Goal: Task Accomplishment & Management: Manage account settings

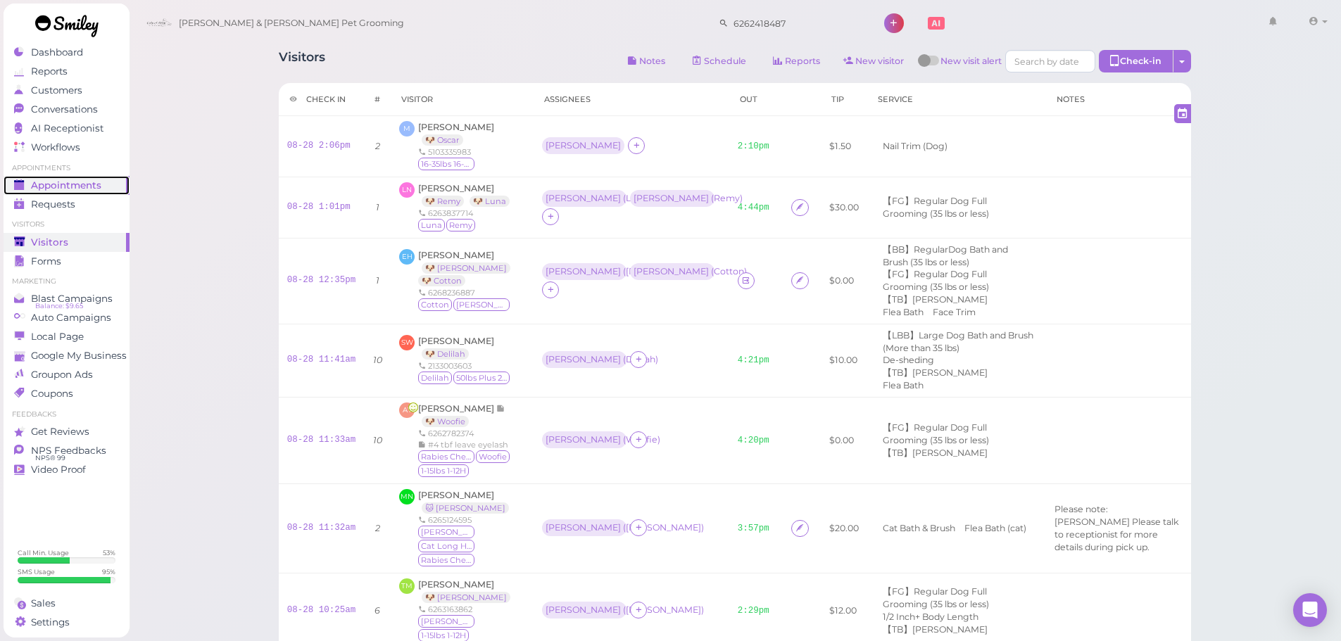
click at [111, 192] on link "Appointments" at bounding box center [67, 185] width 126 height 19
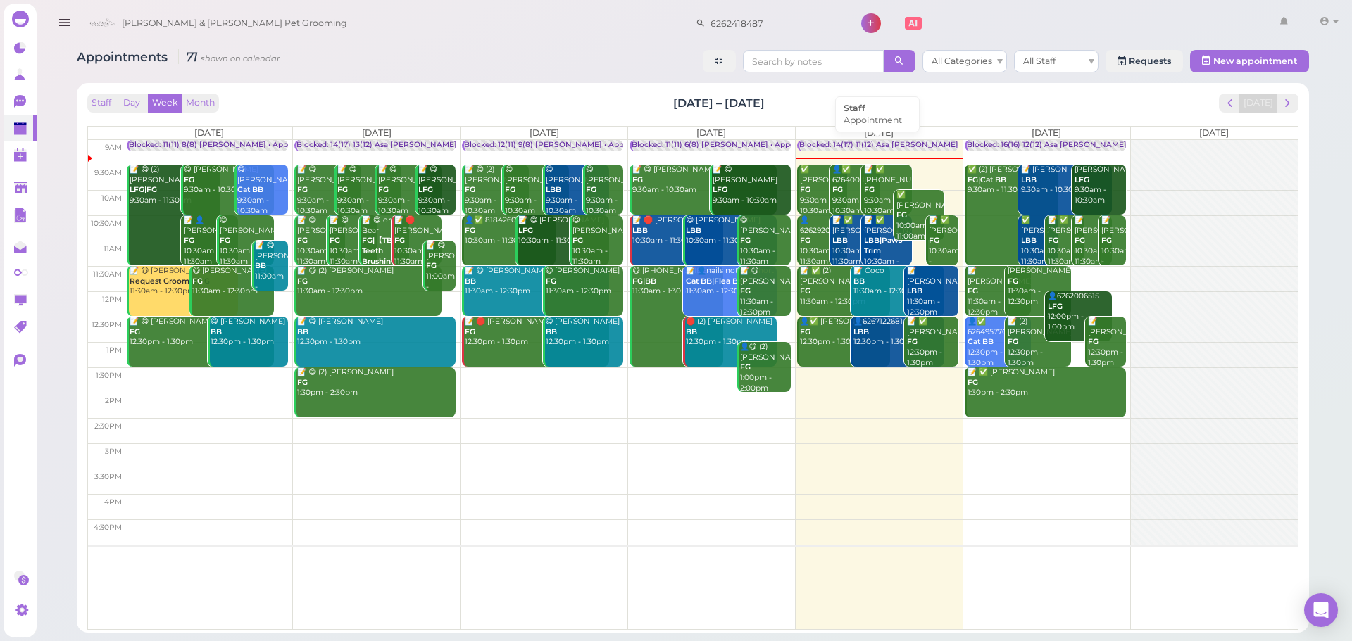
click at [841, 146] on div "Blocked: 14(17) 11(12) Asa [PERSON_NAME] [PERSON_NAME] • Appointment" at bounding box center [941, 145] width 284 height 11
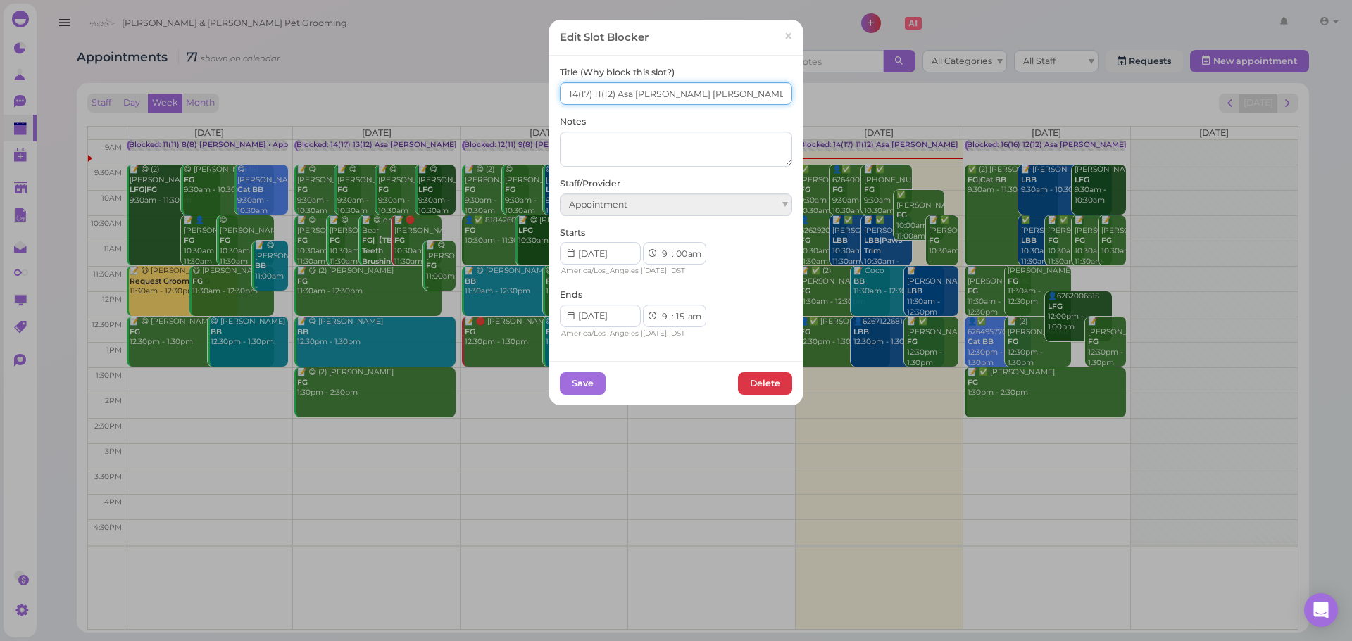
click at [570, 95] on input "14(17) 11(12) Asa [PERSON_NAME] [PERSON_NAME]" at bounding box center [676, 93] width 232 height 23
type input "16(16) 11(12) Asa [PERSON_NAME] [PERSON_NAME]"
click at [589, 395] on div "Save [GEOGRAPHIC_DATA]" at bounding box center [675, 383] width 253 height 44
click at [588, 391] on button "Save" at bounding box center [583, 383] width 46 height 23
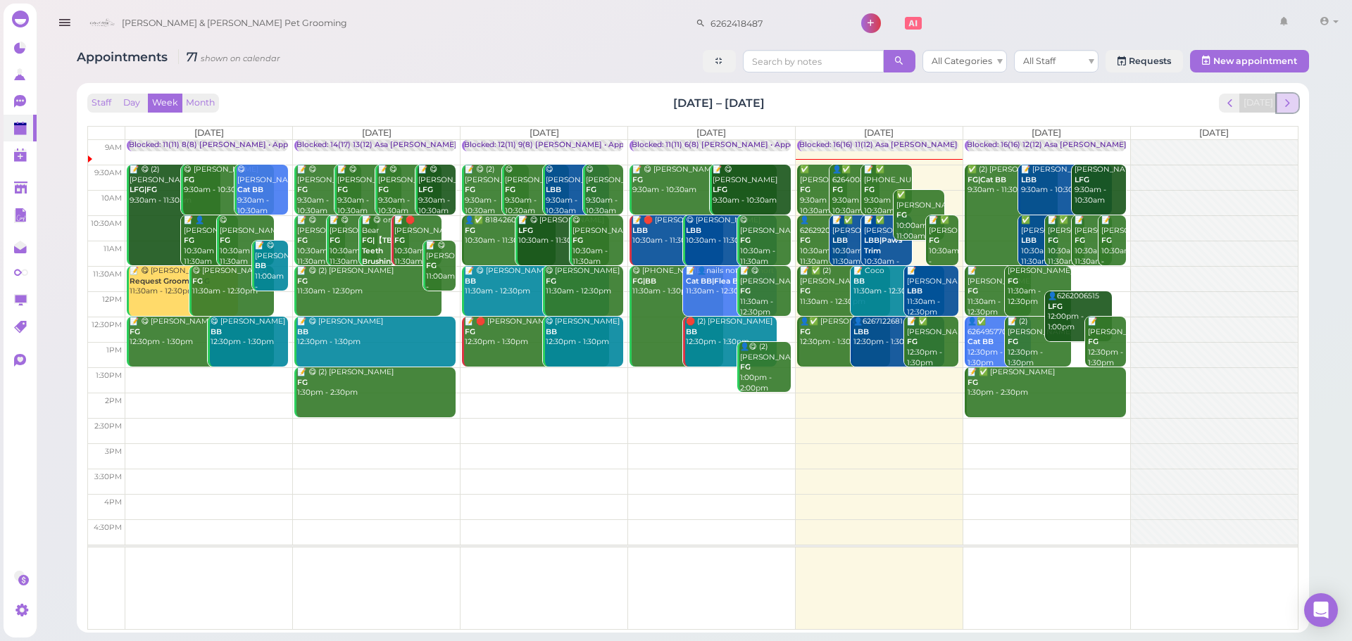
click at [1283, 100] on span "next" at bounding box center [1287, 102] width 13 height 13
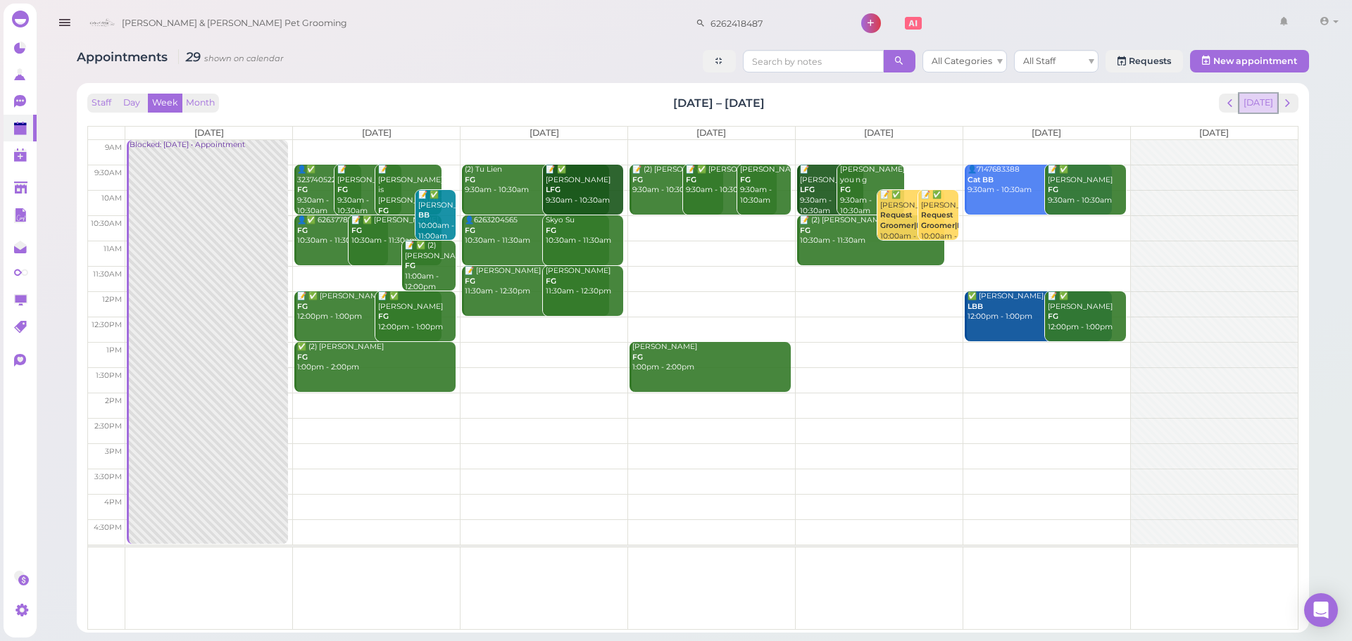
click at [1249, 108] on button "[DATE]" at bounding box center [1258, 103] width 38 height 19
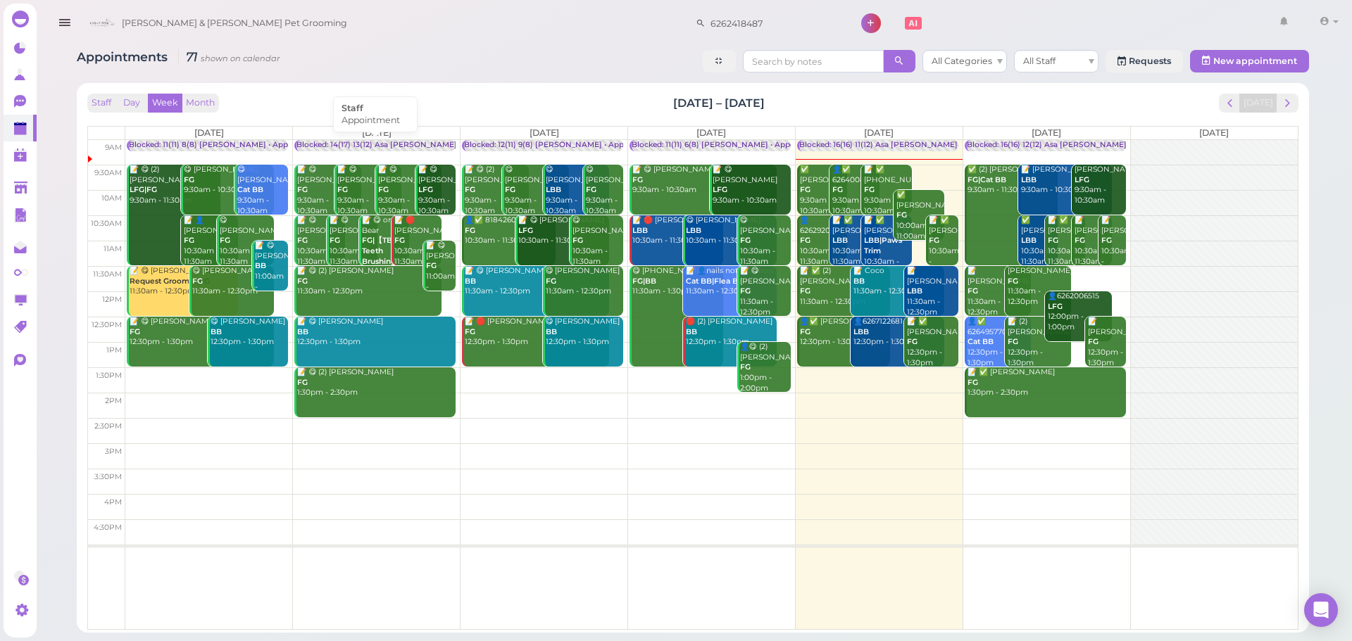
click at [427, 145] on div "Blocked: 14(17) 13(12) Asa [PERSON_NAME] [PERSON_NAME] • Appointment" at bounding box center [439, 145] width 286 height 11
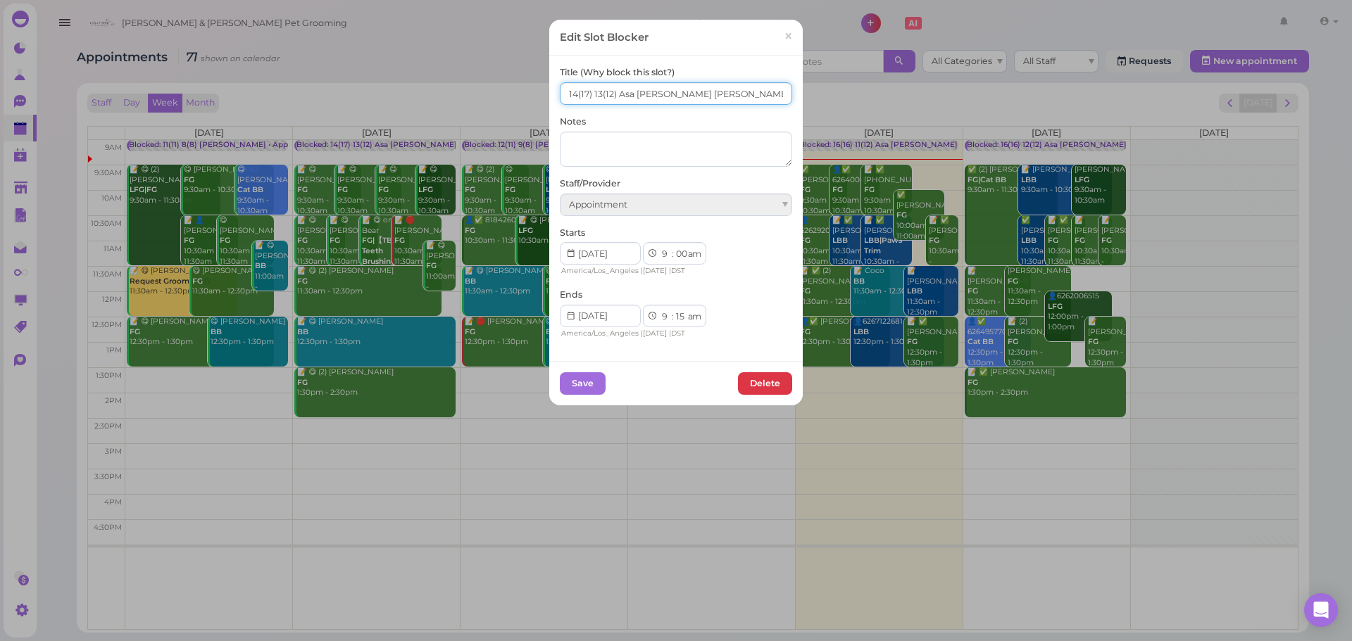
drag, startPoint x: 736, startPoint y: 98, endPoint x: 615, endPoint y: 99, distance: 121.1
click at [615, 99] on input "14(17) 13(12) Asa [PERSON_NAME] [PERSON_NAME]" at bounding box center [676, 93] width 232 height 23
click at [786, 40] on span "×" at bounding box center [788, 37] width 9 height 20
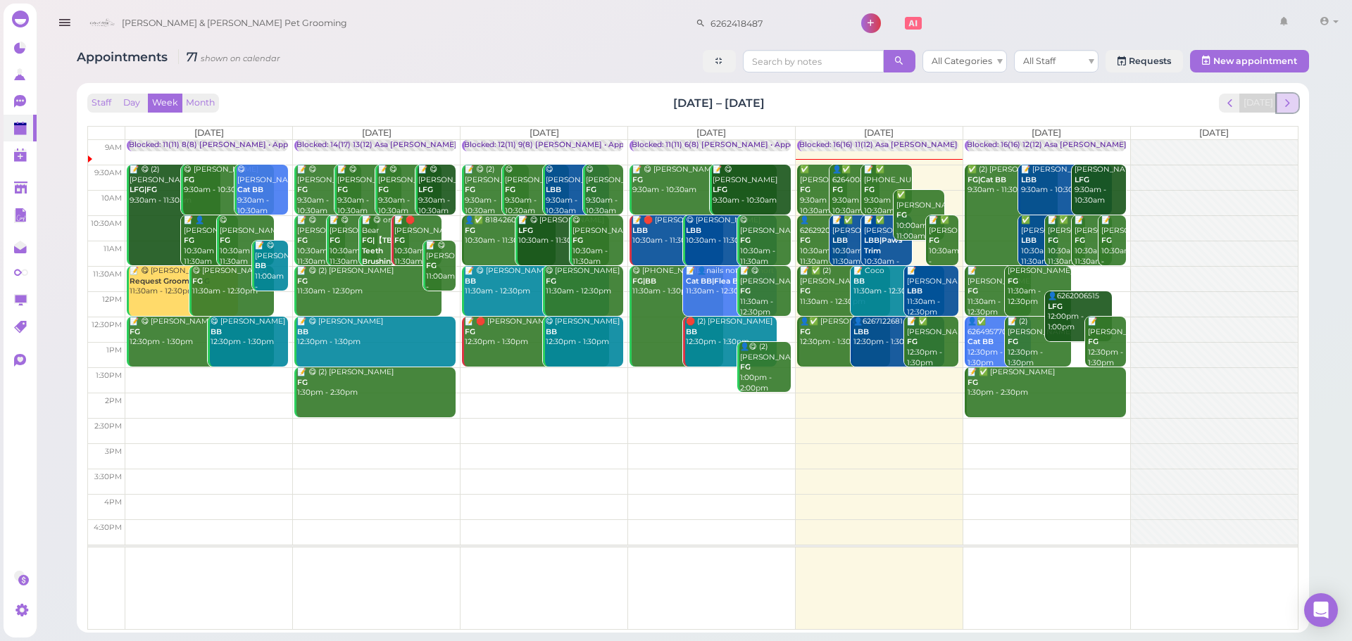
click at [1293, 100] on span "next" at bounding box center [1287, 102] width 13 height 13
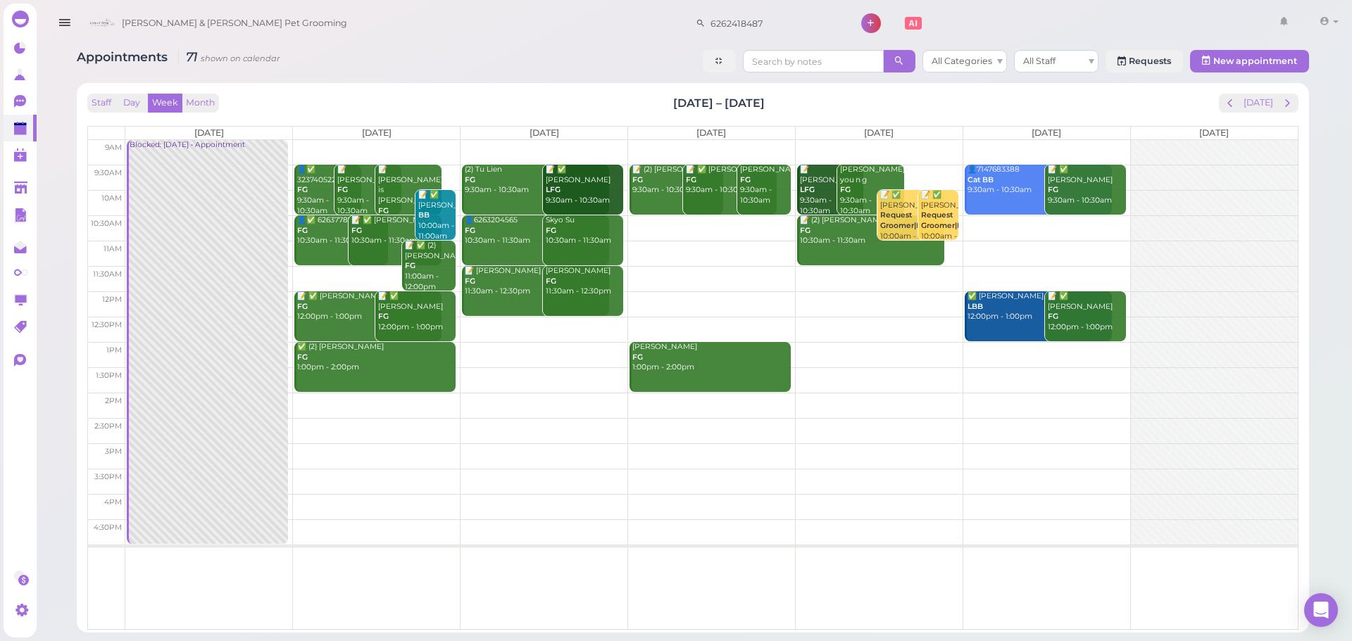
click at [379, 146] on td at bounding box center [711, 152] width 1172 height 25
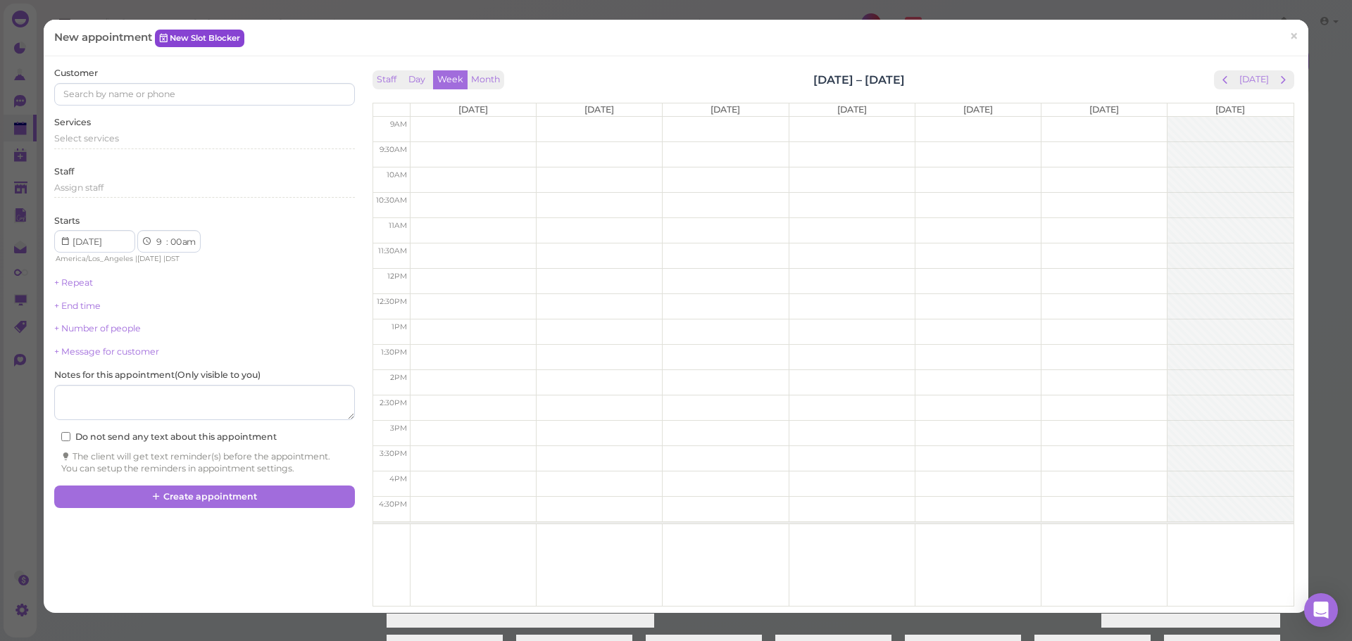
click at [189, 40] on link "New Slot Blocker" at bounding box center [199, 38] width 89 height 17
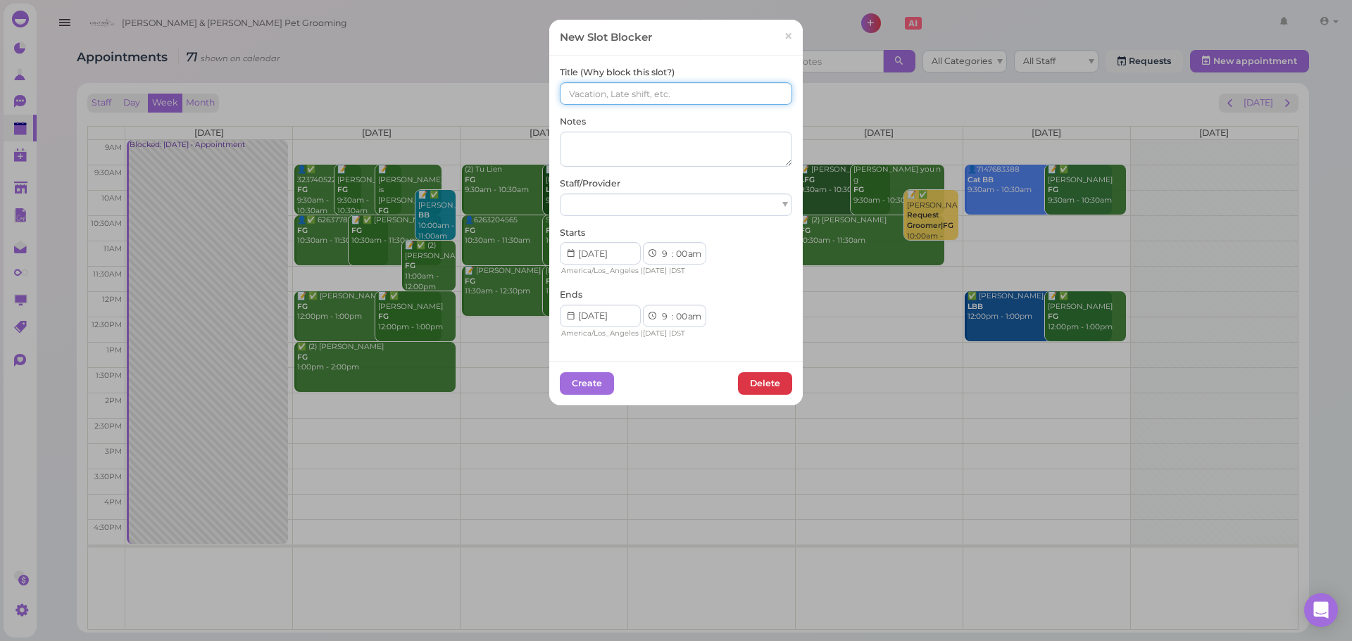
click at [673, 86] on input at bounding box center [676, 93] width 232 height 23
paste input "Asa [PERSON_NAME] [PERSON_NAME]"
type input "(16) 11(12) Asa [PERSON_NAME] [PERSON_NAME]"
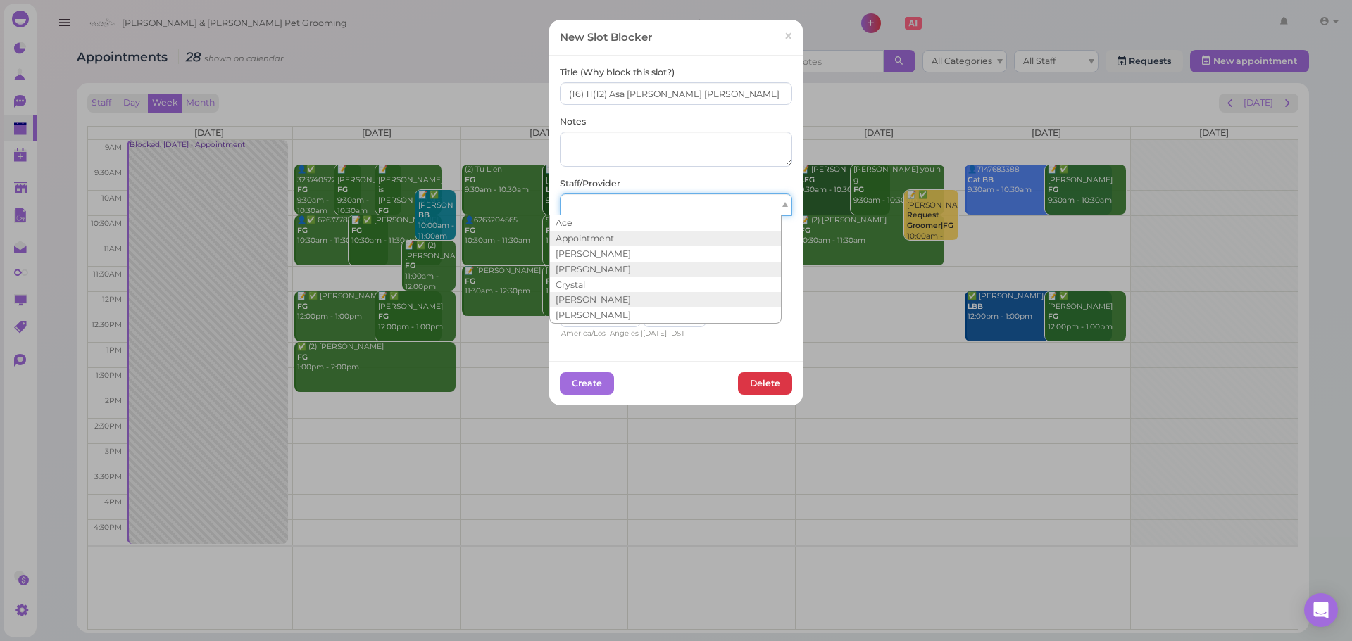
click at [669, 212] on div at bounding box center [676, 205] width 232 height 23
drag, startPoint x: 645, startPoint y: 239, endPoint x: 645, endPoint y: 250, distance: 10.6
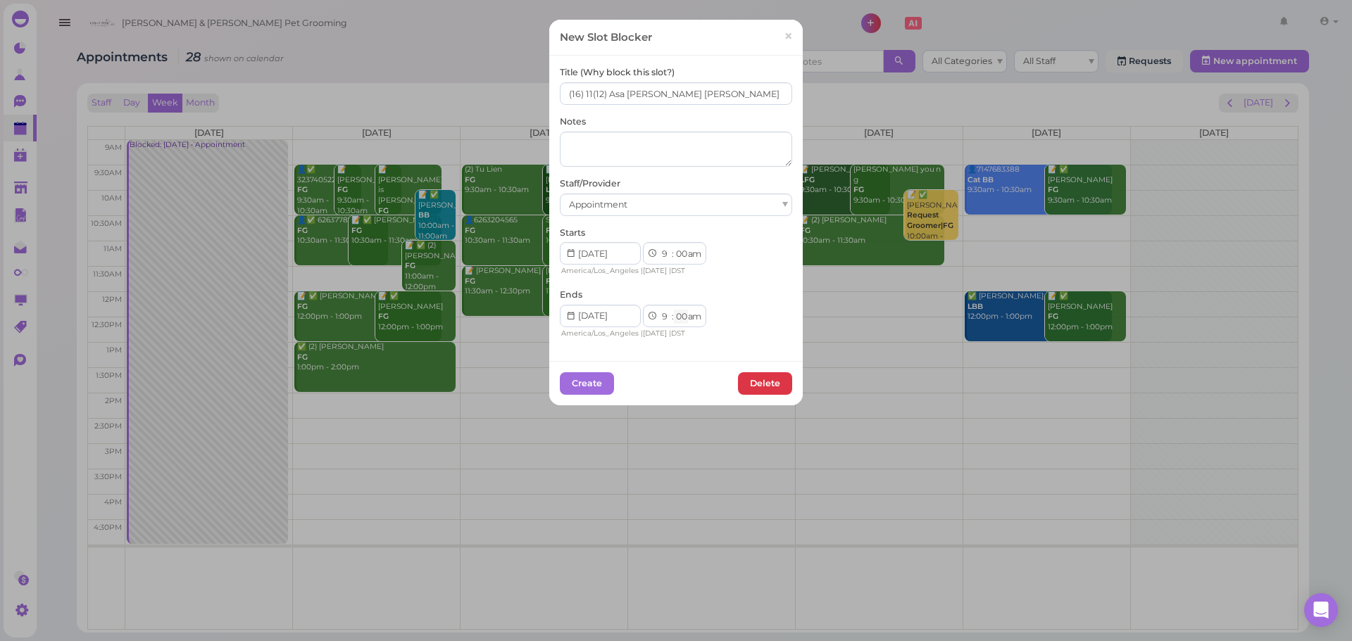
click at [678, 318] on select "00 05 10 15 20 25 30 35 40 45 50 55" at bounding box center [681, 317] width 14 height 15
select select "15"
click at [674, 310] on select "00 05 10 15 20 25 30 35 40 45 50 55" at bounding box center [681, 317] width 14 height 15
click at [583, 391] on button "Create" at bounding box center [587, 383] width 54 height 23
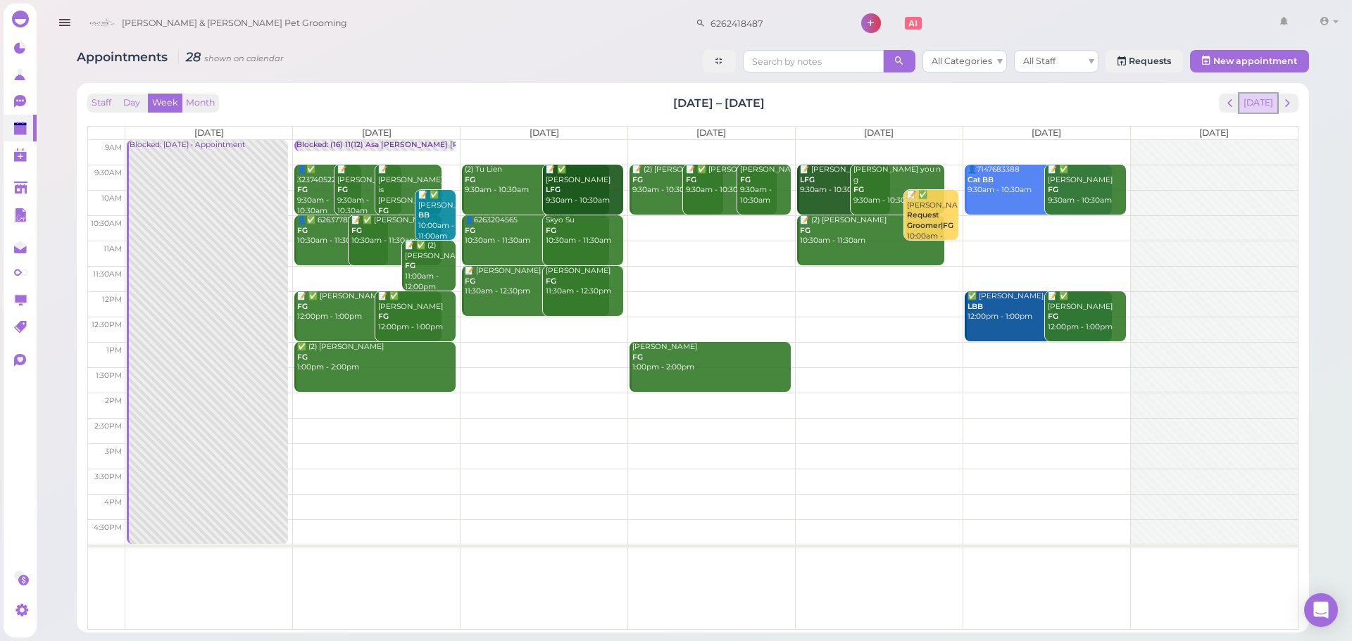
click at [1263, 96] on button "[DATE]" at bounding box center [1258, 103] width 38 height 19
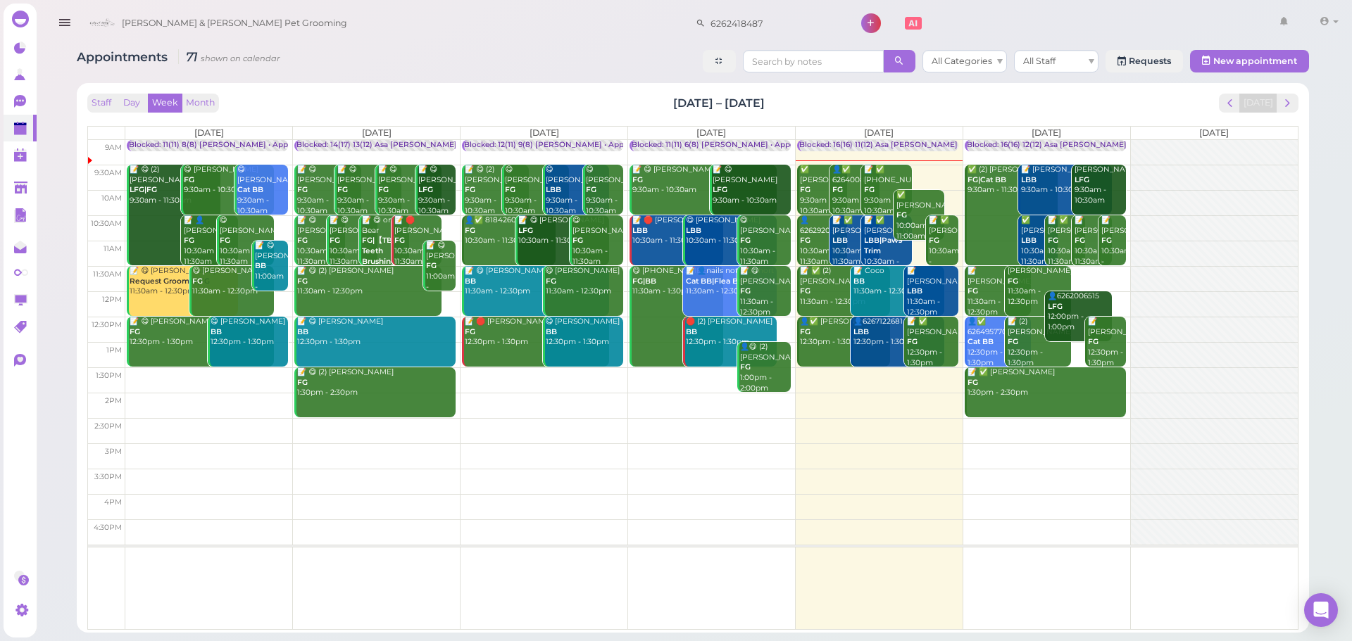
click at [803, 200] on div "✅ [PERSON_NAME] FG 9:30am - 10:30am" at bounding box center [823, 190] width 49 height 51
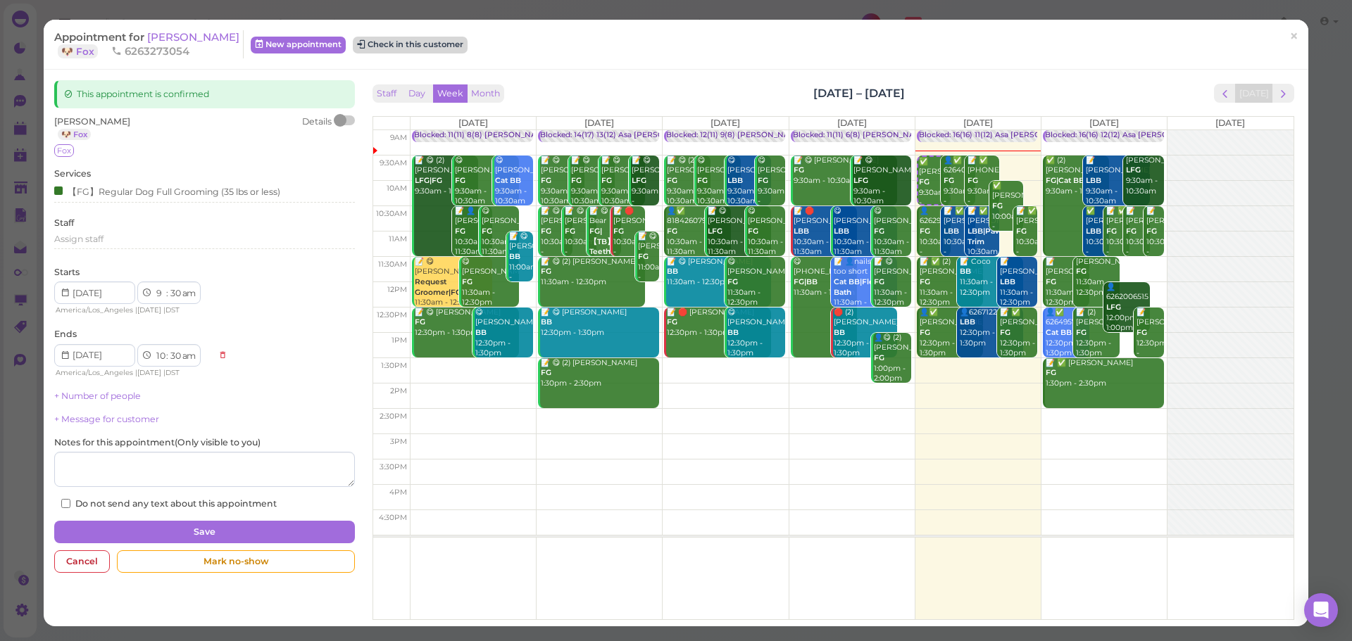
click at [406, 46] on button "Check in this customer" at bounding box center [410, 45] width 115 height 17
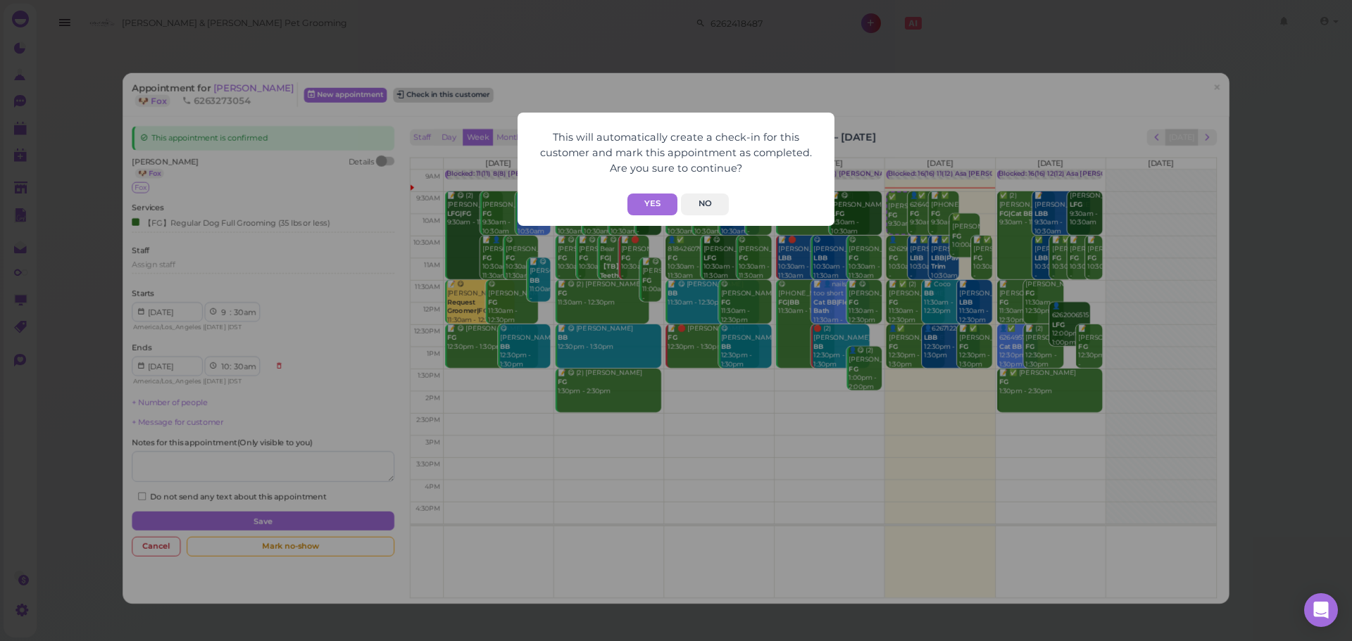
click at [652, 203] on button "Yes" at bounding box center [652, 205] width 50 height 22
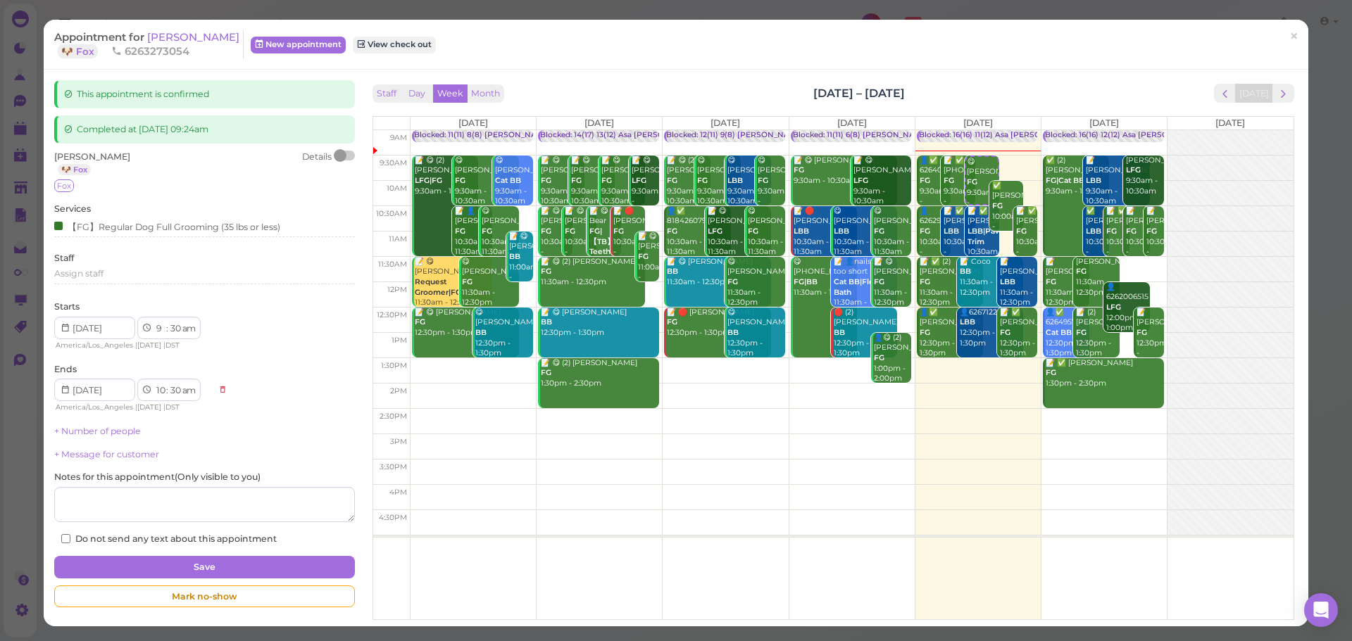
click at [586, 102] on div "Staff Day Week Month [DATE] – [DATE] [DATE]" at bounding box center [833, 93] width 922 height 19
click at [197, 37] on span "[PERSON_NAME]" at bounding box center [193, 36] width 92 height 13
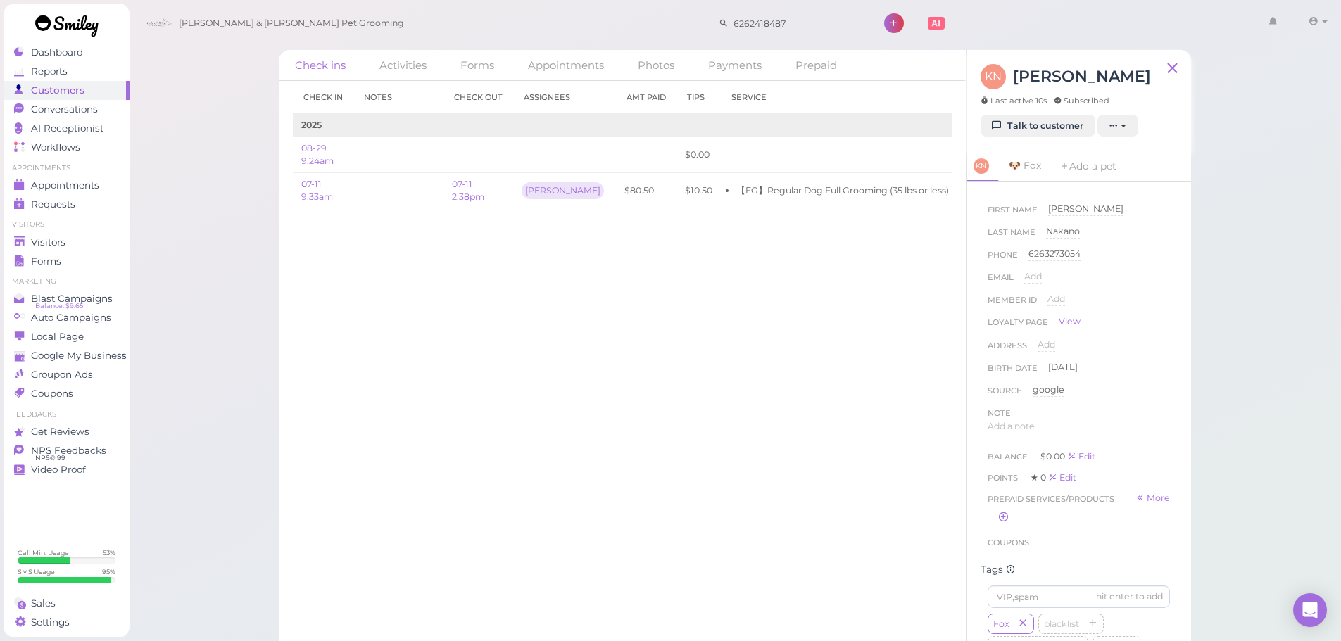
click at [691, 434] on div "Check in Notes Check out Assignees Amt Paid Tips Service 2025 08-29 9:24am $0.0…" at bounding box center [622, 361] width 687 height 560
drag, startPoint x: 36, startPoint y: 180, endPoint x: 39, endPoint y: 169, distance: 11.8
click at [36, 180] on span "Appointments" at bounding box center [66, 186] width 70 height 12
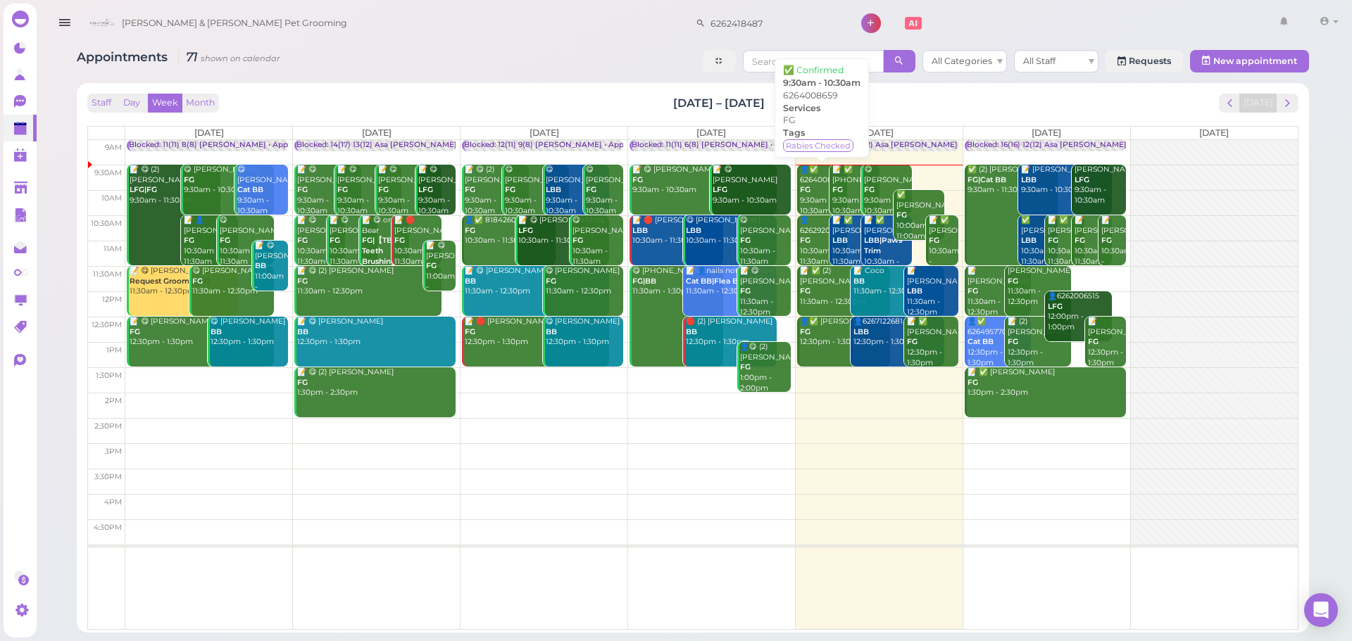
click at [824, 195] on div "👤✅ 6264008659 FG 9:30am - 10:30am" at bounding box center [823, 190] width 49 height 51
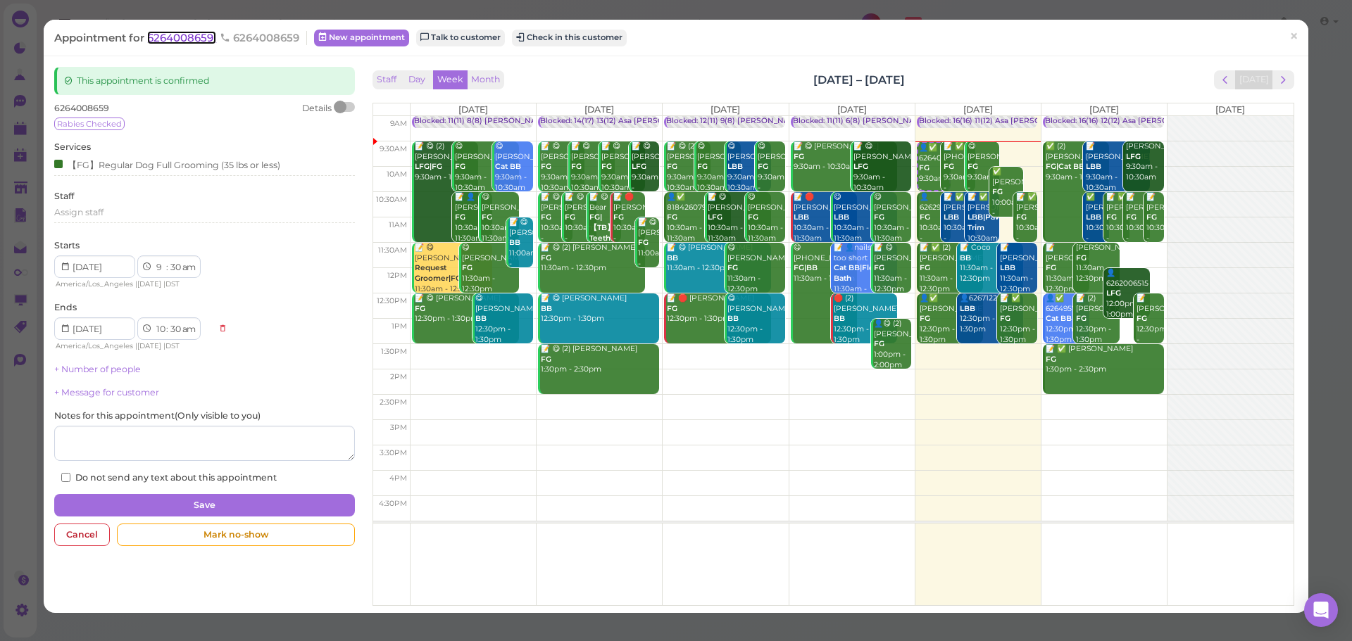
click at [206, 32] on span "6264008659" at bounding box center [181, 37] width 69 height 13
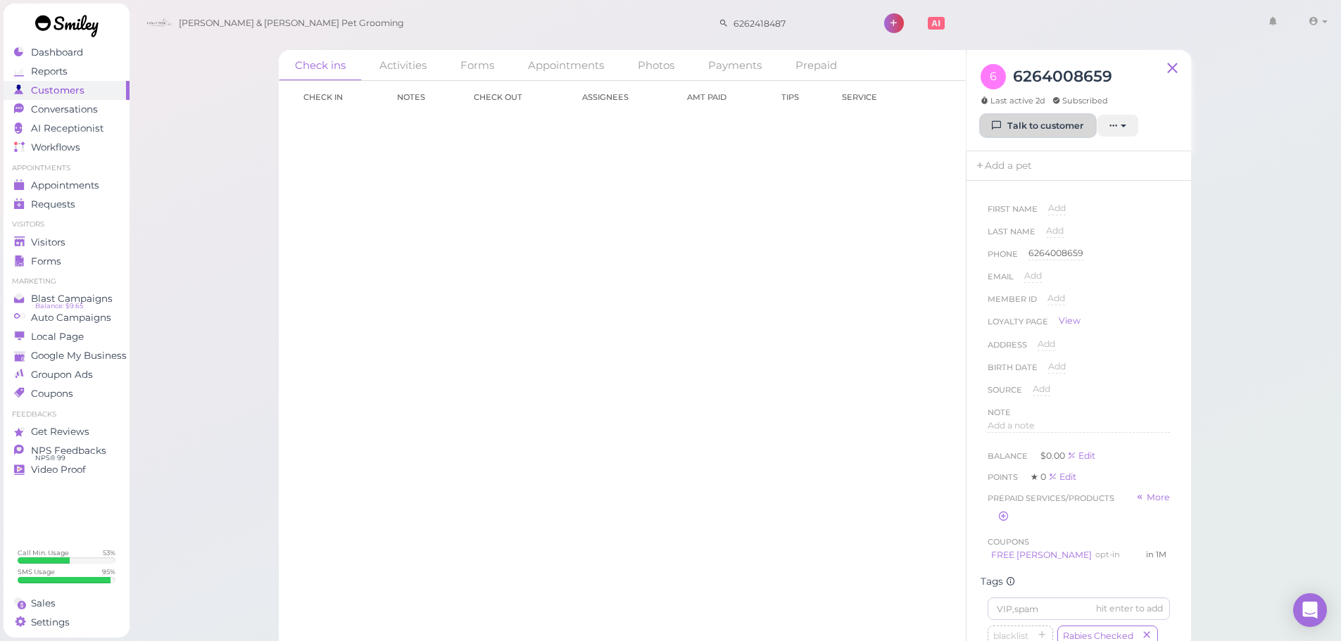
click at [1053, 132] on link "Talk to customer" at bounding box center [1038, 126] width 115 height 23
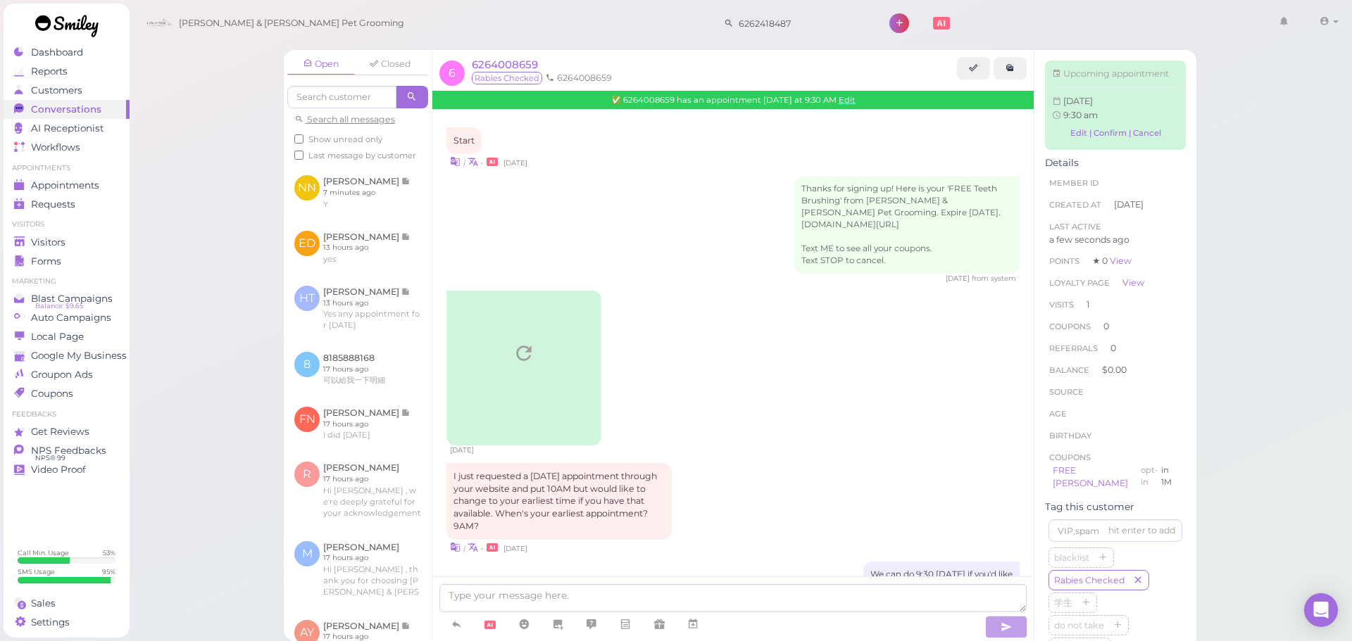
scroll to position [726, 0]
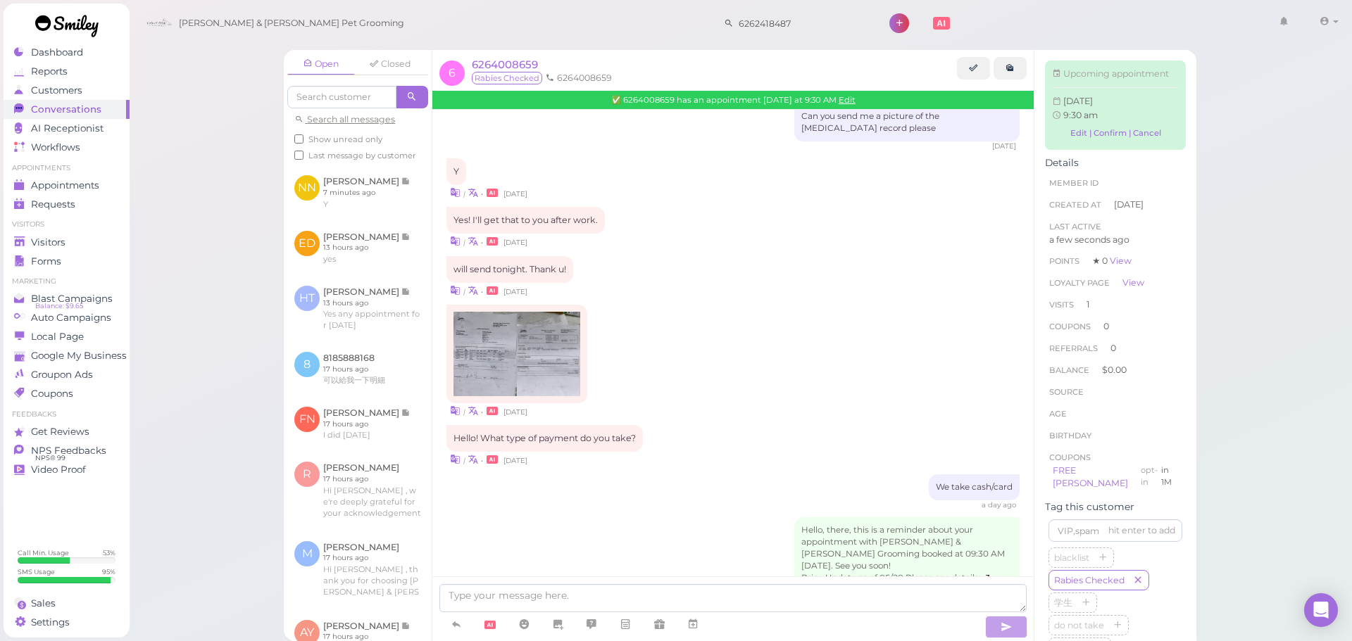
click at [707, 581] on div at bounding box center [732, 609] width 601 height 65
click at [711, 517] on div "Hello, there, this is a reminder about your appointment with [PERSON_NAME] & [P…" at bounding box center [732, 565] width 573 height 96
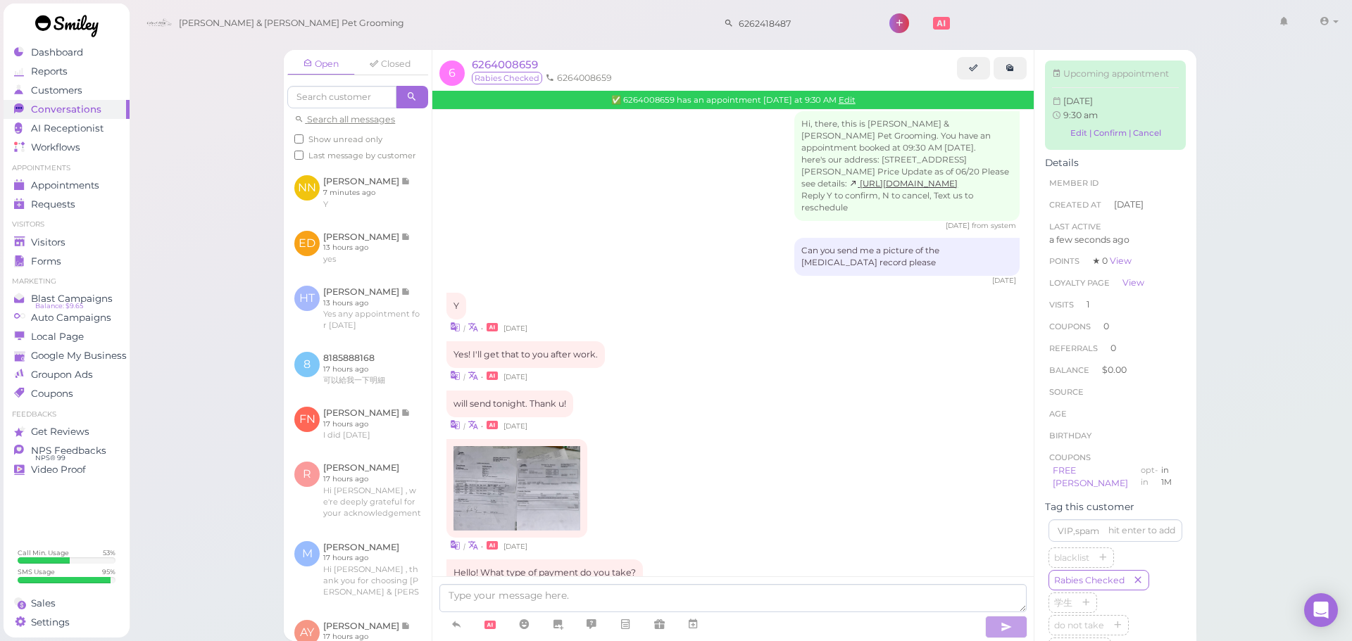
scroll to position [798, 0]
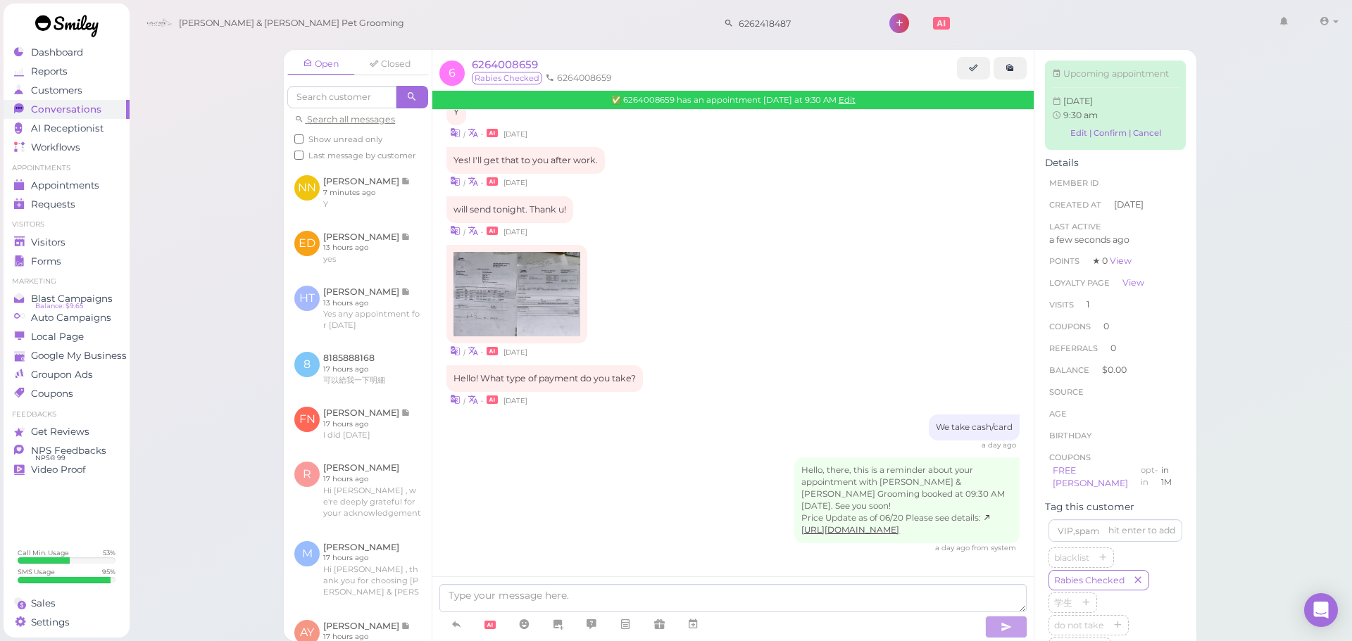
click at [762, 472] on div "Hello, there, this is a reminder about your appointment with [PERSON_NAME] & [P…" at bounding box center [732, 506] width 573 height 96
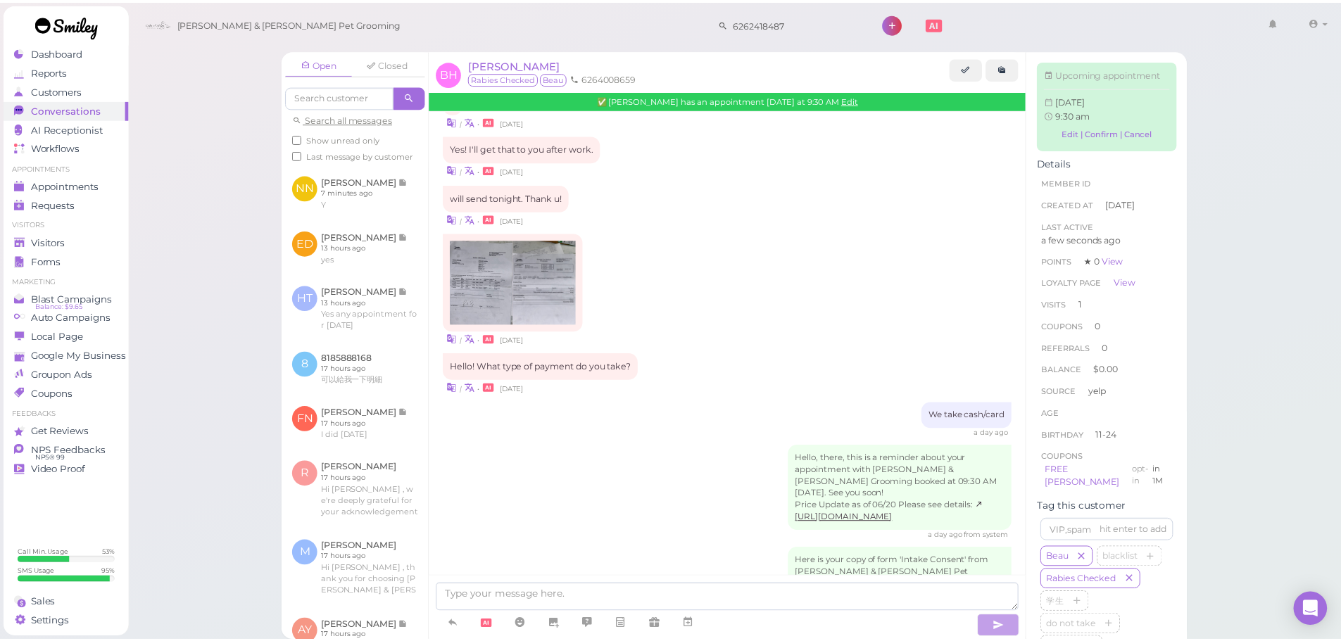
scroll to position [877, 0]
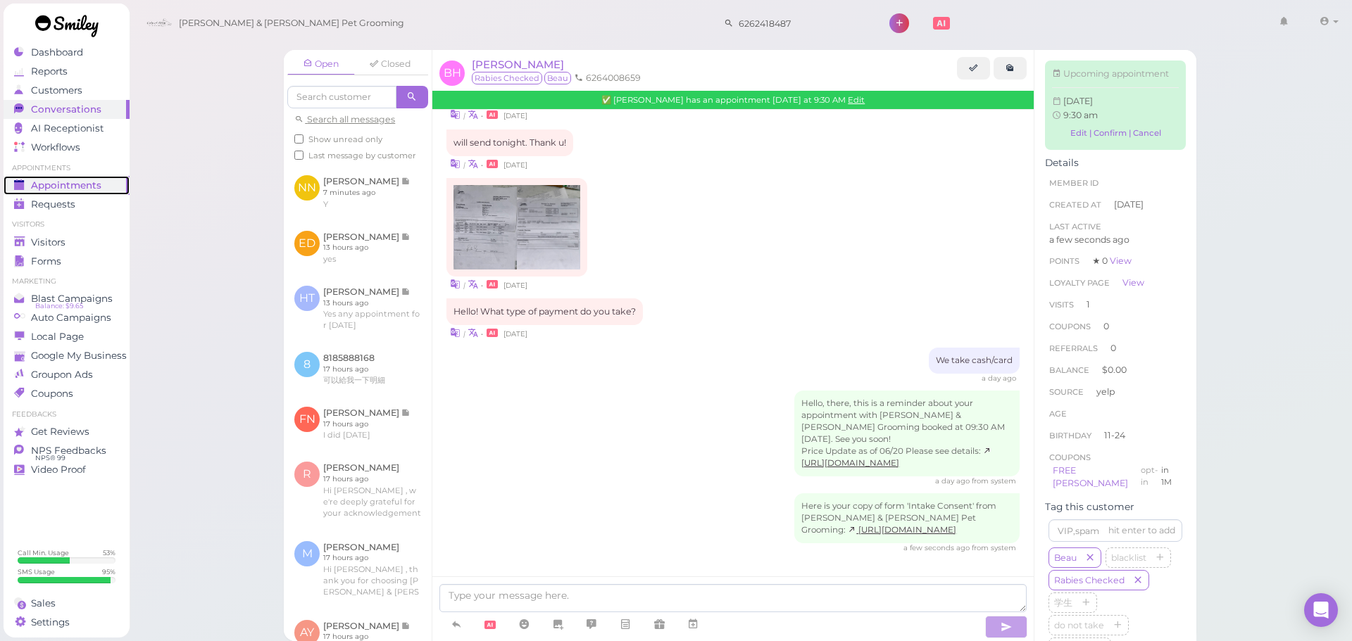
click at [62, 177] on link "Appointments" at bounding box center [67, 185] width 126 height 19
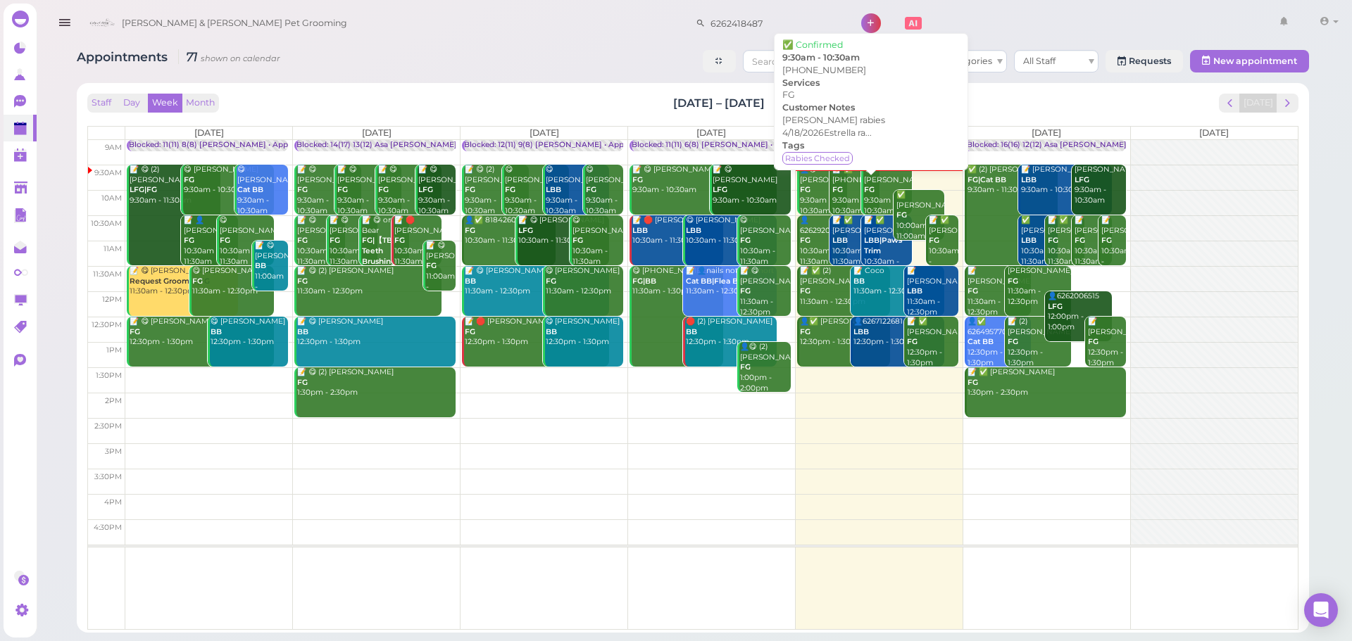
click at [852, 185] on div "📝 ✅ [PHONE_NUMBER] FG 9:30am - 10:30am" at bounding box center [855, 190] width 49 height 51
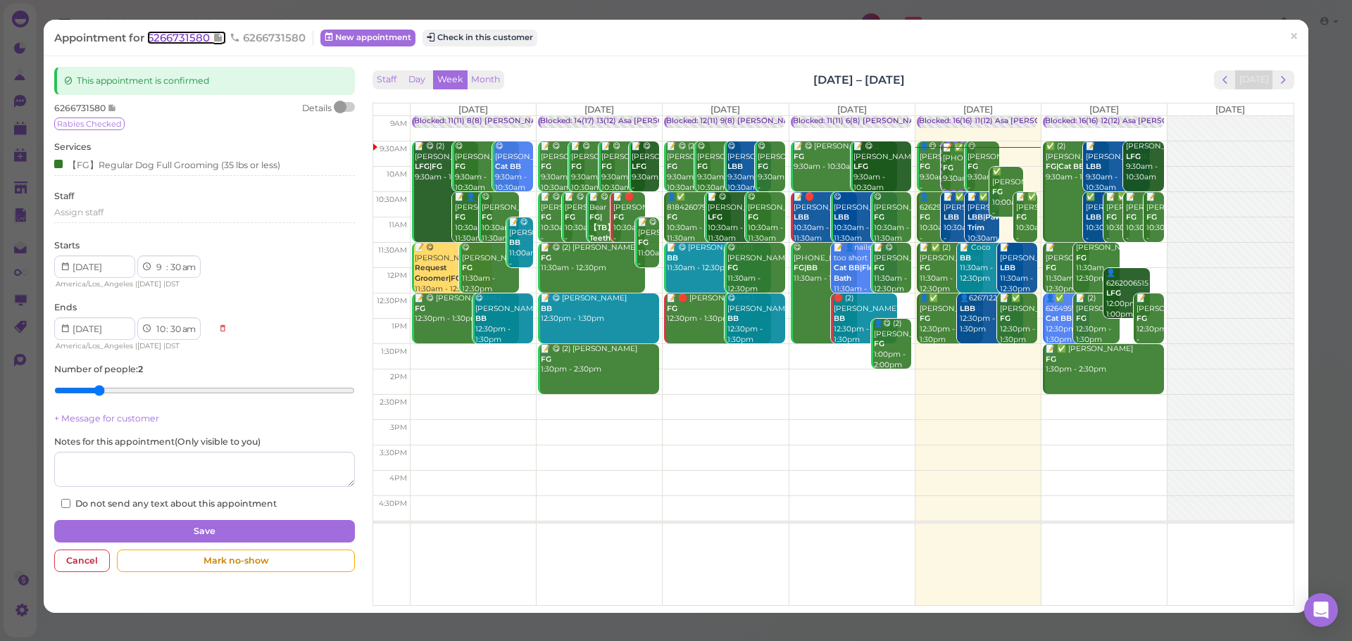
click at [157, 36] on span "6266731580" at bounding box center [179, 37] width 65 height 13
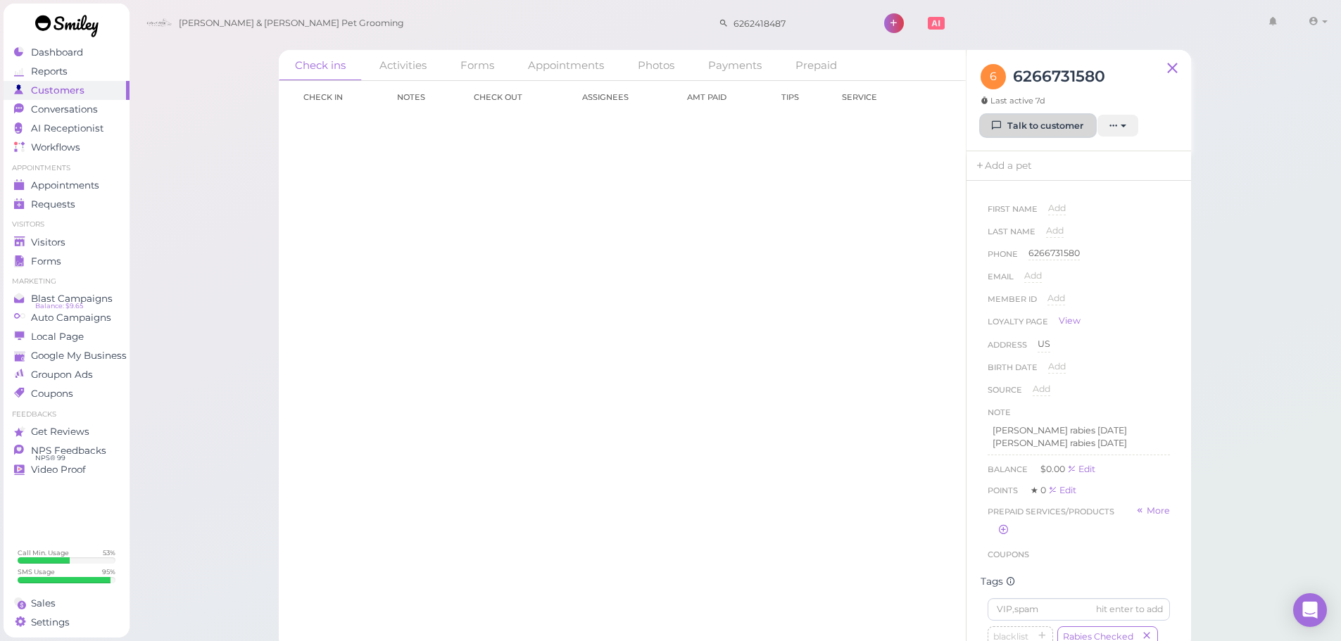
click at [1069, 127] on link "Talk to customer" at bounding box center [1038, 126] width 115 height 23
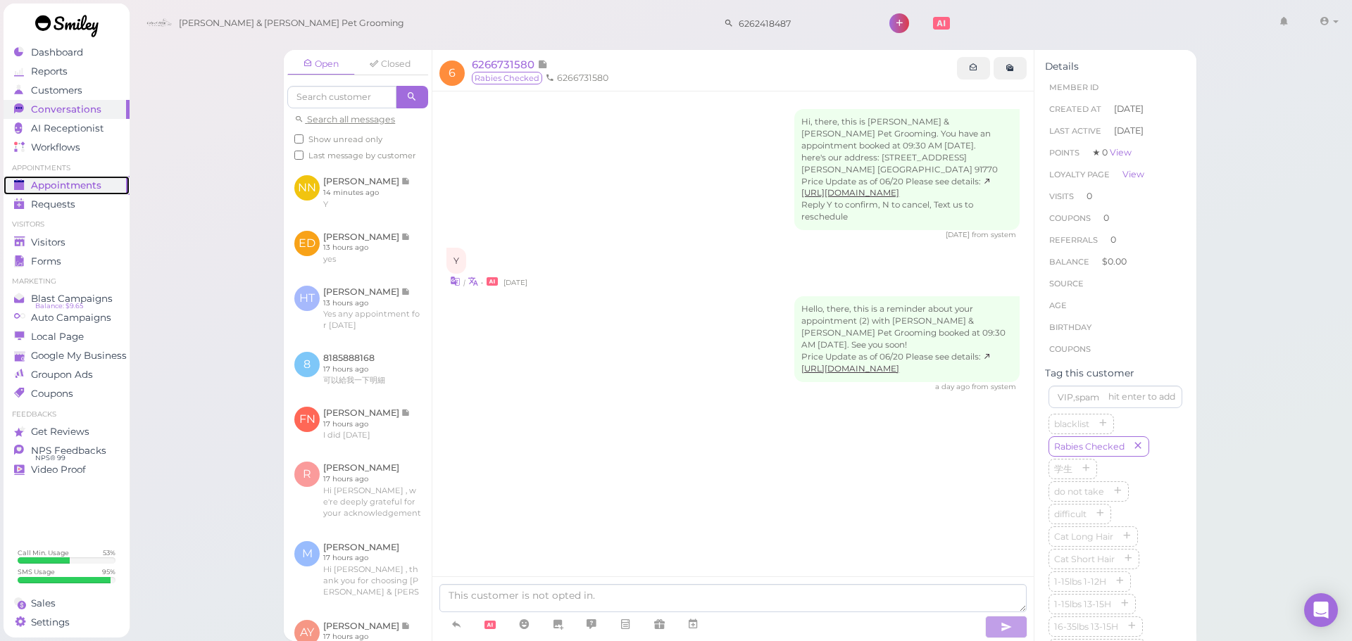
click at [73, 182] on span "Appointments" at bounding box center [66, 186] width 70 height 12
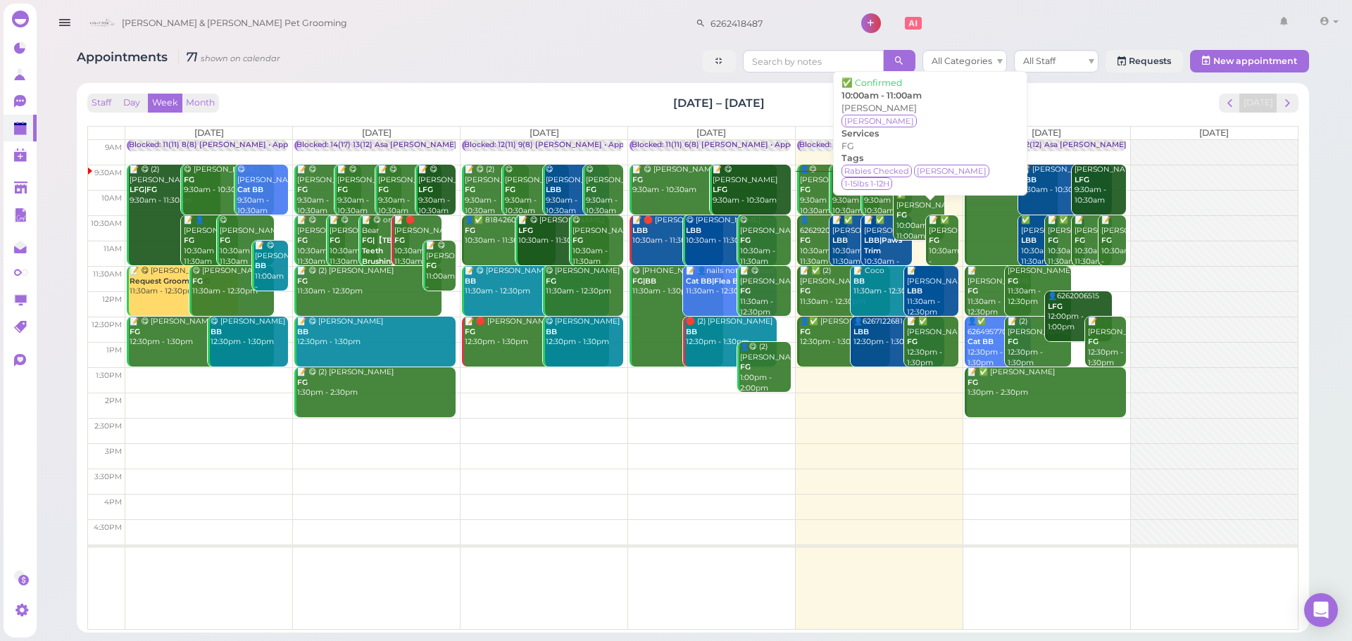
click at [903, 222] on div "✅ [PERSON_NAME] FG 10:00am - 11:00am" at bounding box center [920, 215] width 49 height 51
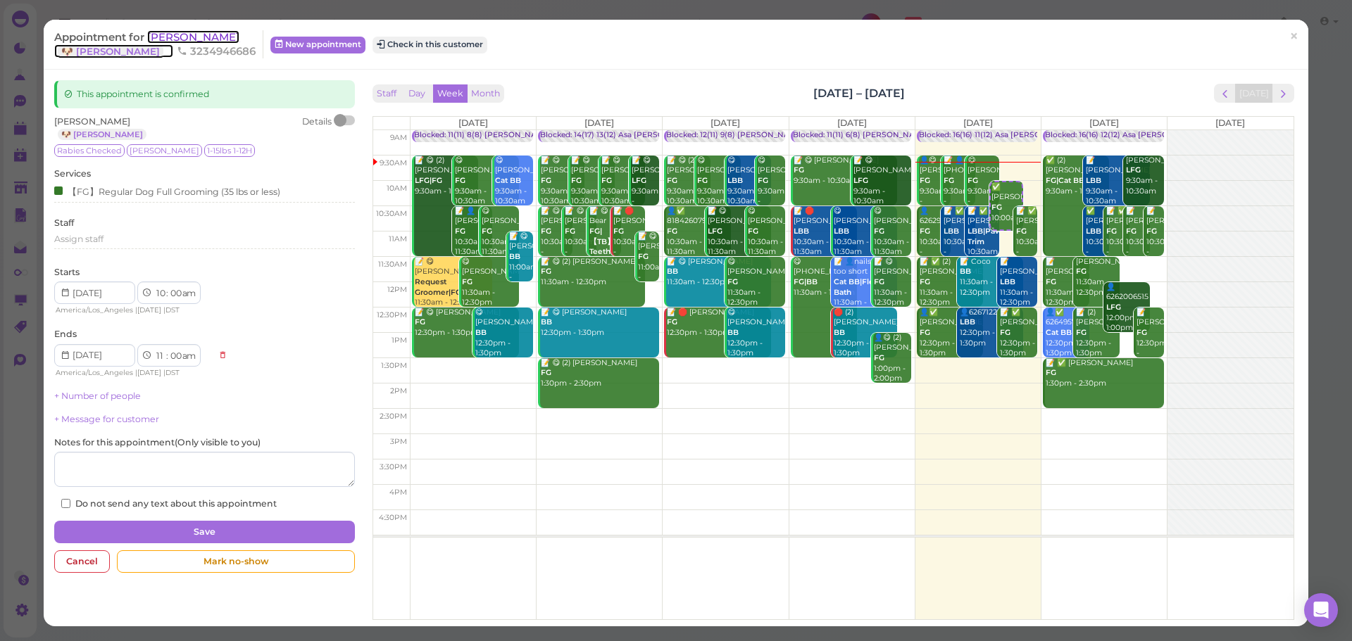
click at [182, 32] on span "[PERSON_NAME]" at bounding box center [193, 36] width 92 height 13
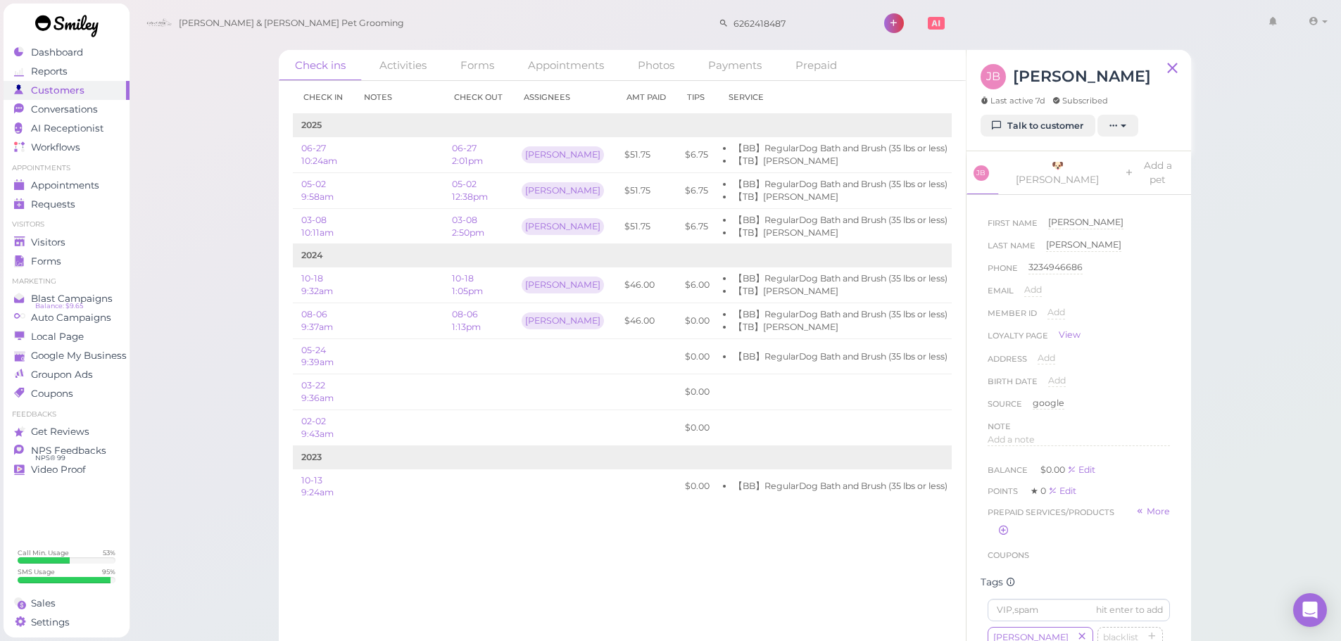
click at [767, 468] on div "Check in Notes Check out Assignees Amt Paid Tips Service 2025 06-27 10:24am 06-…" at bounding box center [622, 361] width 687 height 560
click at [1172, 401] on div "First Name [PERSON_NAME] Last Name [PERSON_NAME] Phone [PHONE_NUMBER] 323494668…" at bounding box center [1079, 429] width 225 height 469
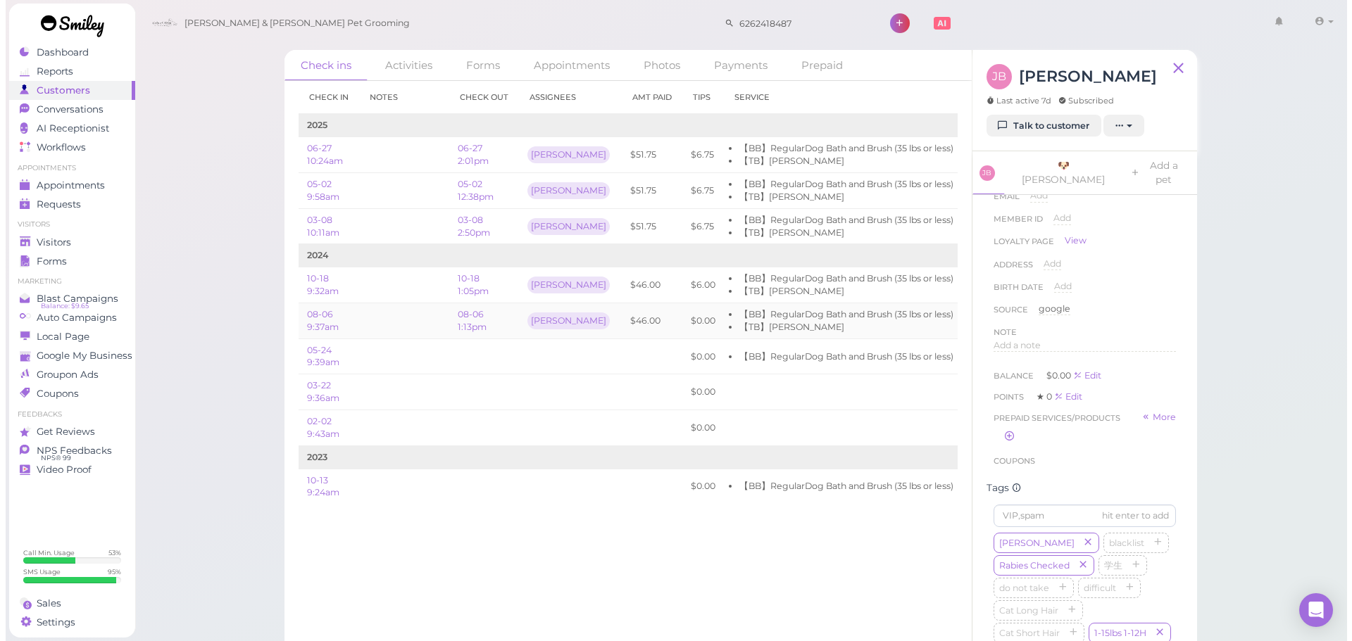
scroll to position [0, 0]
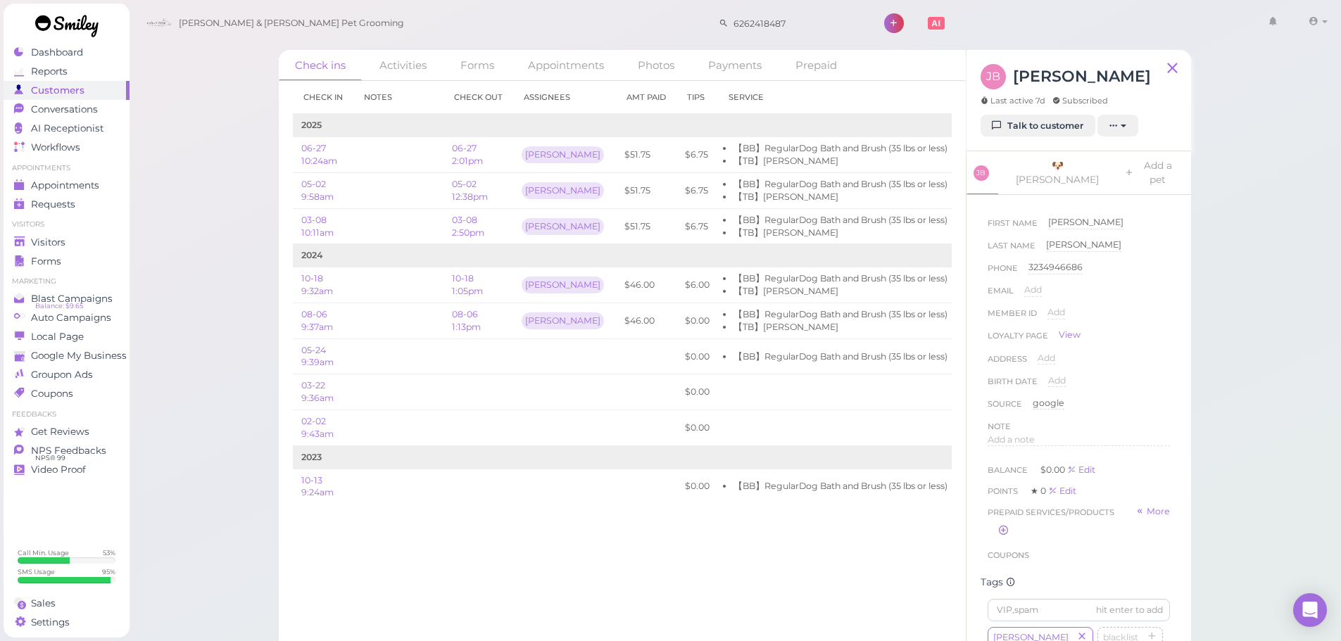
click at [213, 263] on div "Check ins Activities Forms Appointments Photos Payments Prepaid Check in Notes …" at bounding box center [735, 332] width 1213 height 664
click at [128, 180] on link "Appointments" at bounding box center [67, 185] width 126 height 19
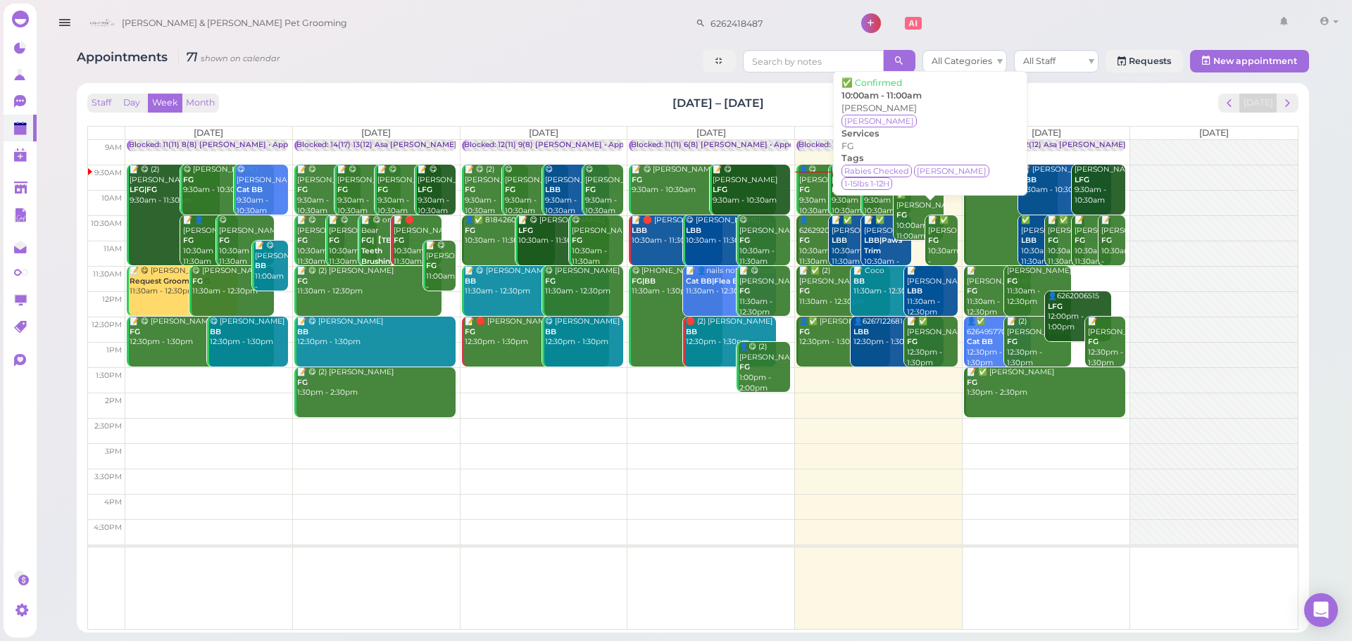
click at [911, 225] on div "✅ [PERSON_NAME] FG 10:00am - 11:00am" at bounding box center [920, 215] width 49 height 51
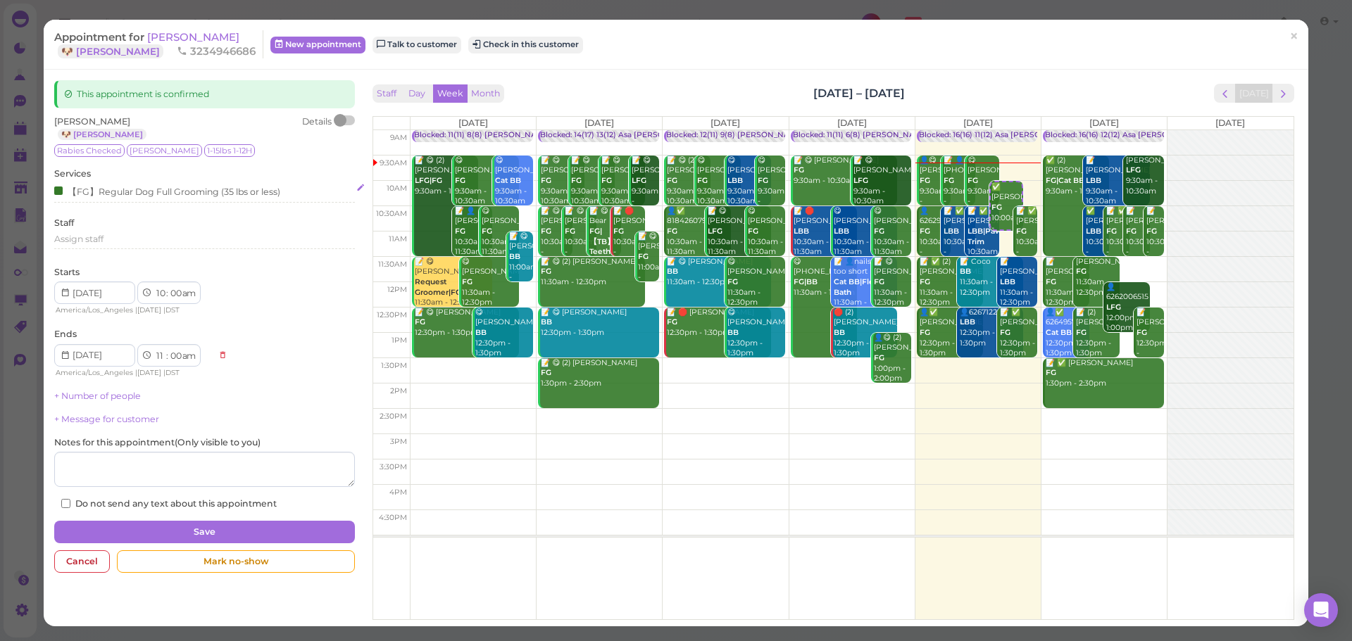
click at [75, 202] on div "【FG】Regular Dog Full Grooming (35 lbs or less)" at bounding box center [204, 193] width 300 height 19
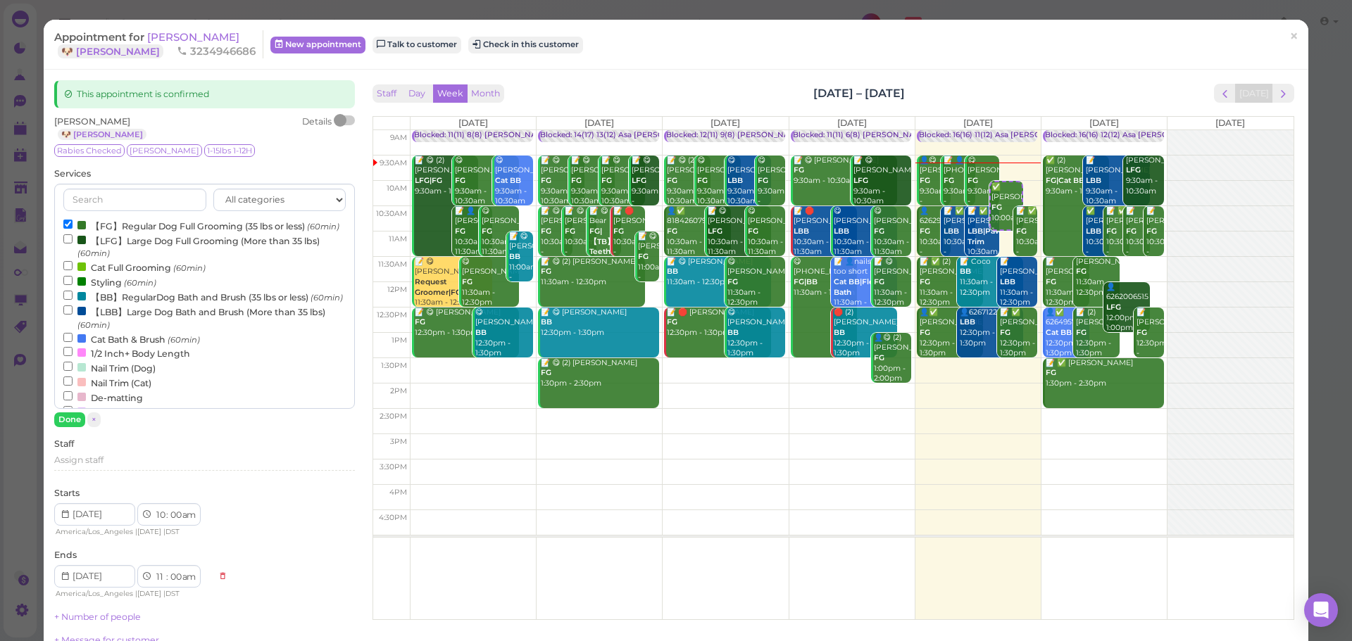
click at [82, 223] on div at bounding box center [81, 225] width 8 height 8
click at [73, 223] on input "【FG】Regular Dog Full Grooming (35 lbs or less) (60min)" at bounding box center [67, 224] width 9 height 9
click at [106, 304] on label "【BB】RegularDog Bath and Brush (35 lbs or less) (60min)" at bounding box center [203, 296] width 280 height 15
click at [73, 300] on input "【BB】RegularDog Bath and Brush (35 lbs or less) (60min)" at bounding box center [67, 295] width 9 height 9
click at [69, 418] on button "Done" at bounding box center [69, 420] width 31 height 15
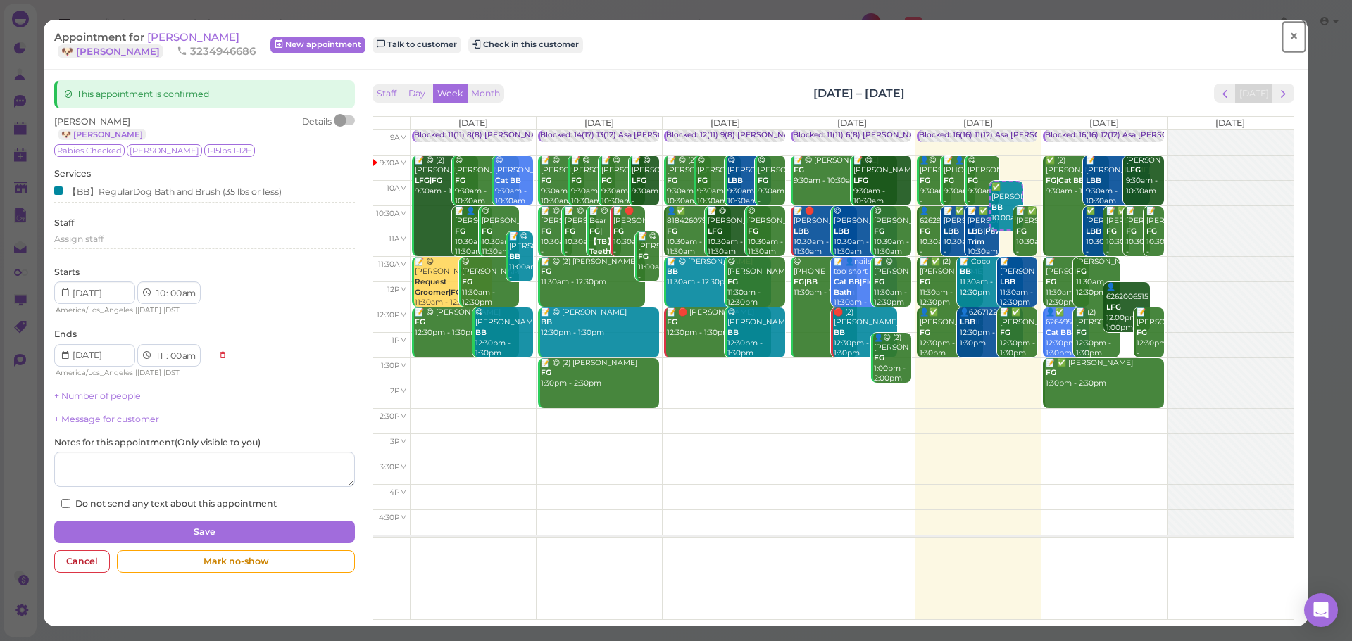
click at [1281, 43] on link "×" at bounding box center [1294, 36] width 26 height 33
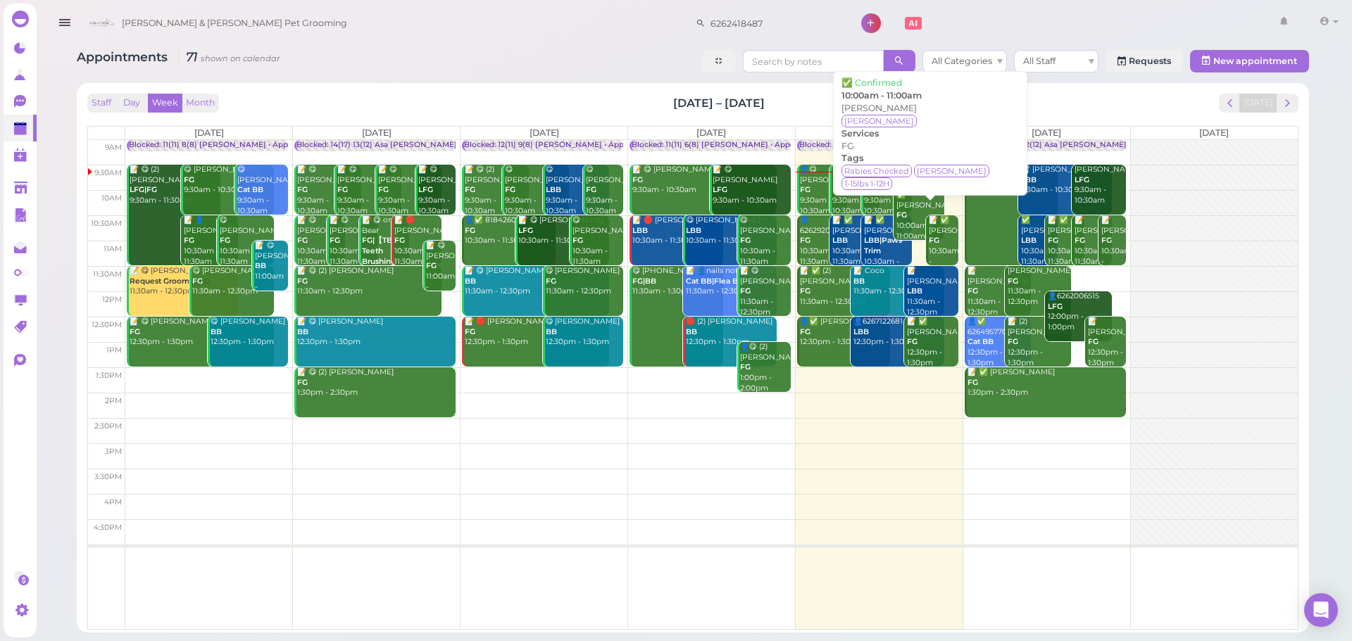
click at [904, 221] on div "✅ [PERSON_NAME] FG 10:00am - 11:00am" at bounding box center [920, 215] width 49 height 51
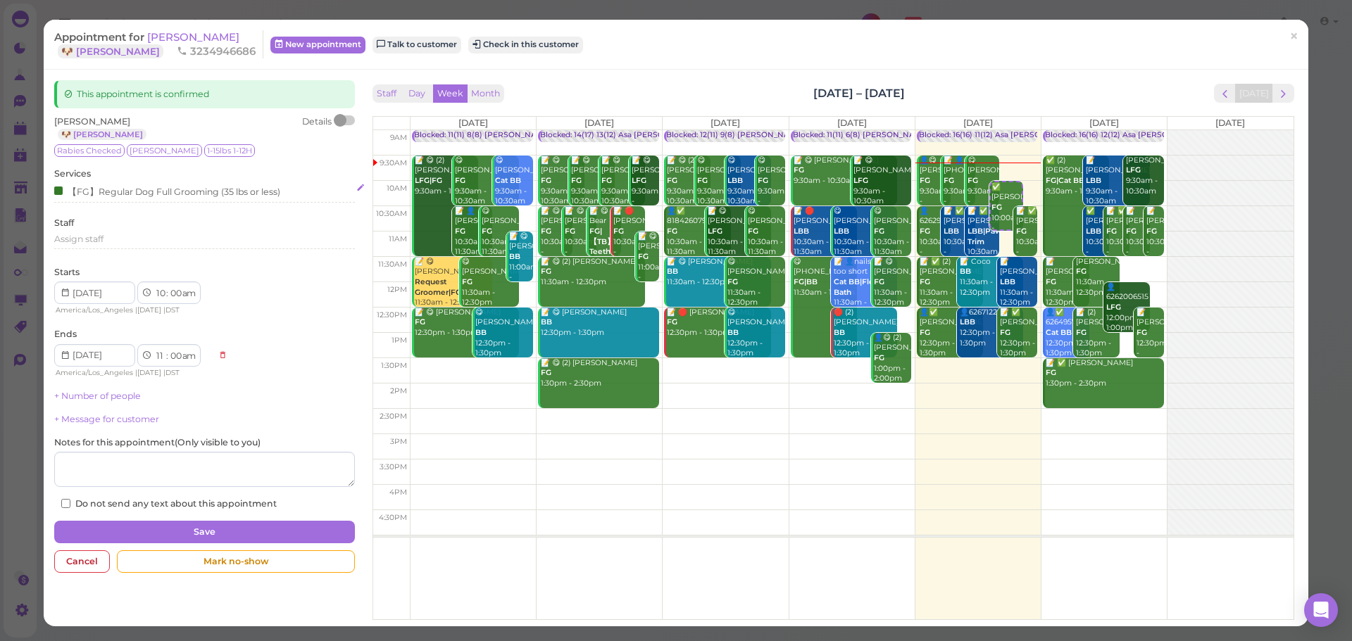
click at [92, 198] on div "【FG】Regular Dog Full Grooming (35 lbs or less)" at bounding box center [167, 191] width 226 height 15
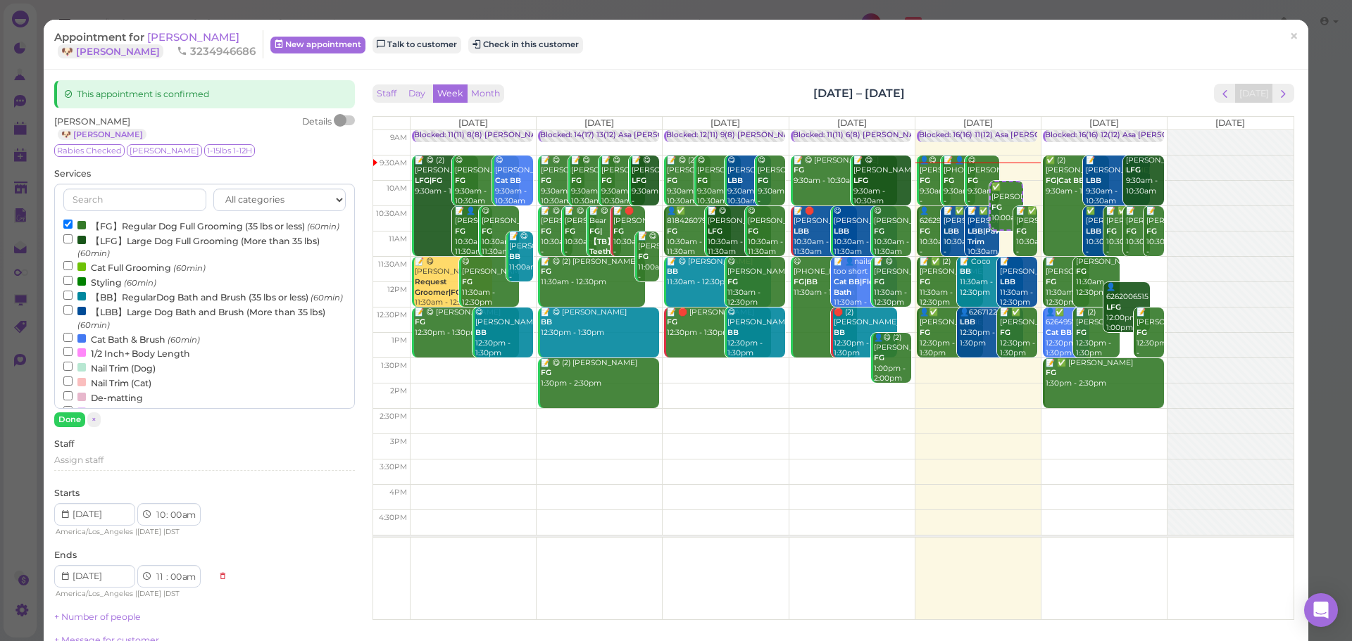
drag, startPoint x: 121, startPoint y: 228, endPoint x: 122, endPoint y: 248, distance: 19.7
click at [121, 233] on label "【FG】Regular Dog Full Grooming (35 lbs or less) (60min)" at bounding box center [201, 225] width 276 height 15
click at [110, 304] on label "【BB】RegularDog Bath and Brush (35 lbs or less) (60min)" at bounding box center [203, 296] width 280 height 15
click at [73, 300] on input "【BB】RegularDog Bath and Brush (35 lbs or less) (60min)" at bounding box center [67, 295] width 9 height 9
select select "12"
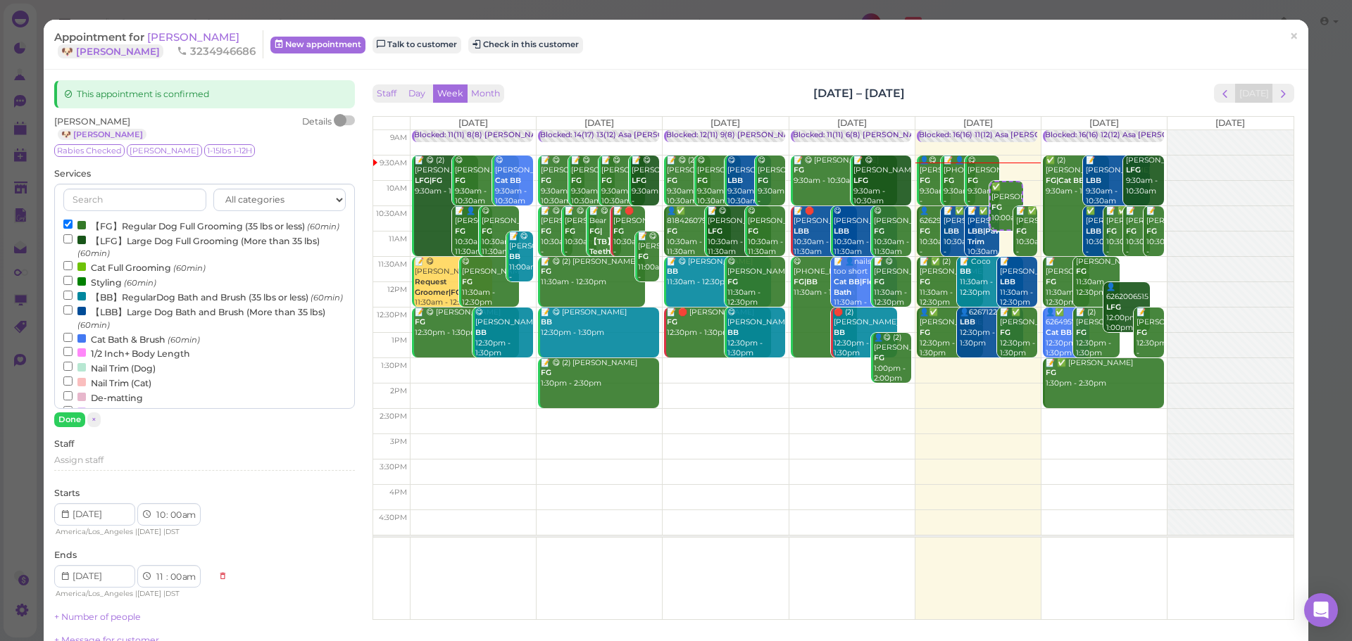
select select "pm"
click at [307, 232] on small "(60min)" at bounding box center [323, 227] width 32 height 10
click at [73, 229] on input "【FG】Regular Dog Full Grooming (35 lbs or less) (60min)" at bounding box center [67, 224] width 9 height 9
select select "11"
select select "am"
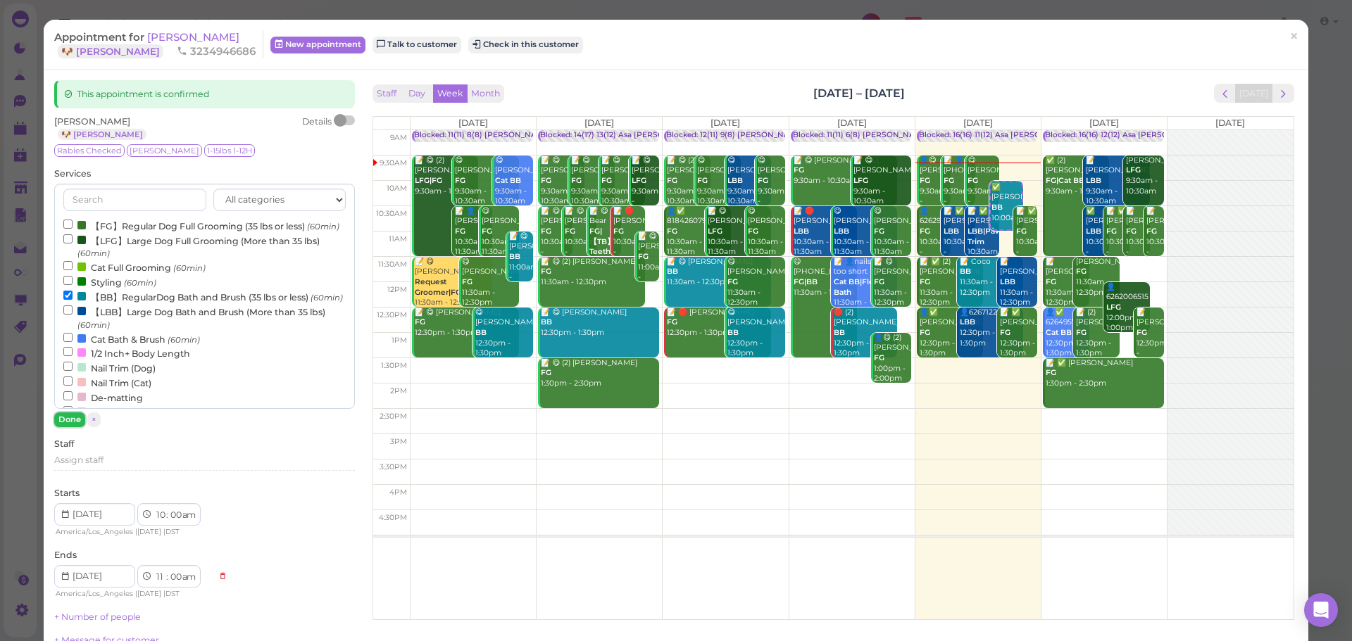
click at [70, 415] on button "Done" at bounding box center [69, 420] width 31 height 15
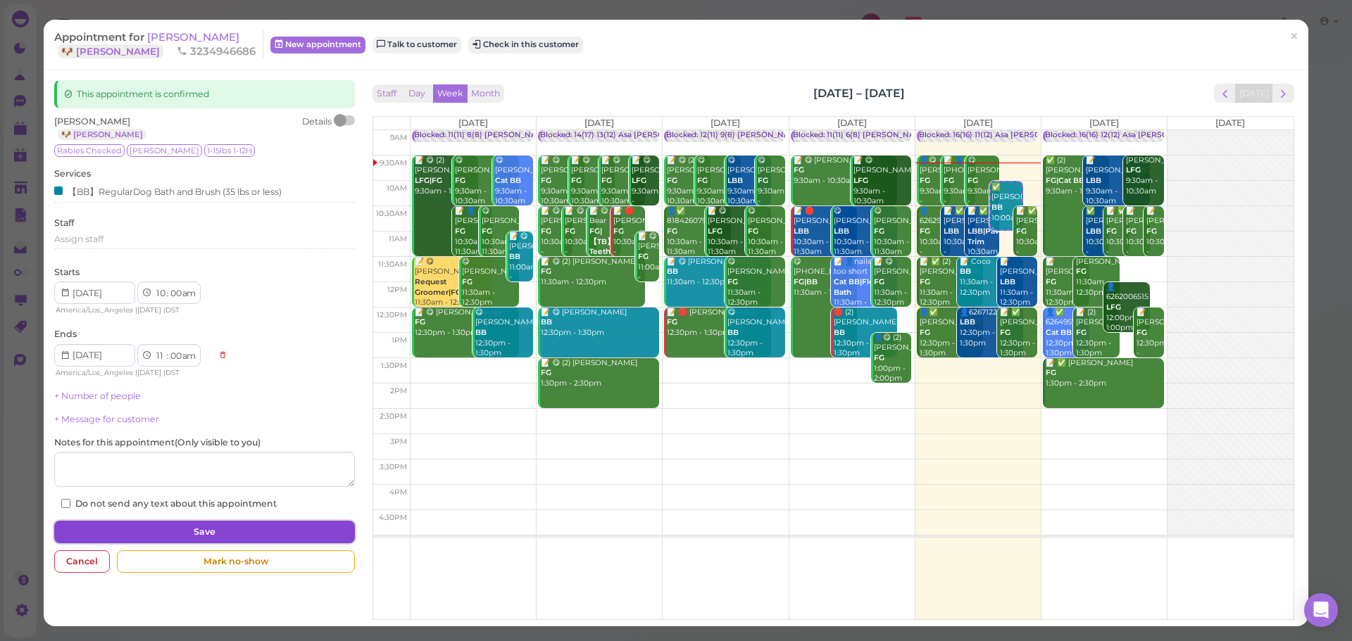
click at [168, 525] on button "Save" at bounding box center [204, 532] width 300 height 23
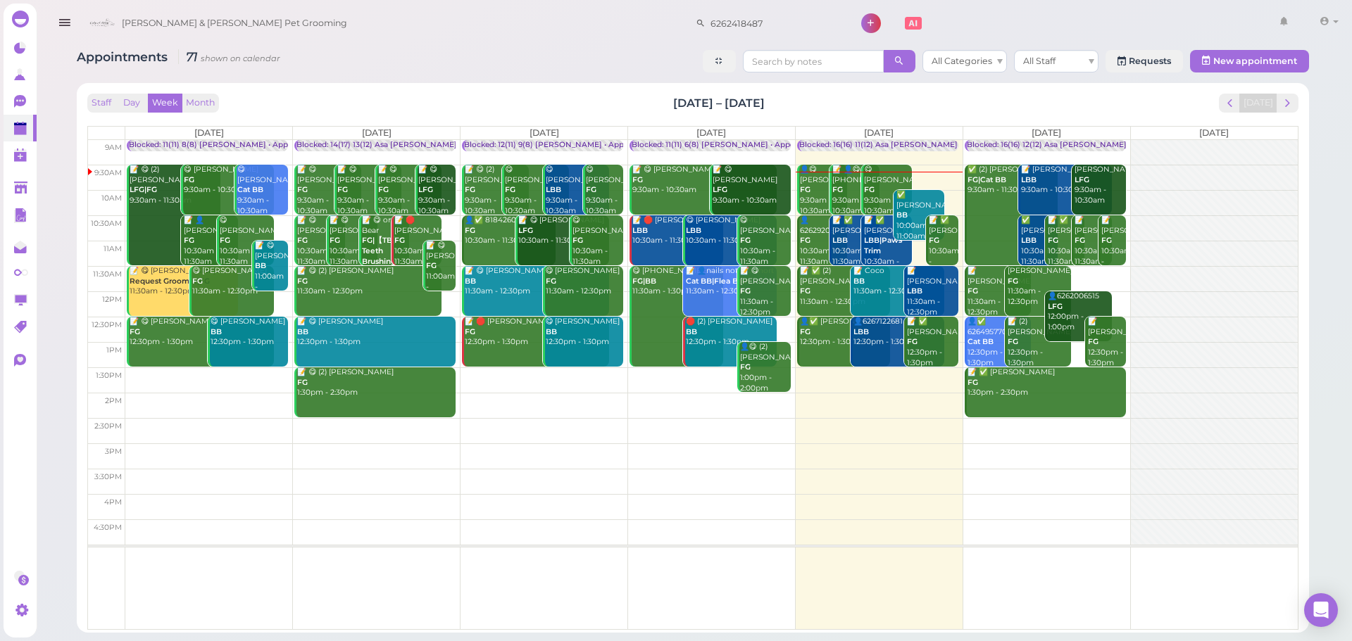
click at [1092, 96] on div "Staff Day Week Month [DATE] – [DATE] [DATE]" at bounding box center [692, 103] width 1211 height 19
click at [901, 113] on div "Staff Day Week Month [DATE] – [DATE] [DATE] [DATE] [DATE] [DATE] [DATE] [DATE] …" at bounding box center [692, 362] width 1211 height 536
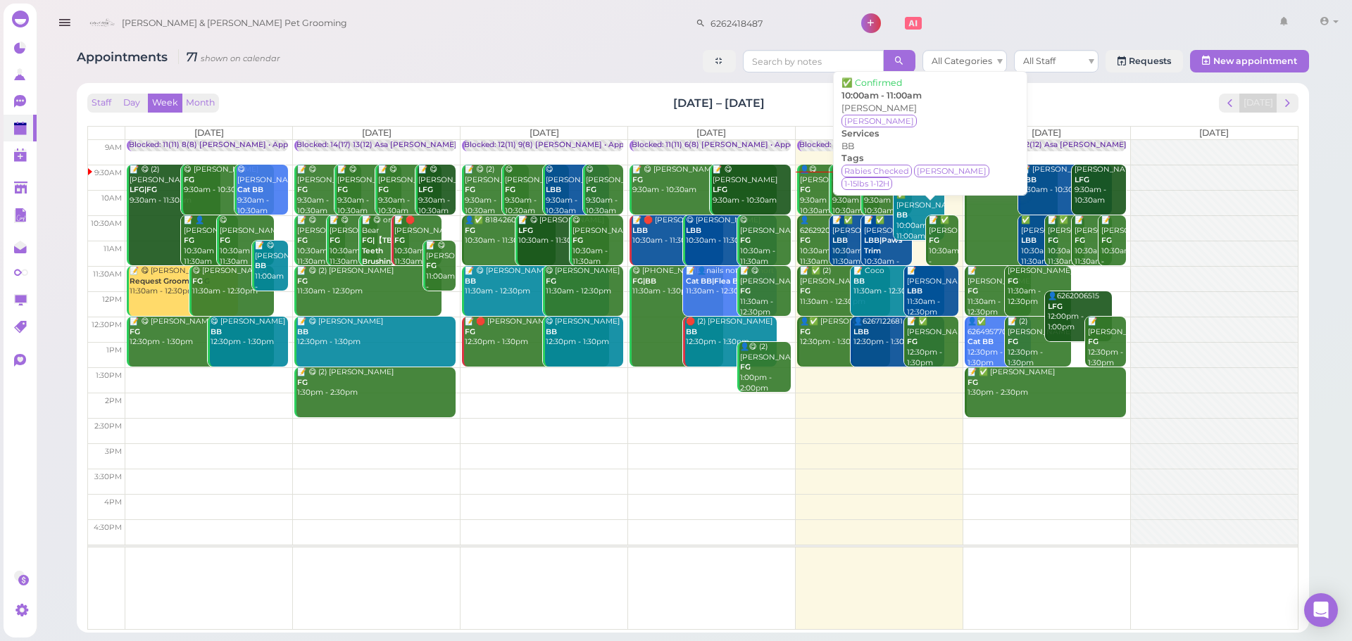
click at [907, 225] on div "✅ [PERSON_NAME] BB 10:00am - 11:00am" at bounding box center [920, 215] width 49 height 51
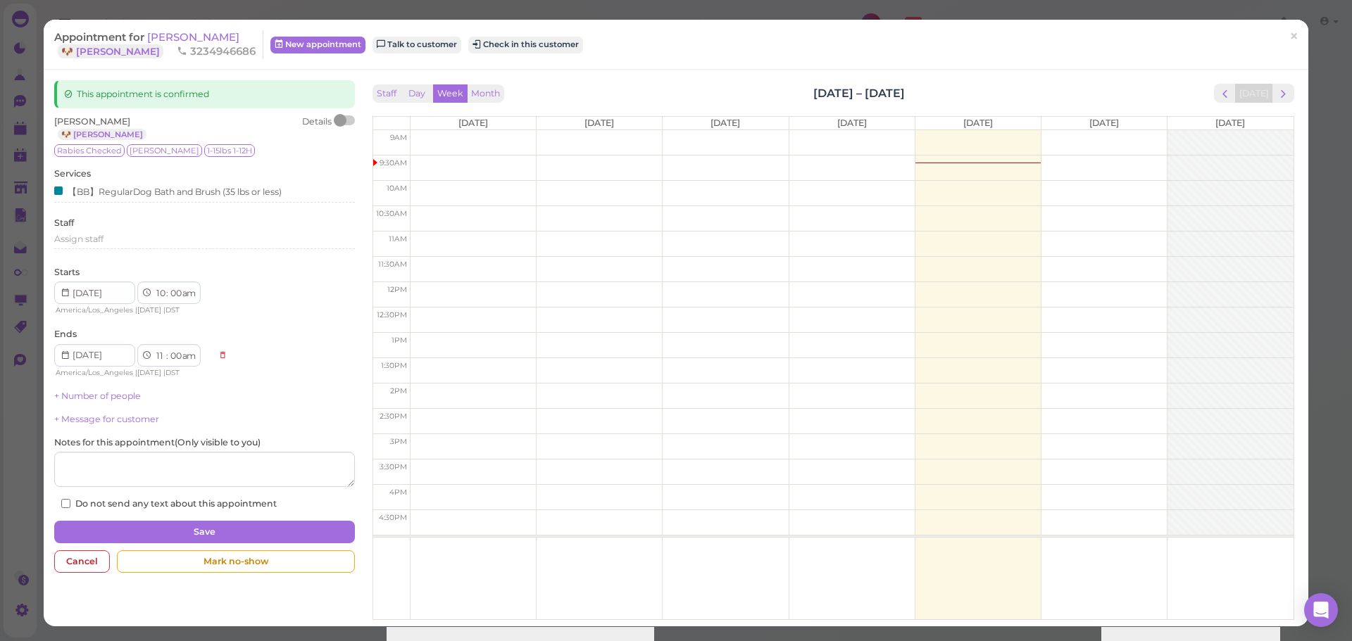
drag, startPoint x: 201, startPoint y: 27, endPoint x: 198, endPoint y: 45, distance: 18.5
click at [201, 27] on div "Appointment for [PERSON_NAME] 🐶 [PERSON_NAME] 3234946686 New appointment Talk t…" at bounding box center [676, 45] width 1264 height 50
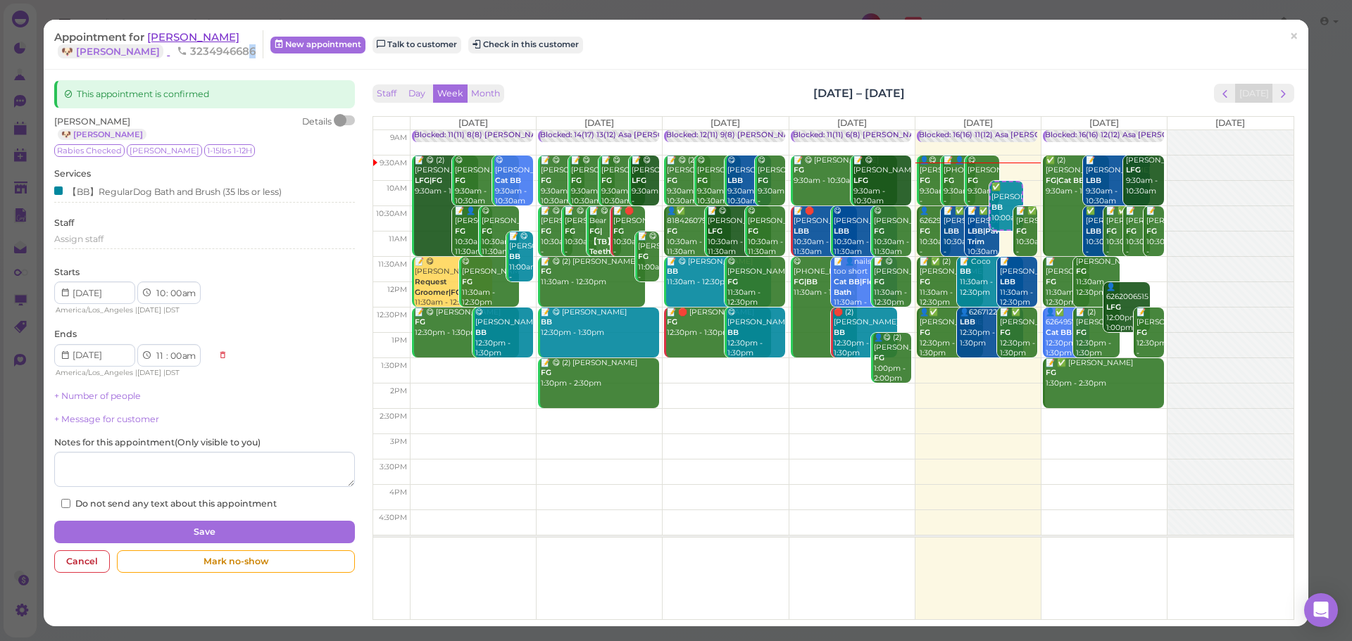
click at [199, 45] on span "3234946686" at bounding box center [216, 50] width 79 height 13
click at [198, 35] on span "[PERSON_NAME]" at bounding box center [193, 36] width 92 height 13
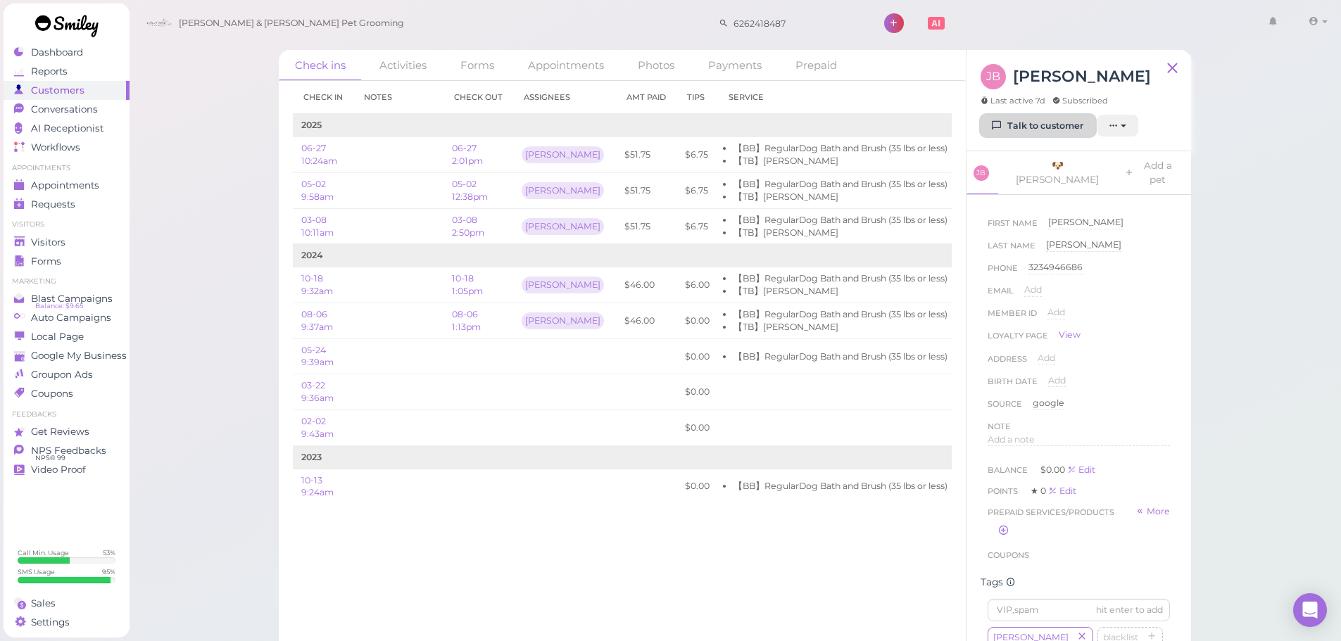
click at [1017, 133] on link "Talk to customer" at bounding box center [1038, 126] width 115 height 23
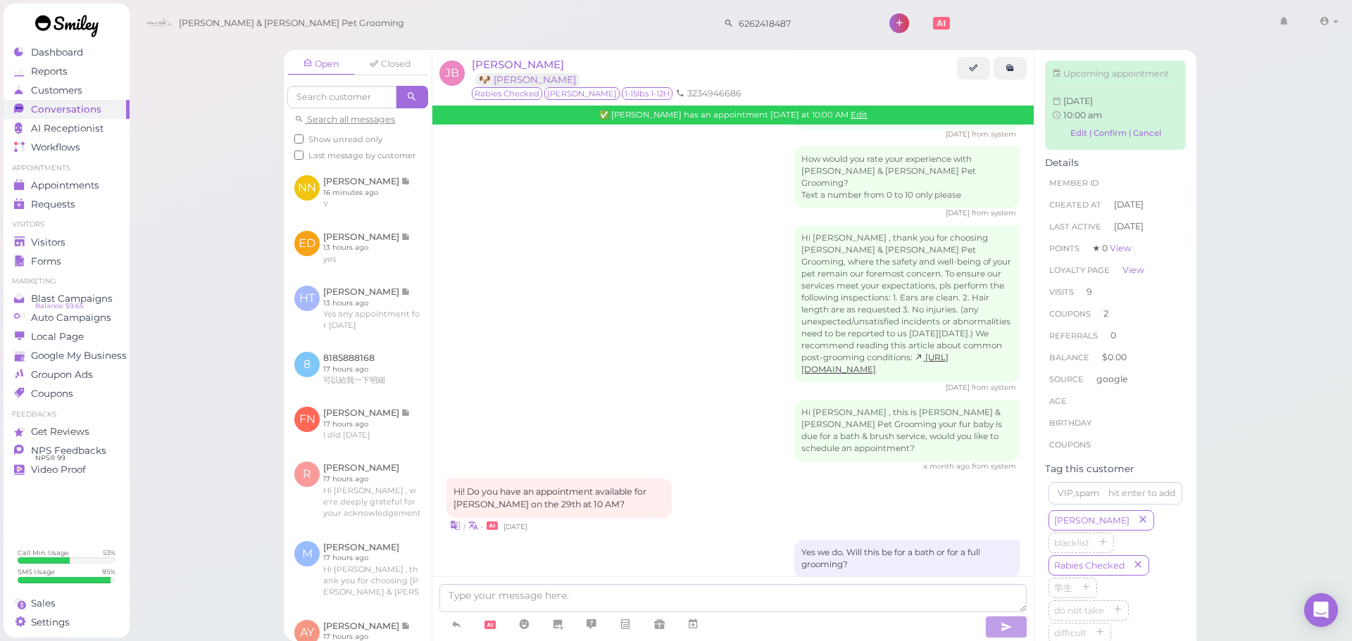
scroll to position [1502, 0]
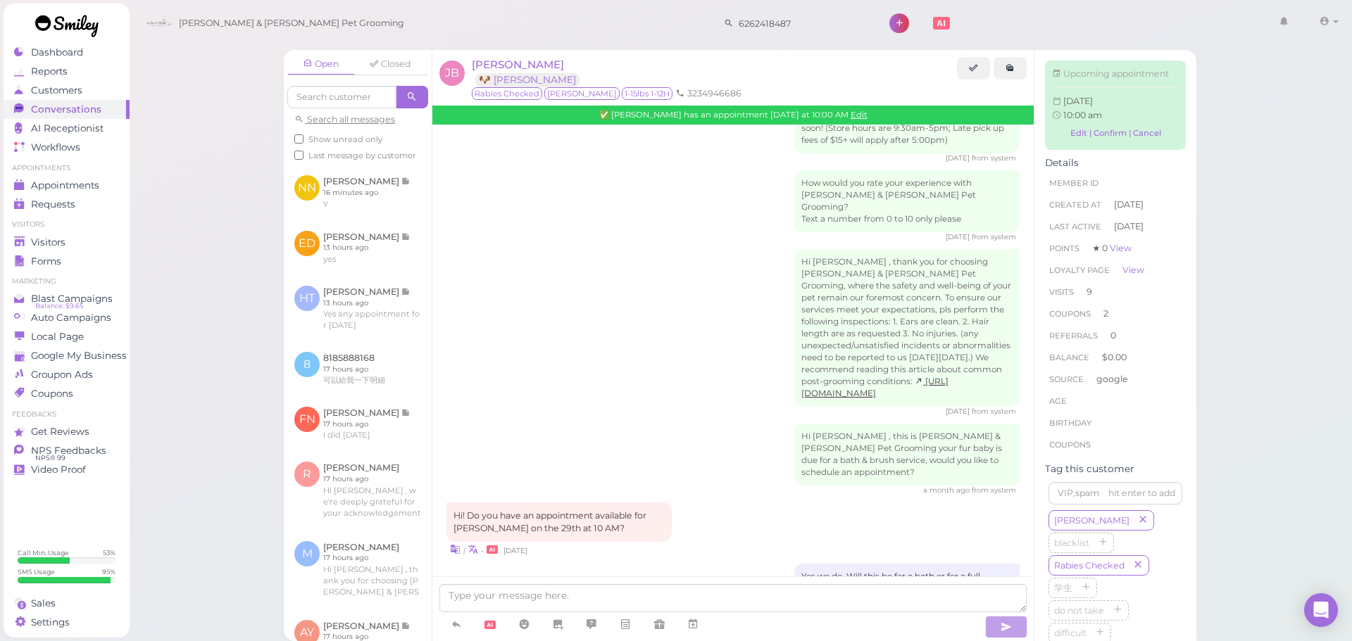
click at [726, 424] on div "Hi [PERSON_NAME] , this is [PERSON_NAME] & [PERSON_NAME] Pet Grooming your fur …" at bounding box center [732, 460] width 573 height 72
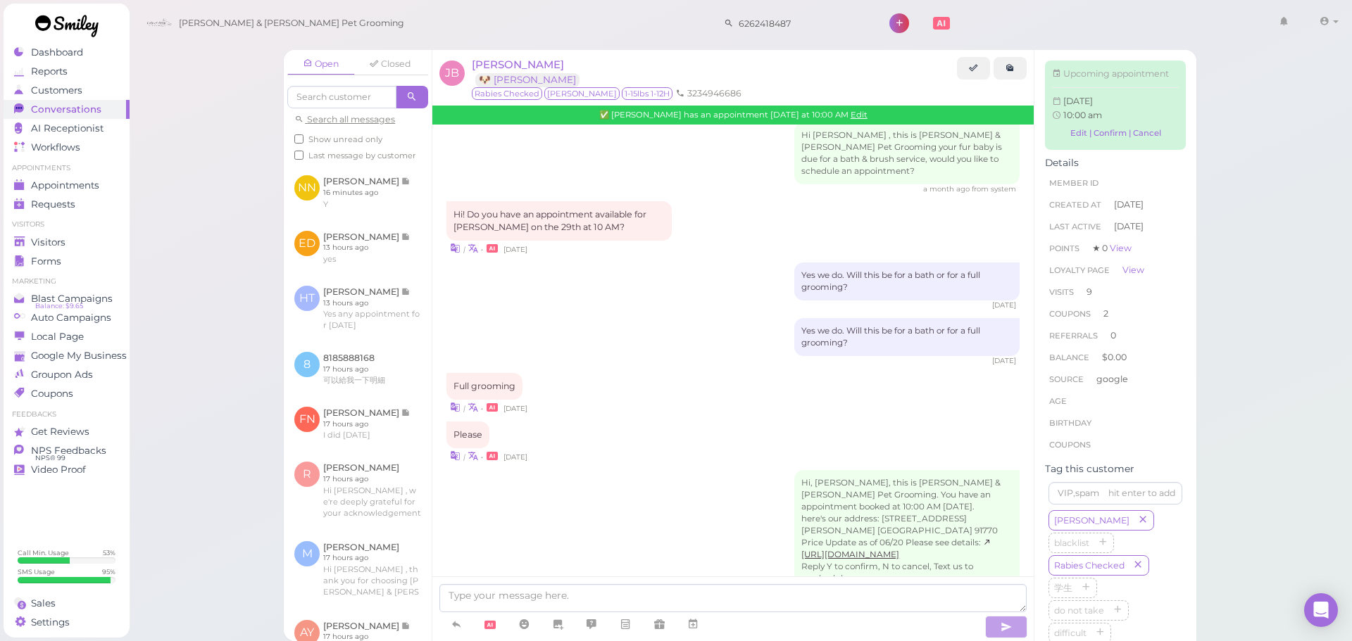
scroll to position [1924, 0]
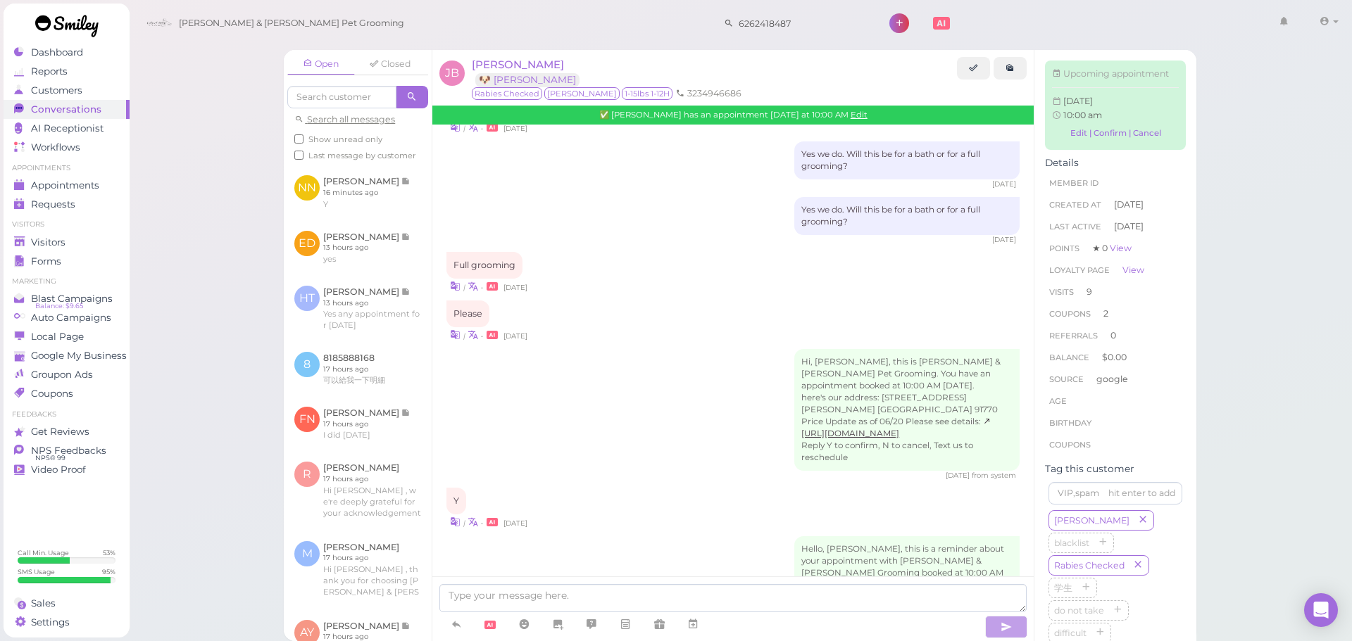
click at [748, 349] on div "Hi, [PERSON_NAME], this is [PERSON_NAME] & [PERSON_NAME] Pet Grooming. You have…" at bounding box center [732, 415] width 573 height 132
click at [87, 187] on span "Appointments" at bounding box center [66, 186] width 70 height 12
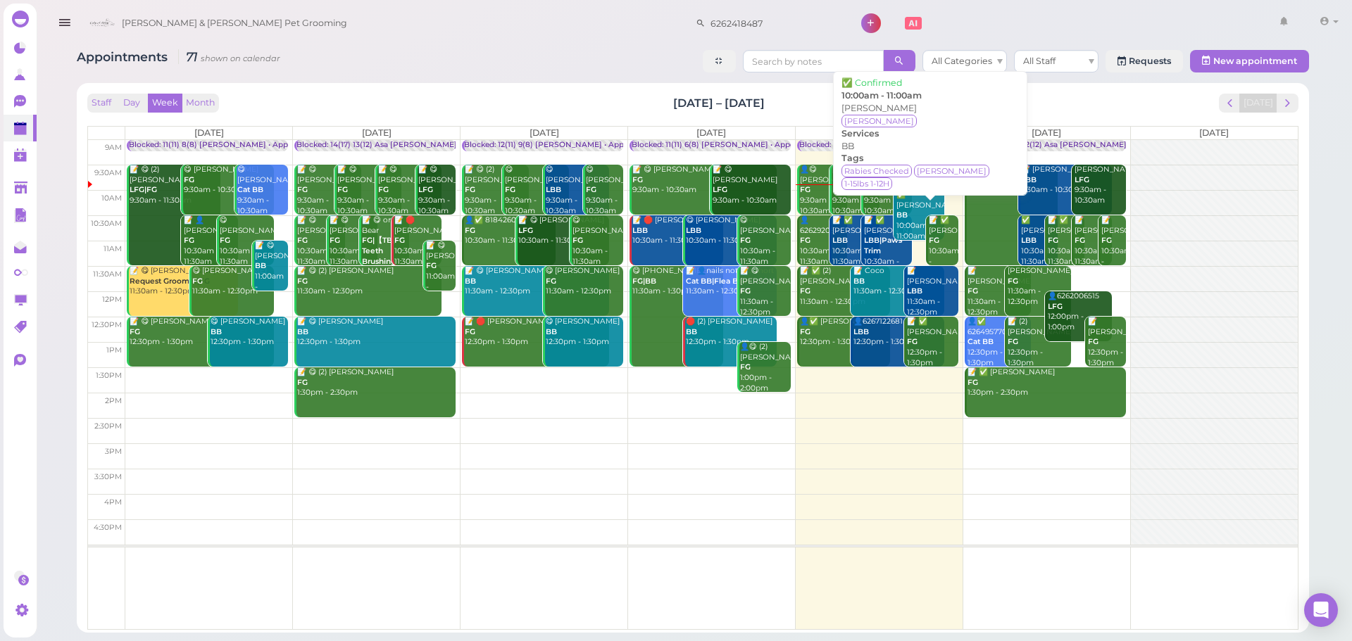
click at [911, 227] on div "✅ [PERSON_NAME] BB 10:00am - 11:00am" at bounding box center [920, 215] width 49 height 51
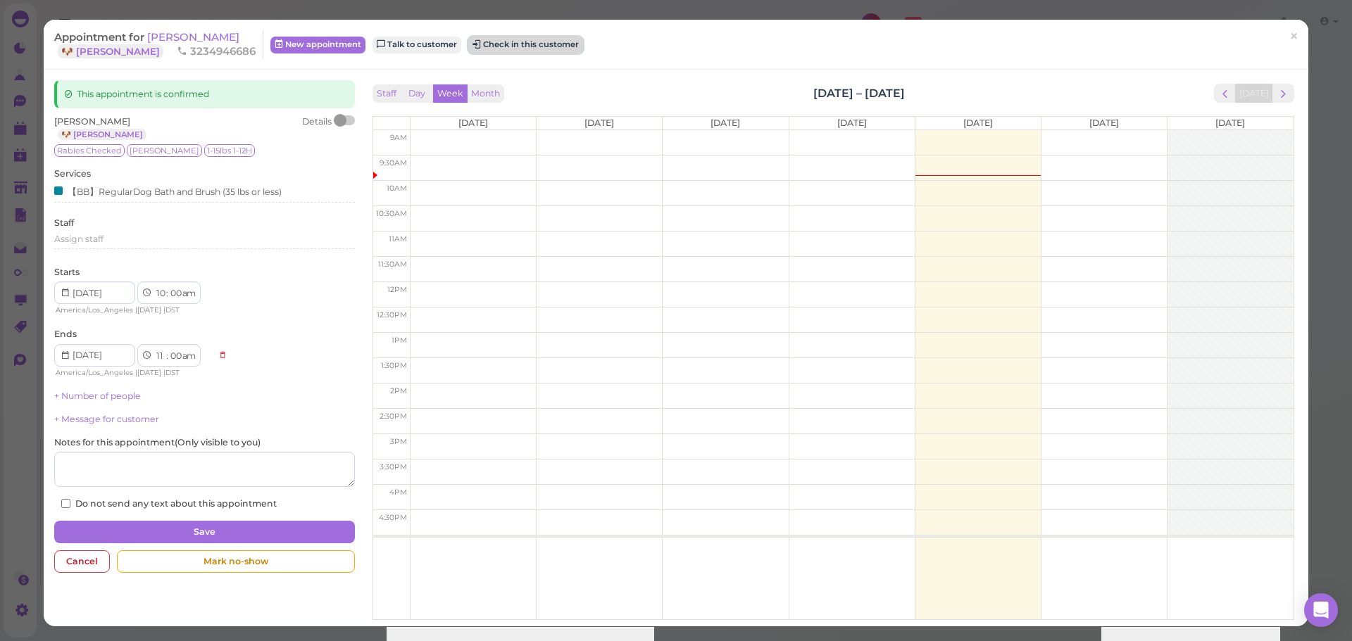
click at [489, 51] on button "Check in this customer" at bounding box center [525, 45] width 115 height 17
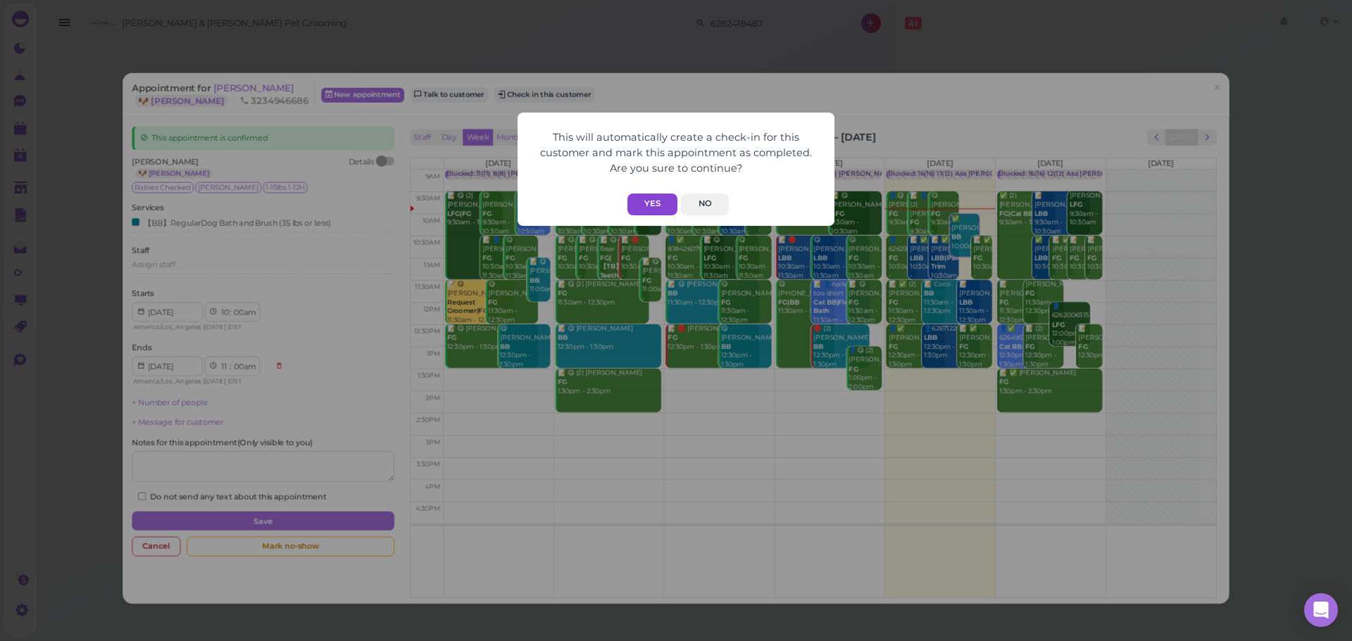
click at [665, 207] on button "Yes" at bounding box center [652, 205] width 50 height 22
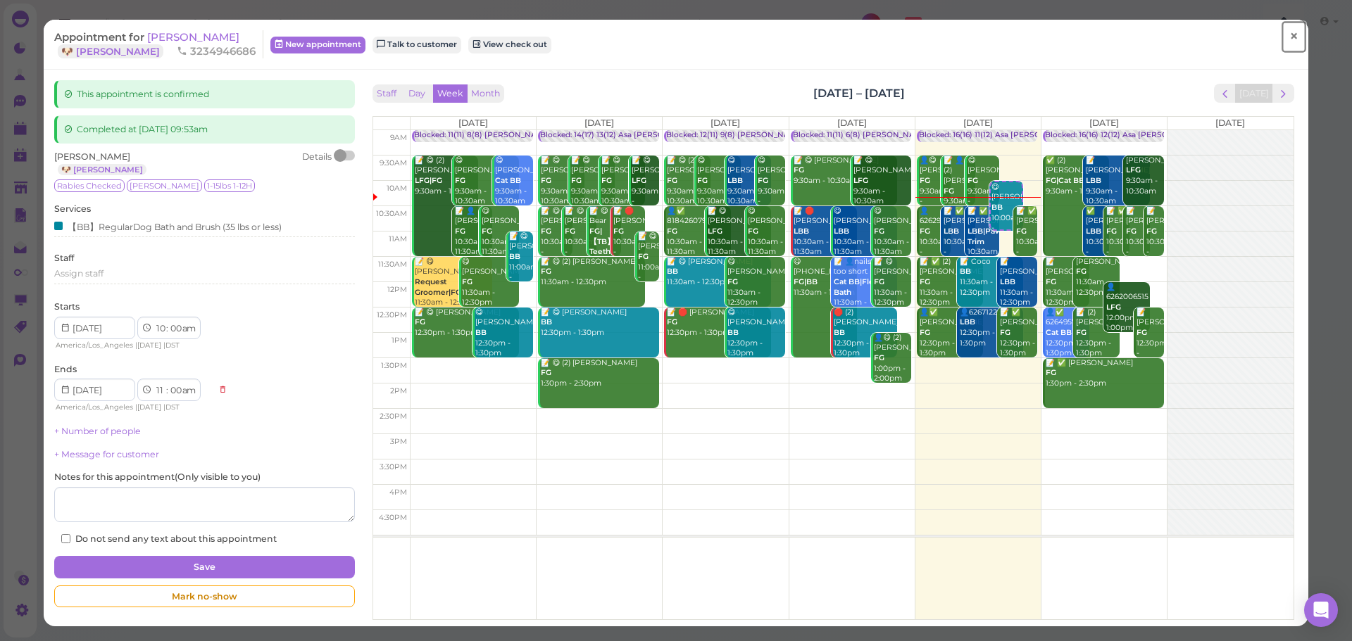
click at [1289, 31] on span "×" at bounding box center [1293, 37] width 9 height 20
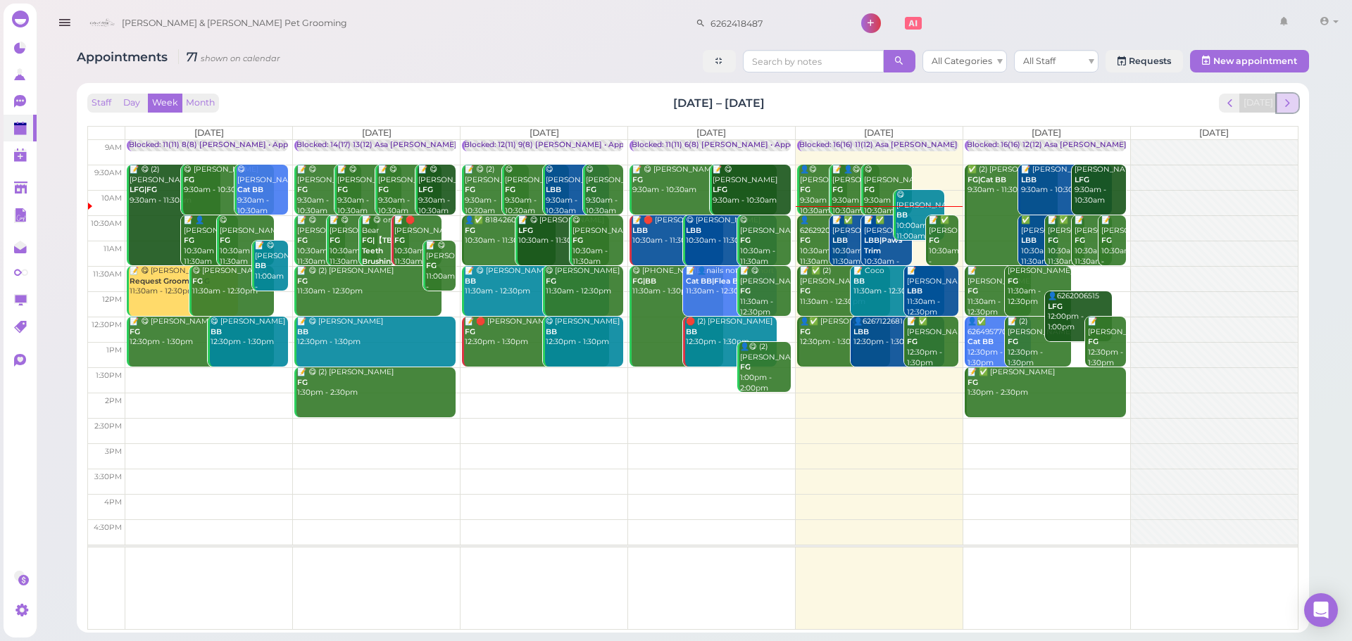
click at [1281, 106] on span "next" at bounding box center [1287, 102] width 13 height 13
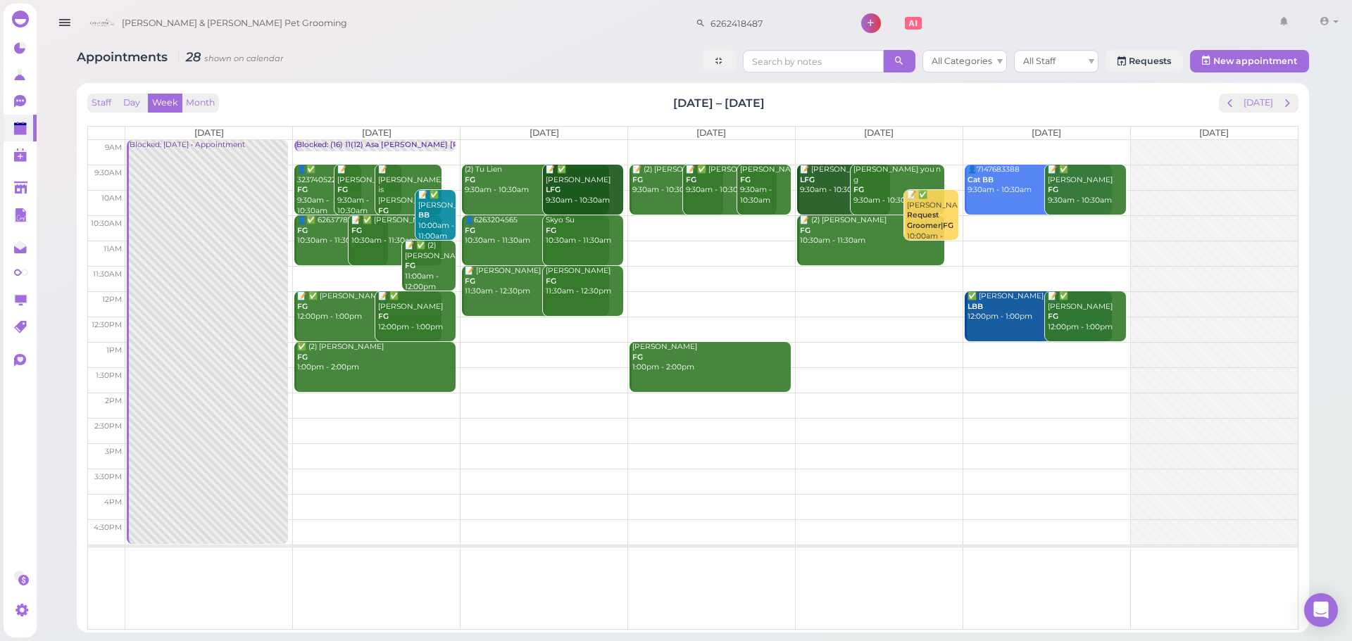
click at [563, 318] on td at bounding box center [711, 329] width 1172 height 25
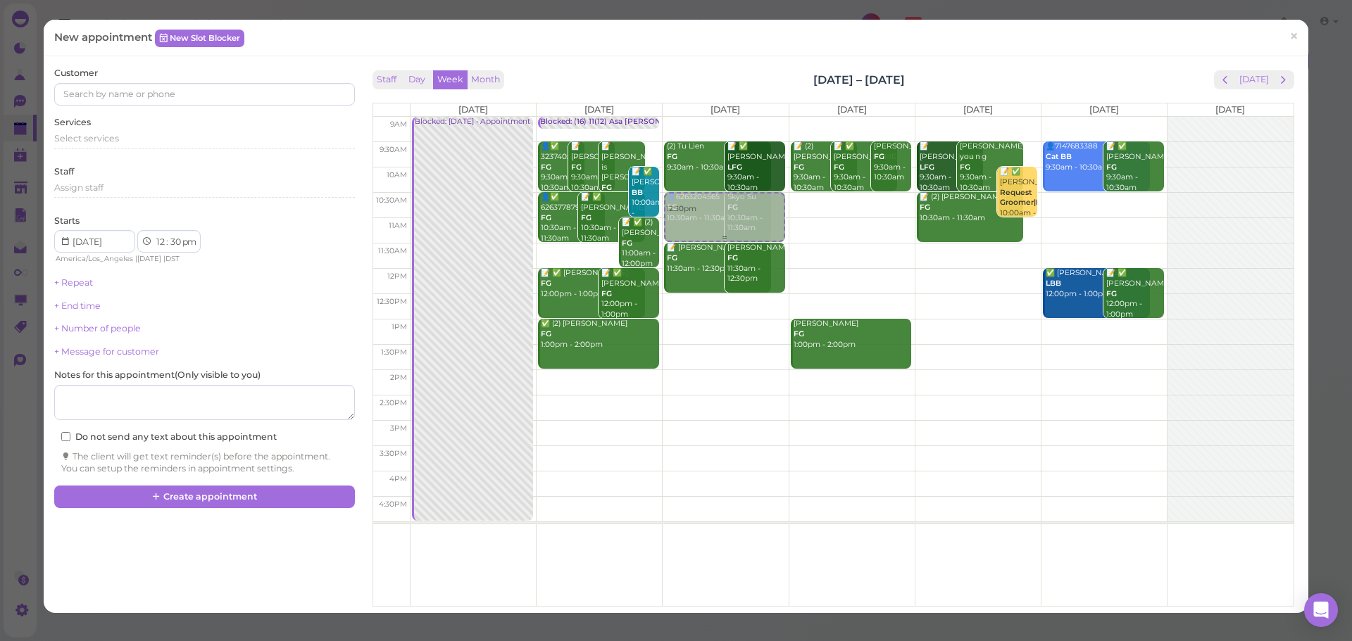
drag, startPoint x: 724, startPoint y: 320, endPoint x: 751, endPoint y: 217, distance: 106.0
click at [751, 117] on div "12:30pm (2) Tu Lien FG 9:30am - 10:30am 📝 ✅ [PERSON_NAME] LFG 9:30am - 10:30am …" at bounding box center [725, 117] width 125 height 0
select select "10"
select select "am"
click at [163, 132] on div "Select services" at bounding box center [204, 138] width 300 height 13
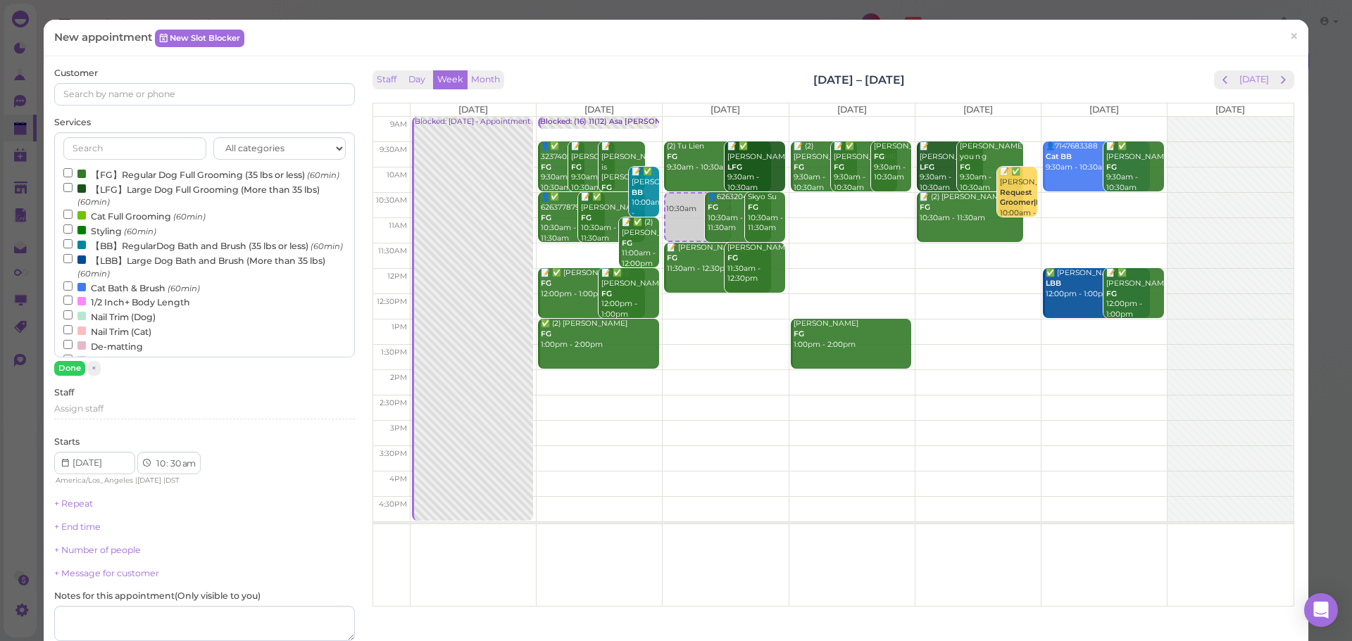
click at [142, 182] on label "【FG】Regular Dog Full Grooming (35 lbs or less) (60min)" at bounding box center [201, 174] width 276 height 15
click at [73, 177] on input "【FG】Regular Dog Full Grooming (35 lbs or less) (60min)" at bounding box center [67, 172] width 9 height 9
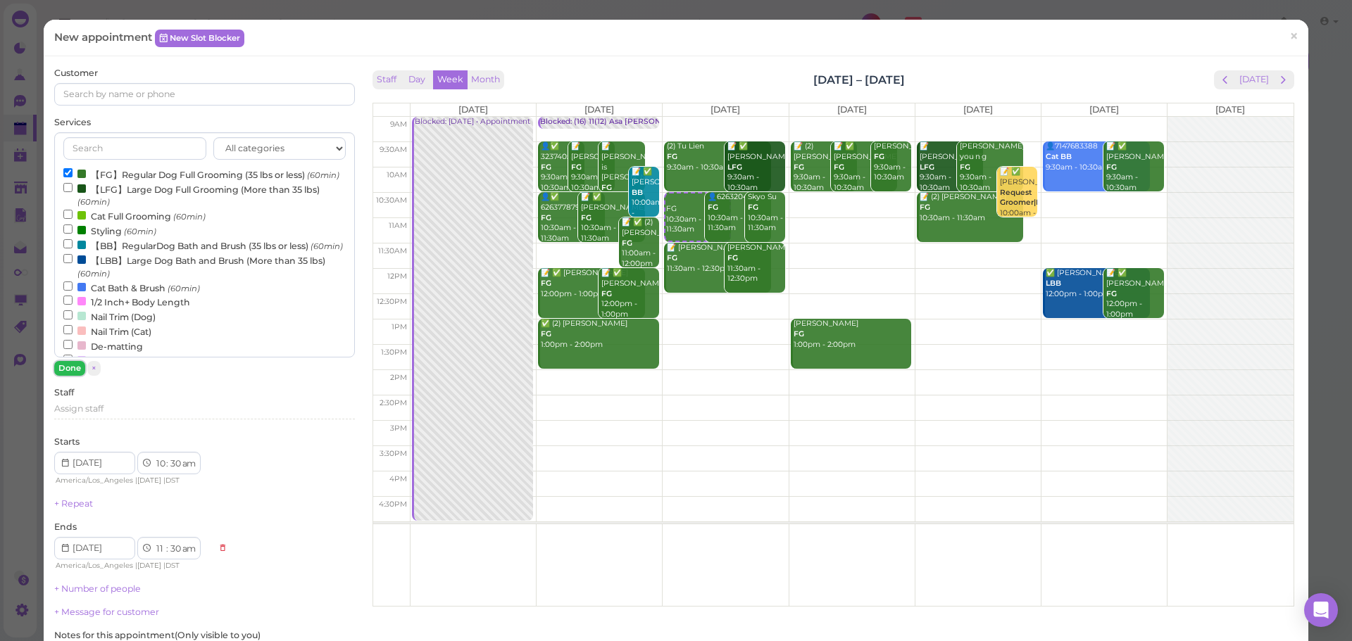
click at [73, 369] on button "Done" at bounding box center [69, 368] width 31 height 15
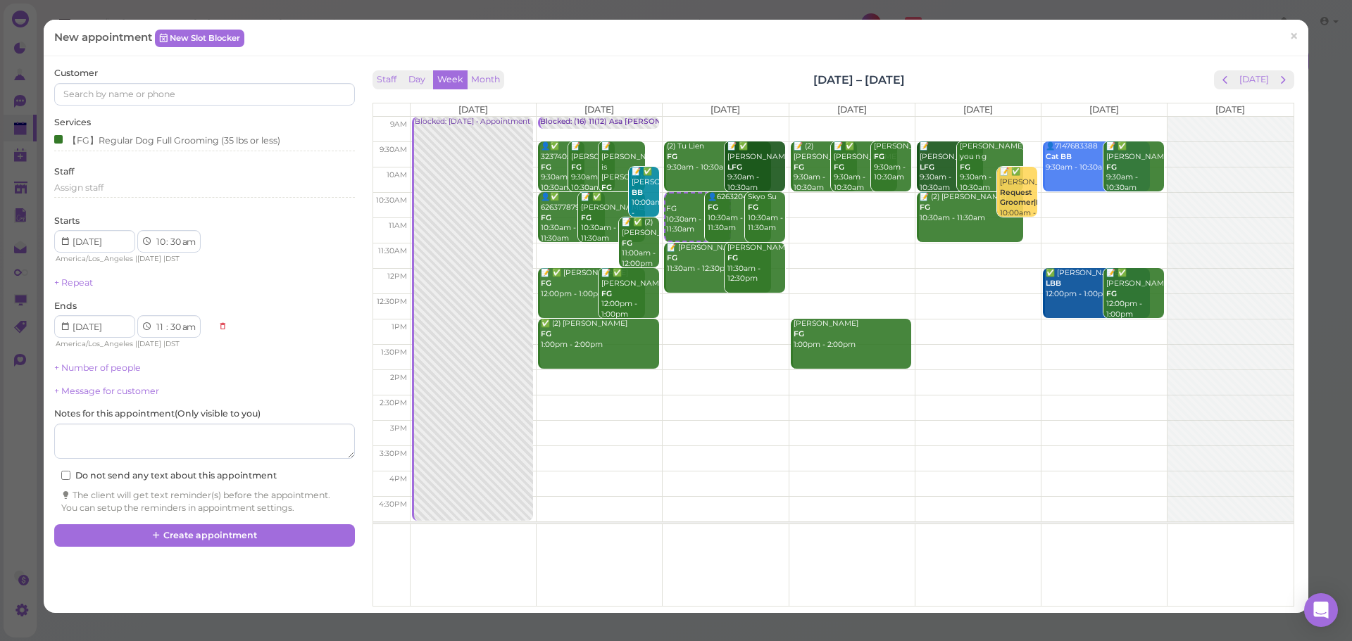
click at [218, 108] on div "Customer Services 【FG】Regular Dog Full Grooming (35 lbs or less) Staff Assign s…" at bounding box center [204, 290] width 300 height 447
click at [224, 102] on input at bounding box center [204, 94] width 300 height 23
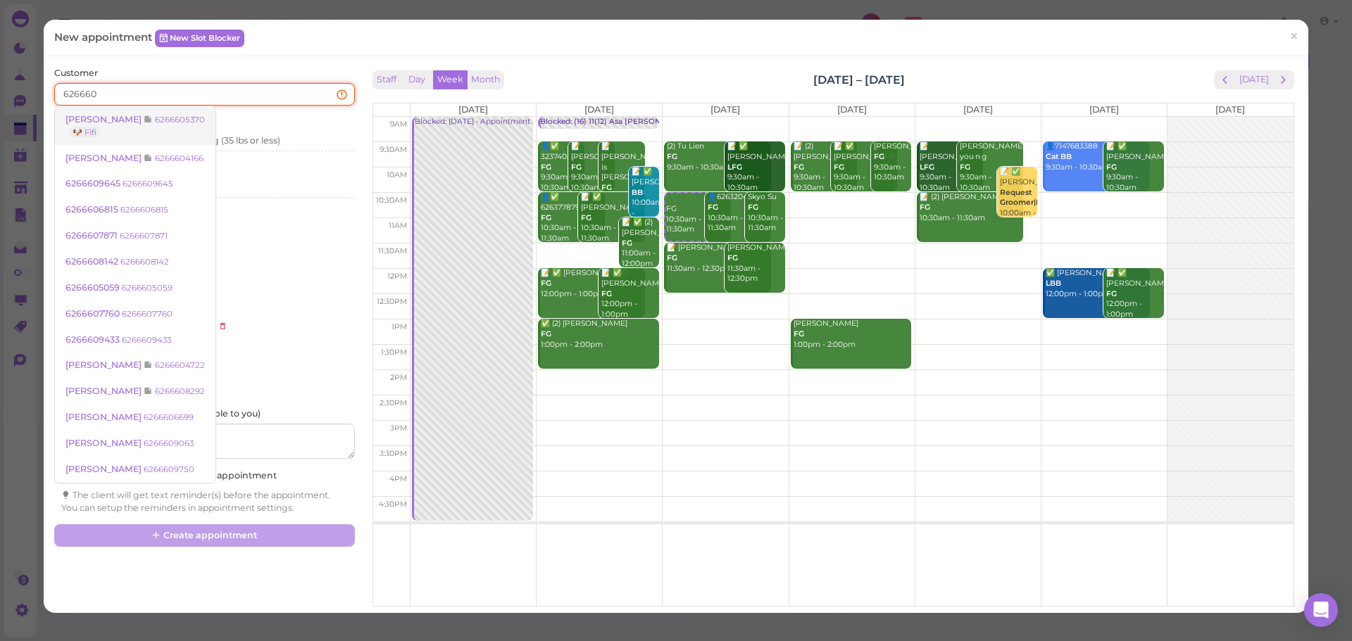
type input "626660"
click at [168, 117] on link "[PERSON_NAME] 6266605370 🐶 Fifi" at bounding box center [135, 125] width 161 height 39
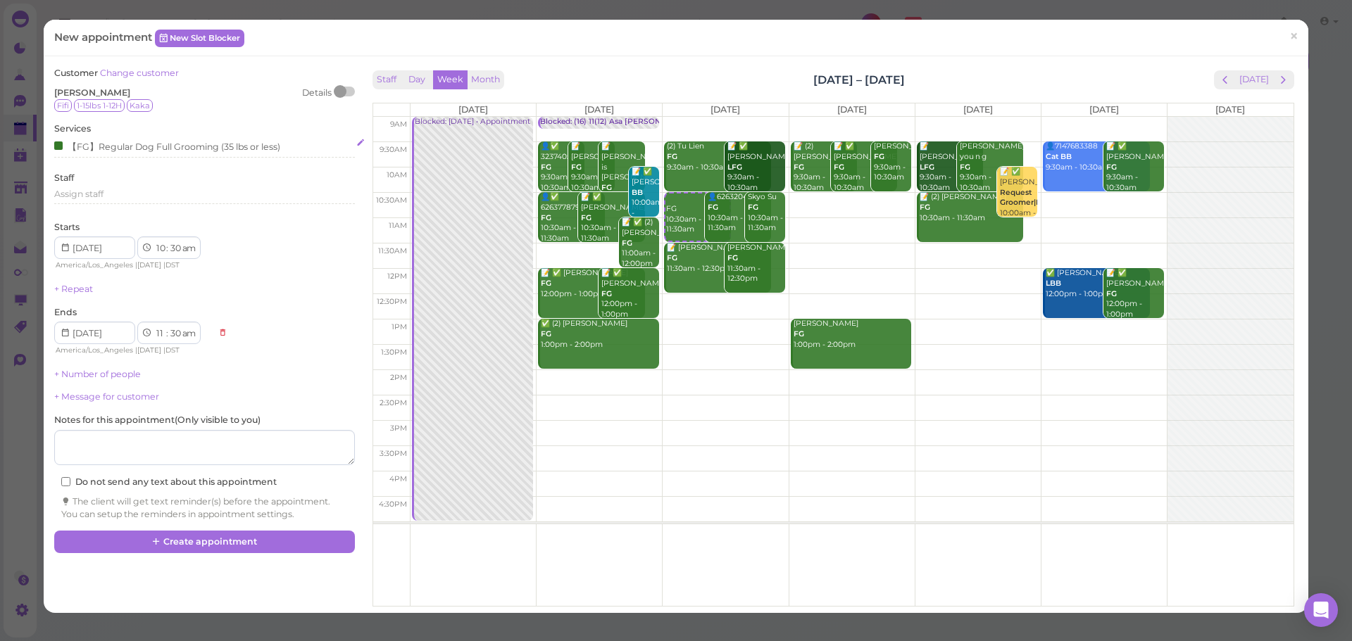
click at [175, 140] on div "【FG】Regular Dog Full Grooming (35 lbs or less)" at bounding box center [167, 146] width 226 height 15
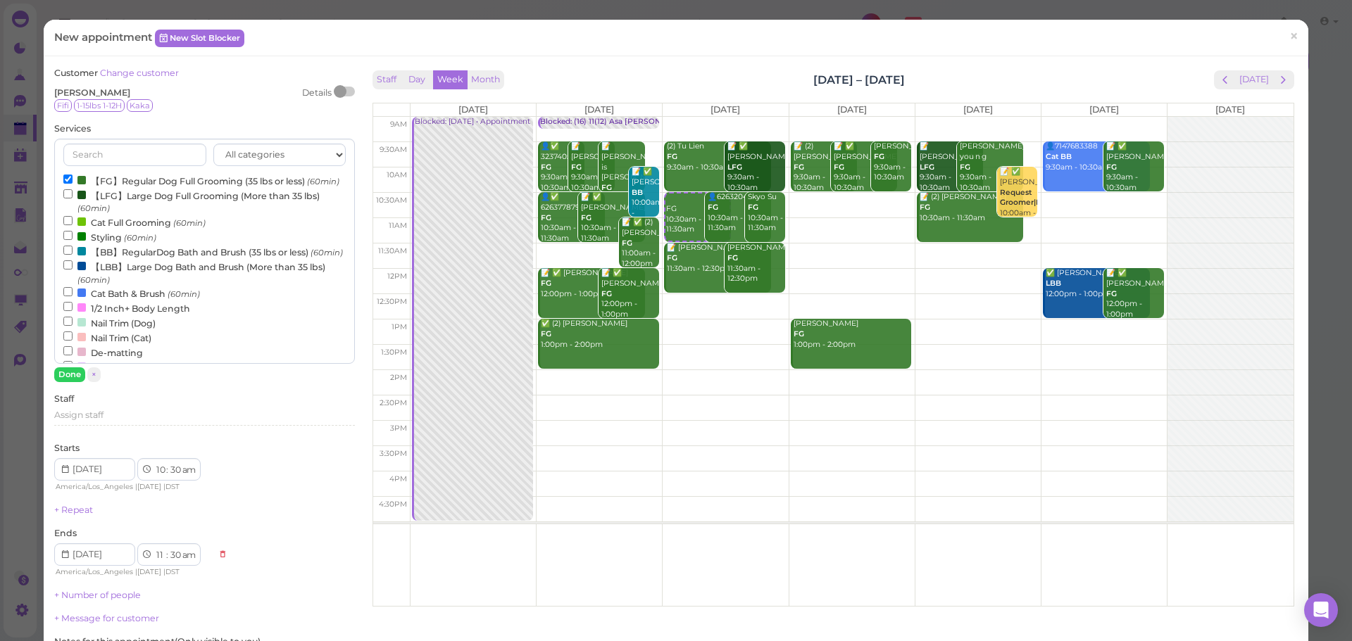
click at [166, 181] on label "【FG】Regular Dog Full Grooming (35 lbs or less) (60min)" at bounding box center [201, 180] width 276 height 15
click at [73, 181] on input "【FG】Regular Dog Full Grooming (35 lbs or less) (60min)" at bounding box center [67, 179] width 9 height 9
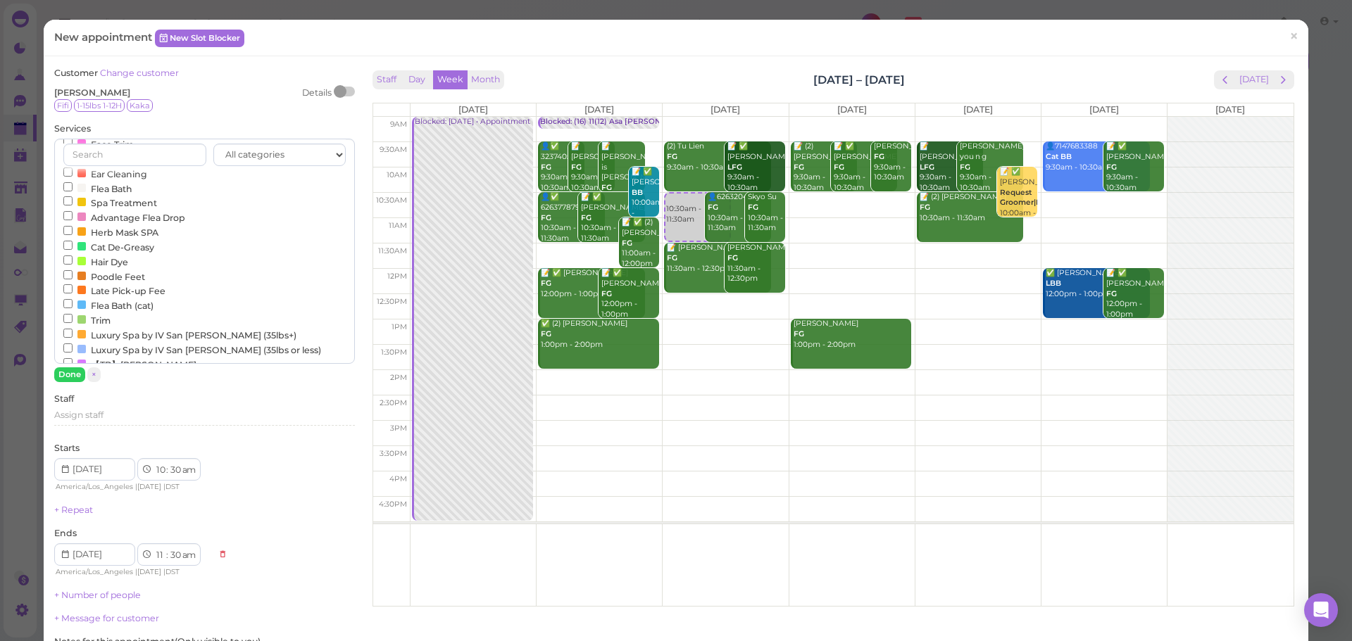
scroll to position [455, 0]
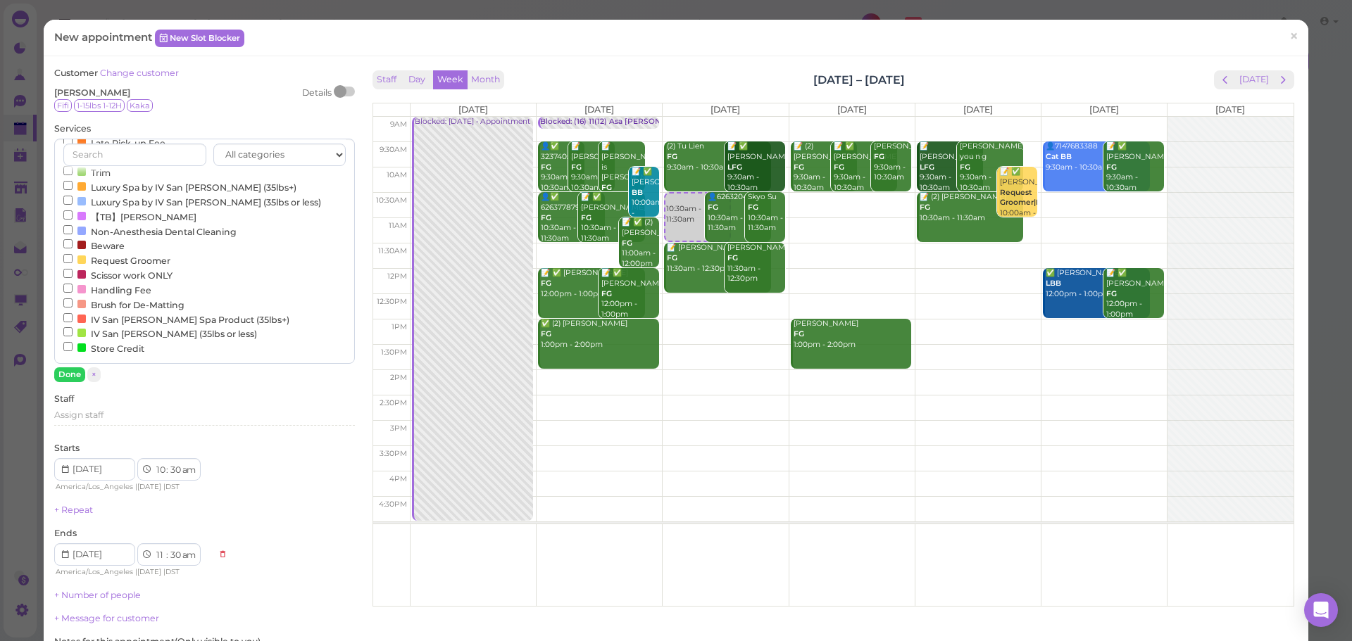
click at [120, 259] on label "Request Groomer" at bounding box center [116, 260] width 107 height 15
click at [73, 259] on input "Request Groomer" at bounding box center [67, 258] width 9 height 9
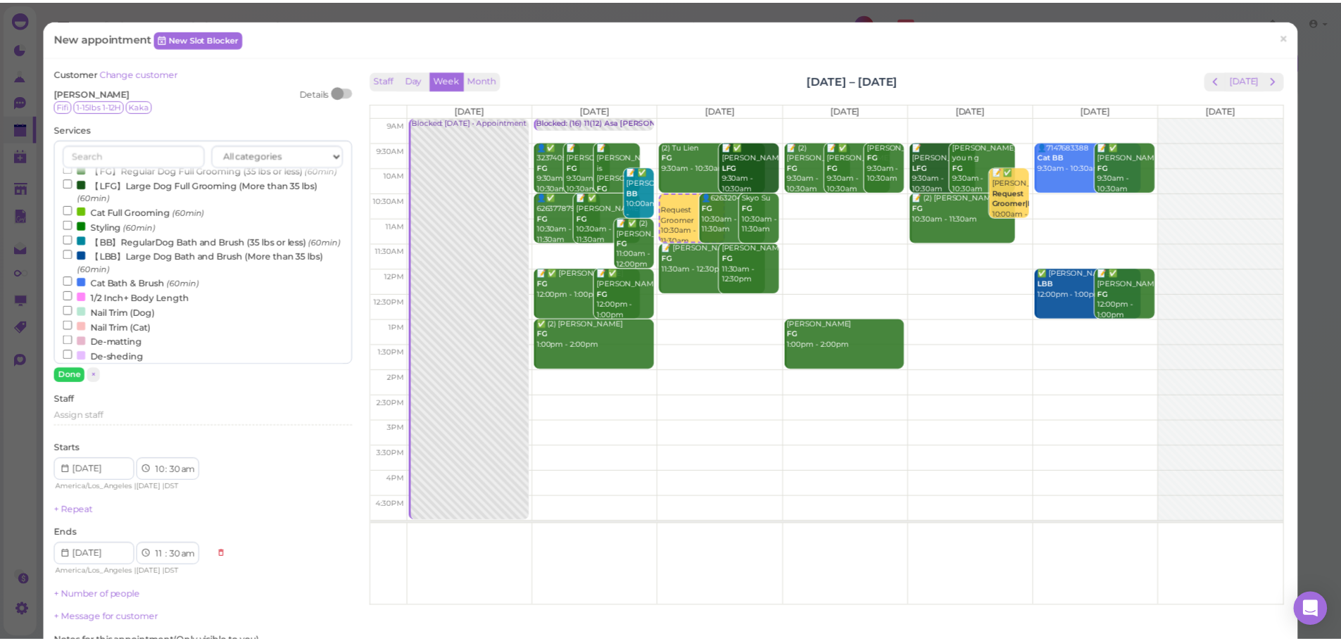
scroll to position [0, 0]
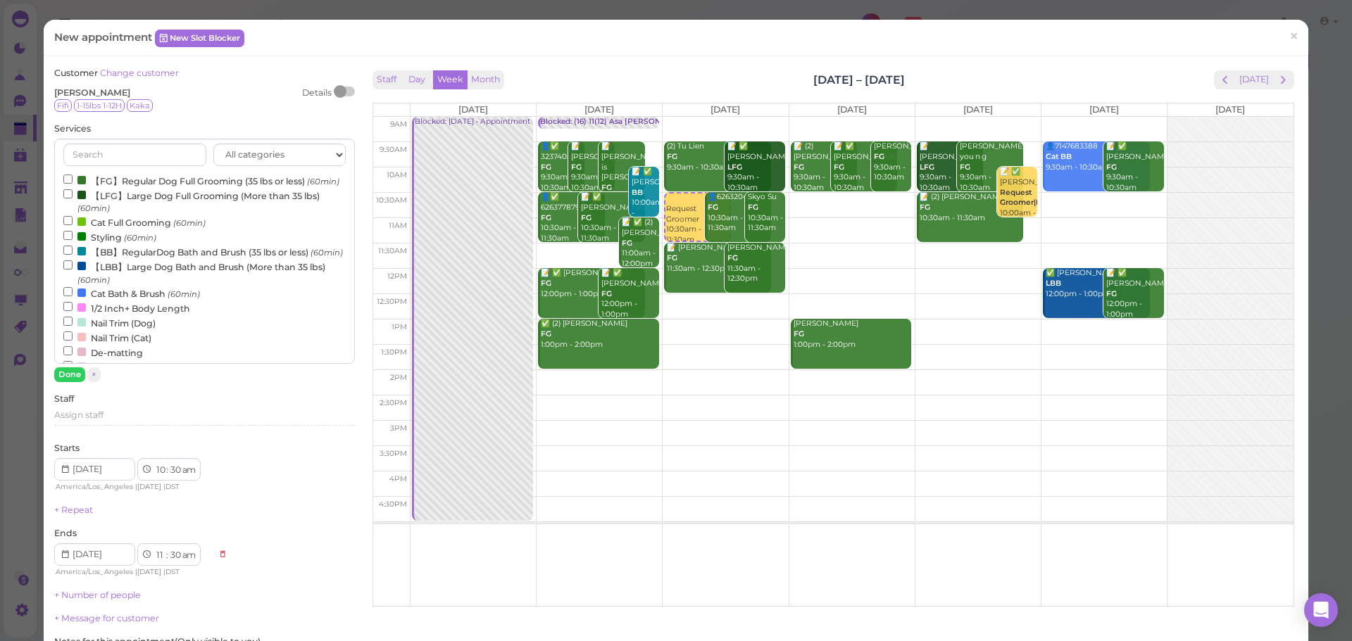
click at [120, 174] on label "【FG】Regular Dog Full Grooming (35 lbs or less) (60min)" at bounding box center [201, 180] width 276 height 15
click at [73, 175] on input "【FG】Regular Dog Full Grooming (35 lbs or less) (60min)" at bounding box center [67, 179] width 9 height 9
click at [57, 373] on button "Done" at bounding box center [69, 375] width 31 height 15
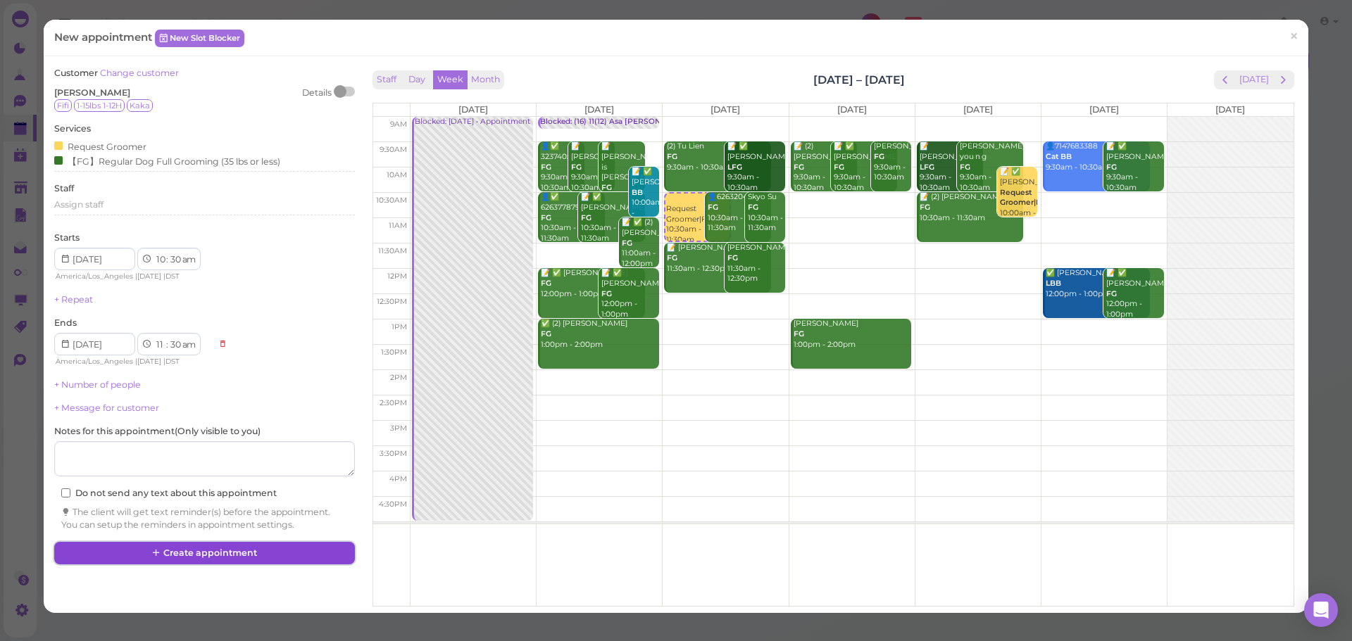
click at [226, 560] on button "Create appointment" at bounding box center [204, 553] width 300 height 23
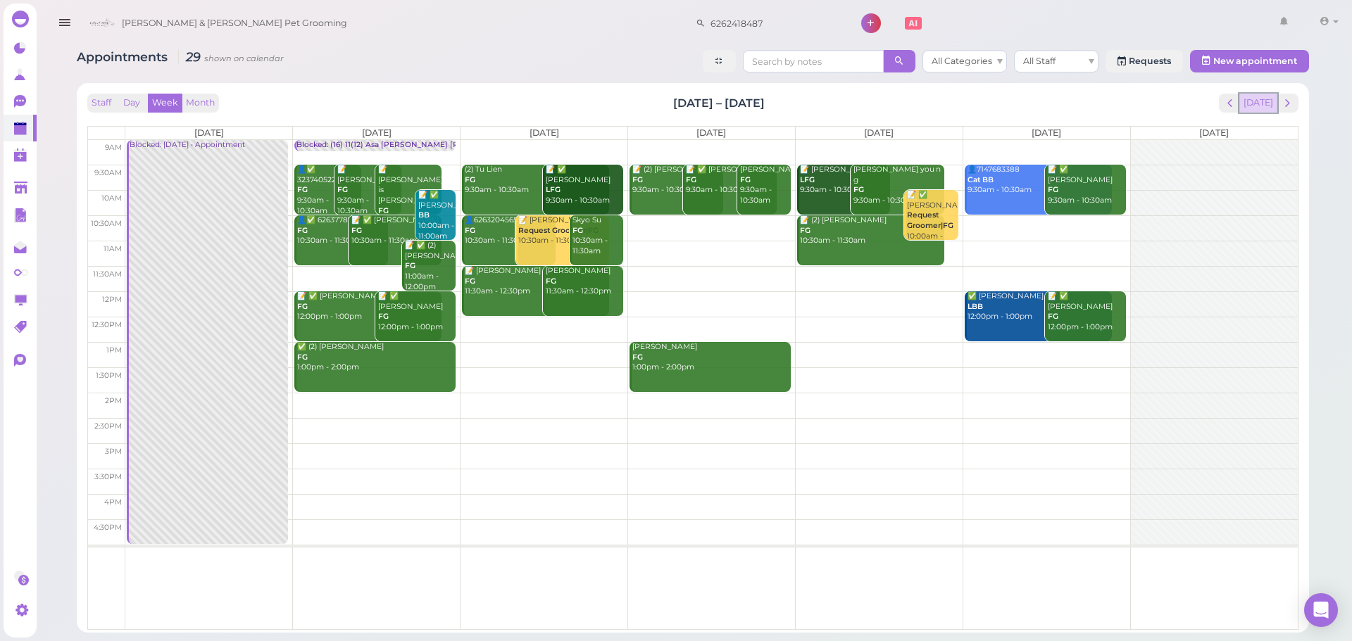
click at [1250, 101] on button "[DATE]" at bounding box center [1258, 103] width 38 height 19
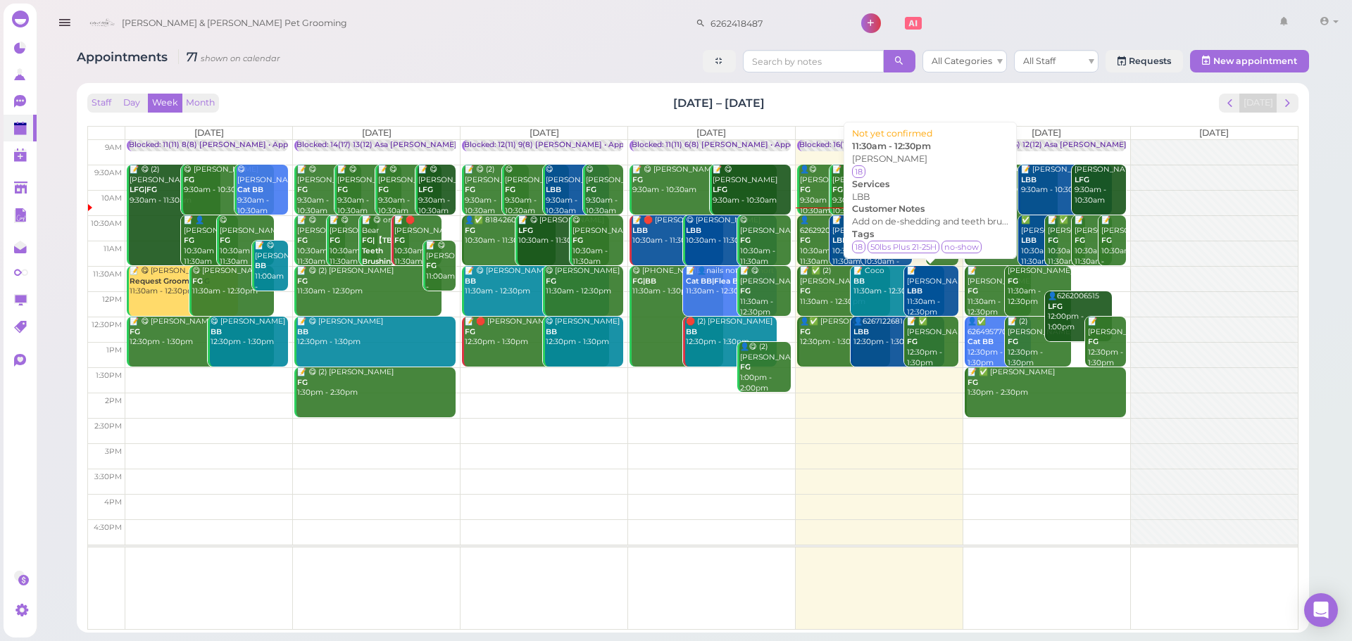
click at [924, 282] on div "📝 [PERSON_NAME] LBB 11:30am - 12:30pm" at bounding box center [931, 291] width 51 height 51
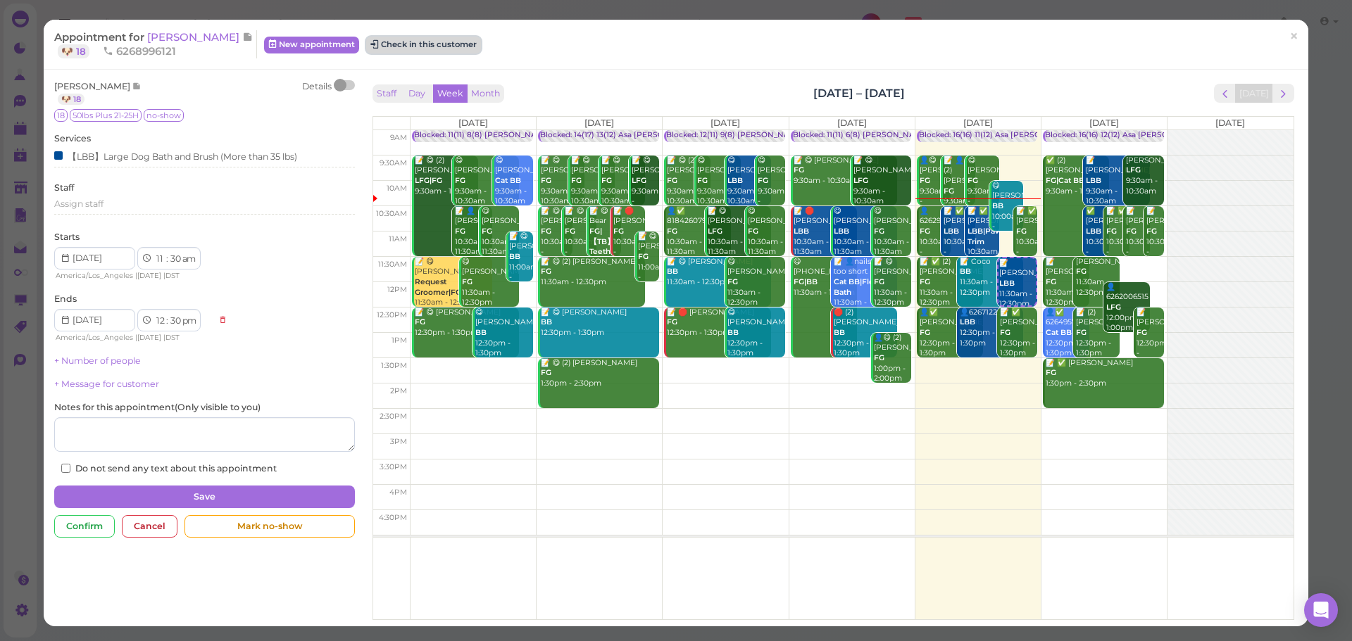
click at [415, 43] on button "Check in this customer" at bounding box center [423, 45] width 115 height 17
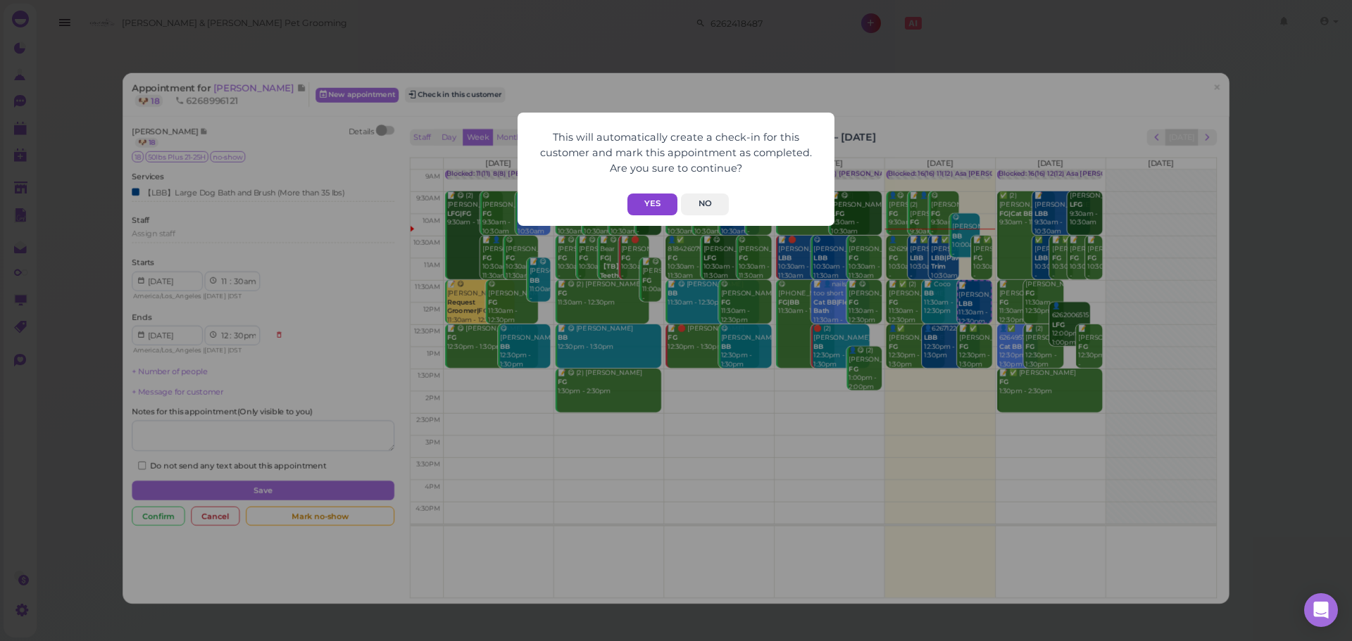
click at [660, 201] on button "Yes" at bounding box center [652, 205] width 50 height 22
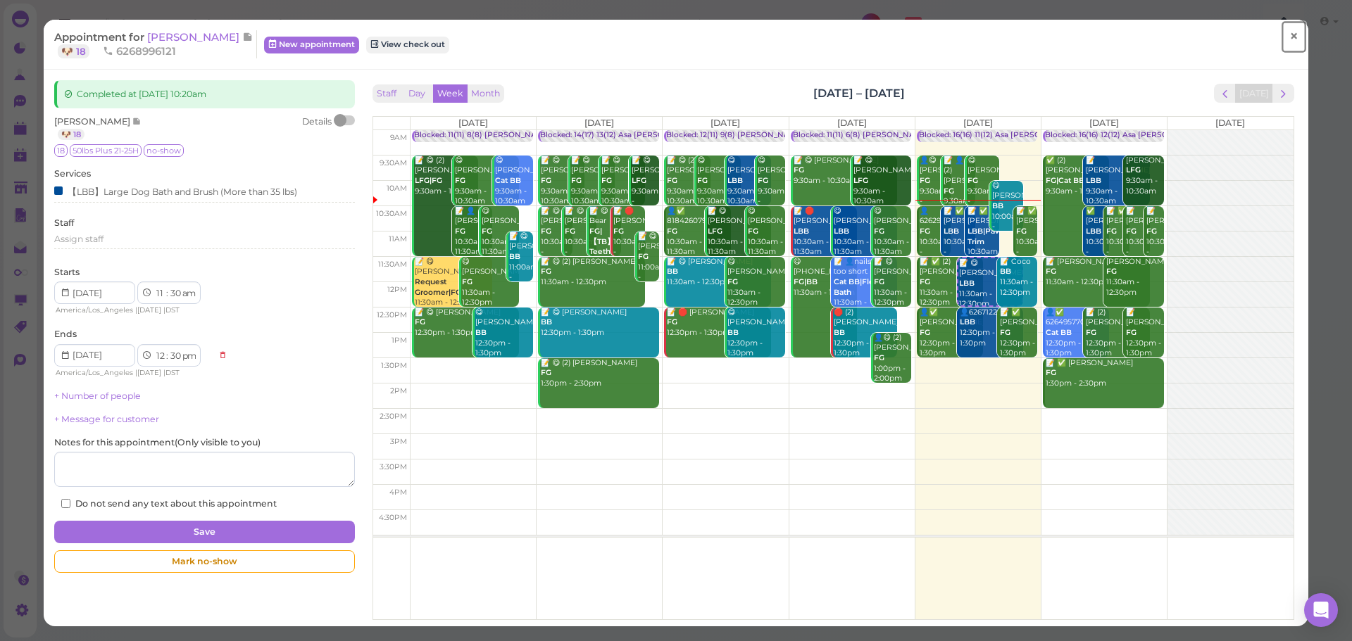
click at [1281, 39] on link "×" at bounding box center [1294, 36] width 26 height 33
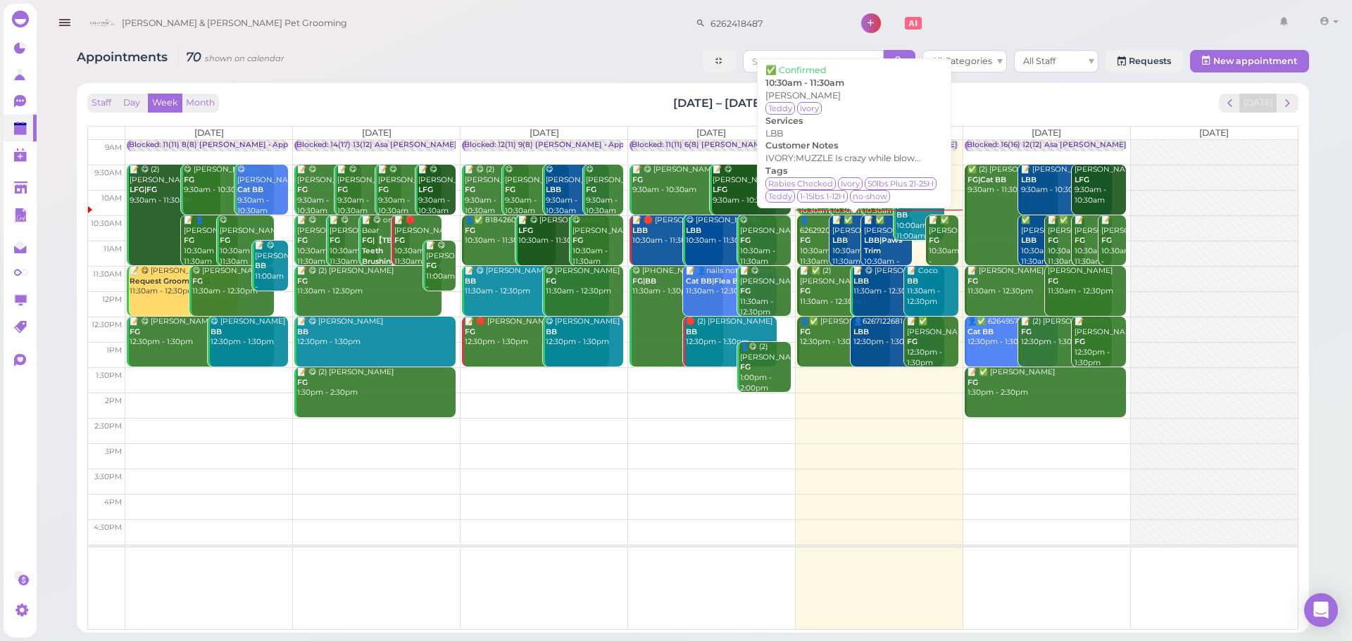
click at [856, 257] on div "📝 ✅ [PERSON_NAME] LBB 10:30am - 11:30am" at bounding box center [855, 240] width 49 height 51
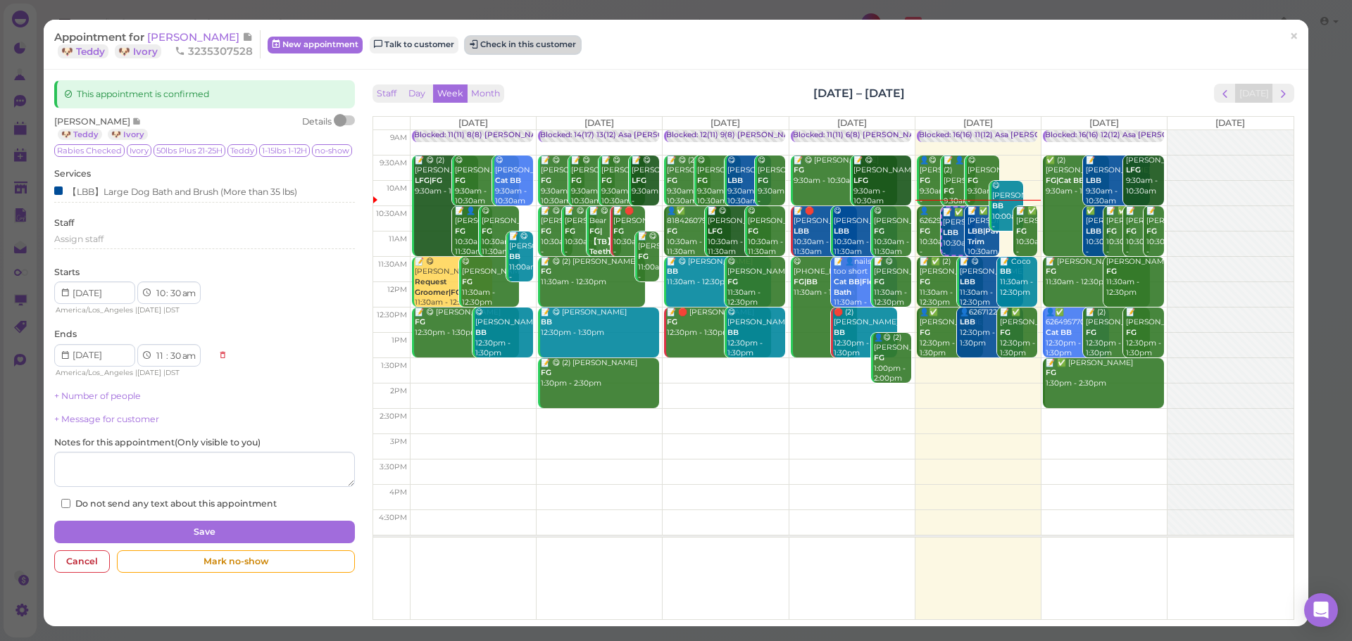
click at [506, 46] on button "Check in this customer" at bounding box center [522, 45] width 115 height 17
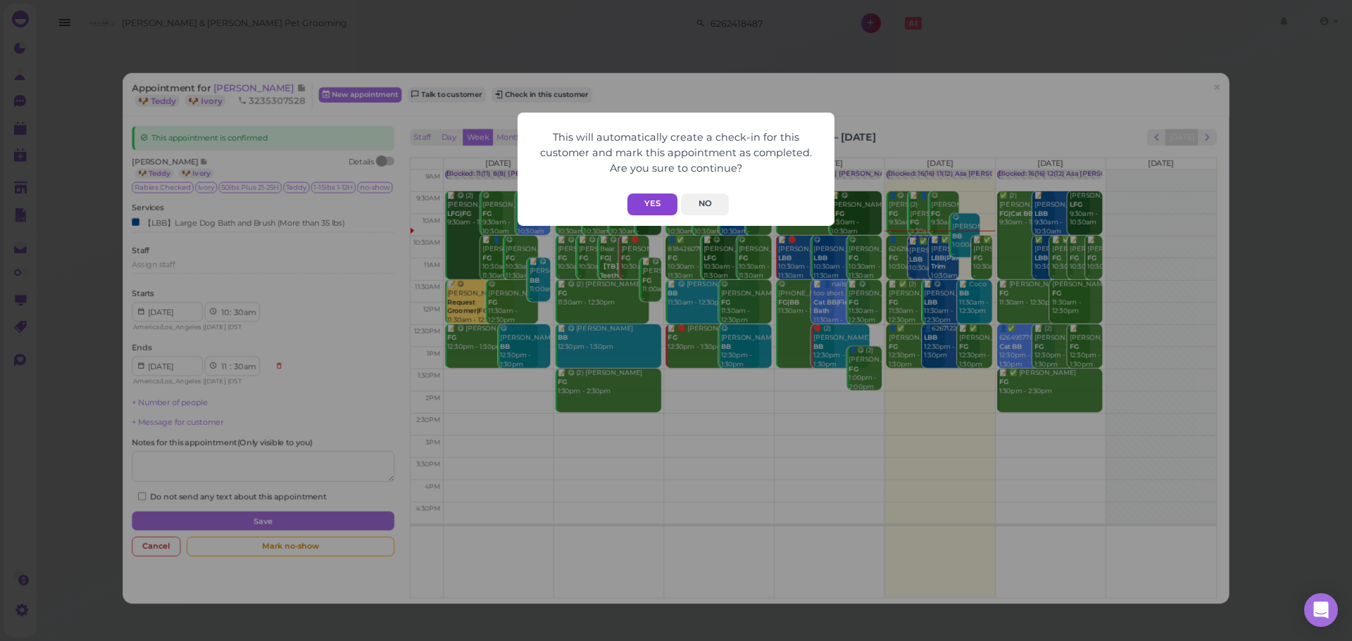
click at [660, 208] on button "Yes" at bounding box center [652, 205] width 50 height 22
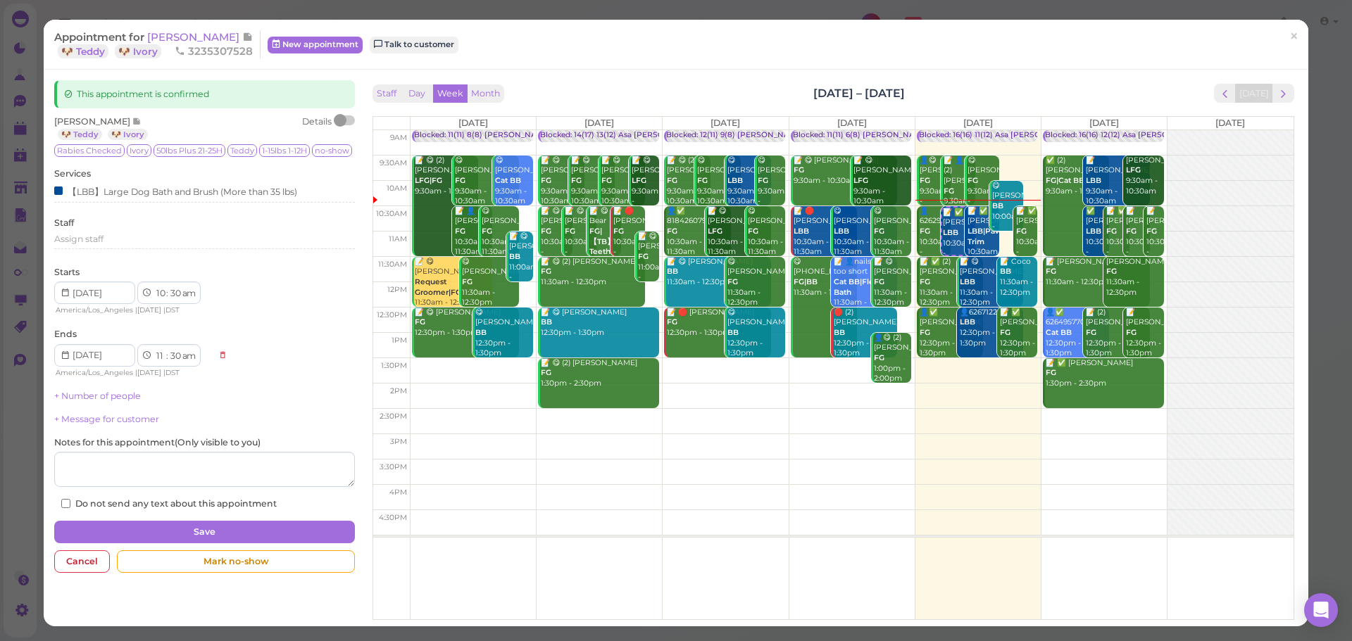
click at [646, 71] on div "This appointment is confirmed [PERSON_NAME] 🐶 Teddy 🐶 Ivory Details Rabies Chec…" at bounding box center [676, 348] width 1264 height 557
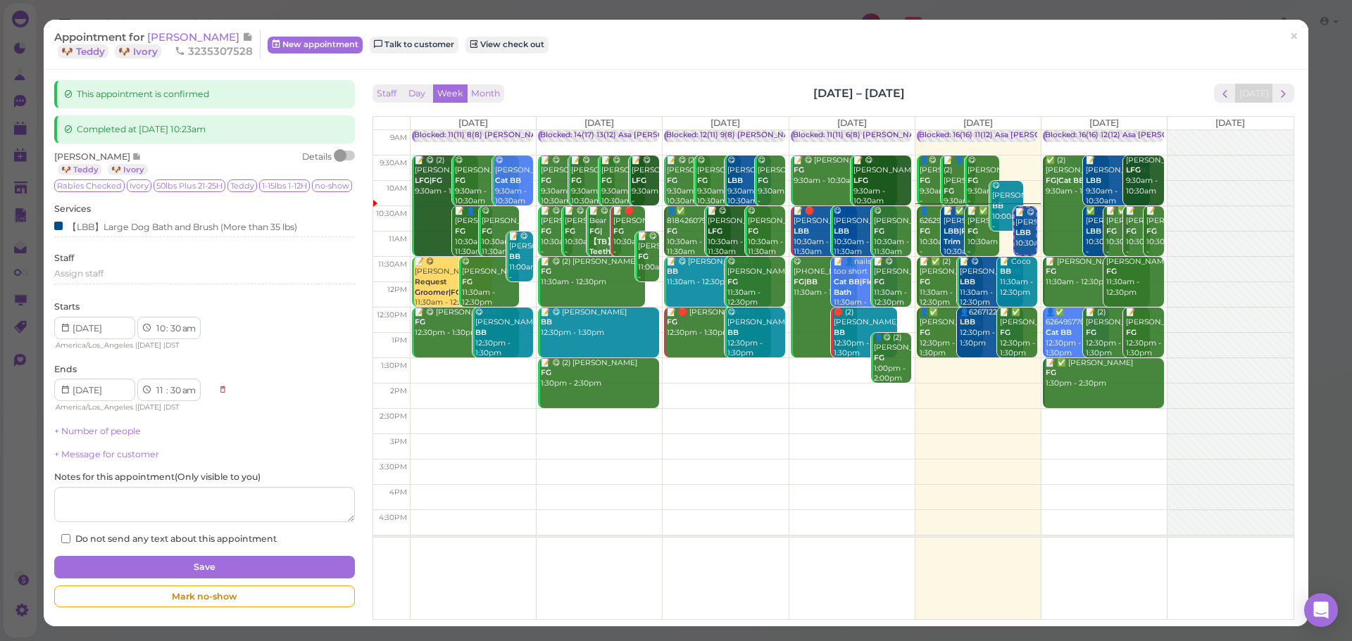
click at [1264, 32] on div "Appointment for [PERSON_NAME] 🐶 Teddy 🐶 Ivory 3235307528 New appointment Talk t…" at bounding box center [668, 44] width 1229 height 28
click at [1281, 34] on link "×" at bounding box center [1294, 36] width 26 height 33
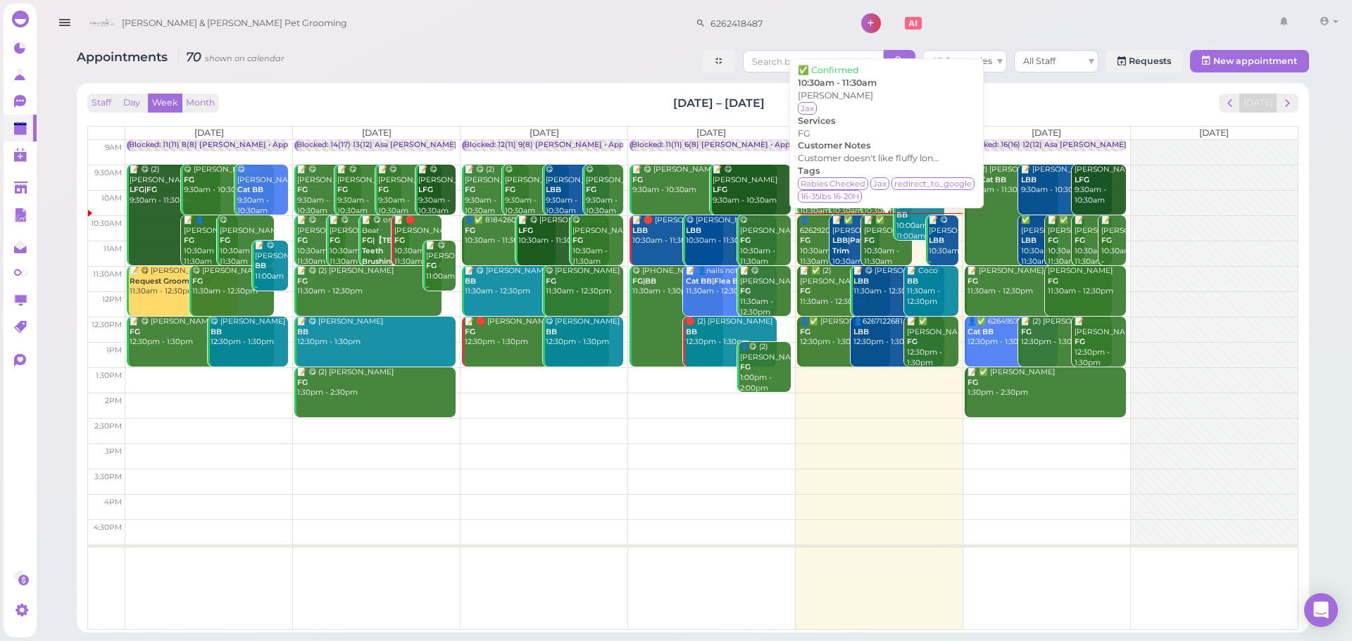
click at [877, 247] on div "📝 ✅ [PERSON_NAME] FG 10:30am - 11:30am" at bounding box center [887, 240] width 49 height 51
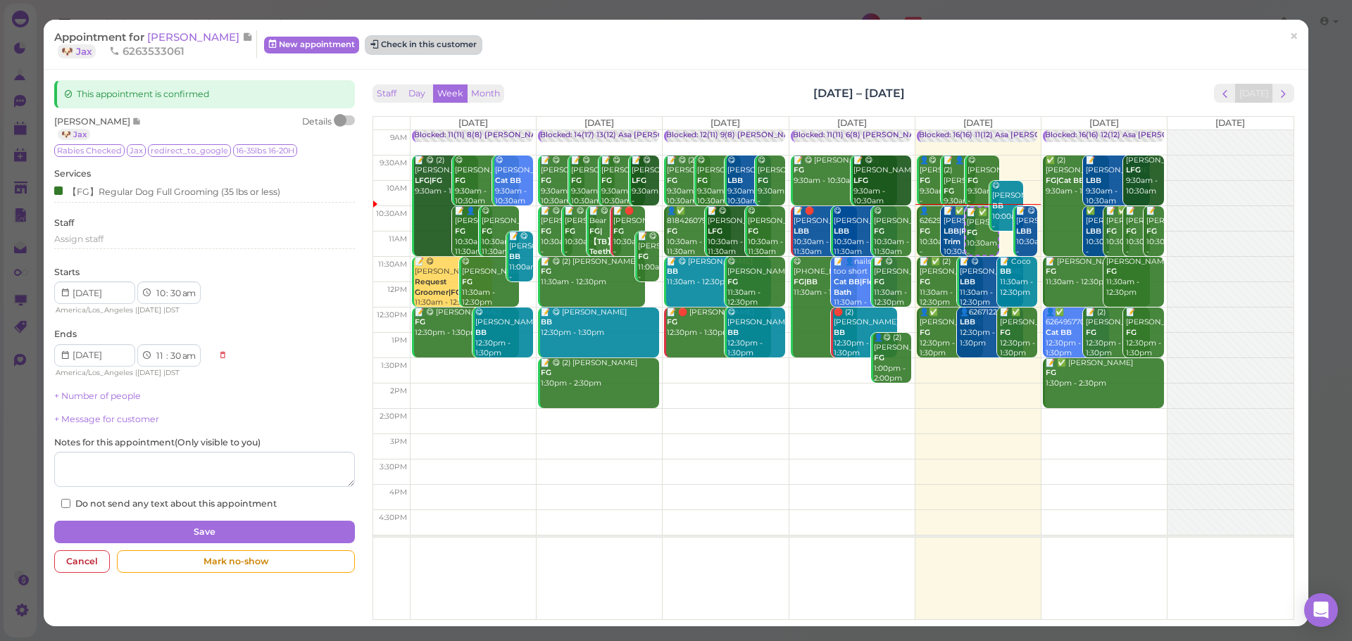
click at [413, 50] on button "Check in this customer" at bounding box center [423, 45] width 115 height 17
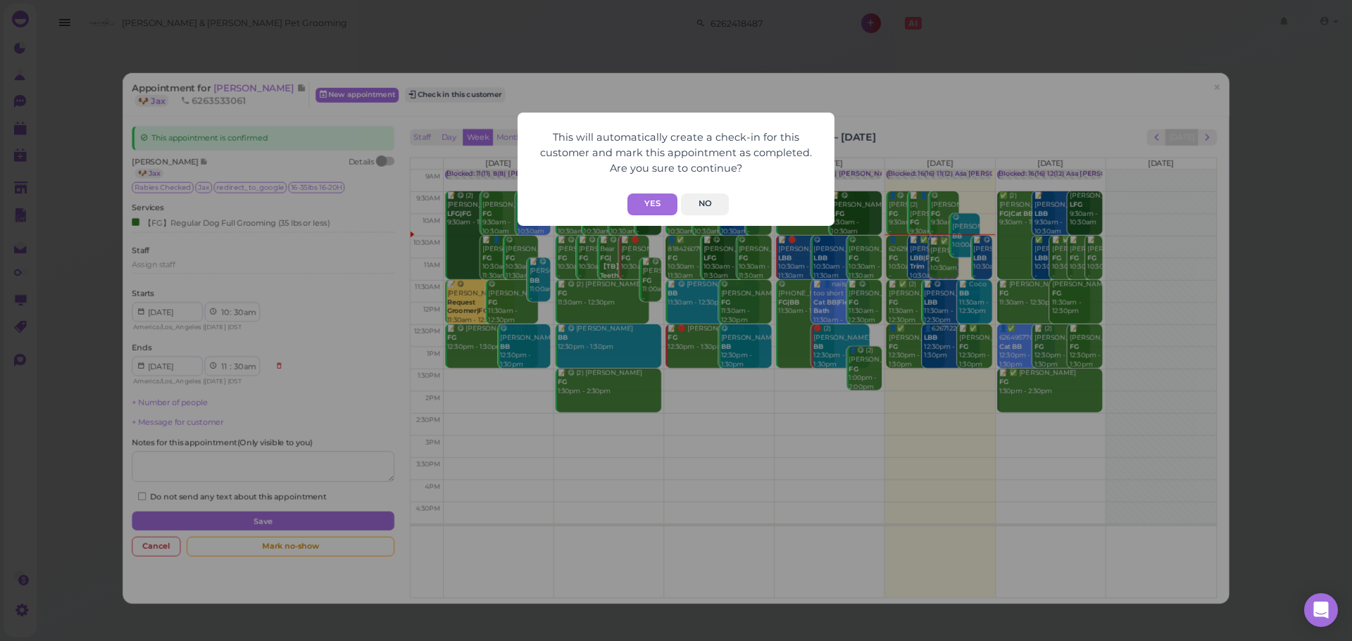
drag, startPoint x: 647, startPoint y: 203, endPoint x: 598, endPoint y: 163, distance: 63.0
click at [648, 203] on button "Yes" at bounding box center [652, 205] width 50 height 22
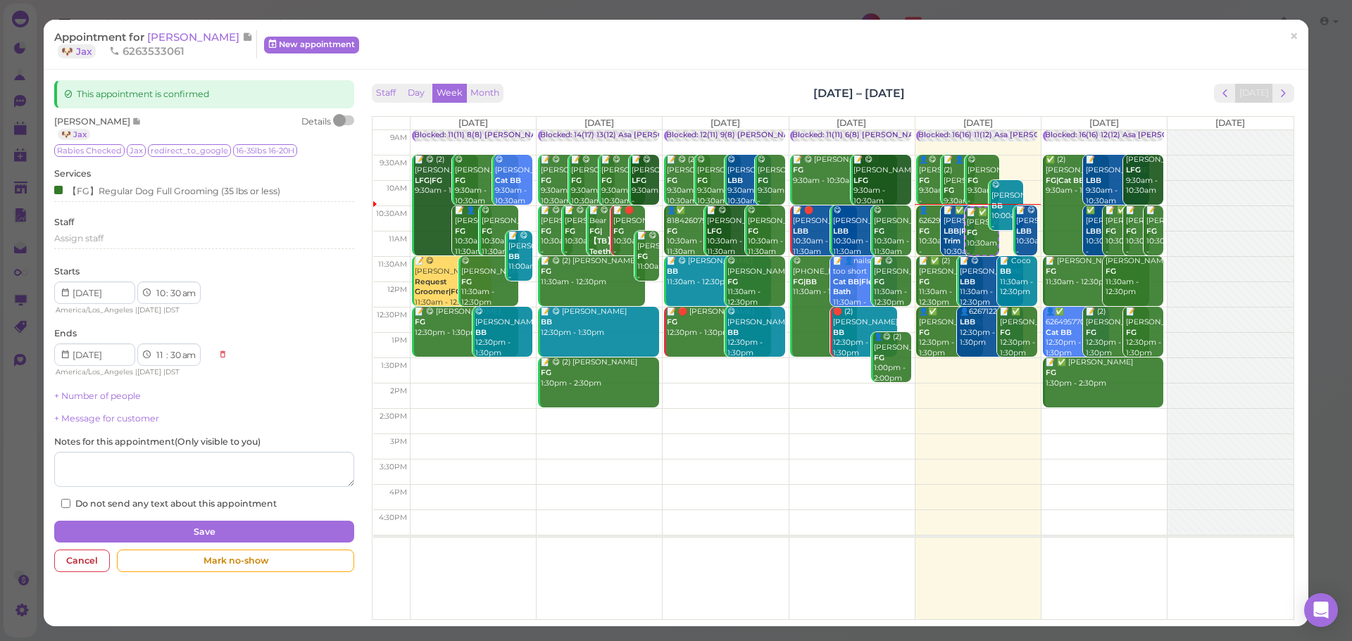
click at [598, 86] on div "Staff Day Week Month [DATE] – [DATE] [DATE]" at bounding box center [833, 93] width 922 height 19
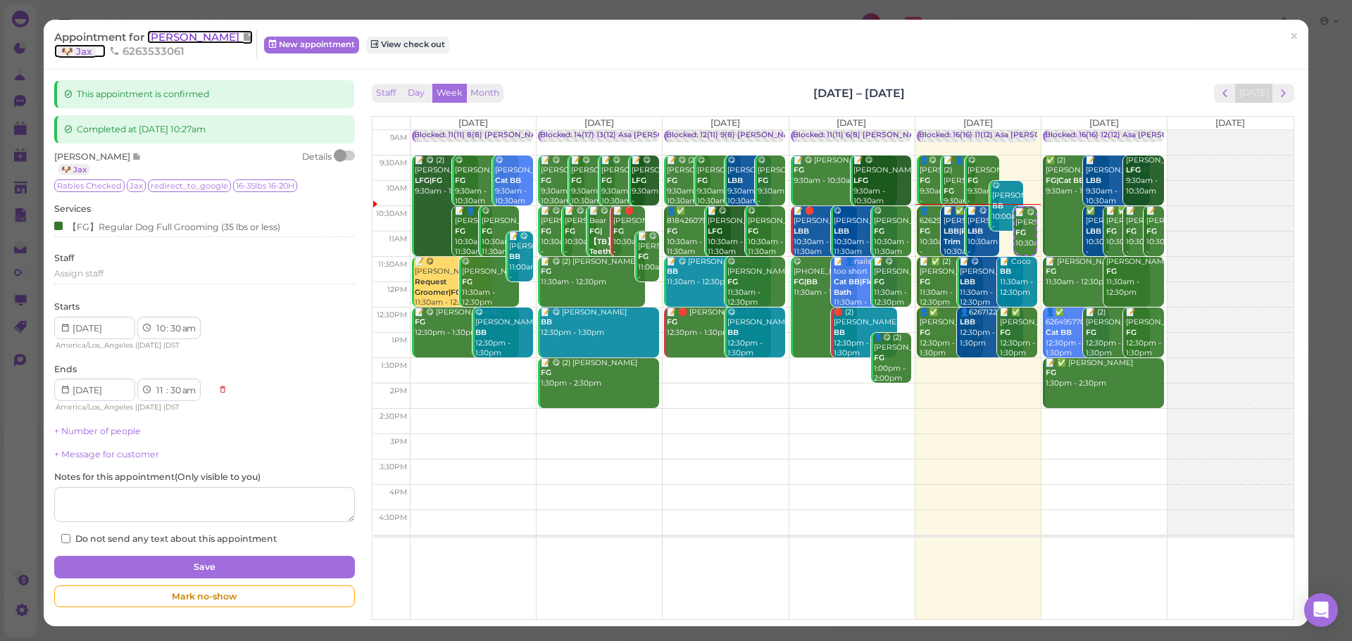
click at [199, 37] on span "[PERSON_NAME]" at bounding box center [194, 36] width 95 height 13
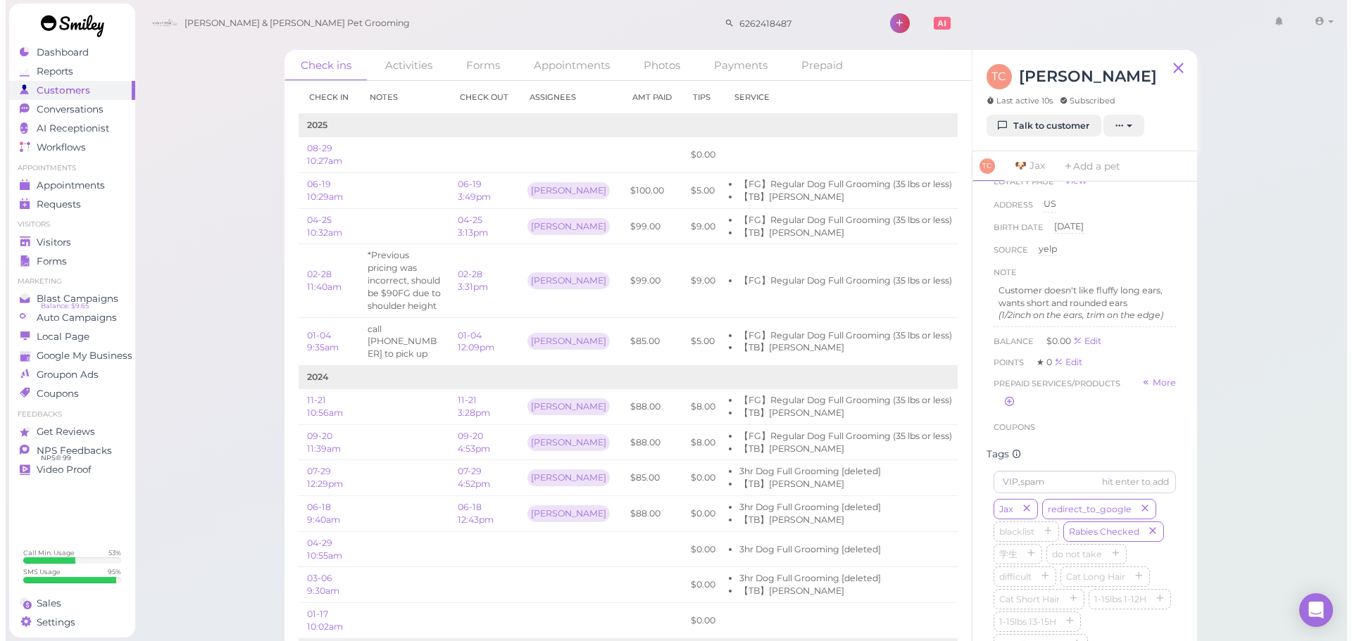
scroll to position [146, 0]
click at [1288, 372] on div "Check ins Activities Forms Appointments Photos Payments Prepaid Check in Notes …" at bounding box center [735, 325] width 1213 height 651
click at [1279, 385] on div "Check ins Activities Forms Appointments Photos Payments Prepaid Check in Notes …" at bounding box center [735, 325] width 1213 height 651
click at [1090, 436] on div "First Name [PERSON_NAME] [PERSON_NAME] Last Name [PERSON_NAME] Phone [PHONE_NUM…" at bounding box center [1079, 242] width 196 height 387
click at [1288, 429] on div "Check ins Activities Forms Appointments Photos Payments Prepaid Check in Notes …" at bounding box center [735, 325] width 1213 height 651
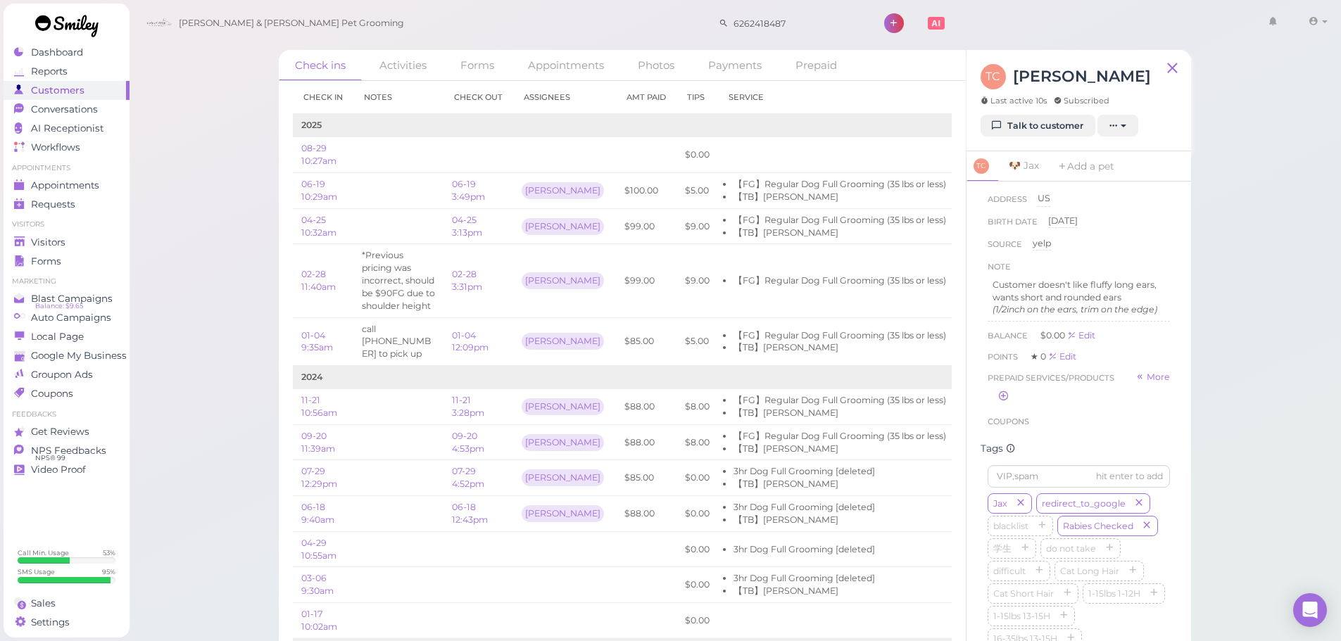
click at [1274, 398] on div "Check ins Activities Forms Appointments Photos Payments Prepaid Check in Notes …" at bounding box center [735, 325] width 1213 height 651
click at [199, 460] on div "Check ins Activities Forms Appointments Photos Payments Prepaid Check in Notes …" at bounding box center [735, 325] width 1213 height 651
click at [111, 183] on div "Appointments" at bounding box center [64, 186] width 101 height 12
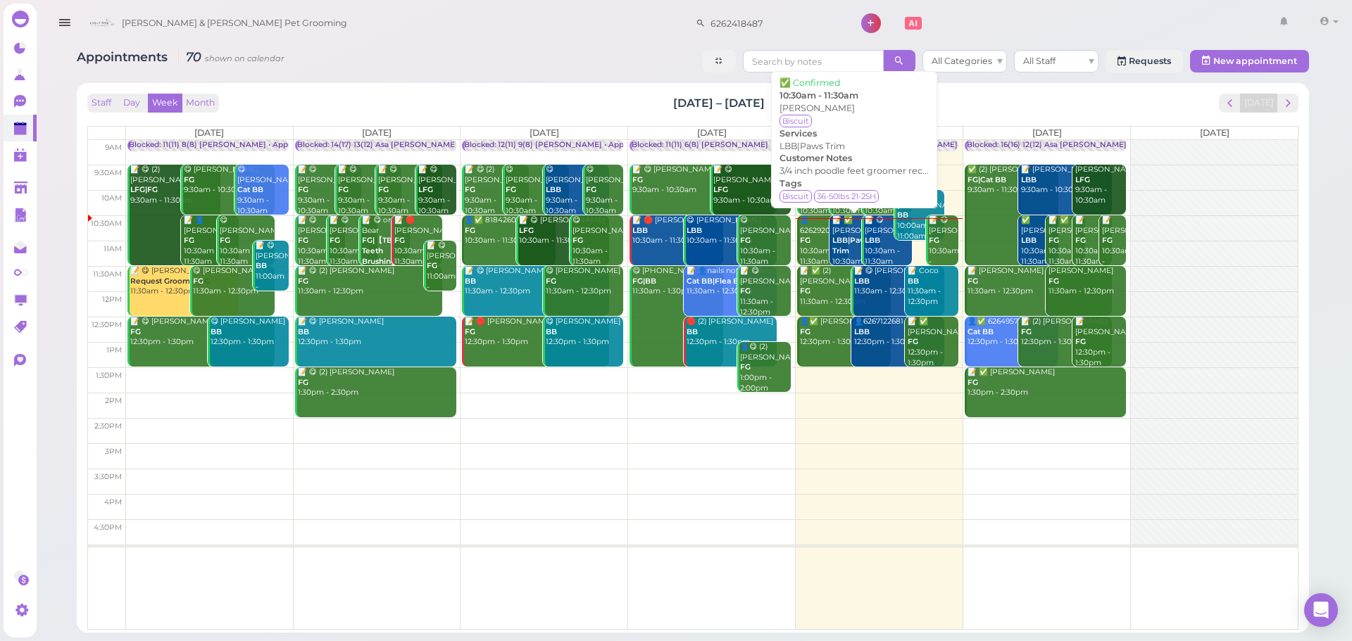
click at [840, 245] on b "LBB|Paws Trim" at bounding box center [851, 246] width 38 height 20
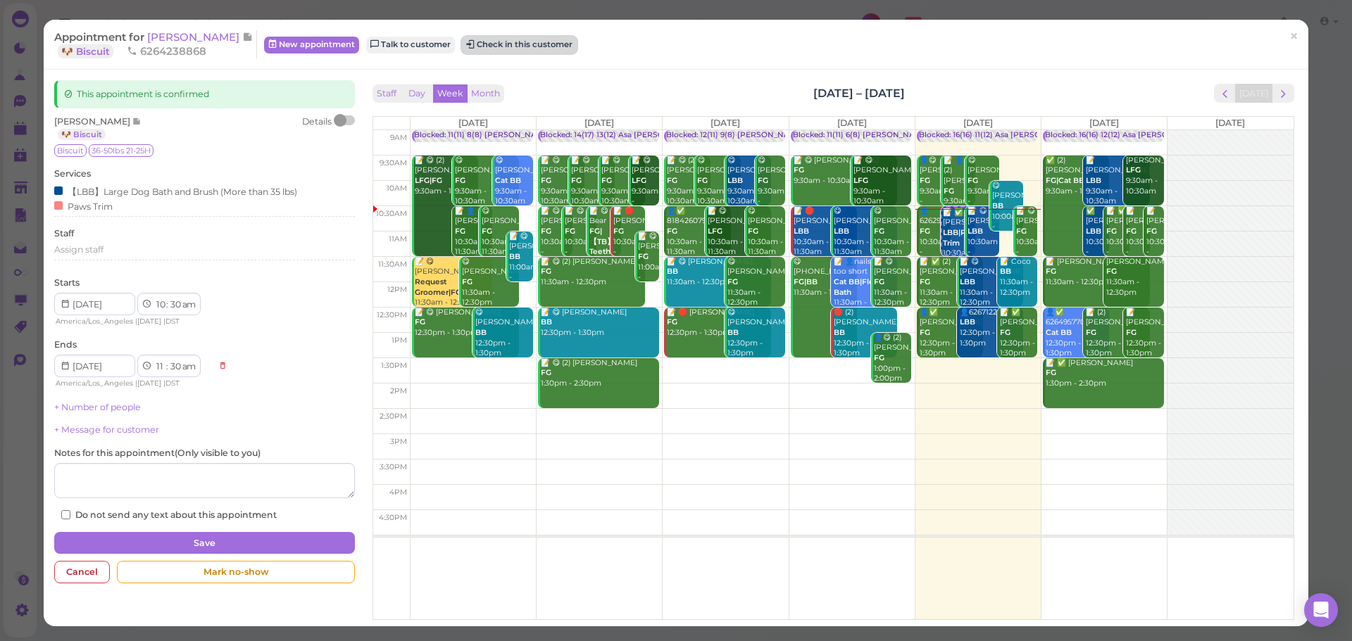
click at [508, 48] on button "Check in this customer" at bounding box center [519, 45] width 115 height 17
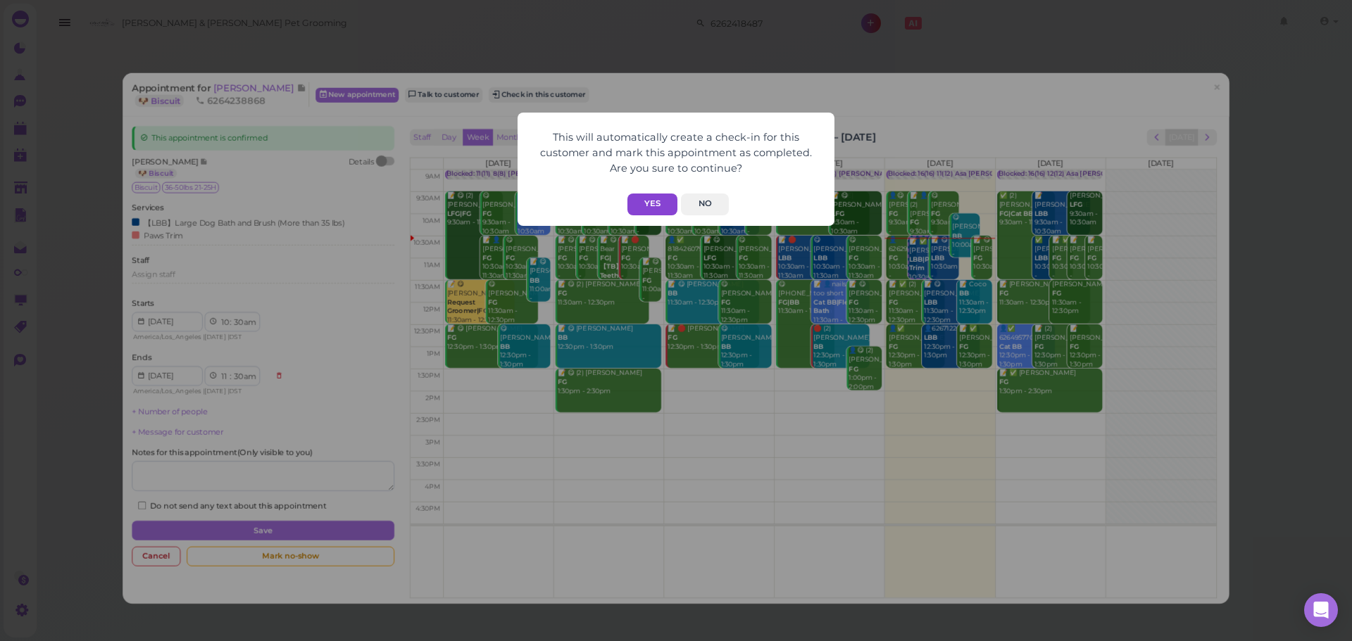
click at [638, 195] on button "Yes" at bounding box center [652, 205] width 50 height 22
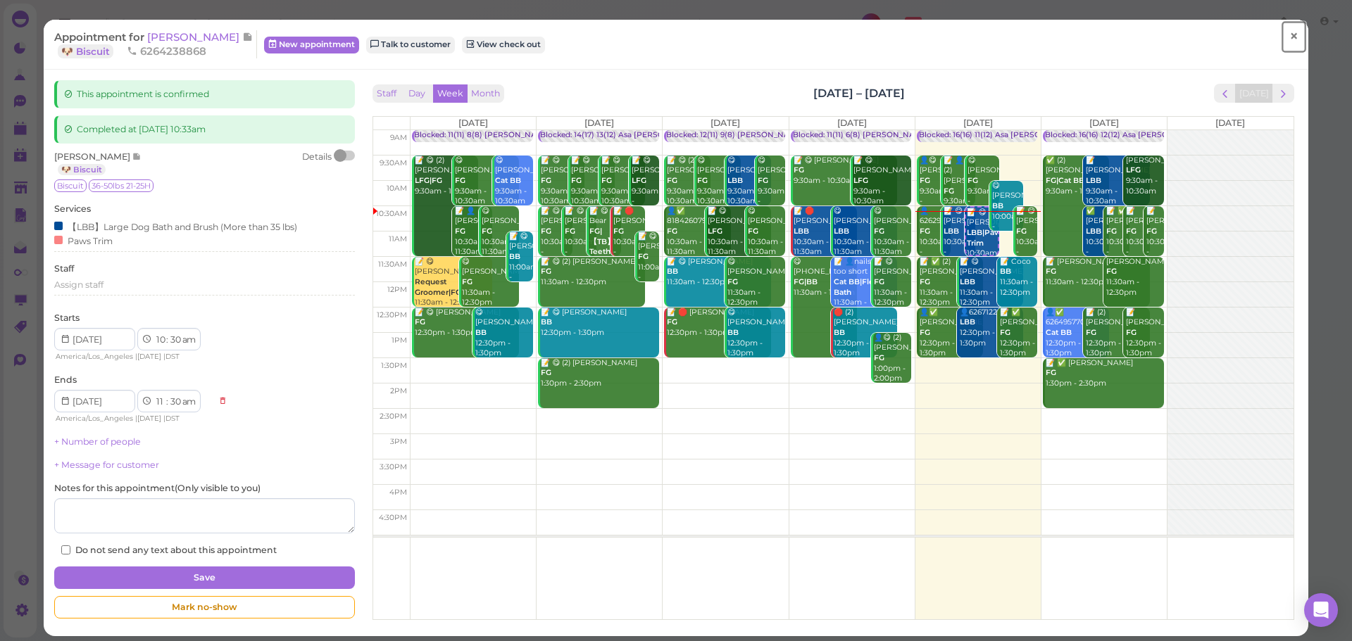
click at [1293, 37] on link "×" at bounding box center [1294, 36] width 26 height 33
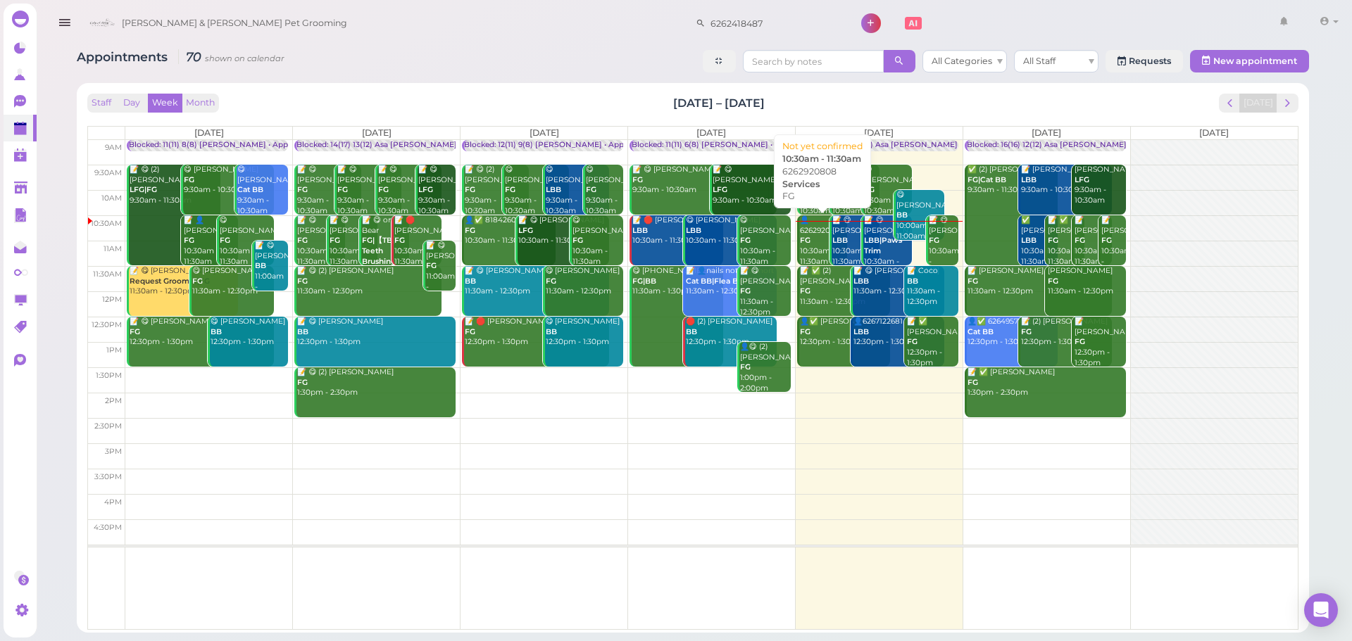
click at [822, 242] on div "👤6262920808 FG 10:30am - 11:30am" at bounding box center [823, 240] width 49 height 51
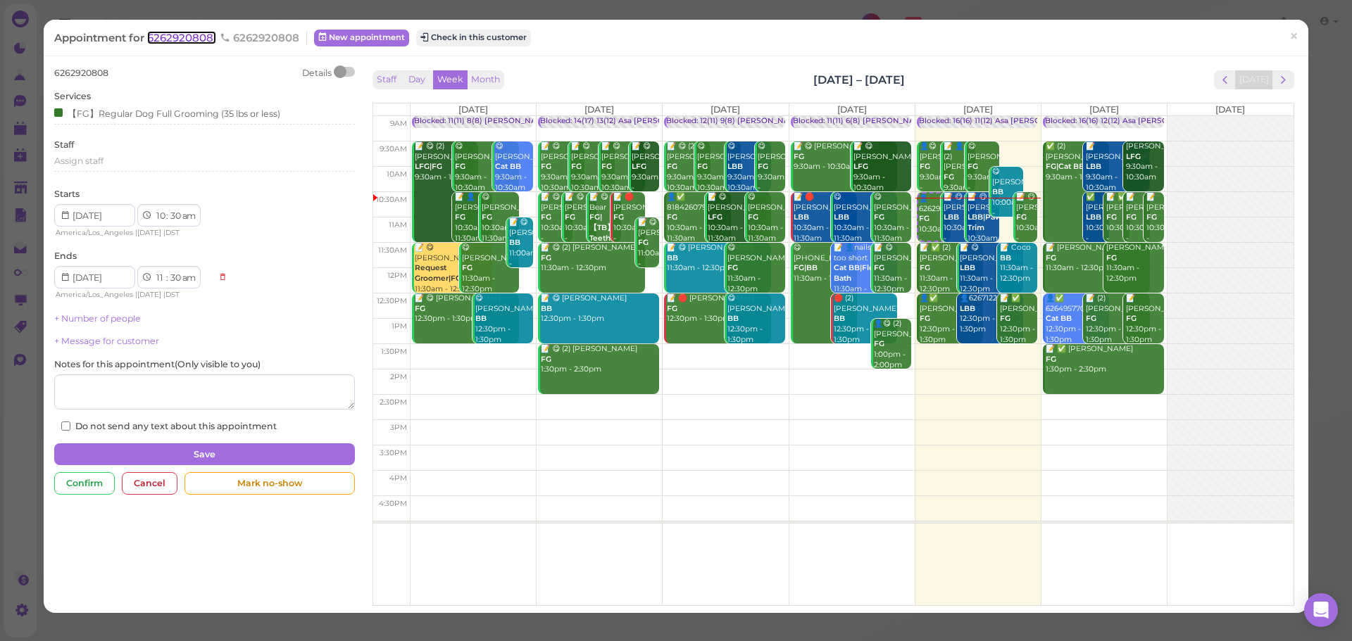
click at [180, 40] on span "6262920808" at bounding box center [181, 37] width 69 height 13
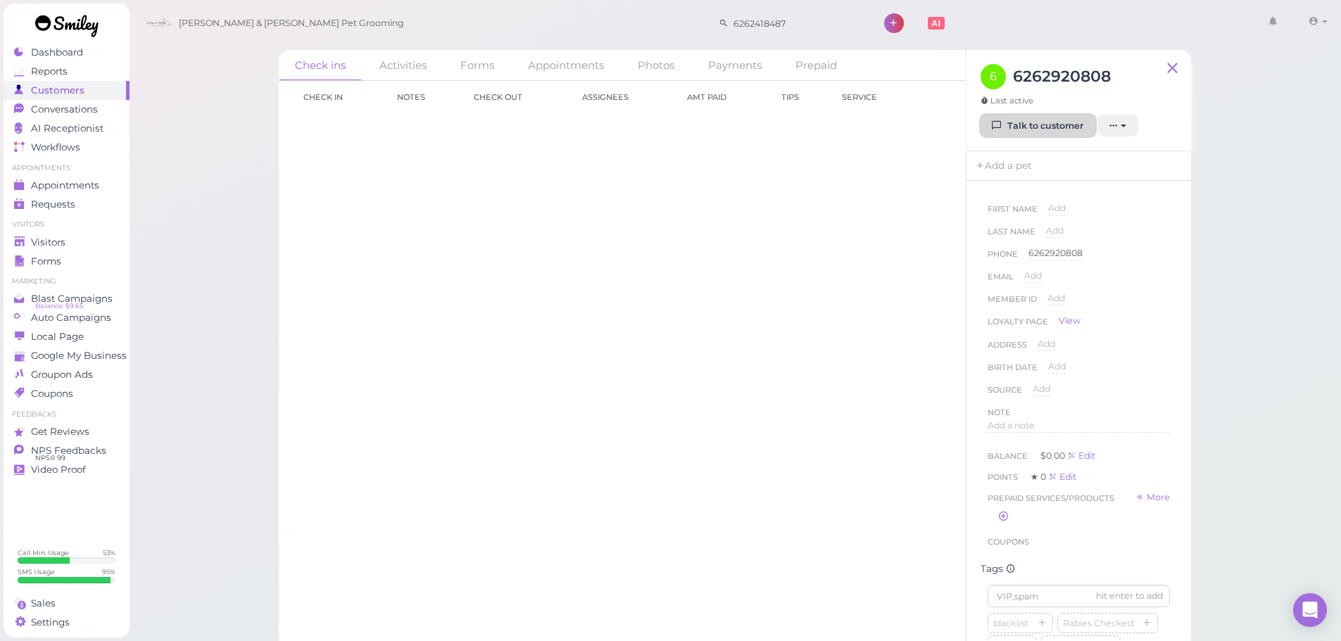
click at [1020, 134] on link "Talk to customer" at bounding box center [1038, 126] width 115 height 23
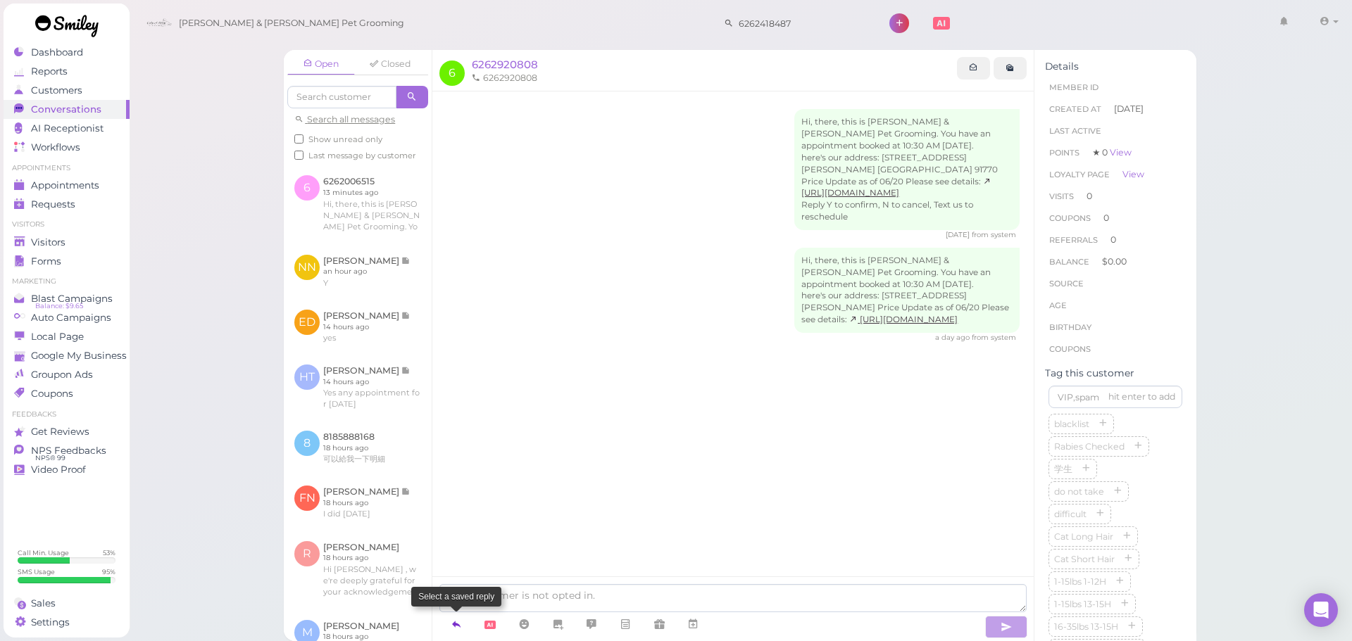
click at [455, 632] on icon at bounding box center [456, 624] width 11 height 14
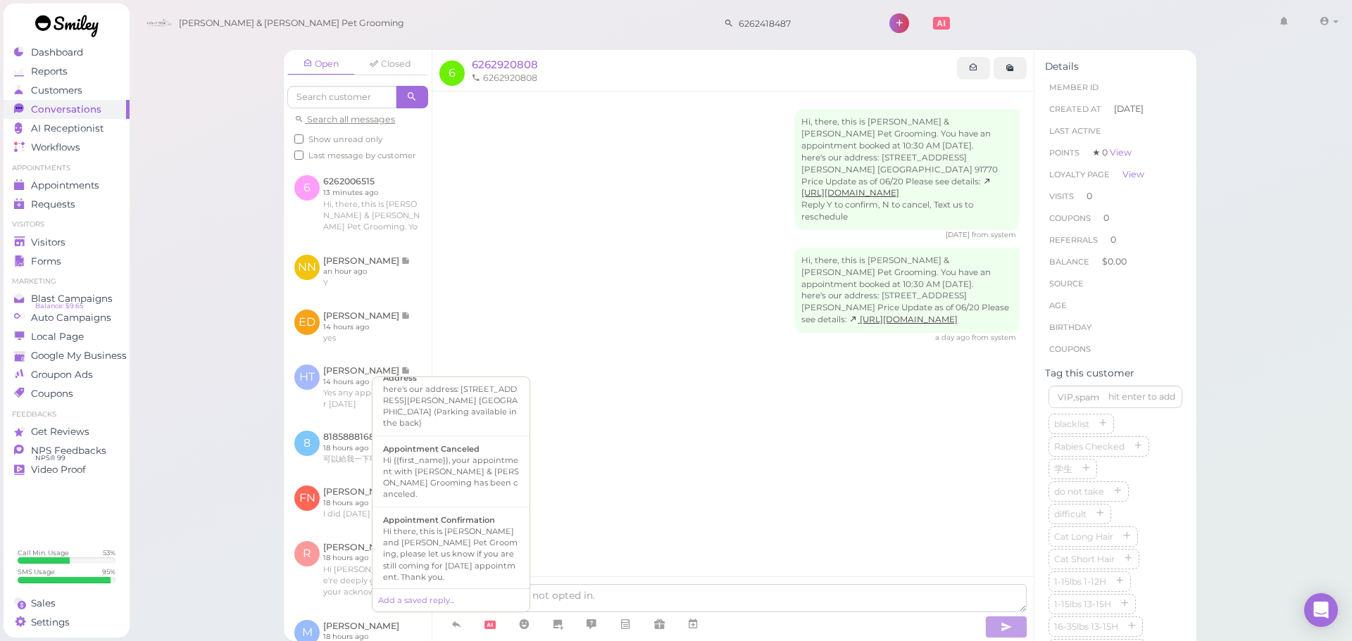
scroll to position [141, 0]
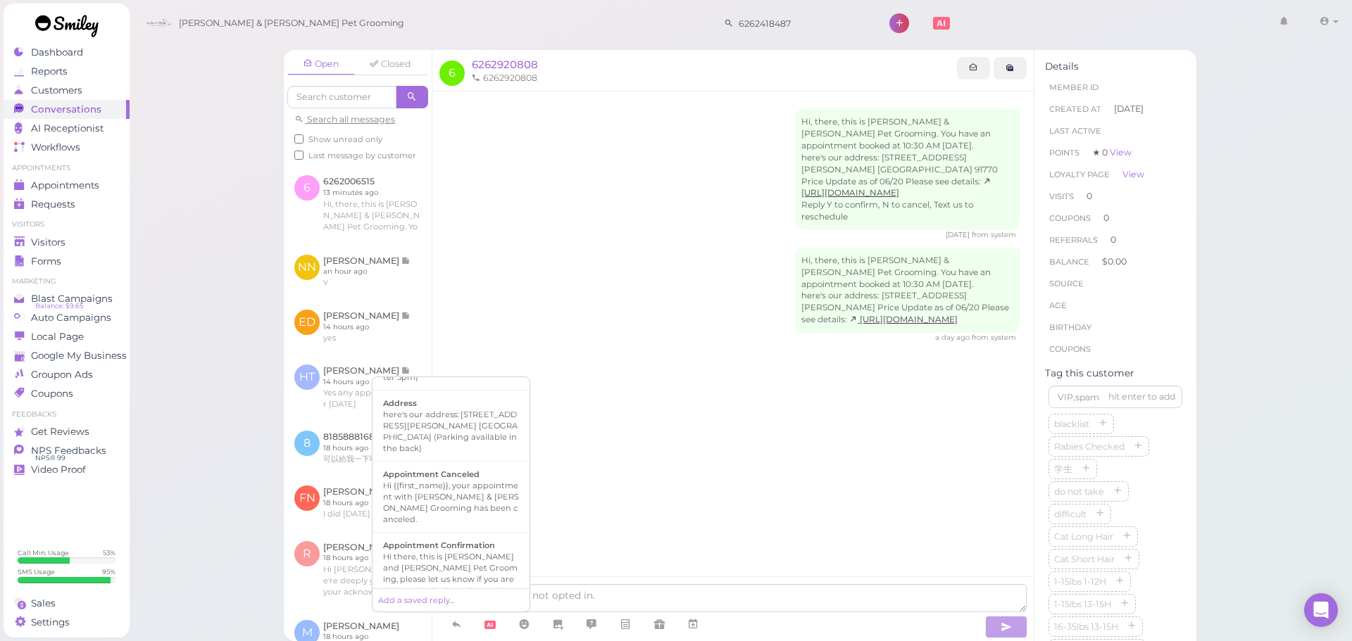
click at [463, 541] on b "Appointment Confirmation" at bounding box center [439, 546] width 112 height 10
type textarea "Hi there, this is [PERSON_NAME] and [PERSON_NAME] Pet Grooming, please let us k…"
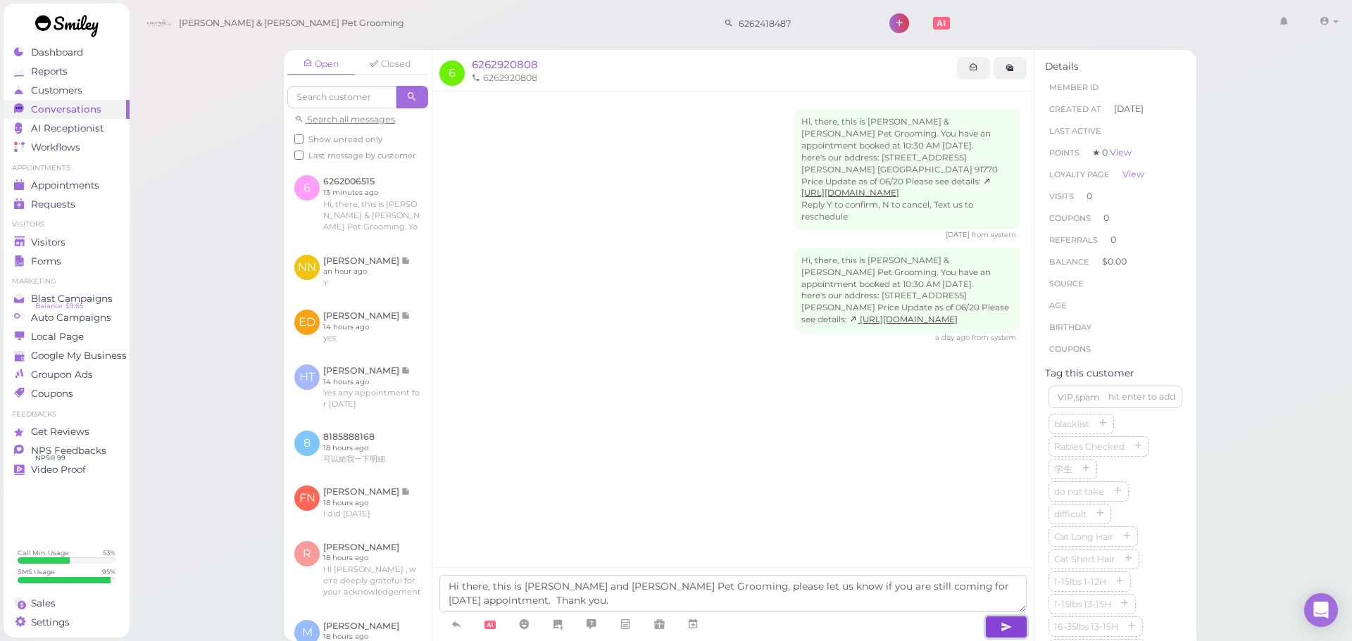
click at [1002, 632] on icon "button" at bounding box center [1005, 627] width 11 height 14
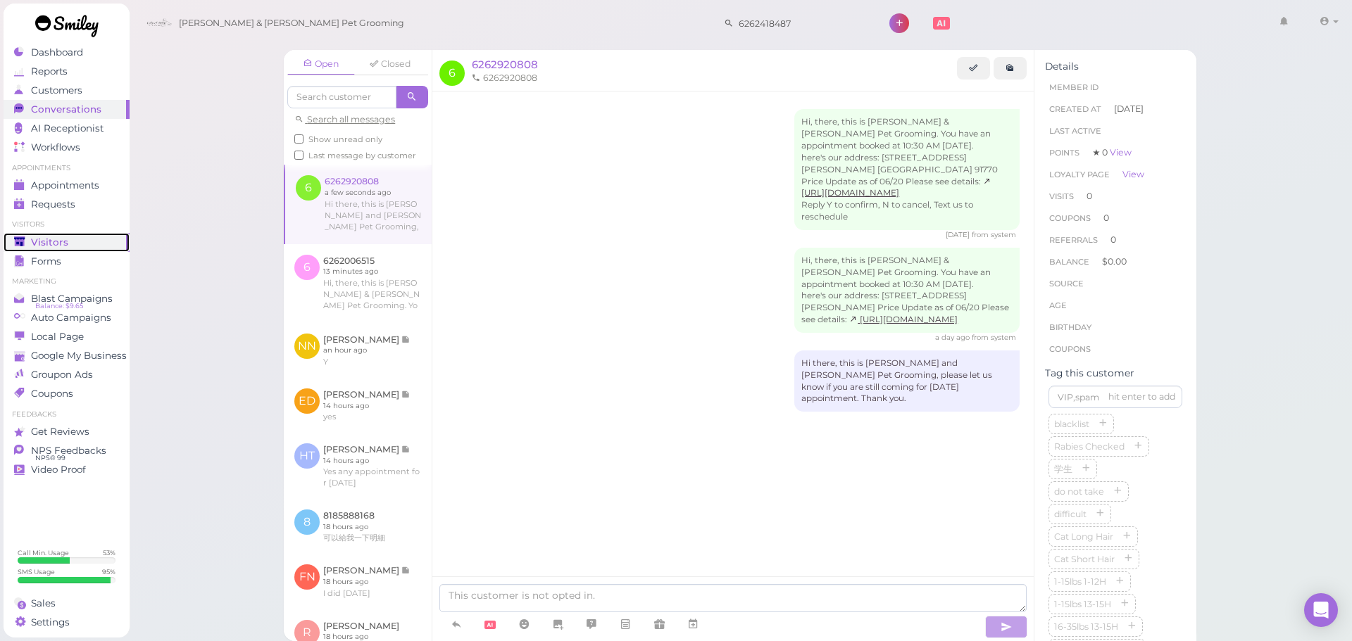
click at [68, 241] on div "Visitors" at bounding box center [64, 243] width 101 height 12
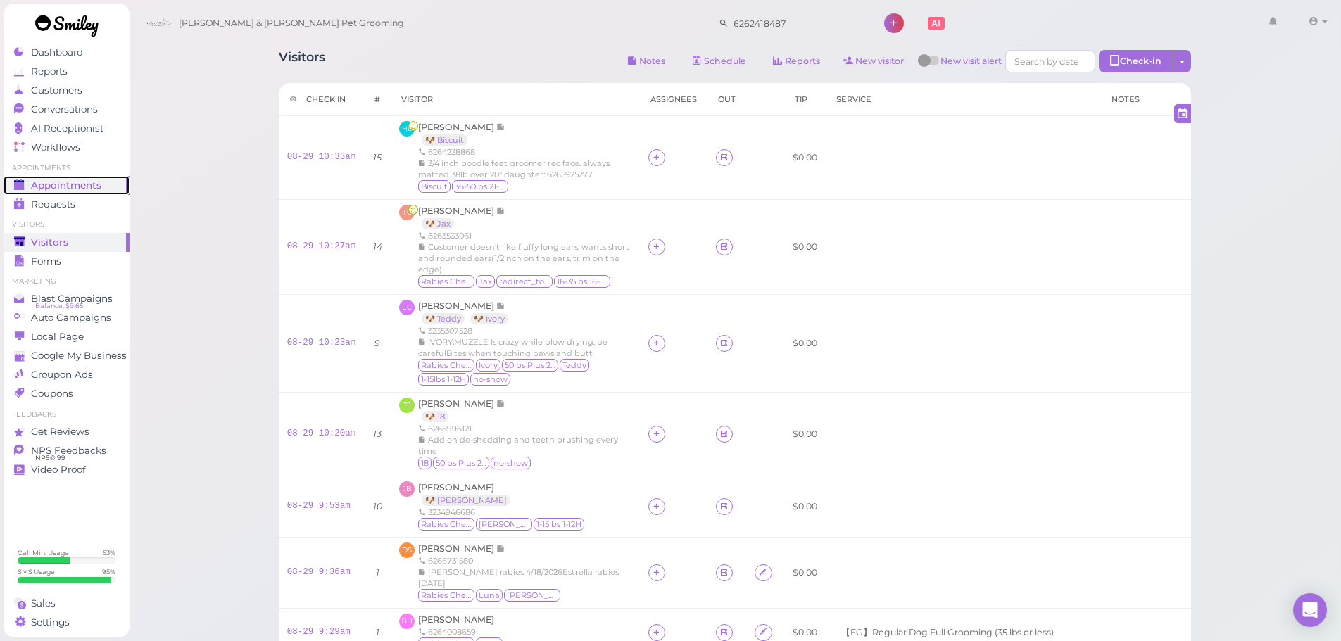
click at [62, 190] on span "Appointments" at bounding box center [66, 186] width 70 height 12
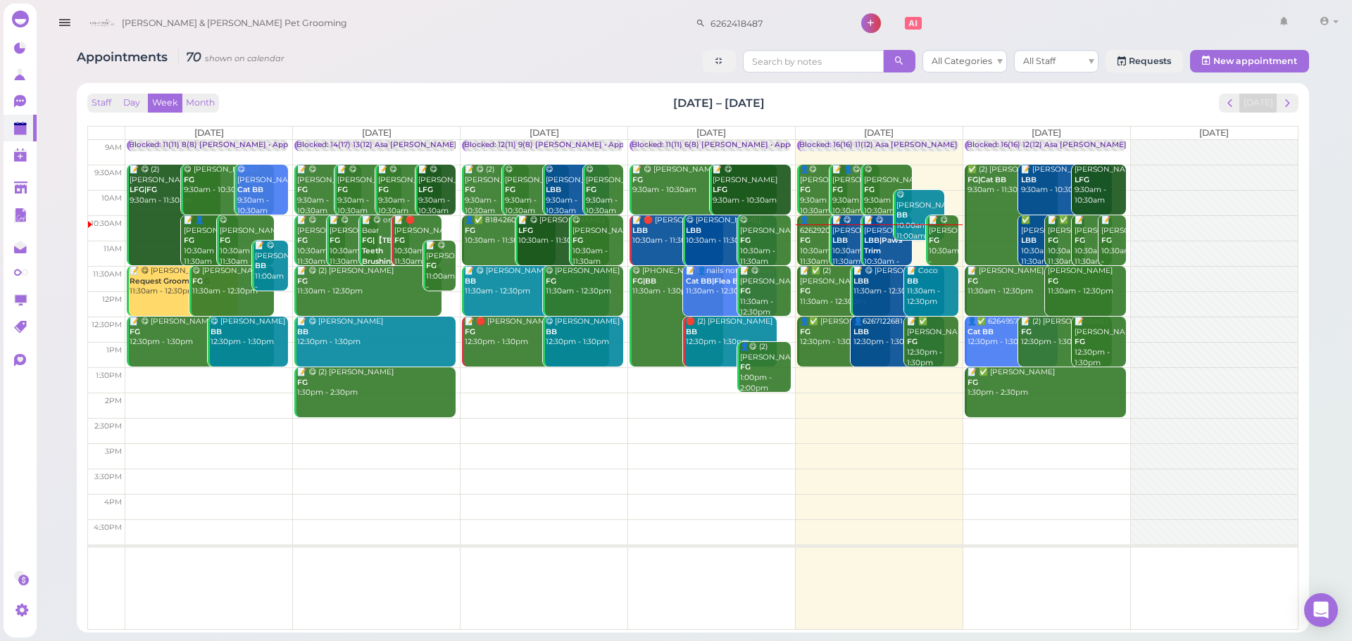
click at [816, 230] on div "👤6262920808 FG 10:30am - 11:30am" at bounding box center [823, 240] width 49 height 51
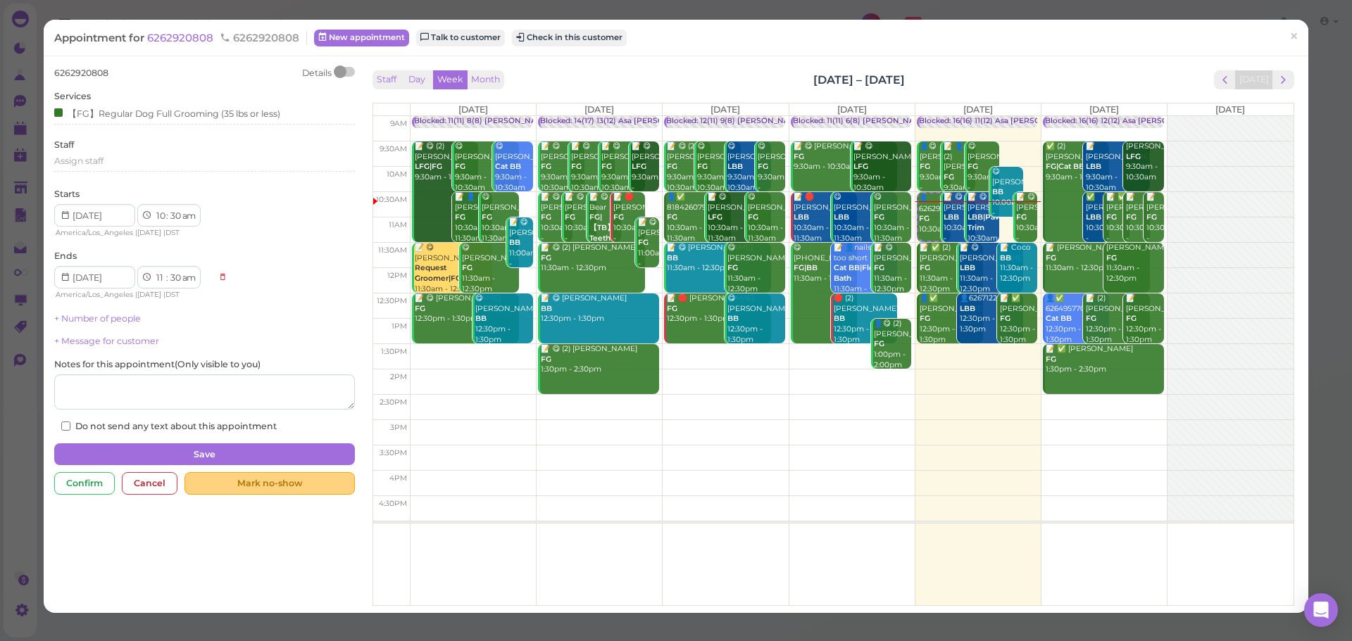
click at [275, 484] on div "Mark no-show" at bounding box center [269, 483] width 170 height 23
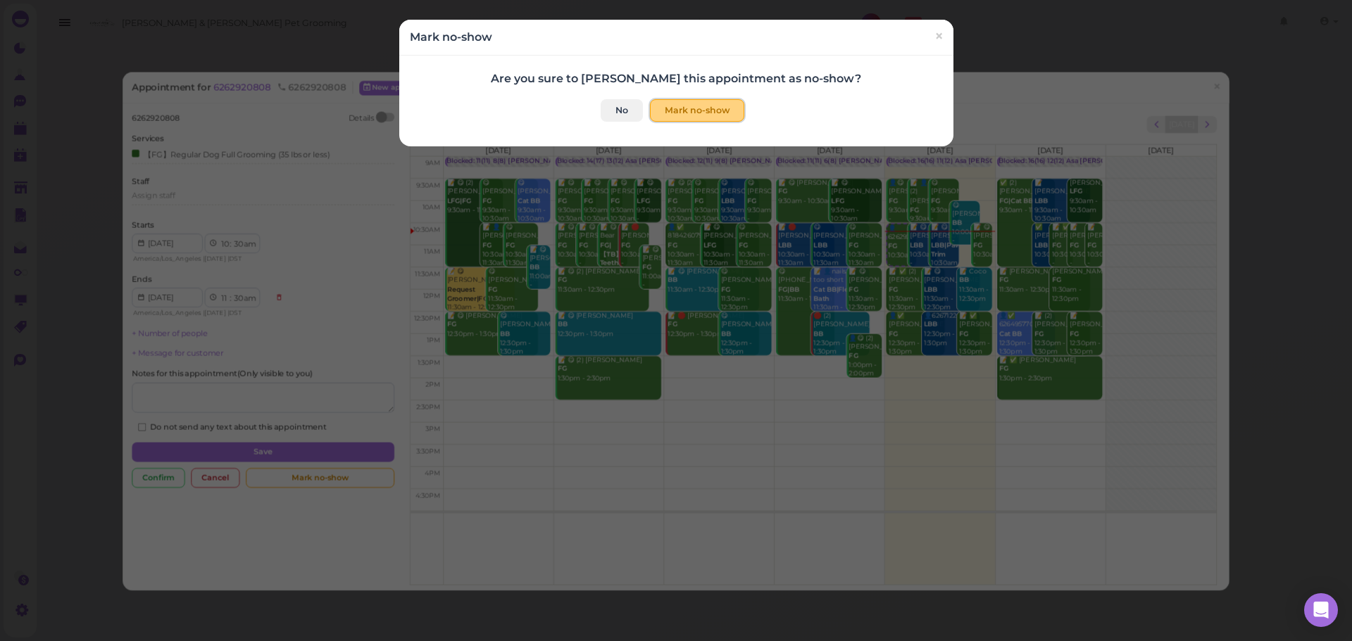
click at [699, 117] on button "Mark no-show" at bounding box center [697, 110] width 94 height 23
checkbox input "true"
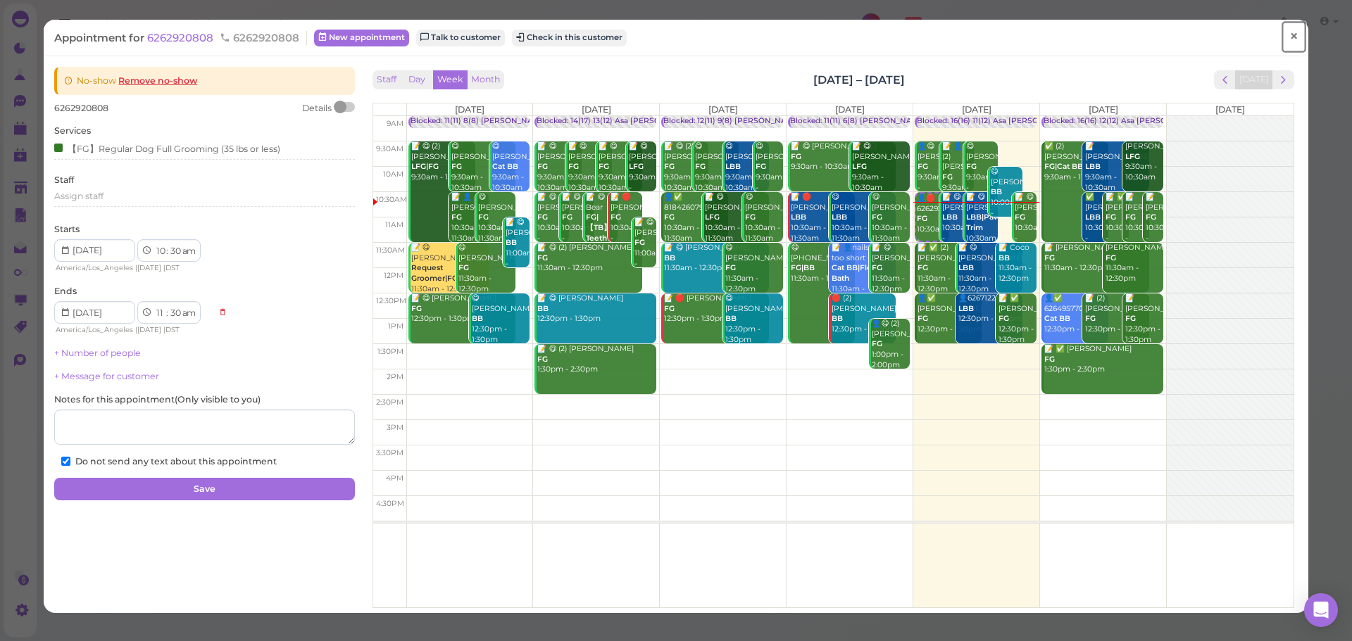
drag, startPoint x: 1286, startPoint y: 40, endPoint x: 1252, endPoint y: 2, distance: 51.3
click at [1289, 40] on span "×" at bounding box center [1293, 37] width 9 height 20
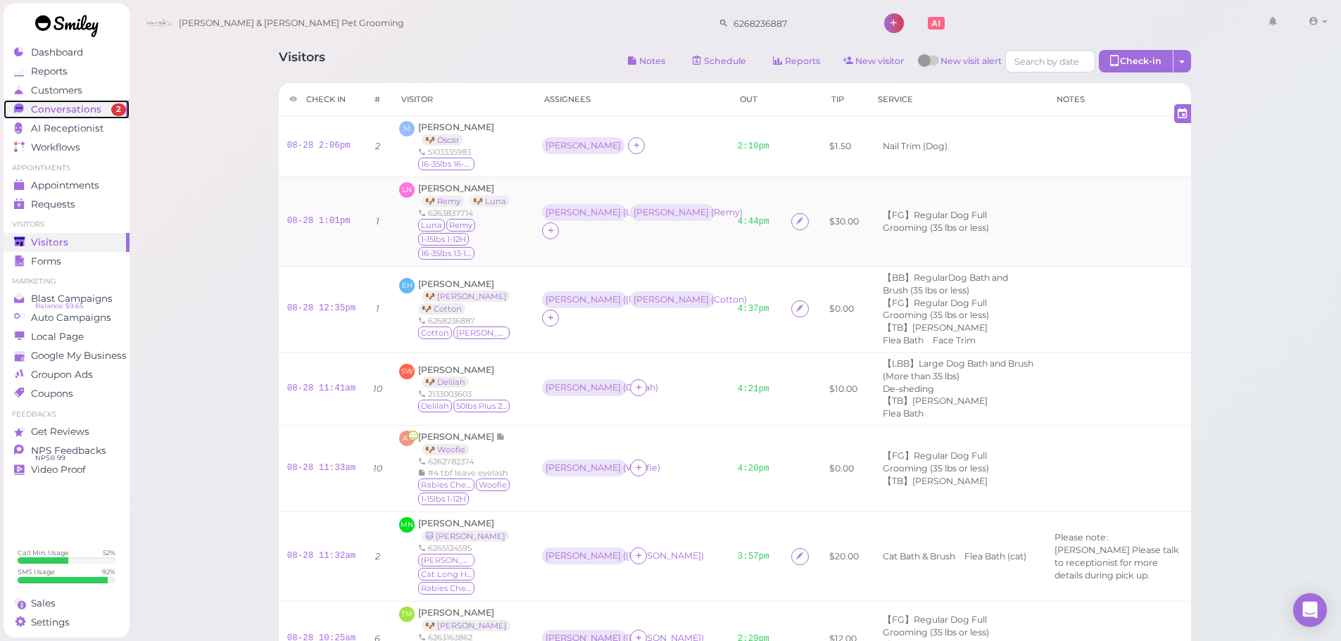
click at [99, 103] on link "Conversations 2" at bounding box center [67, 109] width 126 height 19
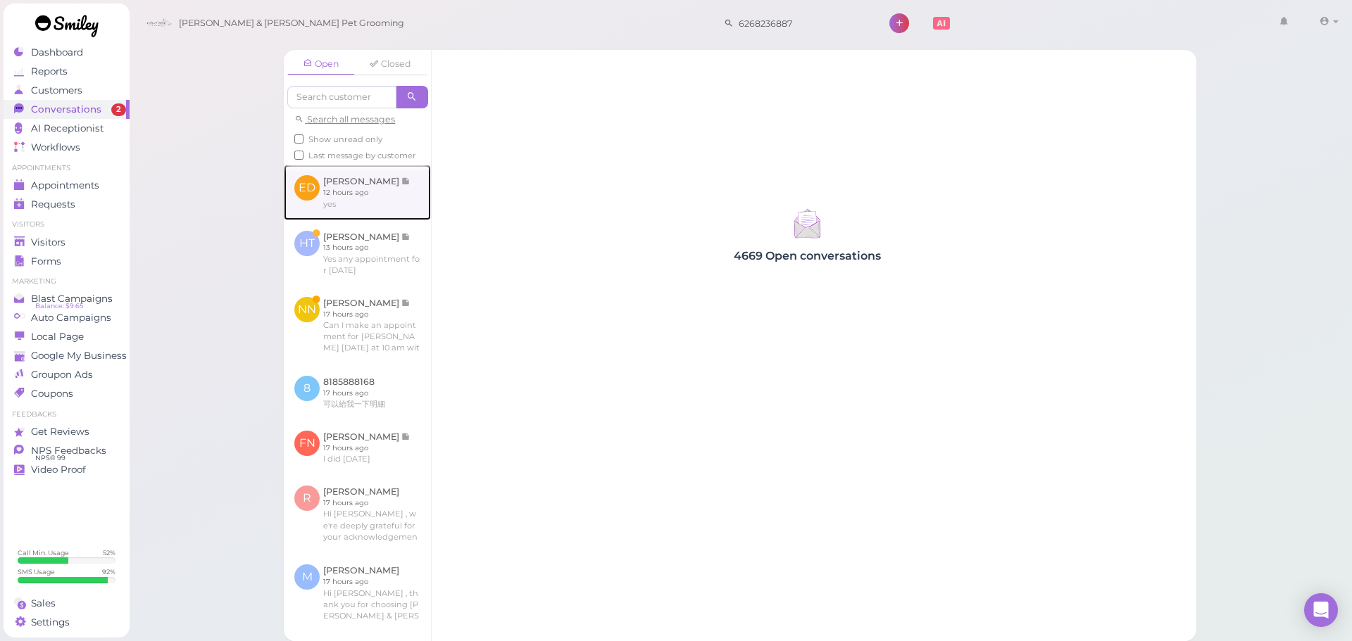
click at [380, 220] on link at bounding box center [357, 192] width 147 height 55
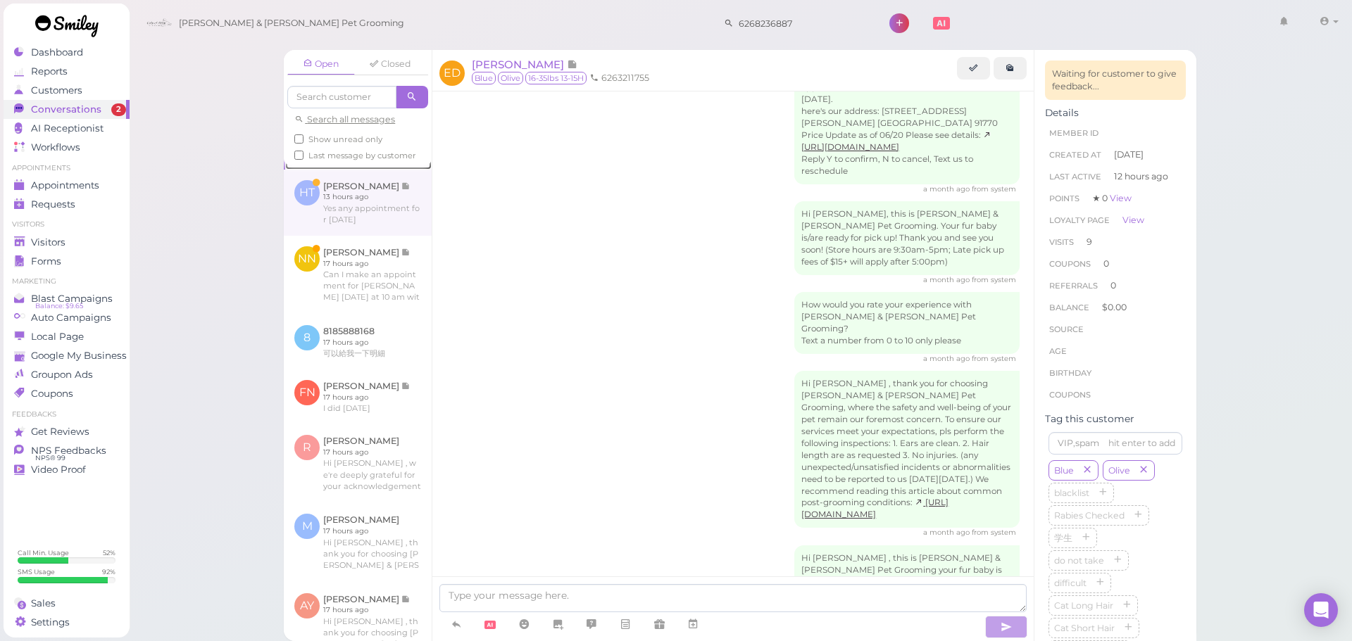
scroll to position [70, 0]
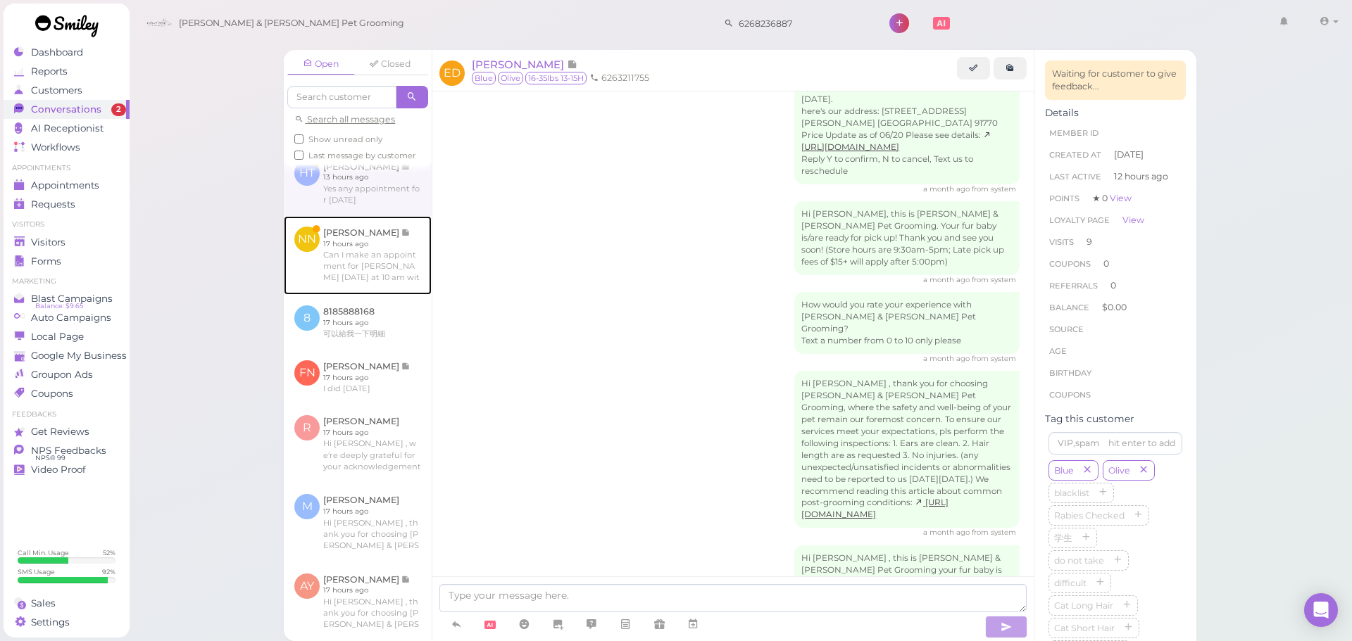
click at [374, 261] on link at bounding box center [358, 255] width 148 height 79
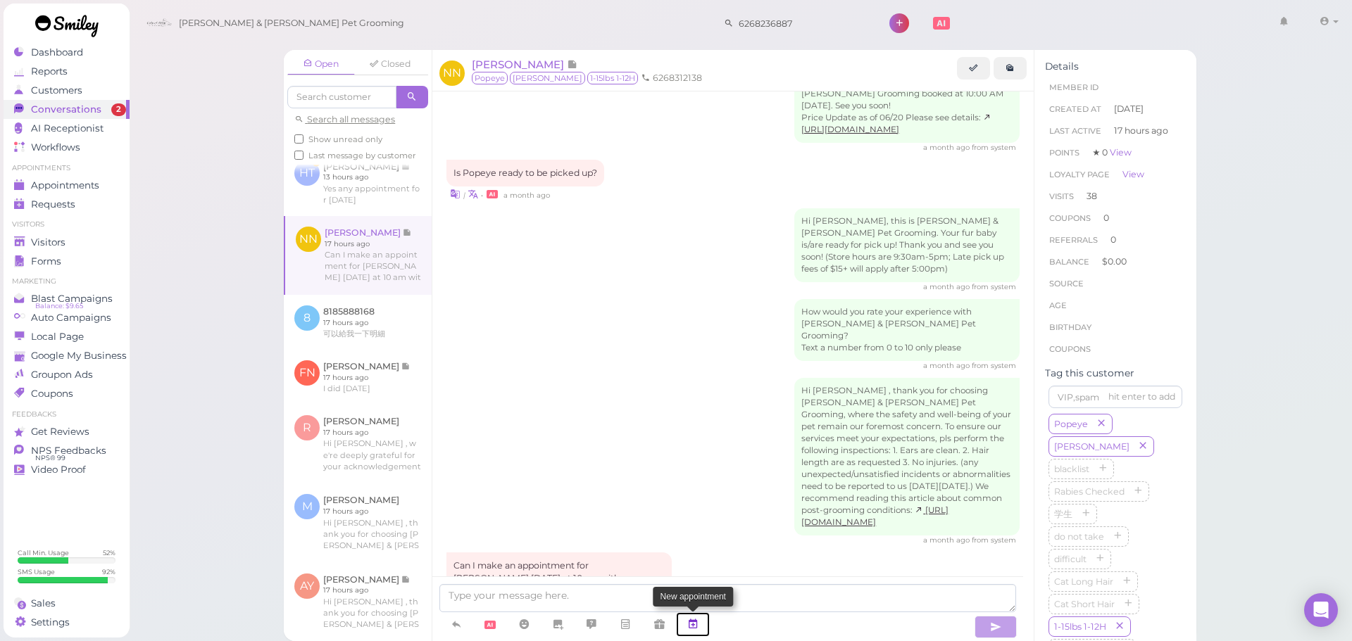
click at [691, 619] on icon at bounding box center [692, 624] width 11 height 14
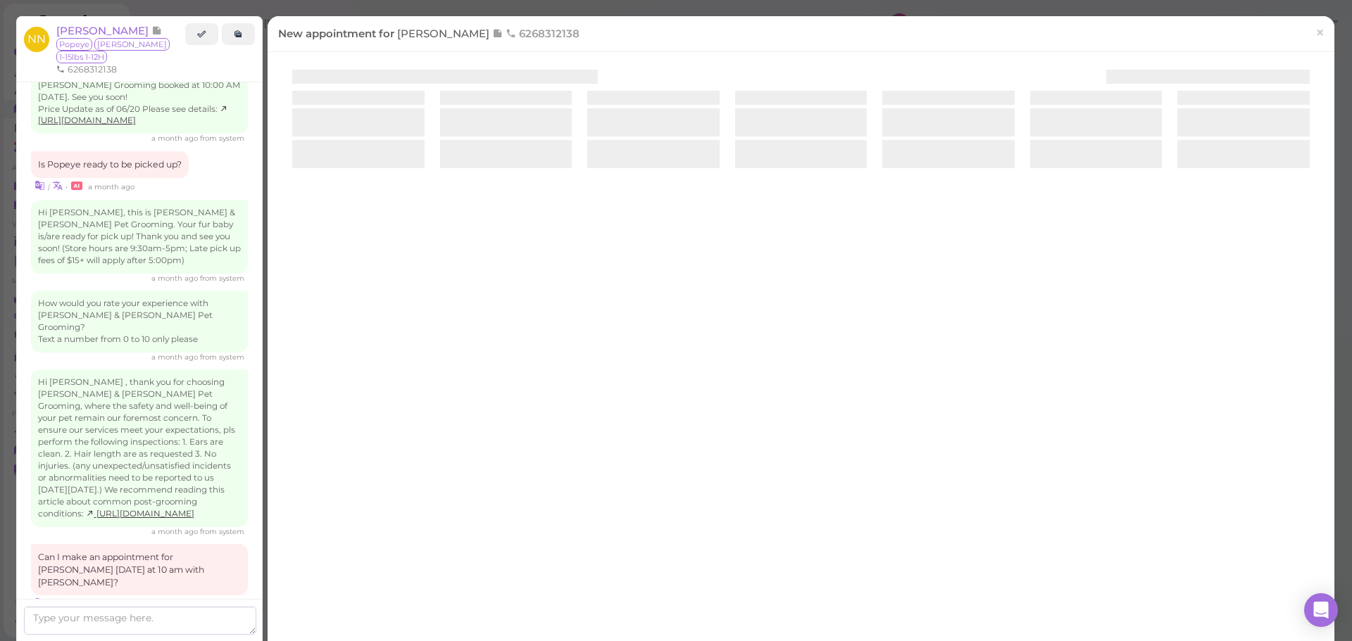
scroll to position [1857, 0]
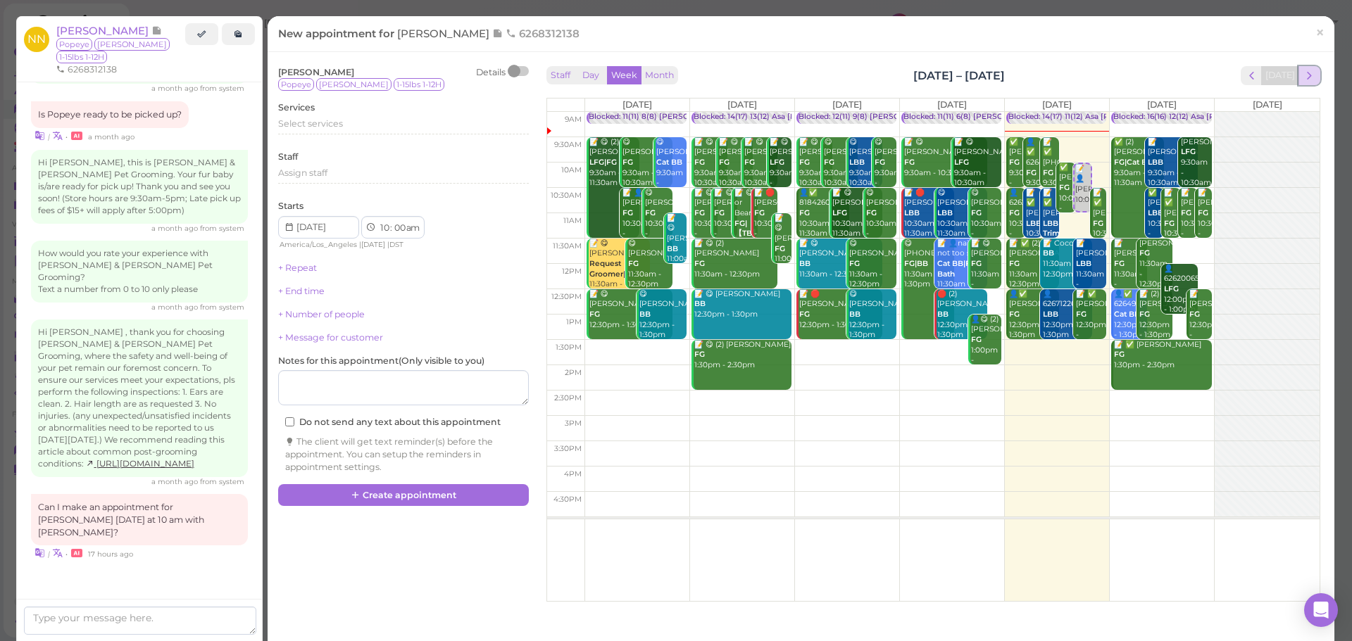
click at [1302, 70] on span "next" at bounding box center [1308, 75] width 13 height 13
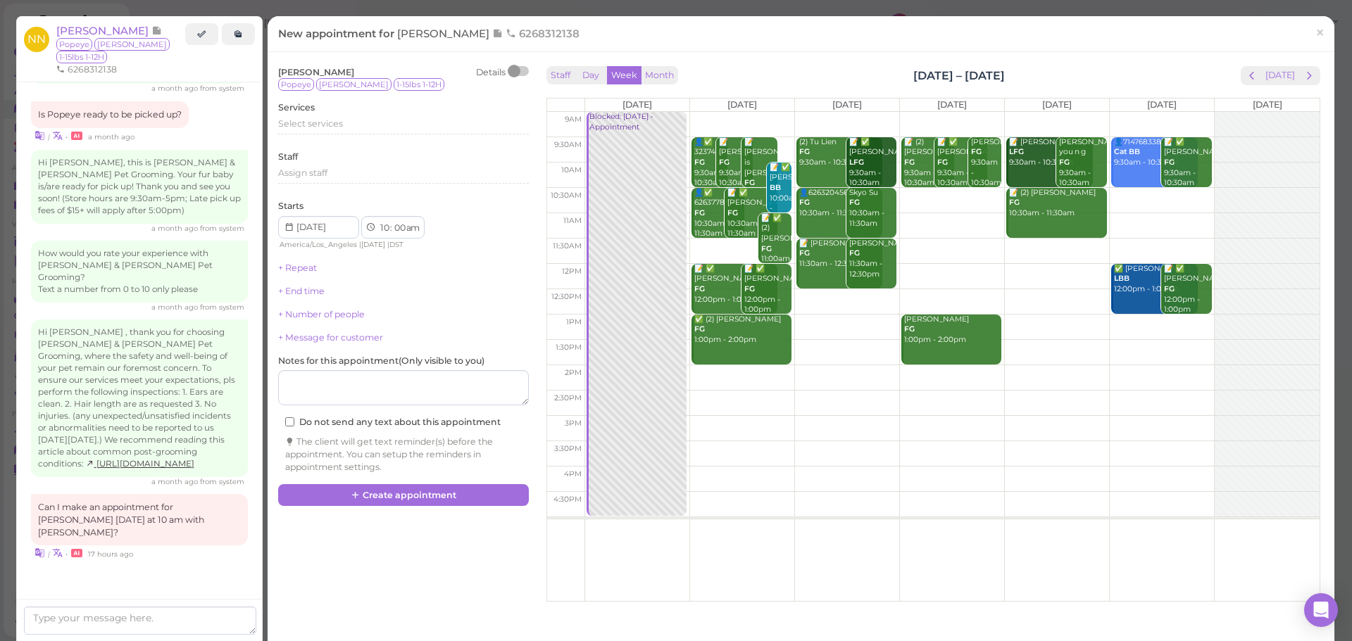
click at [966, 196] on td at bounding box center [951, 200] width 735 height 25
type input "2025-09-04"
select select "30"
drag, startPoint x: 955, startPoint y: 214, endPoint x: 1046, endPoint y: 182, distance: 97.1
click at [1046, 112] on tr "Blocked: Labor day • Appointment 👤✅ 3237405225 FG 9:30am - 10:30am 📝 Andy Cheng…" at bounding box center [933, 112] width 772 height 0
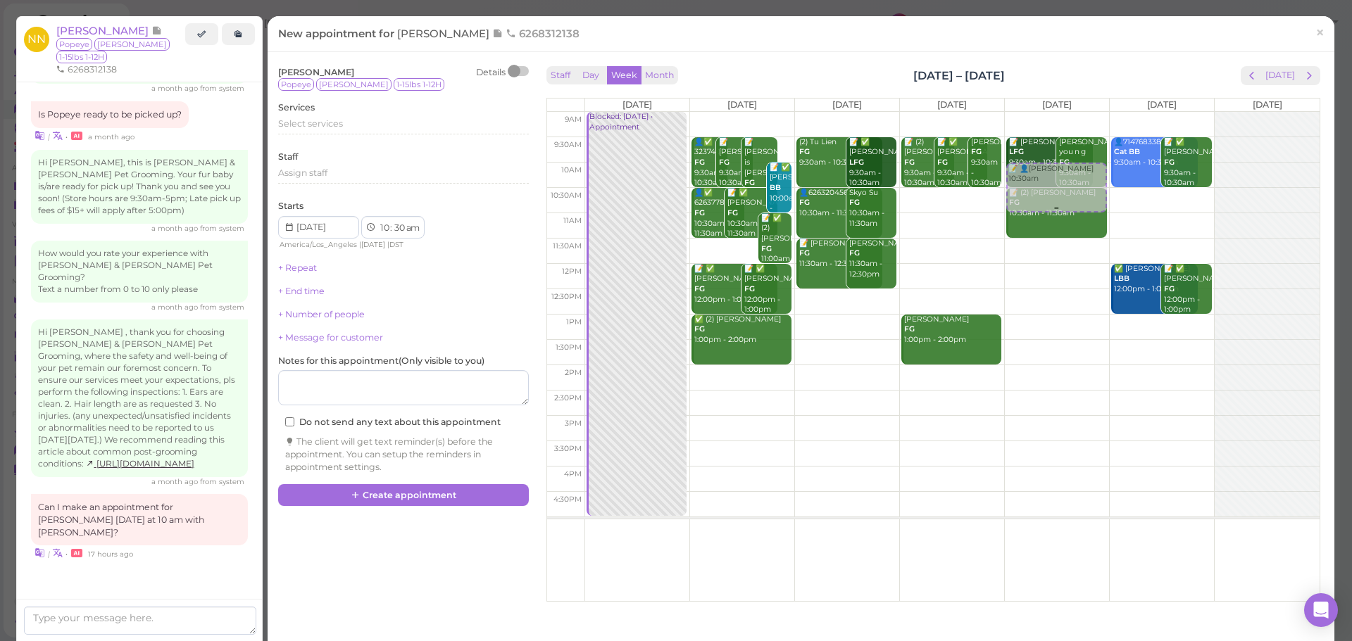
type input "2025-09-05"
select select "00"
click at [308, 118] on span "Select services" at bounding box center [310, 123] width 65 height 11
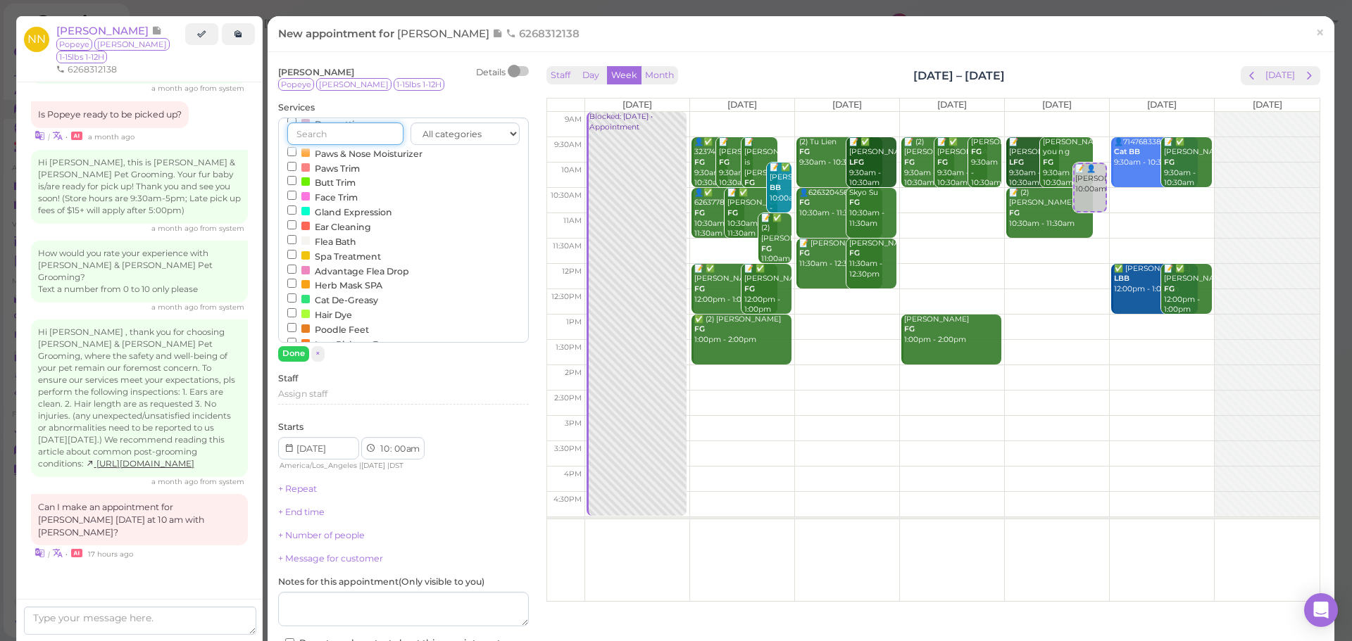
scroll to position [467, 0]
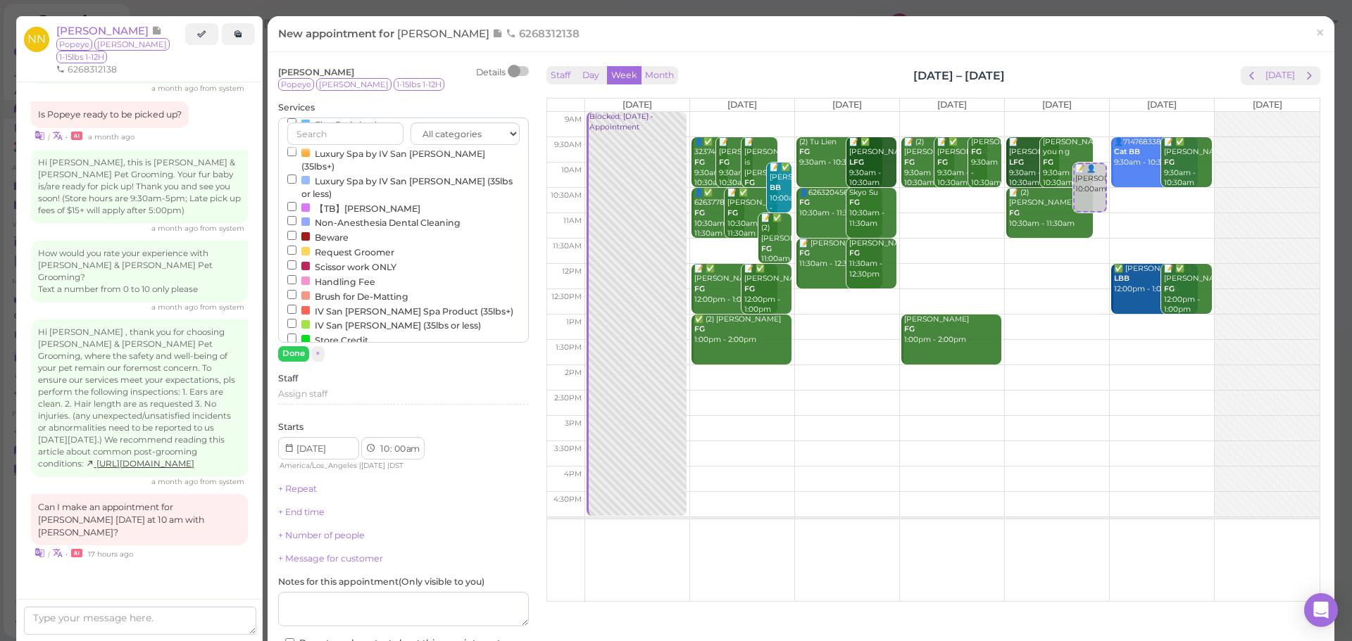
click at [337, 244] on label "Request Groomer" at bounding box center [340, 251] width 107 height 15
click at [296, 246] on input "Request Groomer" at bounding box center [291, 250] width 9 height 9
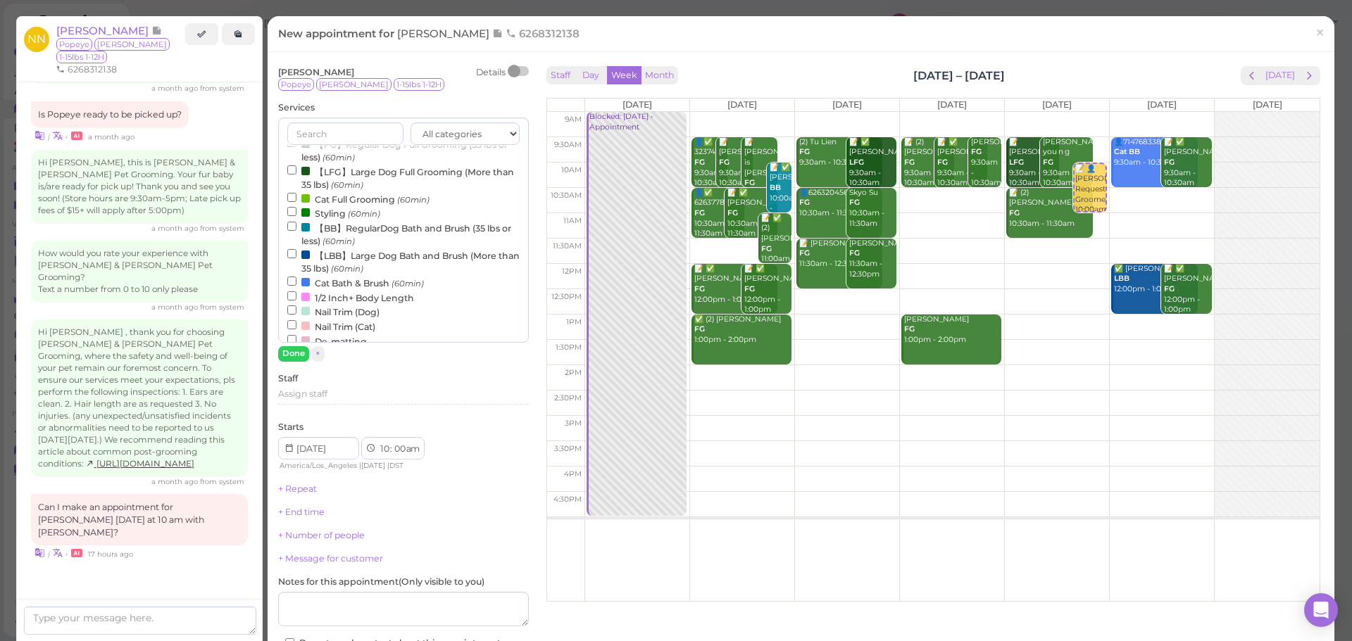
scroll to position [0, 0]
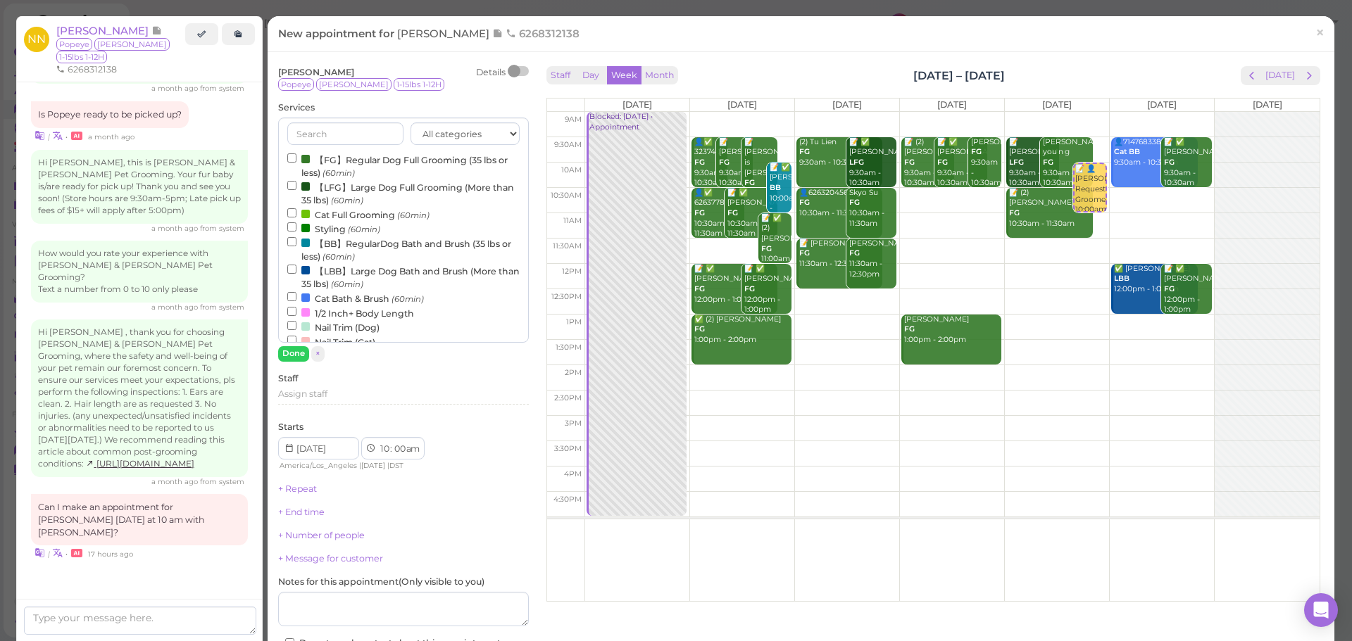
click at [355, 168] on small "(60min)" at bounding box center [338, 173] width 32 height 10
click at [296, 163] on input "【FG】Regular Dog Full Grooming (35 lbs or less) (60min)" at bounding box center [291, 157] width 9 height 9
click at [303, 349] on button "Done" at bounding box center [293, 353] width 31 height 15
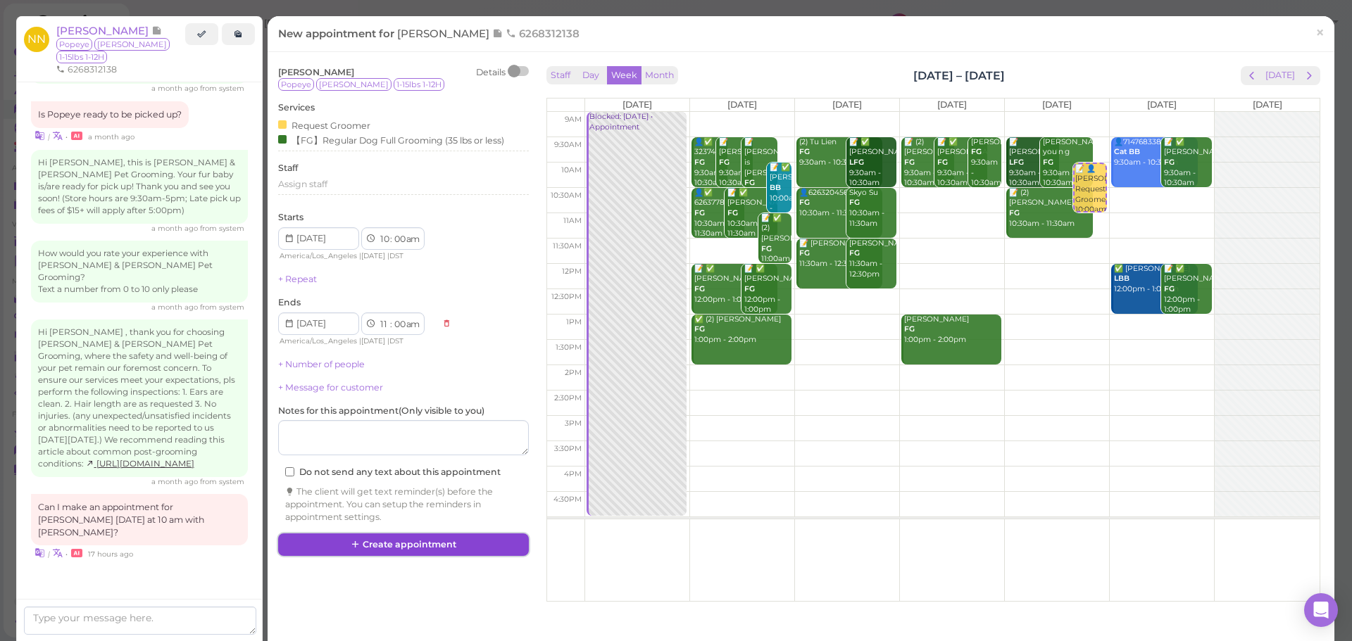
click at [395, 539] on button "Create appointment" at bounding box center [403, 545] width 251 height 23
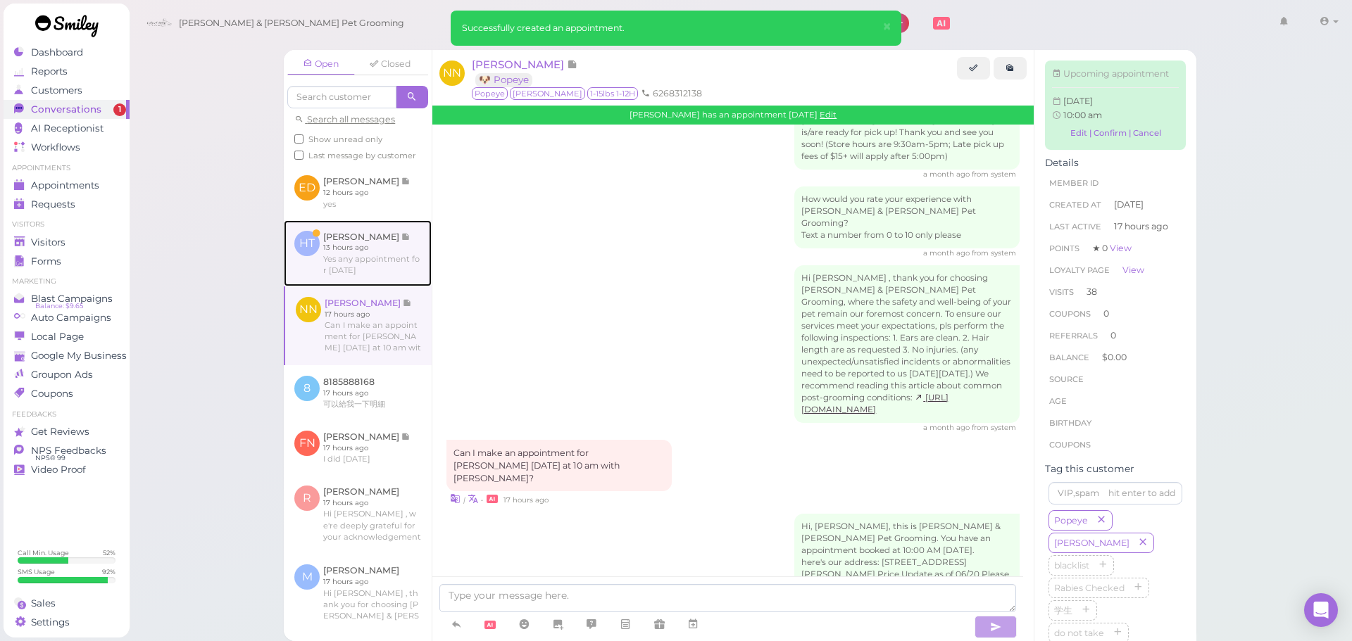
click at [325, 287] on link at bounding box center [358, 253] width 148 height 66
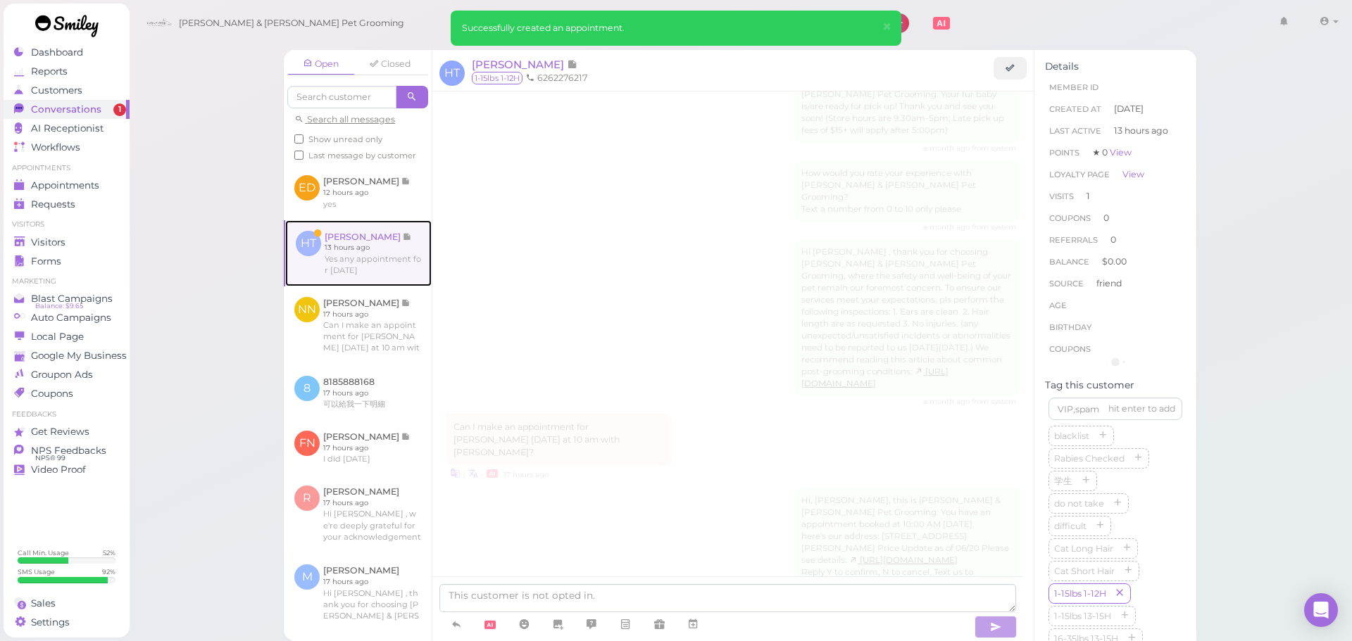
scroll to position [508, 0]
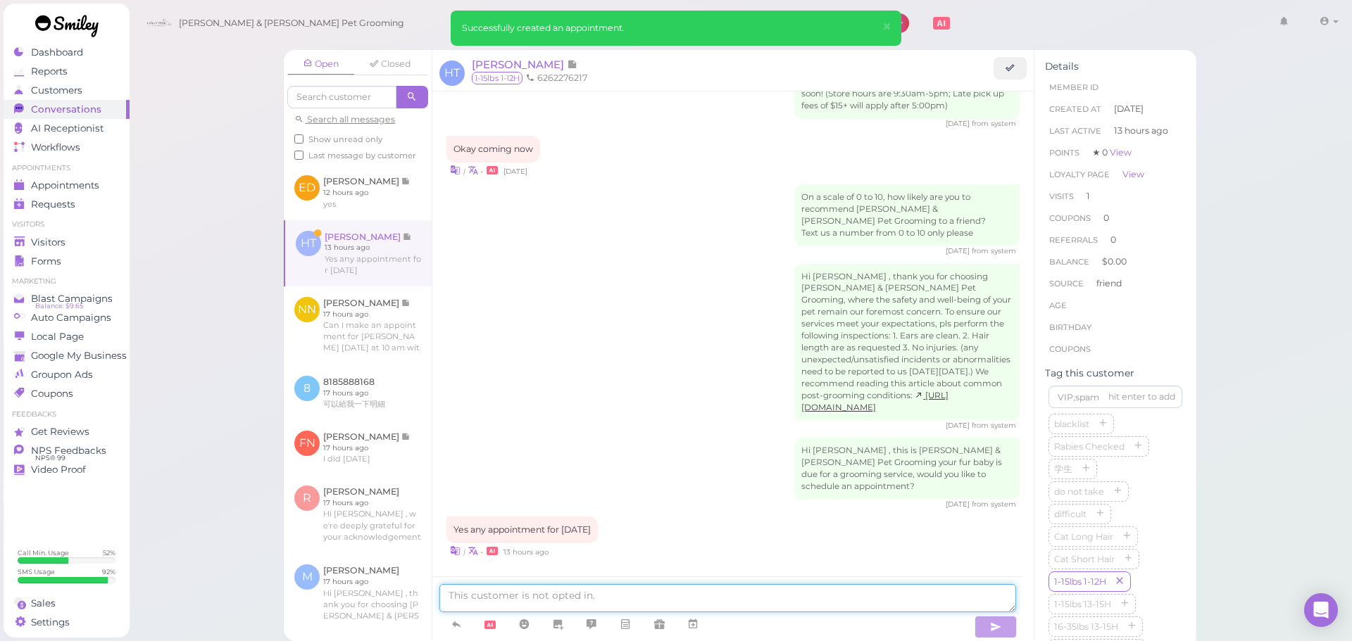
click at [570, 586] on textarea at bounding box center [727, 598] width 577 height 28
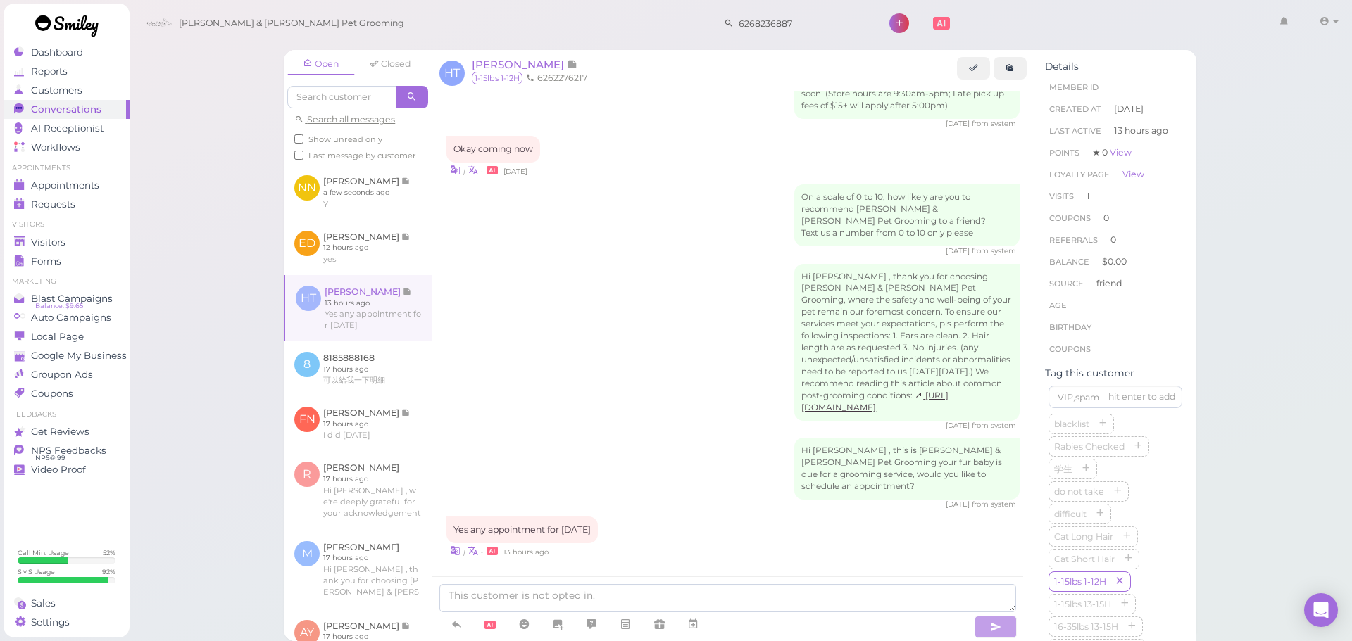
click at [586, 299] on div "Hi Hoang , thank you for choosing Cody & Miley Pet Grooming, where the safety a…" at bounding box center [732, 348] width 573 height 168
click at [51, 237] on span "Visitors" at bounding box center [49, 243] width 37 height 12
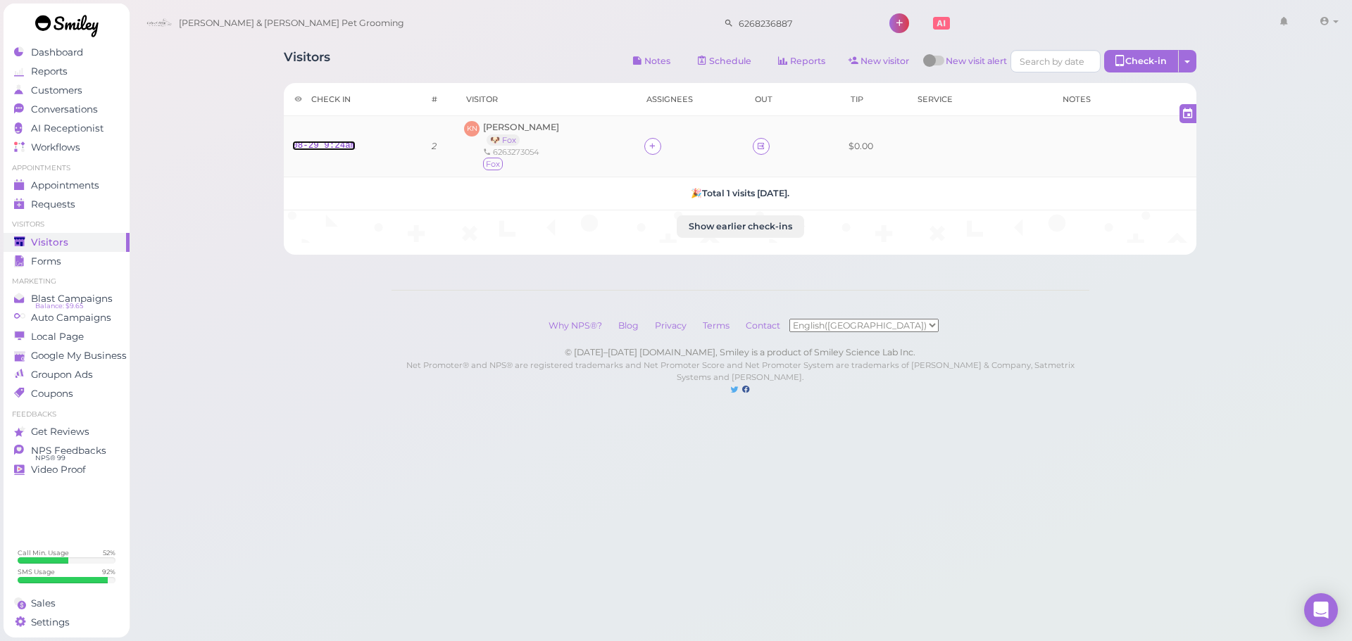
click at [343, 149] on link "08-29 9:24am" at bounding box center [323, 146] width 63 height 10
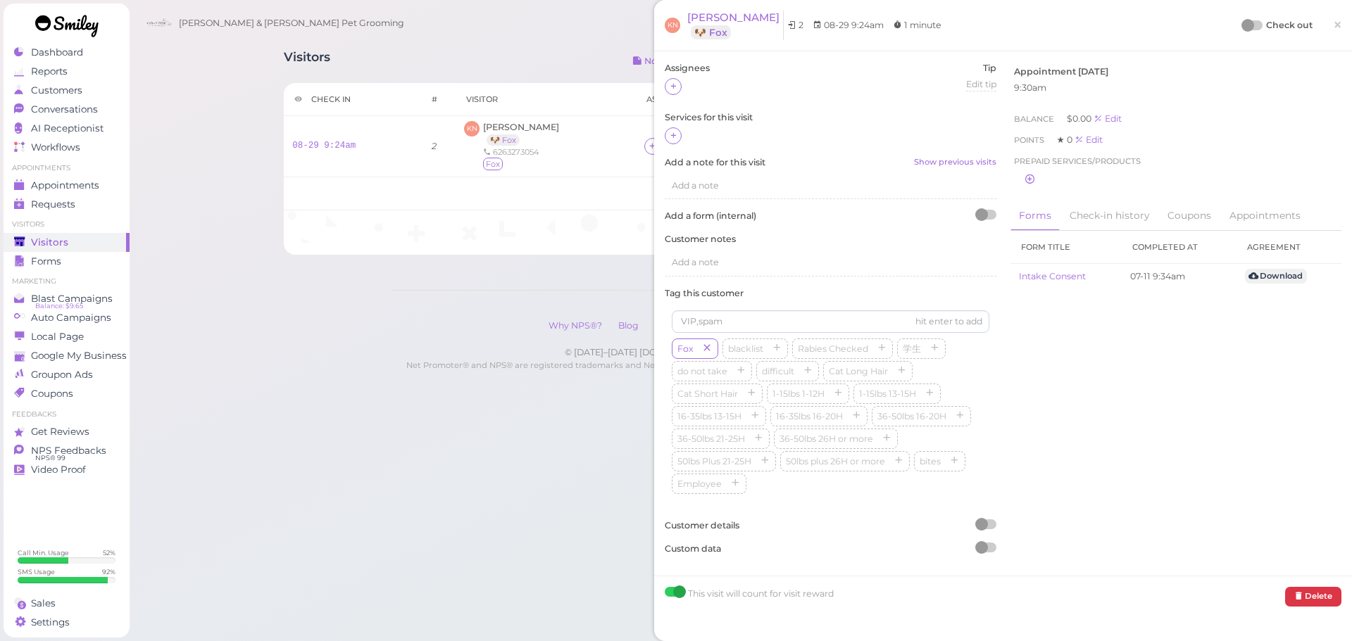
drag, startPoint x: 669, startPoint y: 132, endPoint x: 677, endPoint y: 146, distance: 16.4
click at [669, 132] on icon at bounding box center [673, 135] width 9 height 11
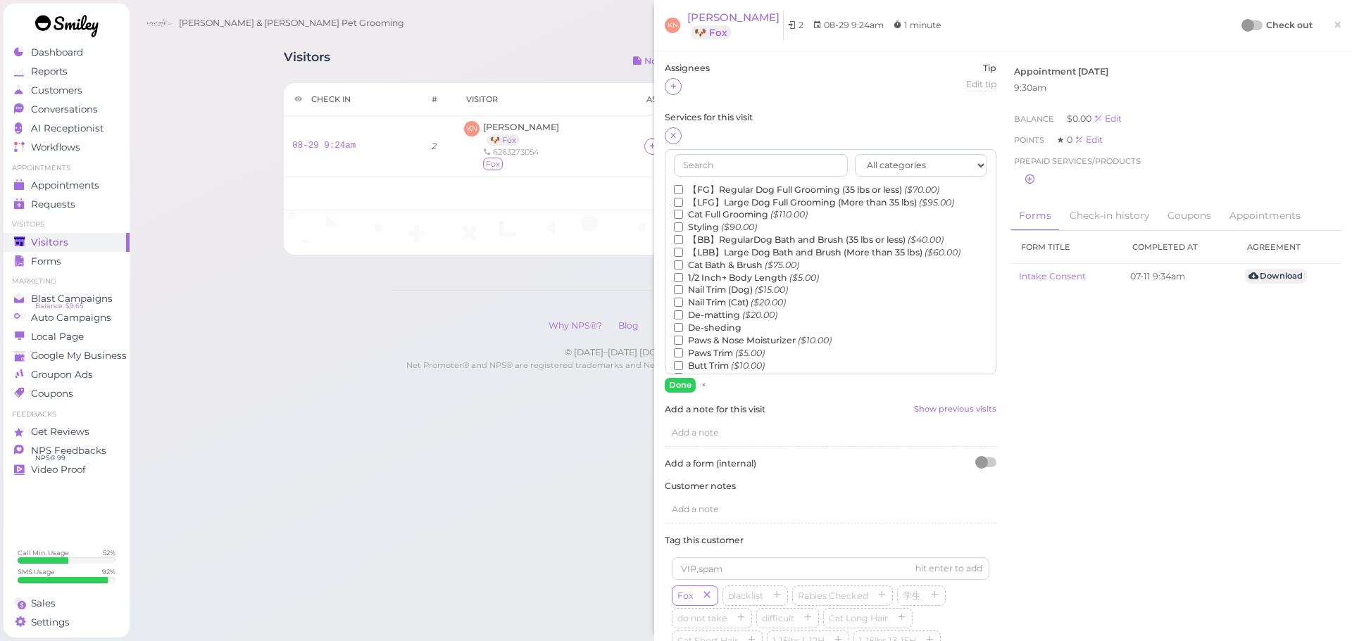
click at [708, 184] on label "【FG】Regular Dog Full Grooming (35 lbs or less) ($70.00)" at bounding box center [806, 190] width 265 height 13
click at [683, 185] on input "【FG】Regular Dog Full Grooming (35 lbs or less) ($70.00)" at bounding box center [678, 189] width 9 height 9
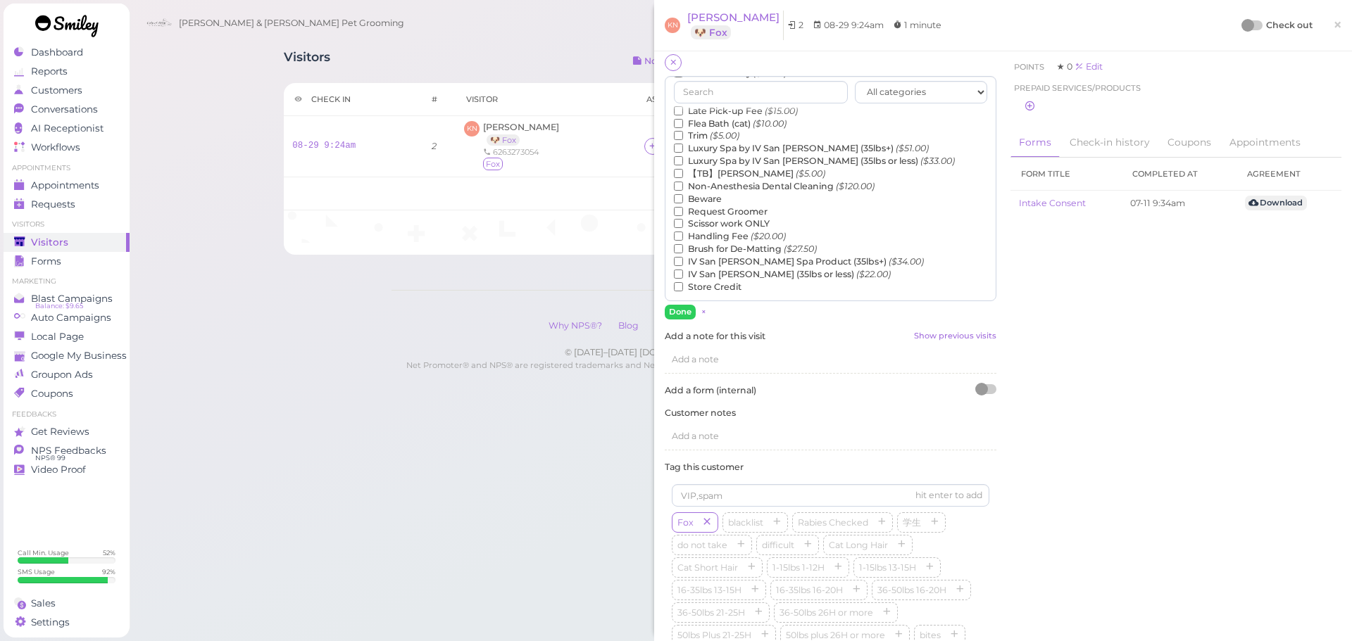
scroll to position [141, 0]
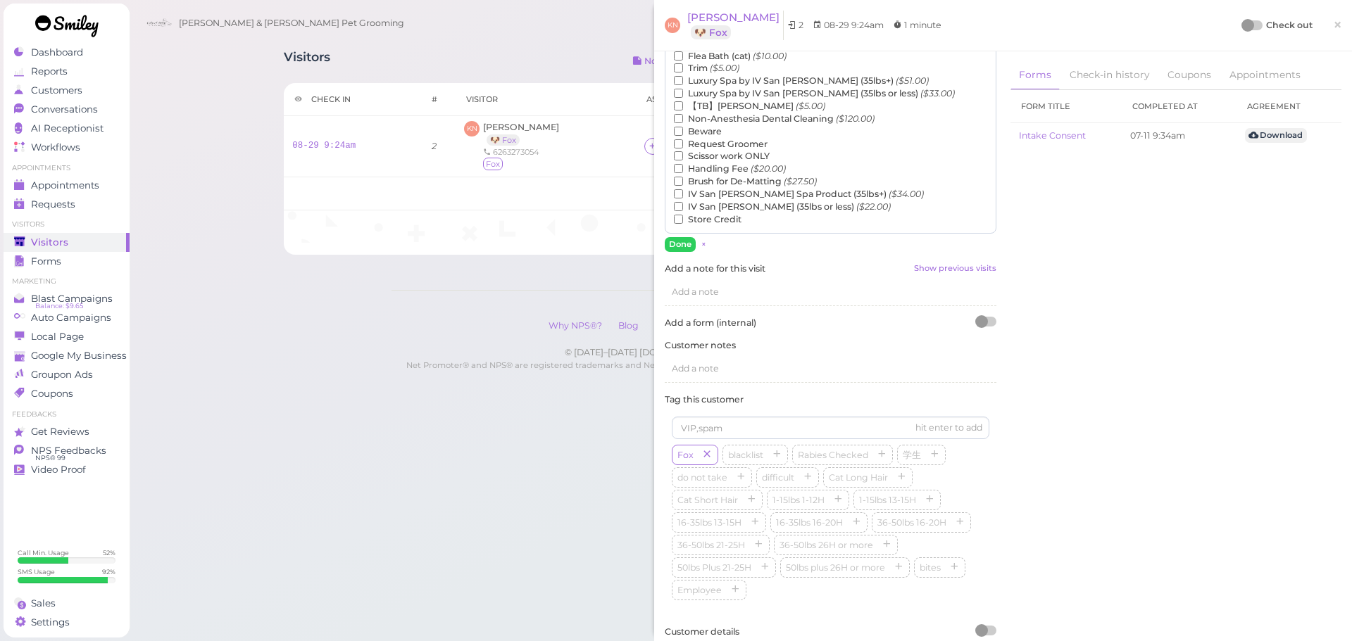
click at [724, 104] on label "【TB】Teeth Brushing ($5.00)" at bounding box center [749, 106] width 151 height 13
click at [683, 104] on input "【TB】Teeth Brushing ($5.00)" at bounding box center [678, 105] width 9 height 9
click at [705, 247] on span "×" at bounding box center [703, 244] width 5 height 10
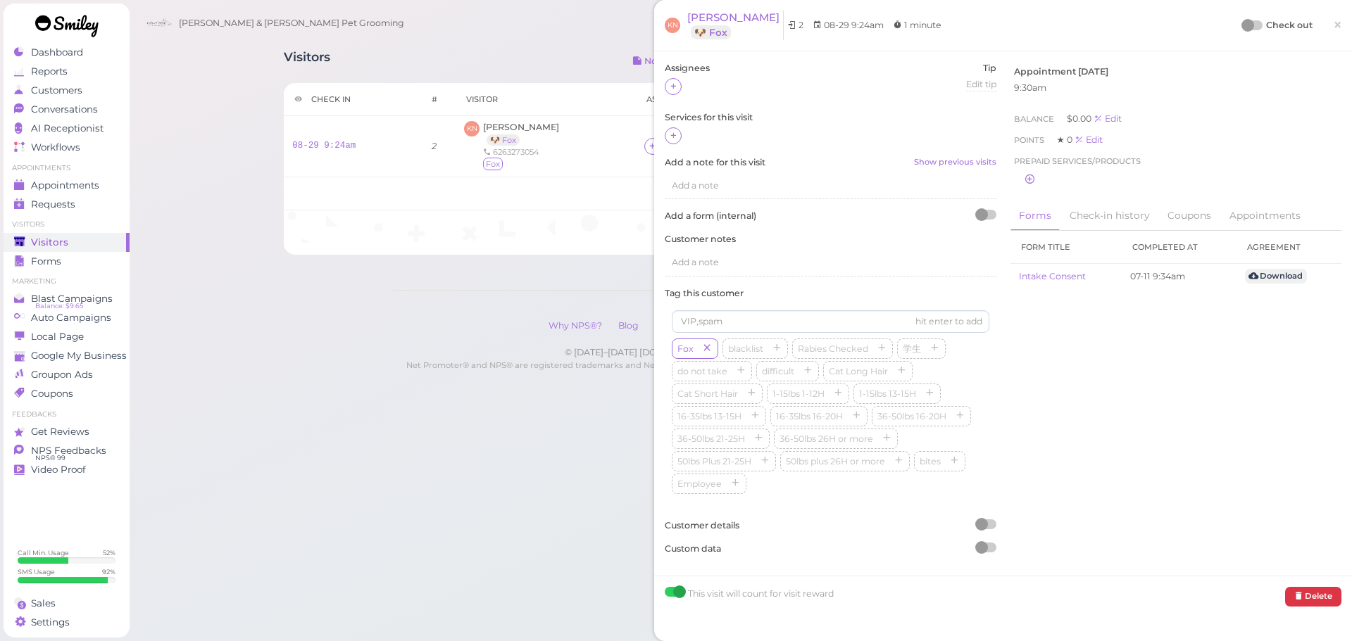
click at [670, 139] on icon at bounding box center [673, 135] width 9 height 11
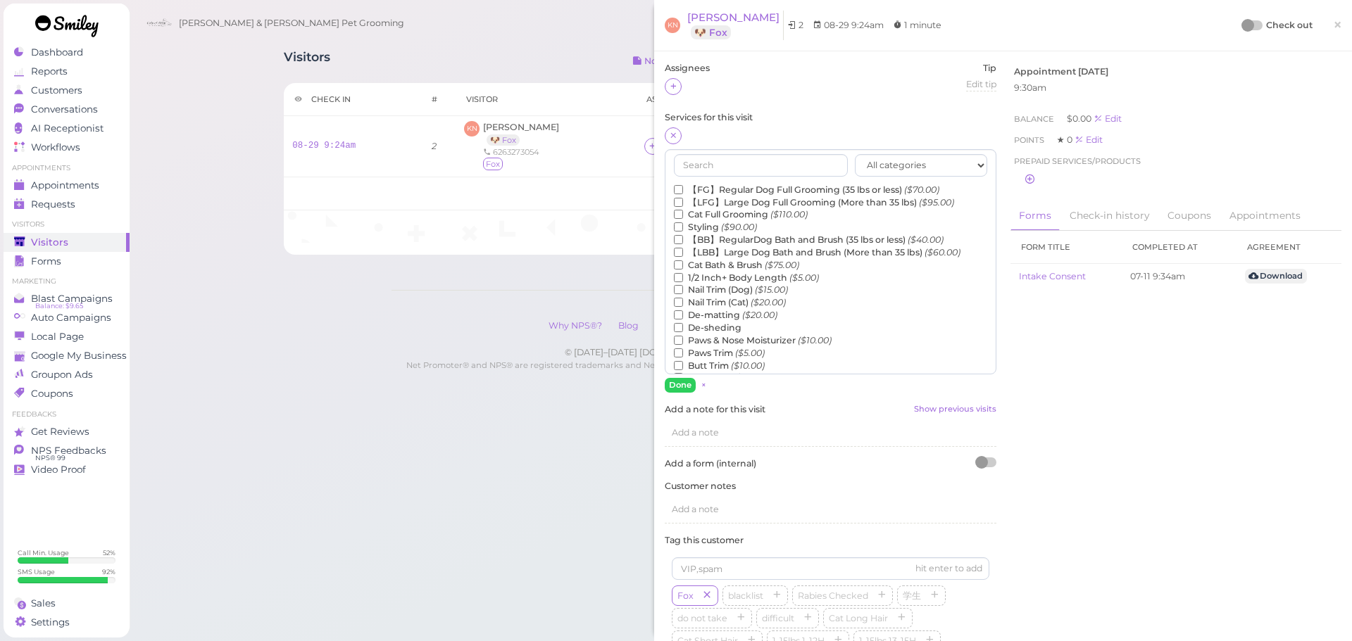
click at [692, 190] on label "【FG】Regular Dog Full Grooming (35 lbs or less) ($70.00)" at bounding box center [806, 190] width 265 height 13
click at [683, 190] on input "【FG】Regular Dog Full Grooming (35 lbs or less) ($70.00)" at bounding box center [678, 189] width 9 height 9
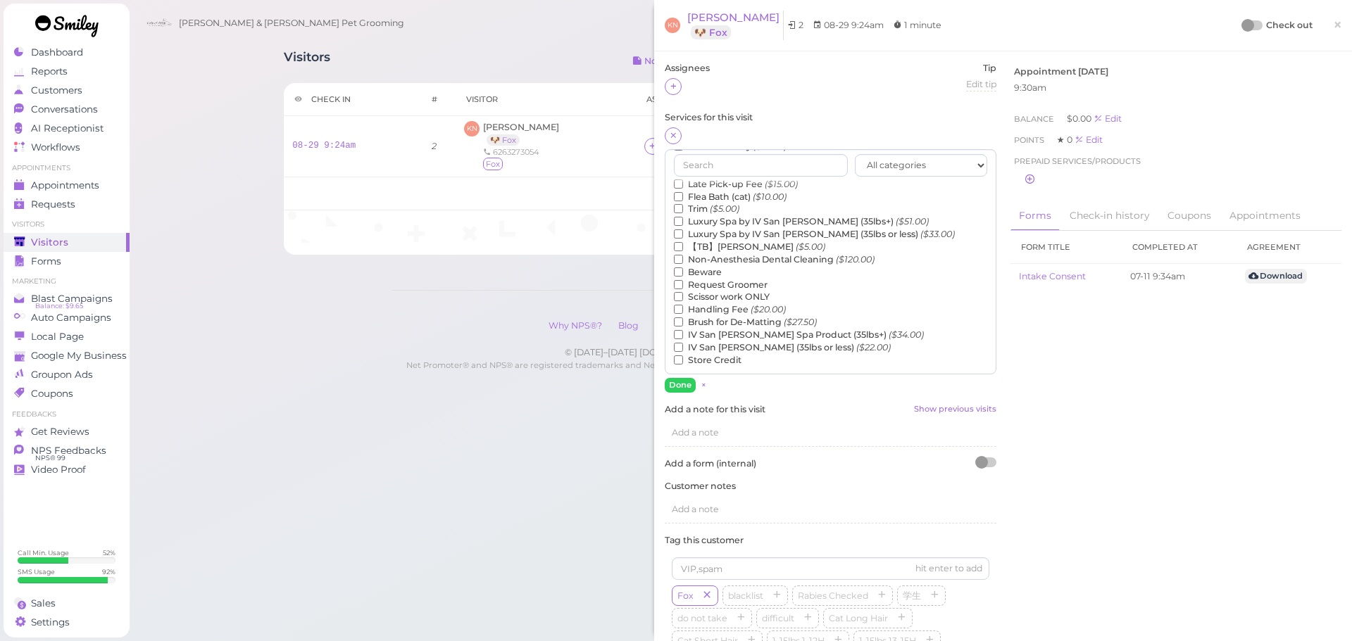
click at [707, 247] on label "【TB】Teeth Brushing ($5.00)" at bounding box center [749, 247] width 151 height 13
click at [683, 247] on input "【TB】Teeth Brushing ($5.00)" at bounding box center [678, 246] width 9 height 9
click at [682, 387] on button "Done" at bounding box center [680, 385] width 31 height 15
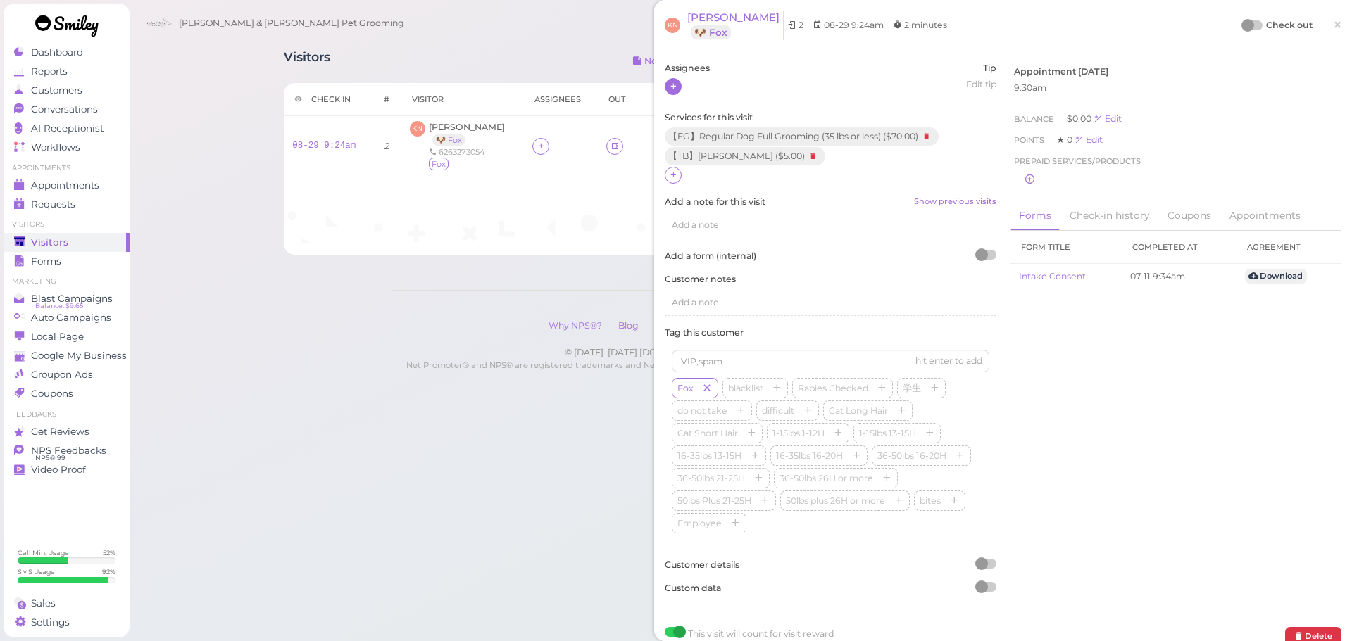
click at [676, 88] on icon at bounding box center [673, 86] width 9 height 11
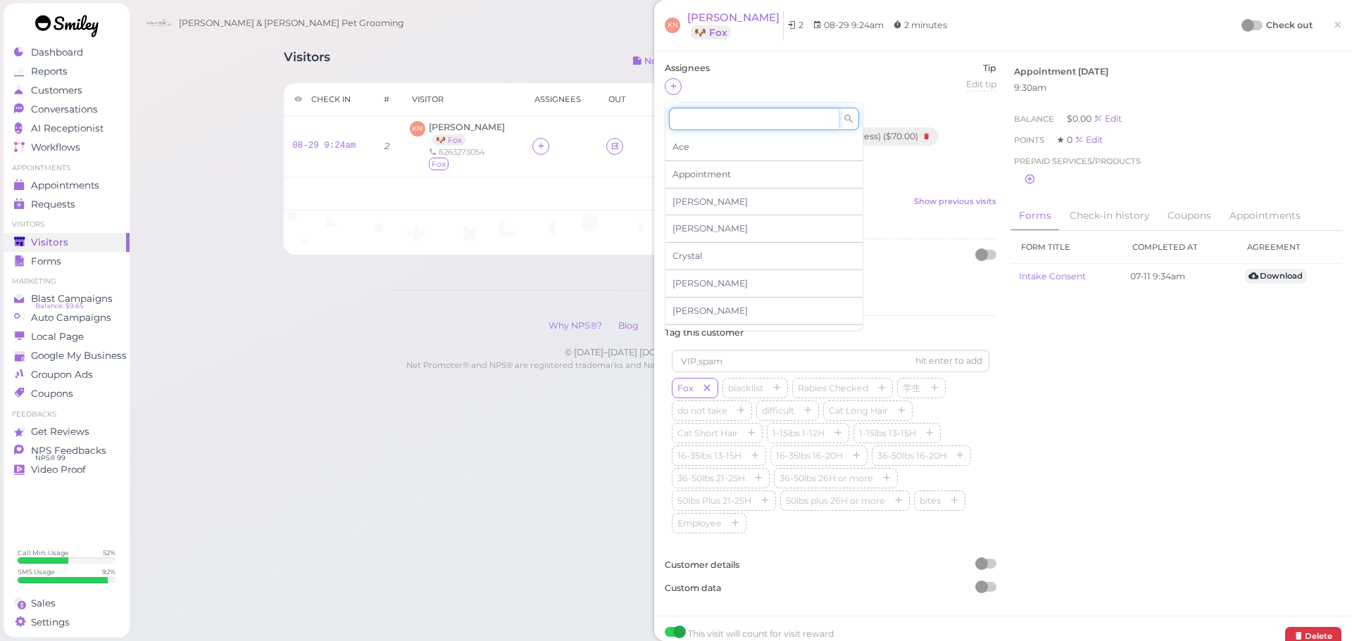
click at [695, 118] on input at bounding box center [754, 119] width 170 height 23
click at [741, 82] on div "Assignees Tip Edit tip 0" at bounding box center [831, 86] width 332 height 49
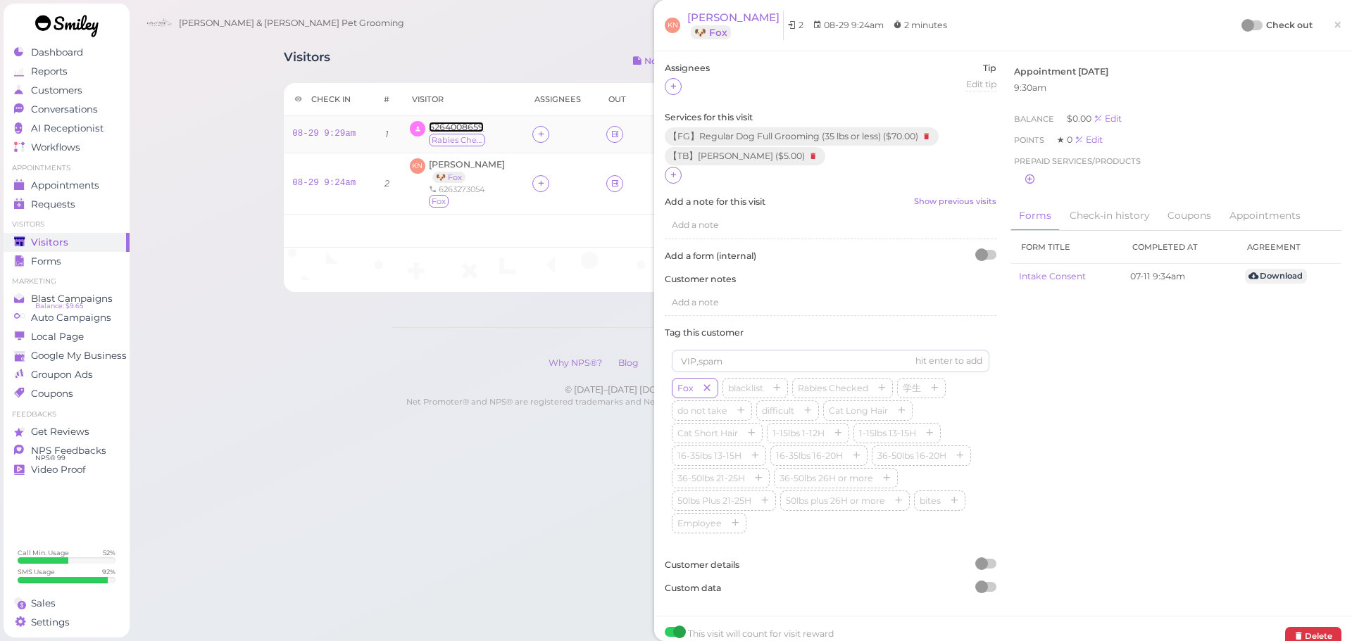
click at [452, 130] on span "6264008659" at bounding box center [456, 127] width 55 height 11
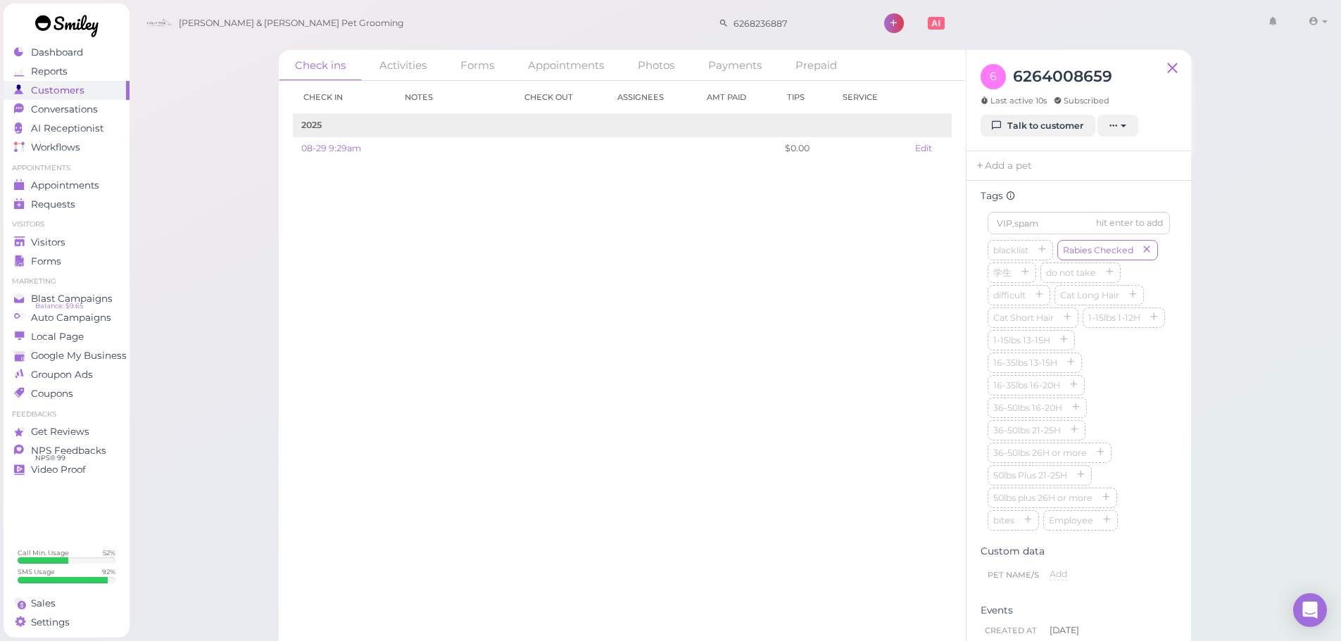
scroll to position [410, 0]
click at [1116, 377] on div "blacklist Rabies Checked 学生 do not take difficult Cat Long Hair Cat Short Hair …" at bounding box center [1079, 361] width 182 height 293
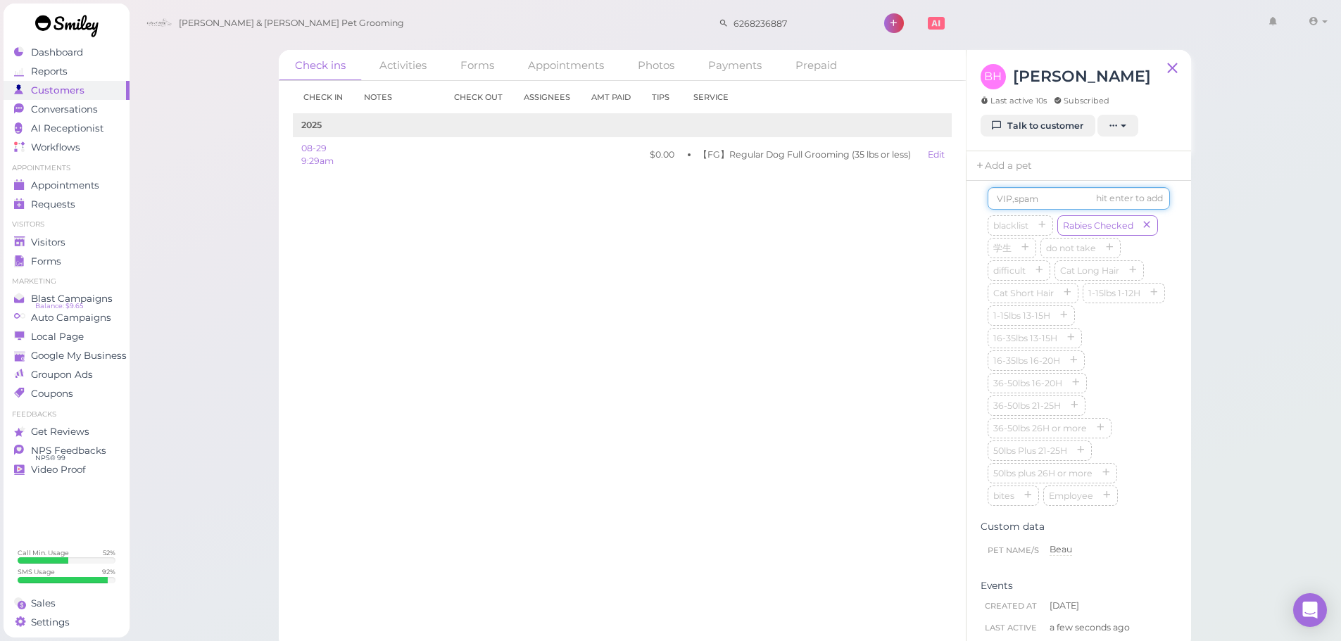
click at [1016, 202] on input at bounding box center [1079, 198] width 182 height 23
type input "Beau"
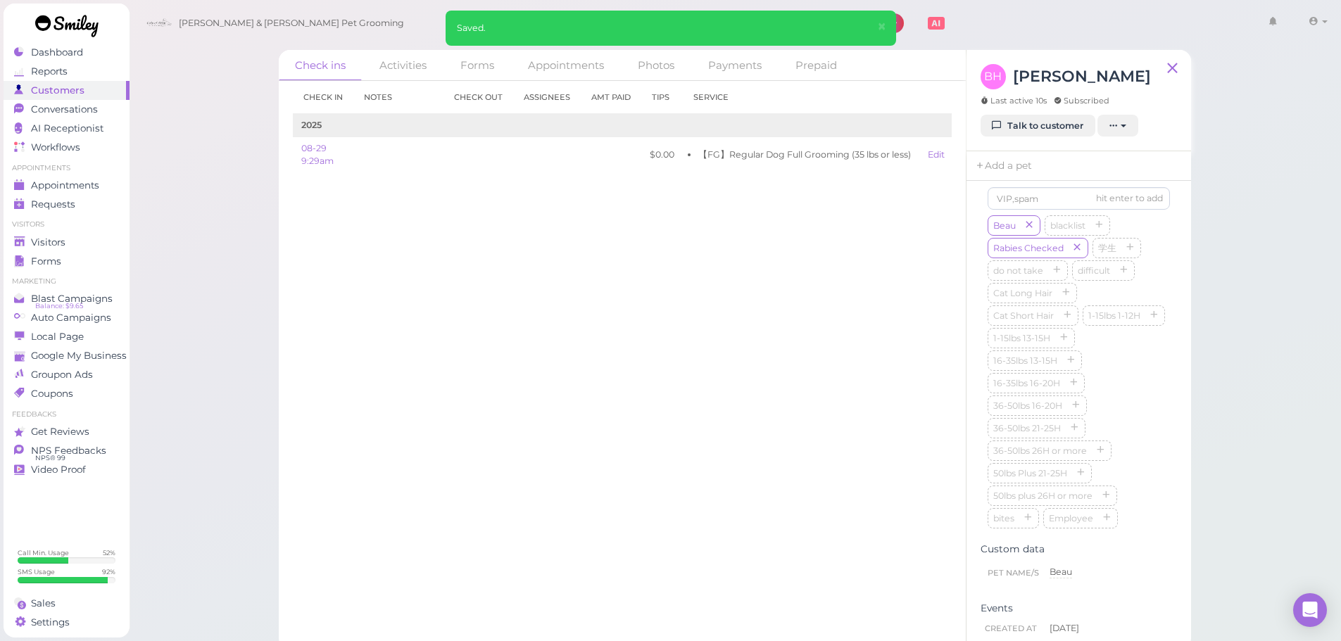
click at [809, 499] on div "Check in Notes Check out Assignees Amt Paid Tips Service 2025 08-29 9:29am $0.0…" at bounding box center [622, 361] width 687 height 560
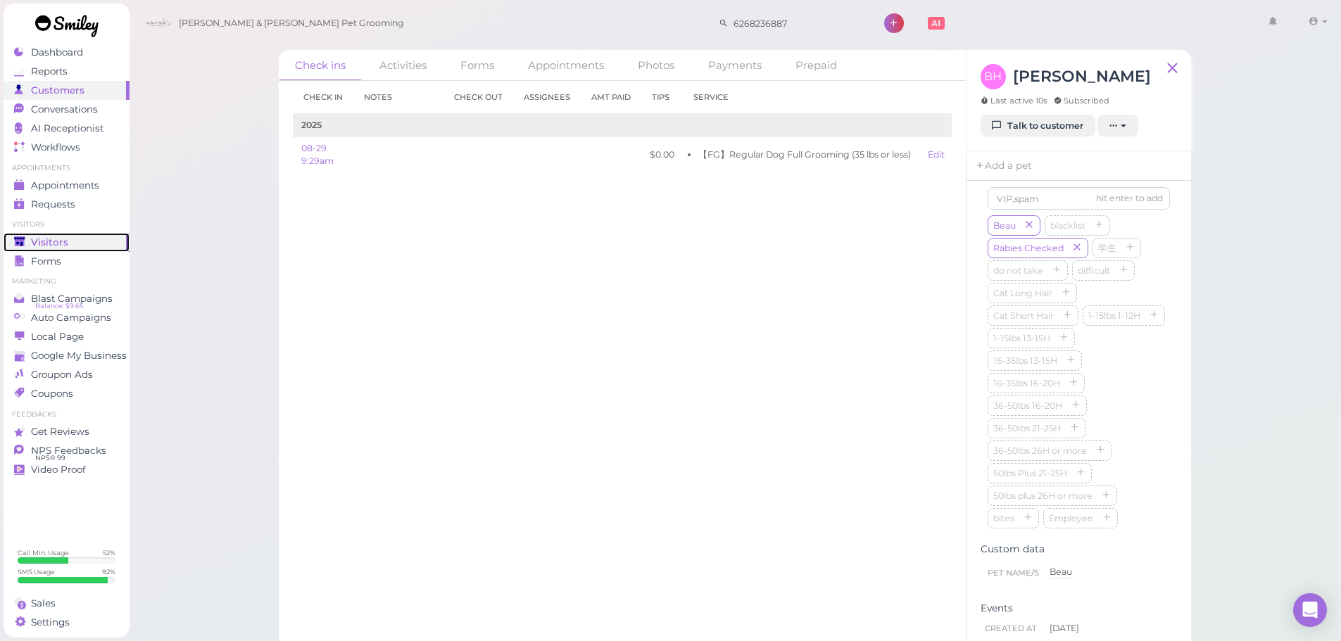
click at [92, 239] on div "Visitors" at bounding box center [64, 243] width 101 height 12
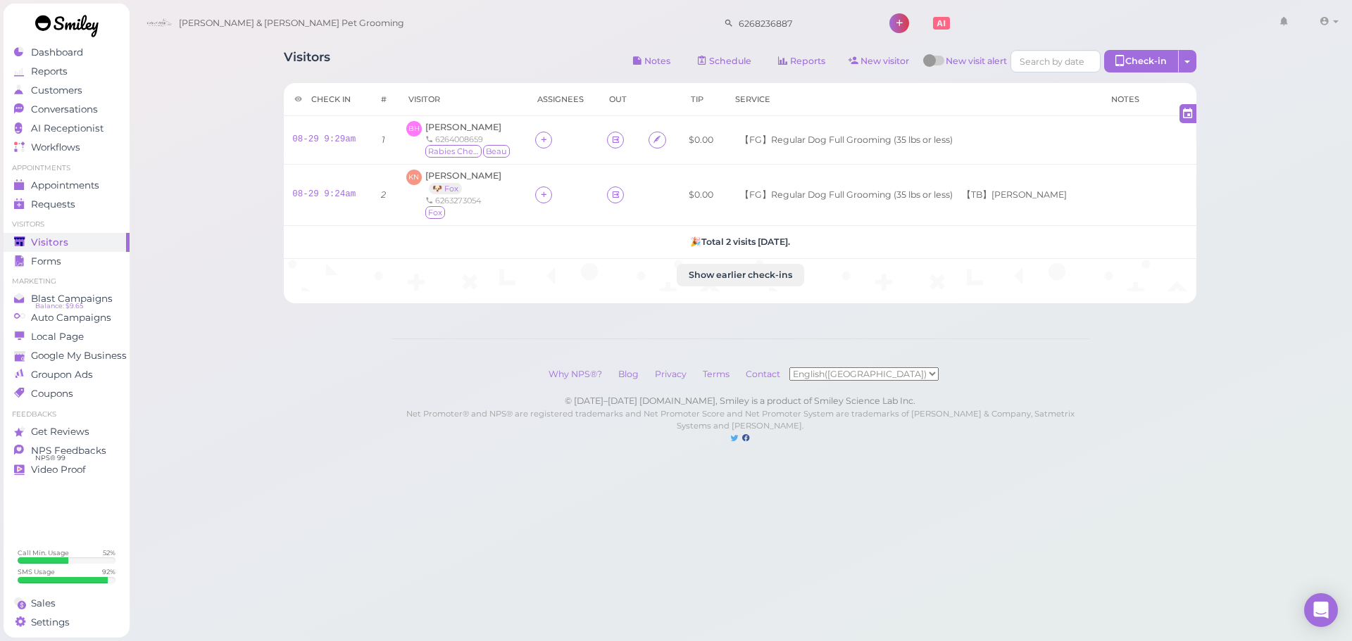
drag, startPoint x: 448, startPoint y: 64, endPoint x: 446, endPoint y: 71, distance: 7.4
click at [448, 69] on div "Visitors Notes Schedule Reports New visitor New visit alert Check-in Customer c…" at bounding box center [740, 63] width 912 height 26
click at [446, 71] on div "Visitors Notes Schedule Reports New visitor New visit alert Check-in Customer c…" at bounding box center [740, 63] width 912 height 26
click at [438, 64] on div "Visitors Notes Schedule Reports New visitor New visit alert Check-in Customer c…" at bounding box center [740, 63] width 912 height 26
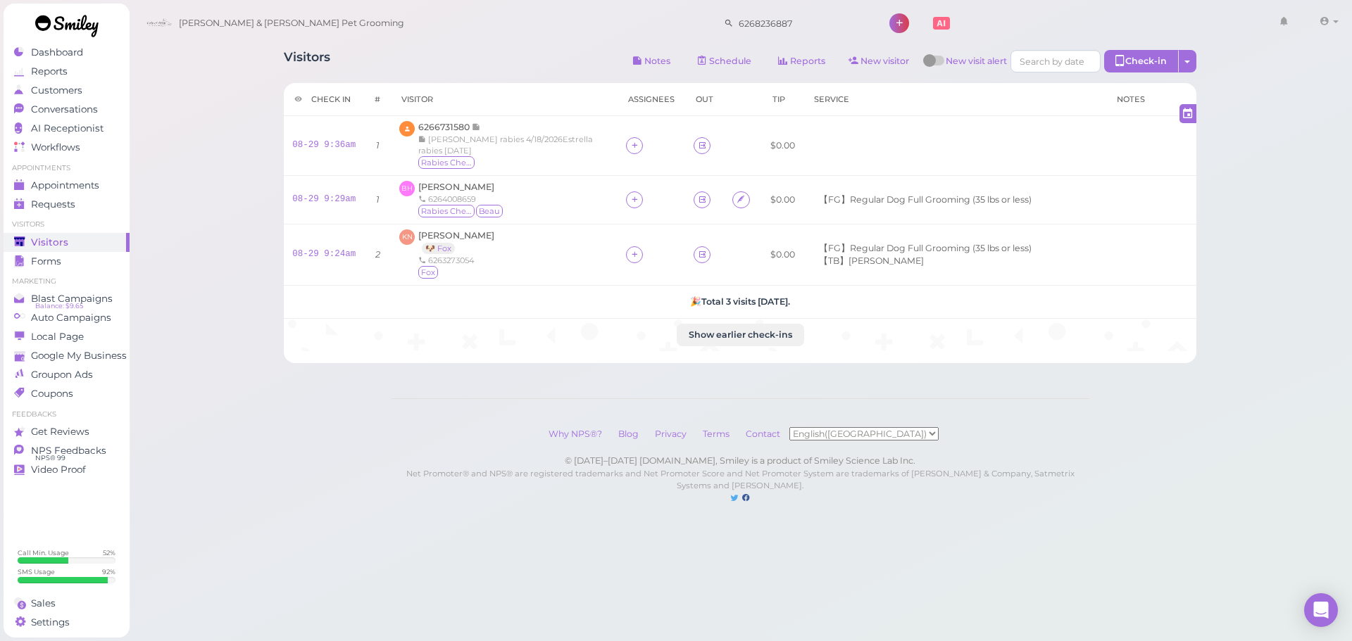
click at [472, 58] on div "Visitors Notes Schedule Reports New visitor New visit alert Check-in Customer c…" at bounding box center [740, 63] width 912 height 26
click at [458, 128] on span "6266731580" at bounding box center [445, 127] width 54 height 11
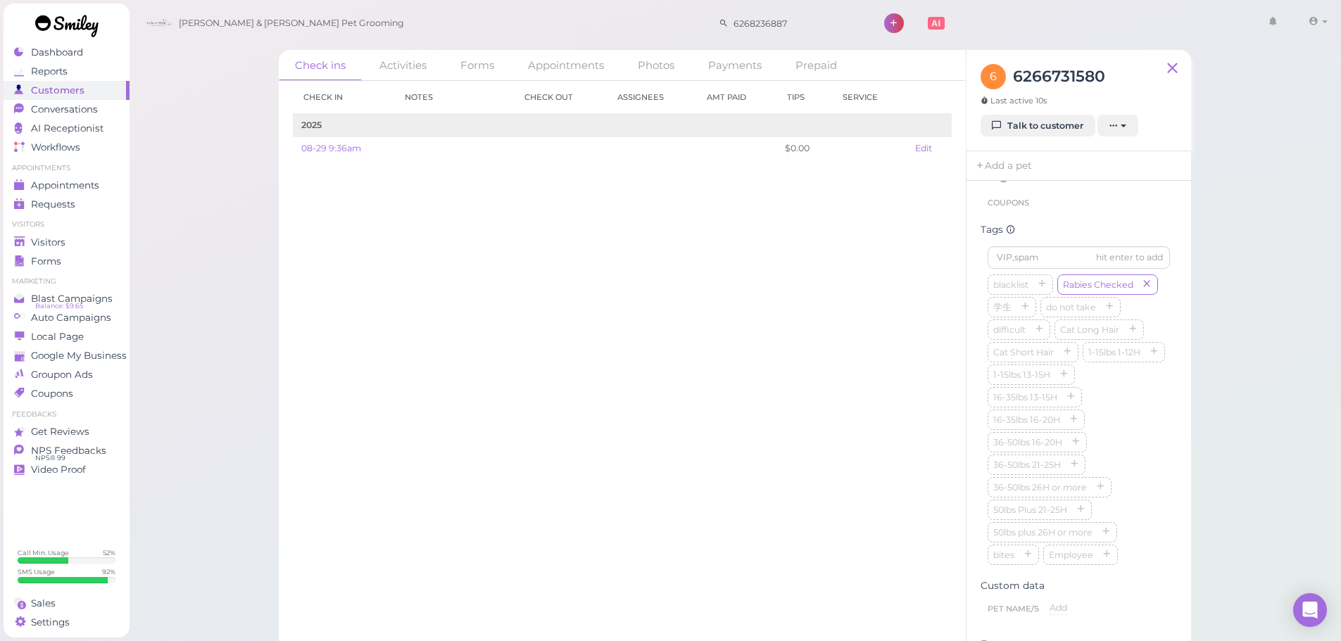
scroll to position [422, 0]
click at [1046, 199] on input at bounding box center [1079, 187] width 182 height 23
type input "K"
type input "Luna"
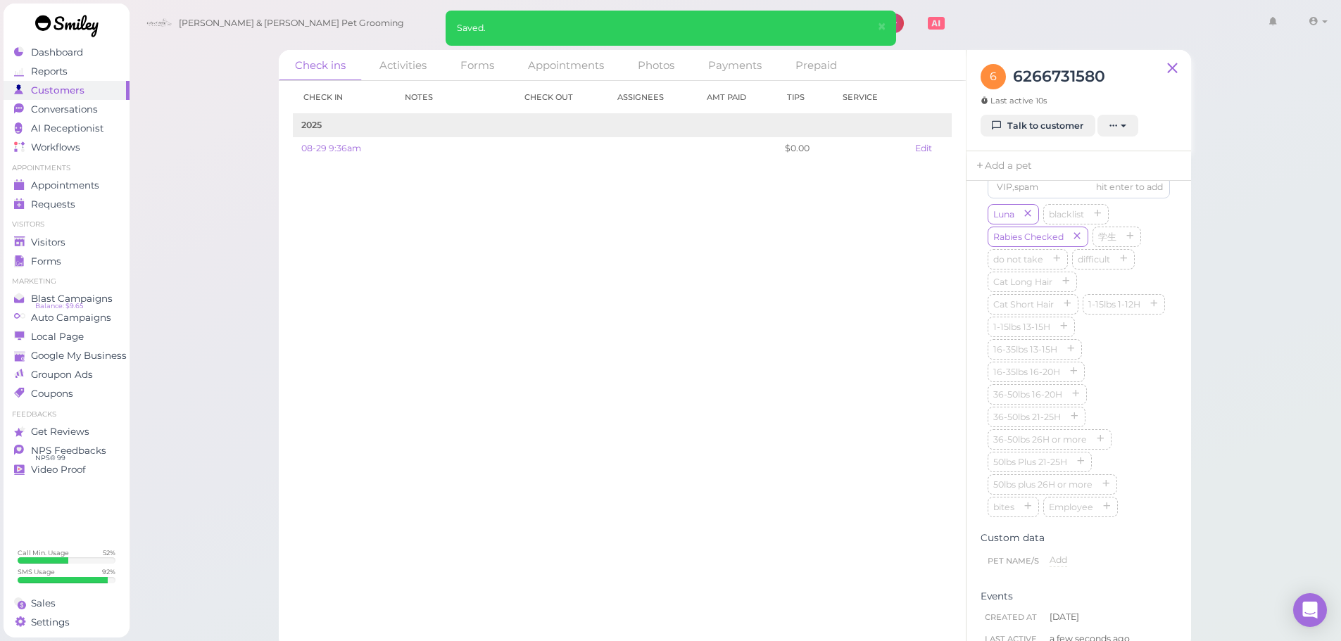
click at [1163, 375] on div "hit enter to add Luna blacklist Rabies Checked 学生 do not take difficult Cat Lon…" at bounding box center [1079, 350] width 196 height 363
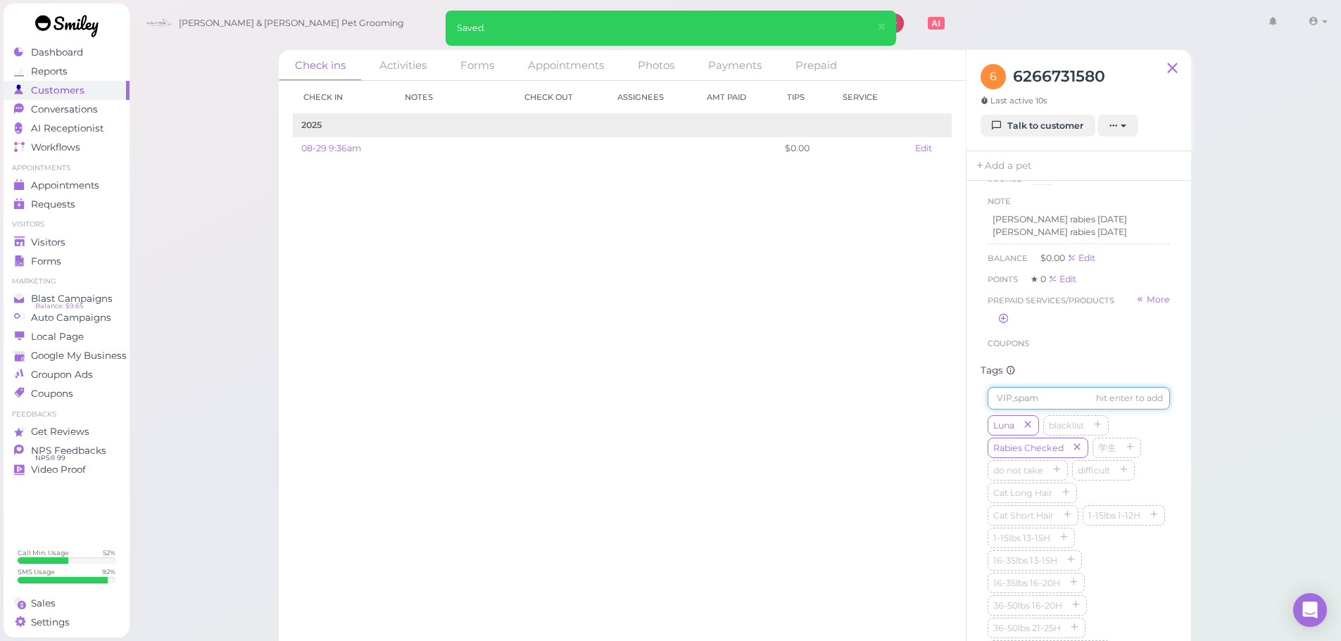
click at [1064, 409] on input at bounding box center [1079, 398] width 182 height 23
type input "[PERSON_NAME]"
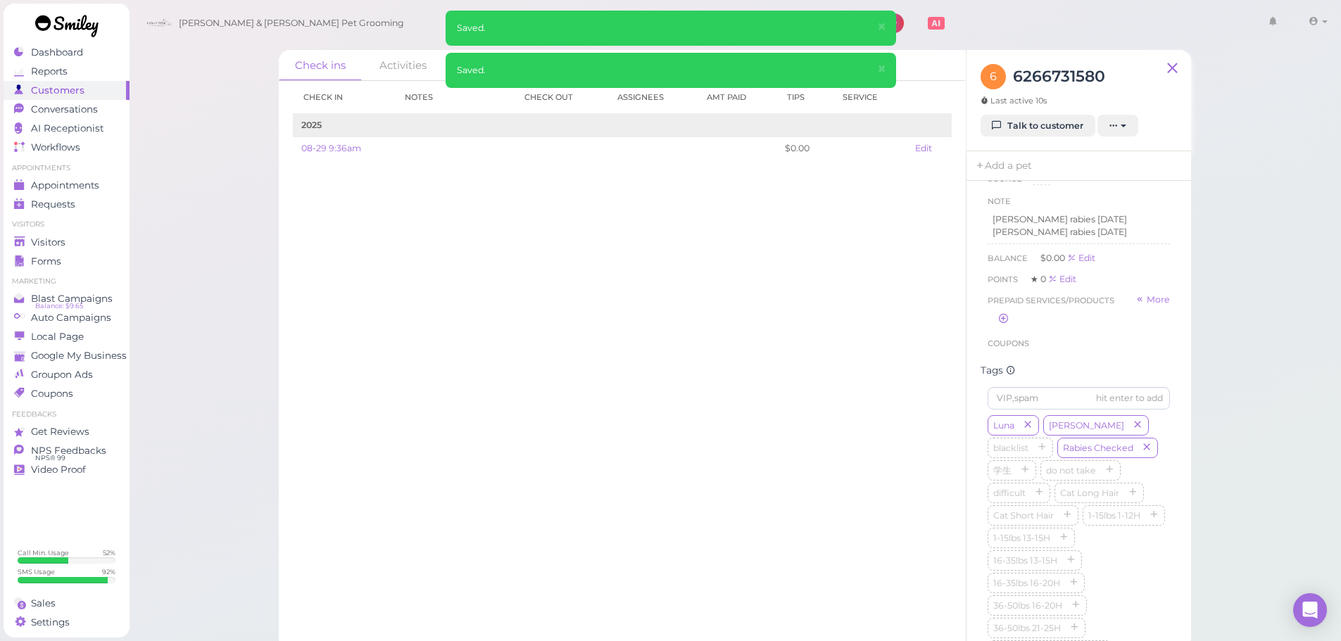
click at [884, 403] on div "Check in Notes Check out Assignees Amt Paid Tips Service 2025 08-29 9:36am $0.0…" at bounding box center [622, 361] width 687 height 560
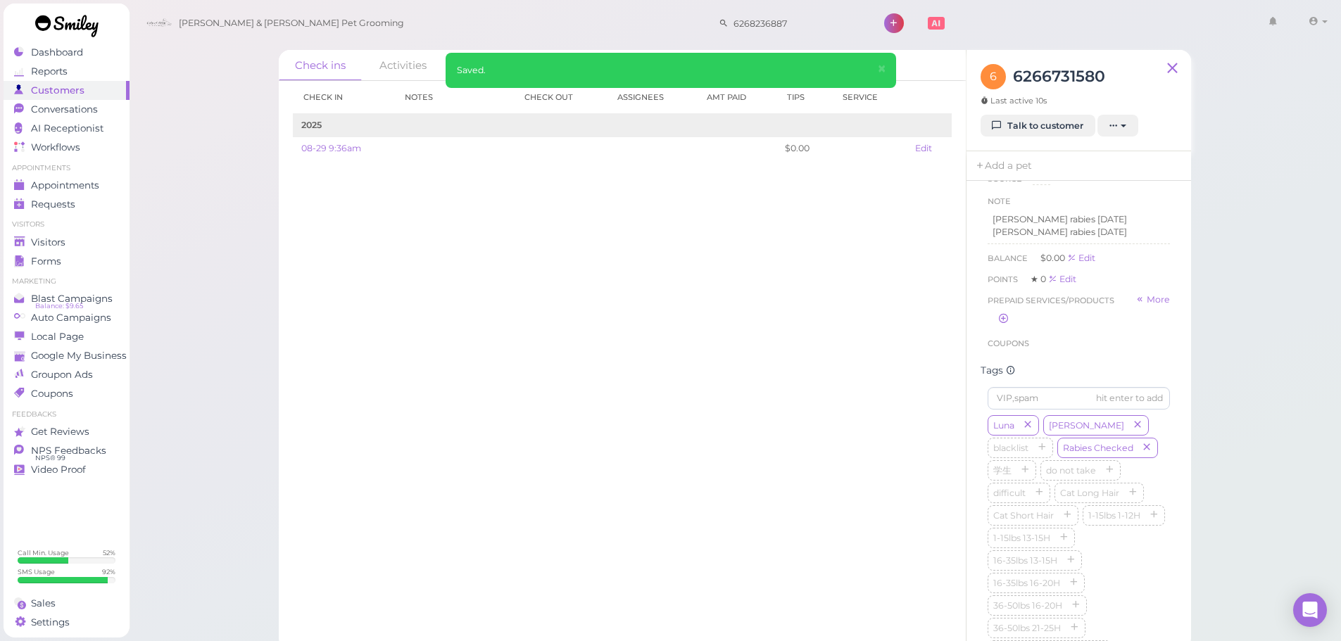
click at [778, 396] on div "Check in Notes Check out Assignees Amt Paid Tips Service 2025 08-29 9:36am $0.0…" at bounding box center [622, 361] width 687 height 560
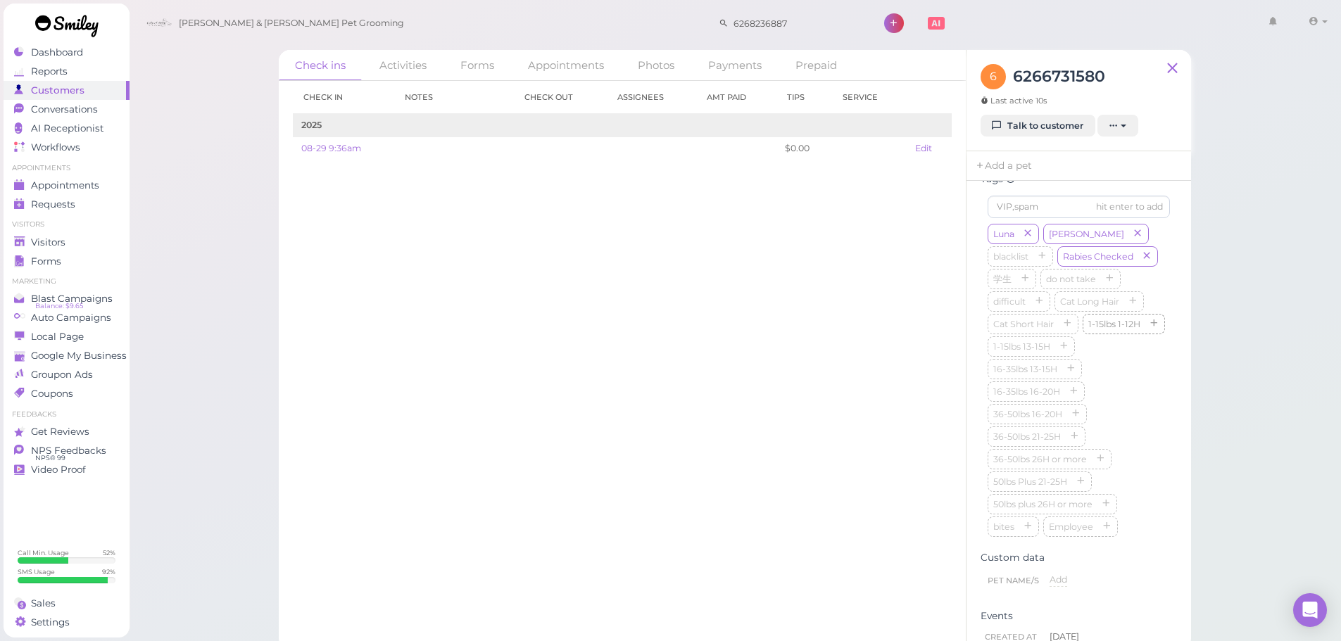
scroll to position [422, 0]
click at [340, 34] on div "Cody & Miley Pet Grooming 6268236887 1 Account" at bounding box center [735, 24] width 1193 height 40
click at [622, 418] on div "Check in Notes Check out Assignees Amt Paid Tips Service 2025 08-29 9:36am $0.0…" at bounding box center [622, 361] width 687 height 560
click at [598, 444] on div "Check in Notes Check out Assignees Amt Paid Tips Service 2025 08-29 9:36am $0.0…" at bounding box center [622, 361] width 687 height 560
click at [1124, 399] on div "Luna Estrella blacklist Rabies Checked 学生 do not take difficult Cat Long Hair C…" at bounding box center [1079, 361] width 182 height 315
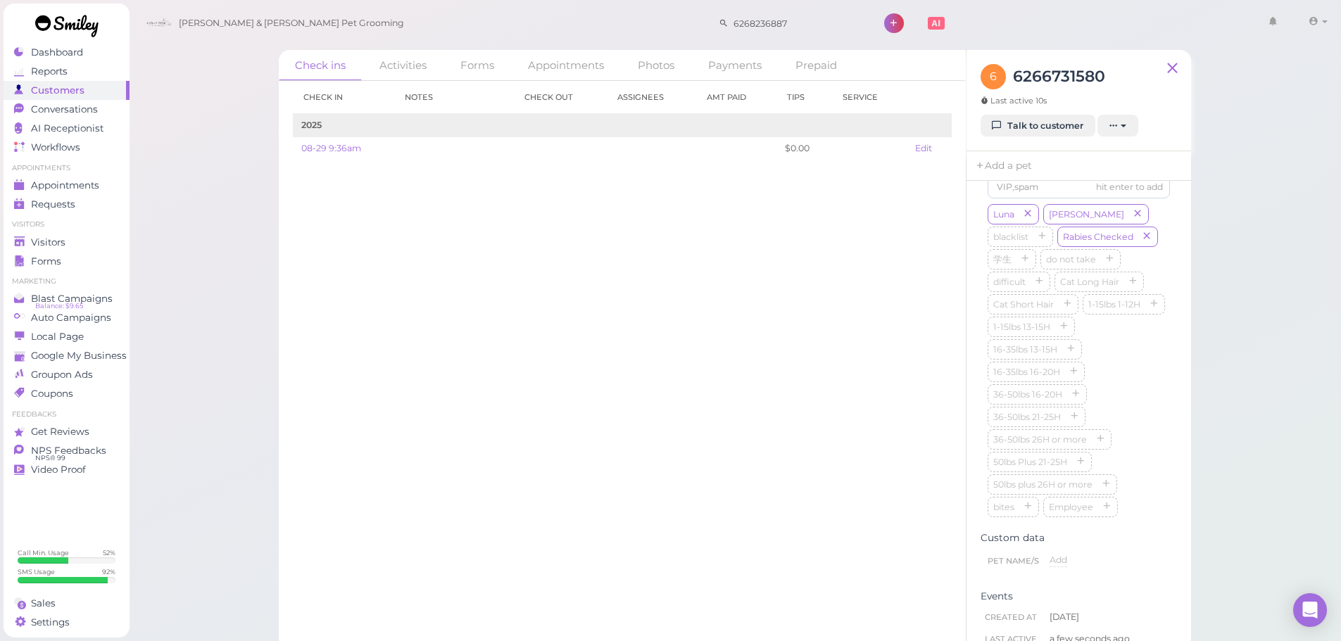
click at [453, 320] on div "Check in Notes Check out Assignees Amt Paid Tips Service 2025 08-29 9:36am $0.0…" at bounding box center [622, 361] width 687 height 560
click at [1143, 361] on div "Luna Estrella blacklist Rabies Checked 学生 do not take difficult Cat Long Hair C…" at bounding box center [1079, 361] width 182 height 315
click at [1191, 401] on div "Check ins Activities Forms Appointments Photos Payments Prepaid Check in Notes …" at bounding box center [735, 344] width 948 height 610
click at [1134, 397] on div "Luna Estrella blacklist Rabies Checked 学生 do not take difficult Cat Long Hair C…" at bounding box center [1079, 366] width 182 height 315
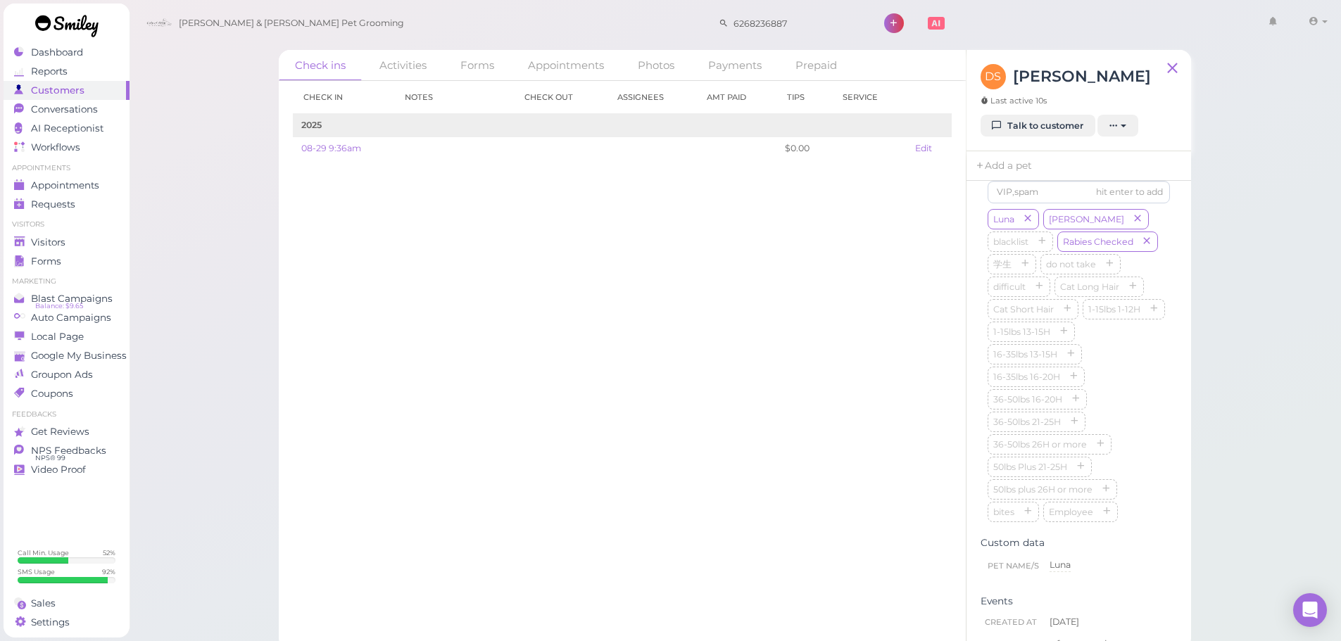
click at [1206, 396] on div "Check ins Activities Forms Appointments Photos Payments Prepaid Check in Notes …" at bounding box center [735, 344] width 948 height 610
click at [1158, 392] on div "Luna Estrella blacklist Rabies Checked 学生 do not take difficult Cat Long Hair C…" at bounding box center [1079, 366] width 182 height 315
click at [841, 346] on div "Check in Notes Check out Assignees Amt Paid Tips Service 2025 08-29 9:36am $0.0…" at bounding box center [622, 361] width 687 height 560
click at [493, 391] on div "Check in Notes Check out Assignees Amt Paid Tips Service 2025 08-29 9:36am $0.0…" at bounding box center [622, 361] width 687 height 560
click at [390, 247] on div "Check in Notes Check out Assignees Amt Paid Tips Service 2025 08-29 9:36am $0.0…" at bounding box center [622, 361] width 687 height 560
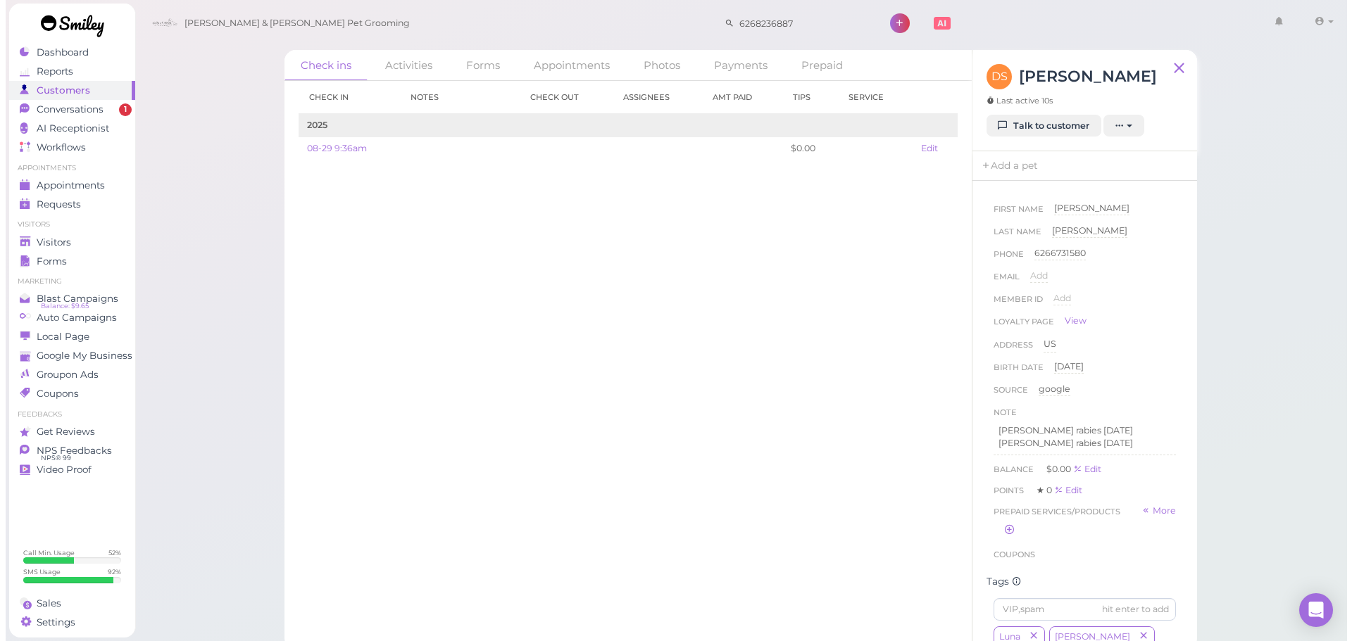
scroll to position [418, 0]
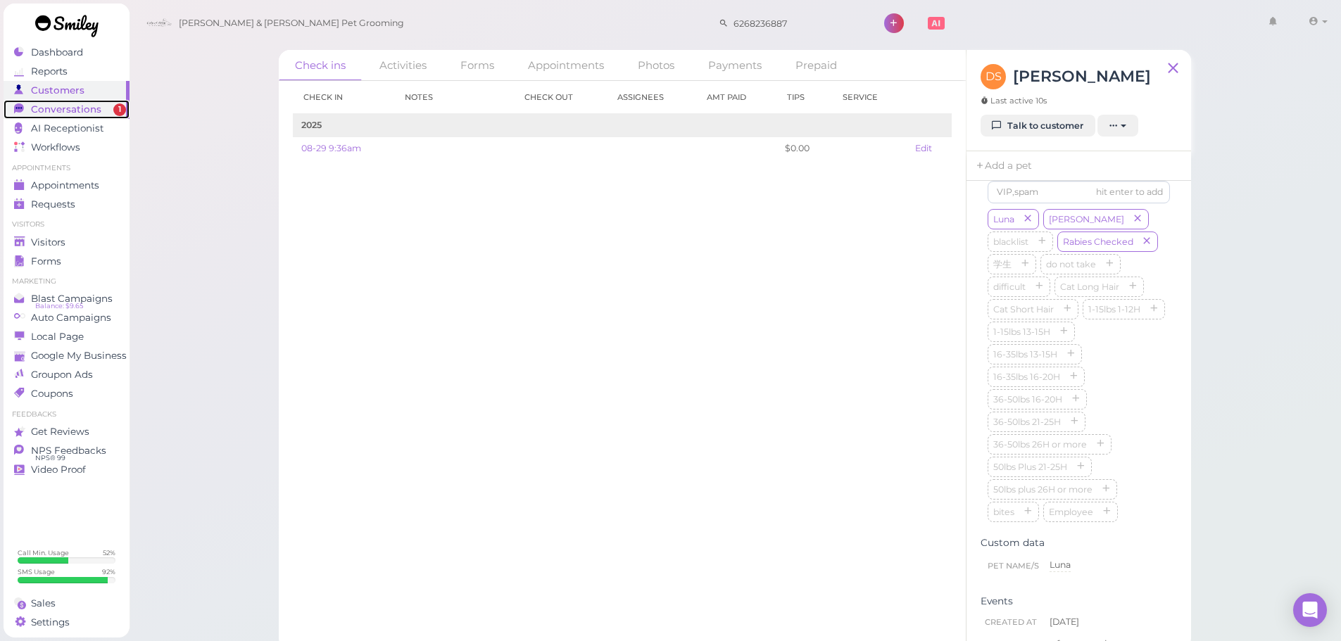
click at [82, 102] on link "Conversations 1" at bounding box center [67, 109] width 126 height 19
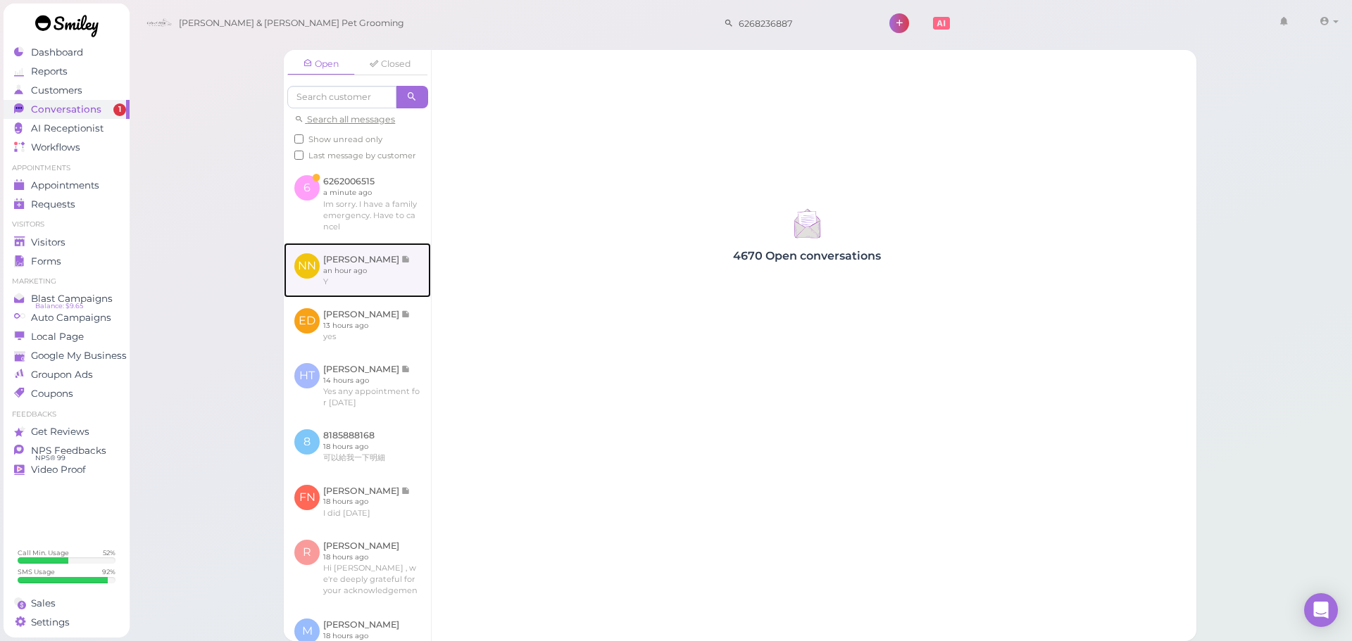
click at [358, 258] on link at bounding box center [357, 270] width 147 height 55
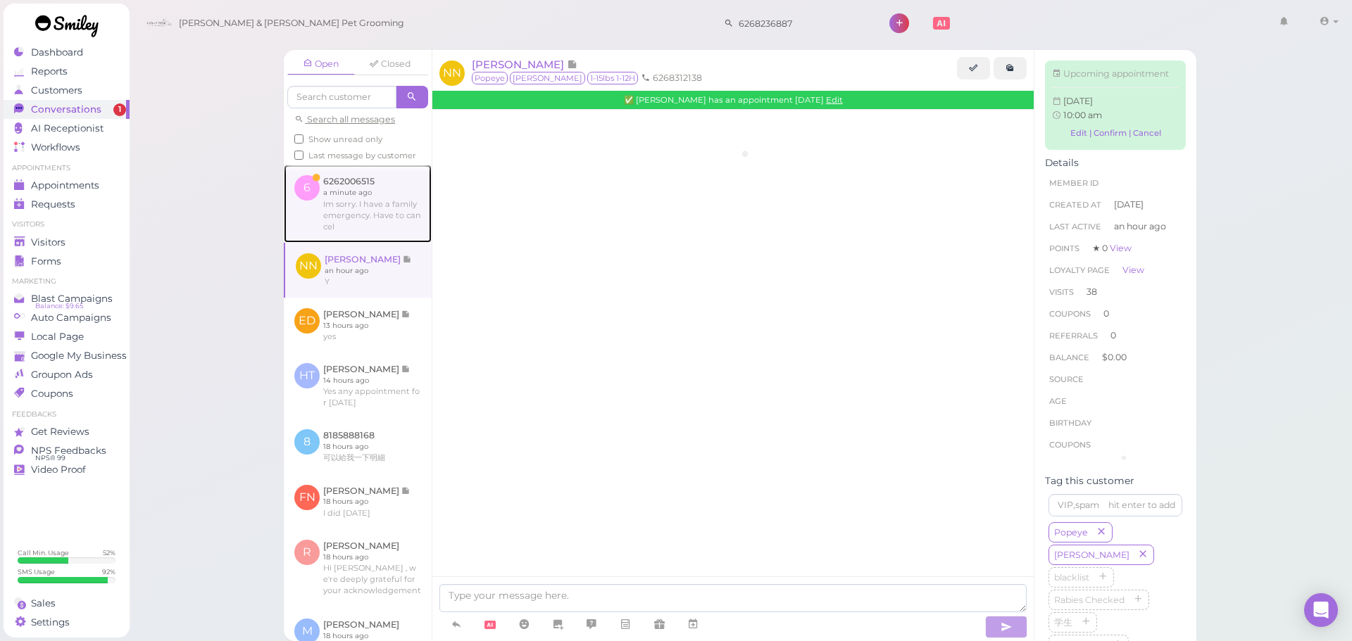
click at [362, 242] on link at bounding box center [358, 203] width 148 height 77
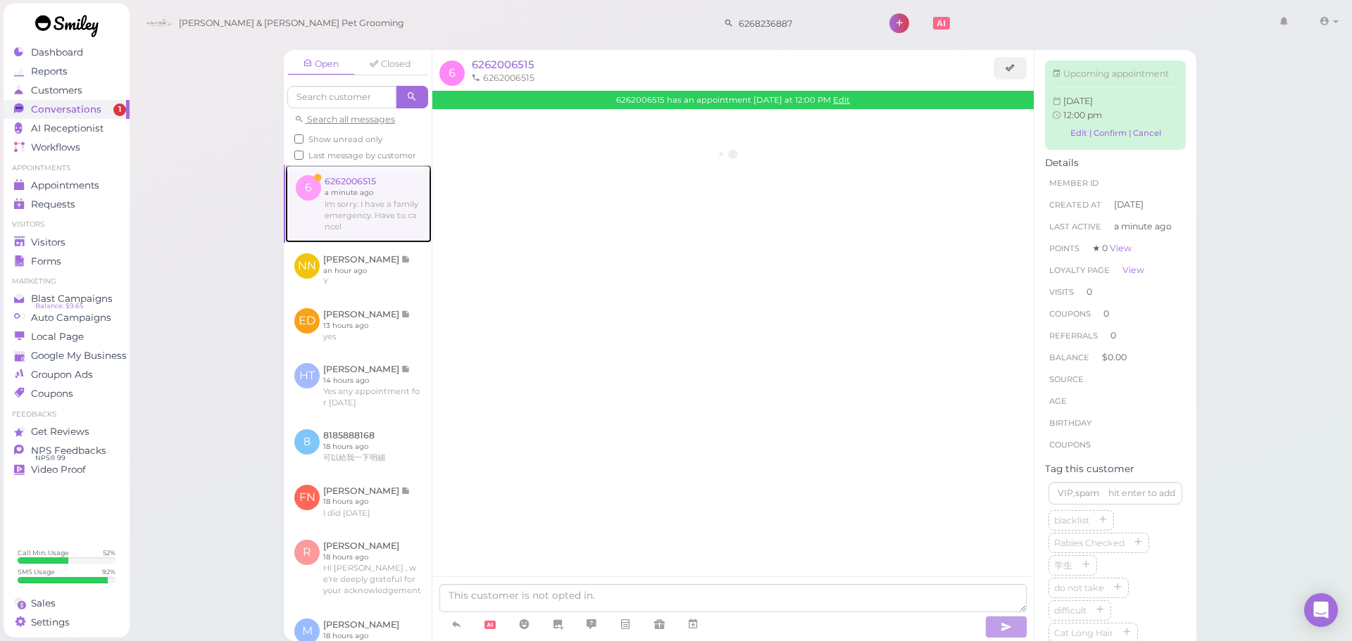
click at [362, 230] on link at bounding box center [358, 203] width 146 height 77
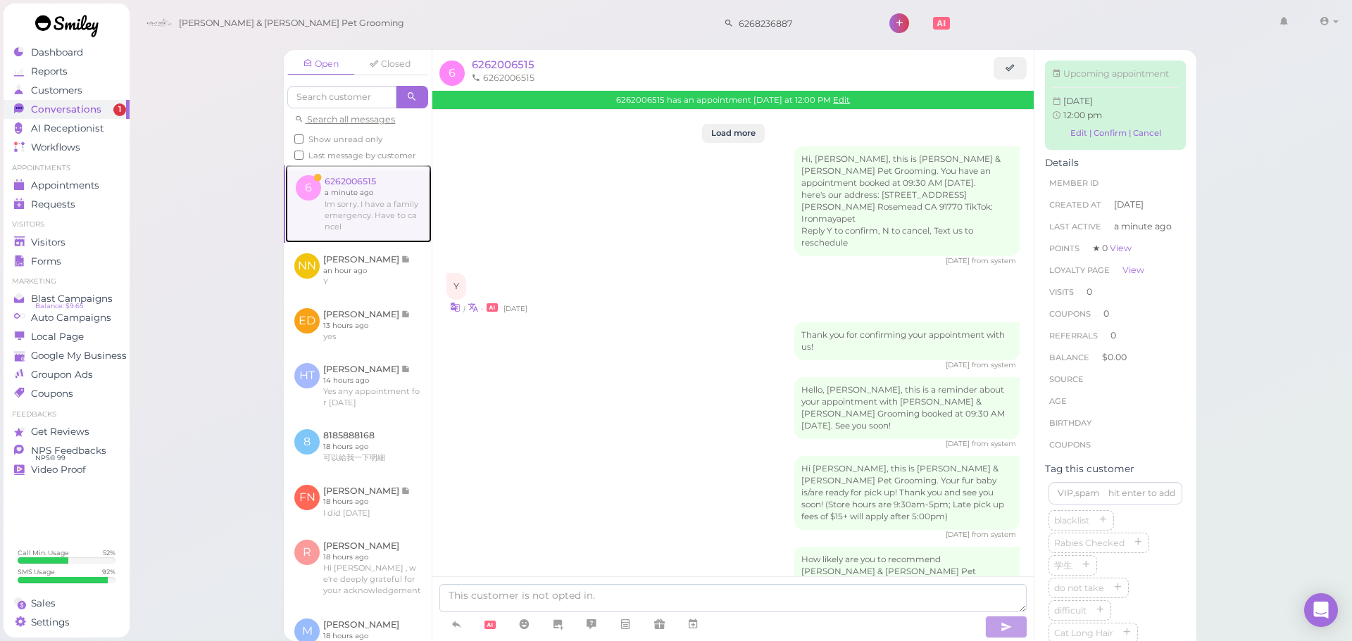
scroll to position [1845, 0]
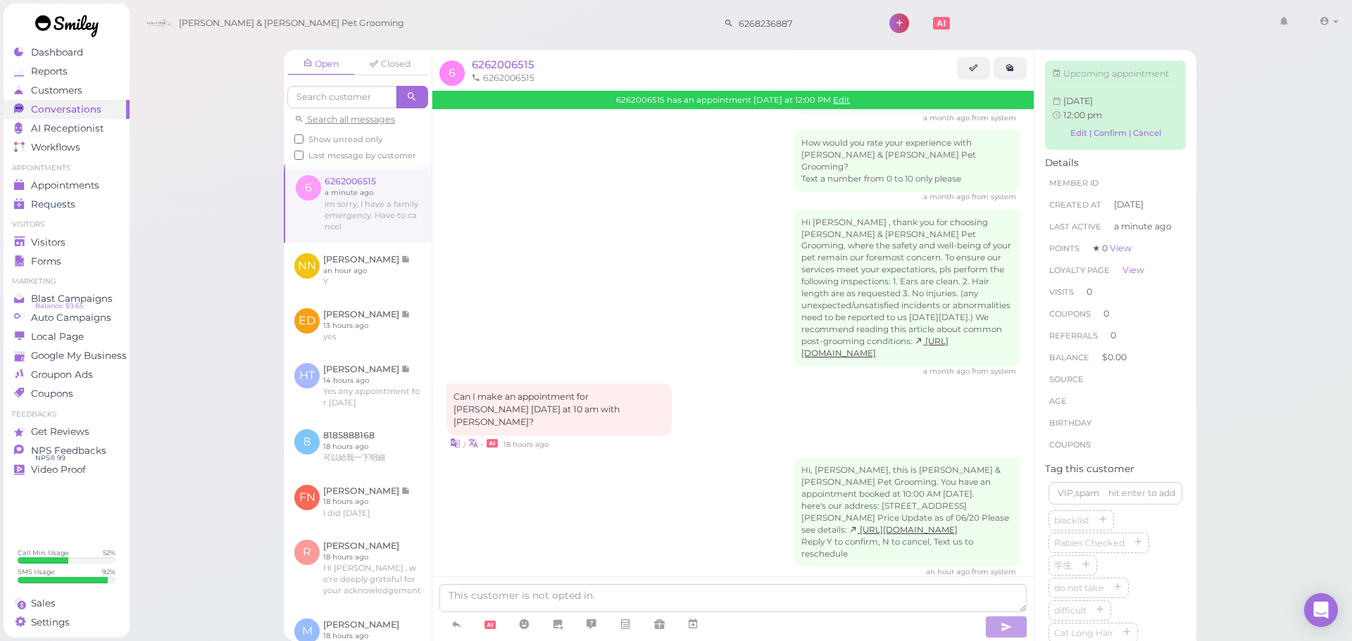
click at [708, 384] on div "Can I make an appointment for Popeye next Friday at 10 am with Asa? | • 18 hour…" at bounding box center [732, 417] width 573 height 67
click at [48, 234] on link "Visitors" at bounding box center [67, 242] width 126 height 19
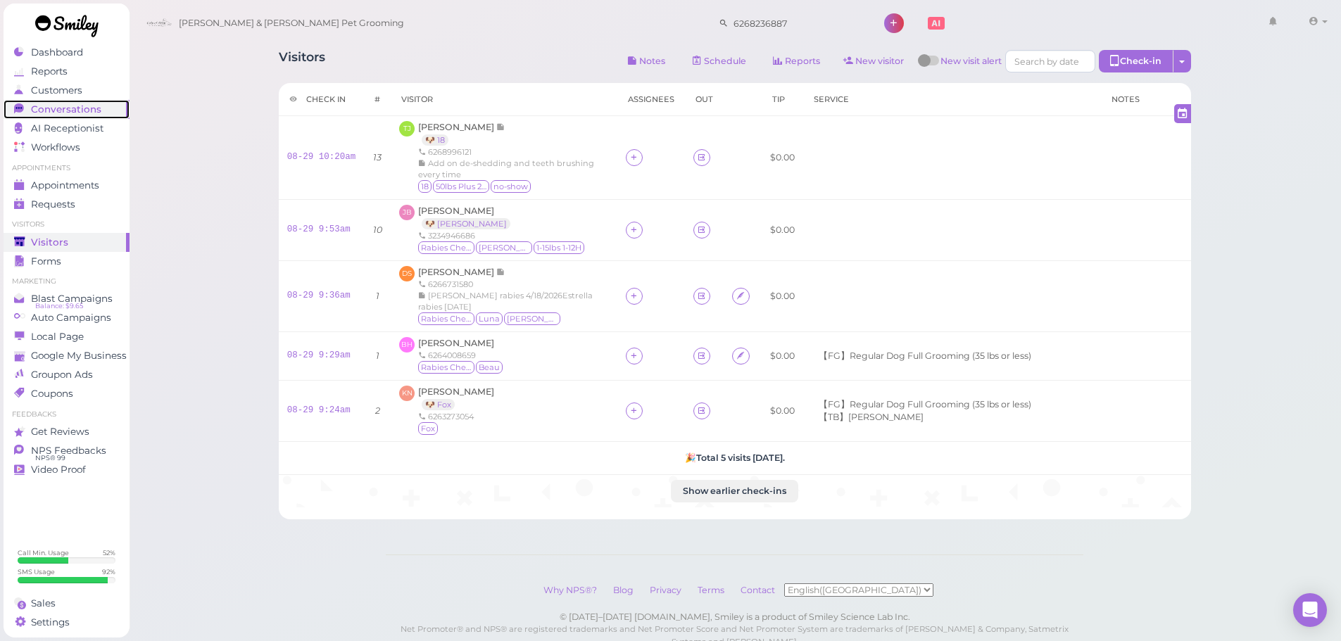
click at [56, 114] on span "Conversations" at bounding box center [66, 109] width 70 height 12
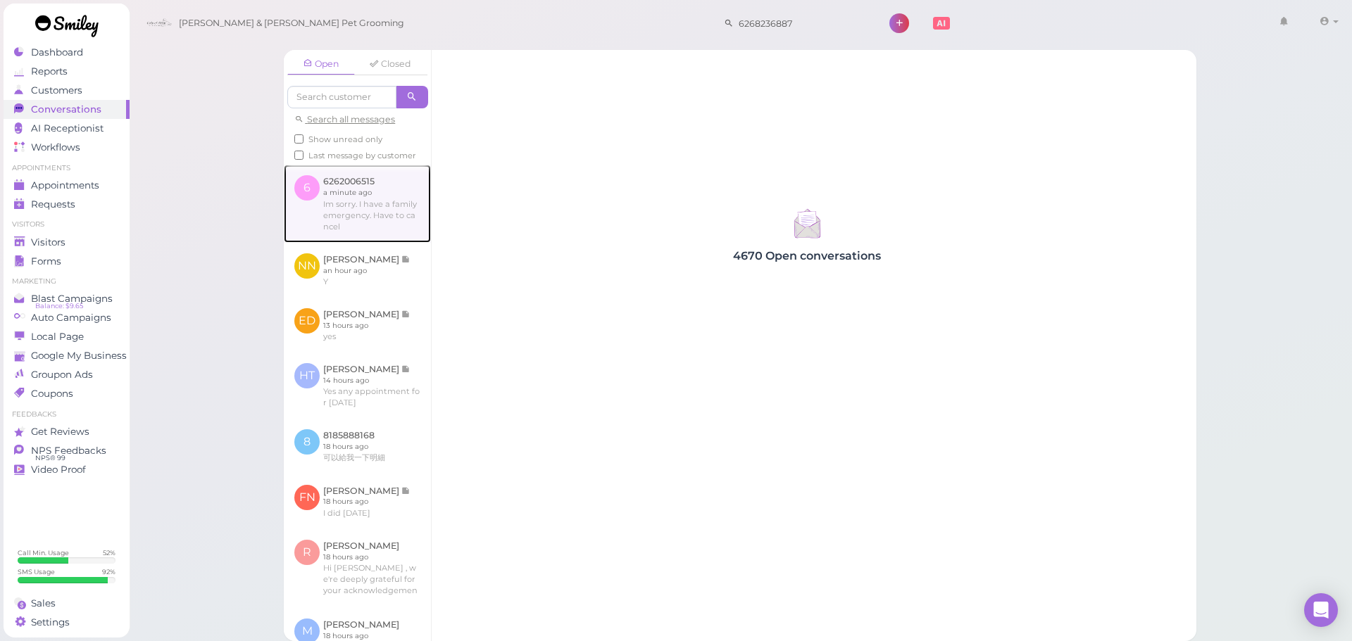
click at [359, 211] on link at bounding box center [357, 203] width 147 height 77
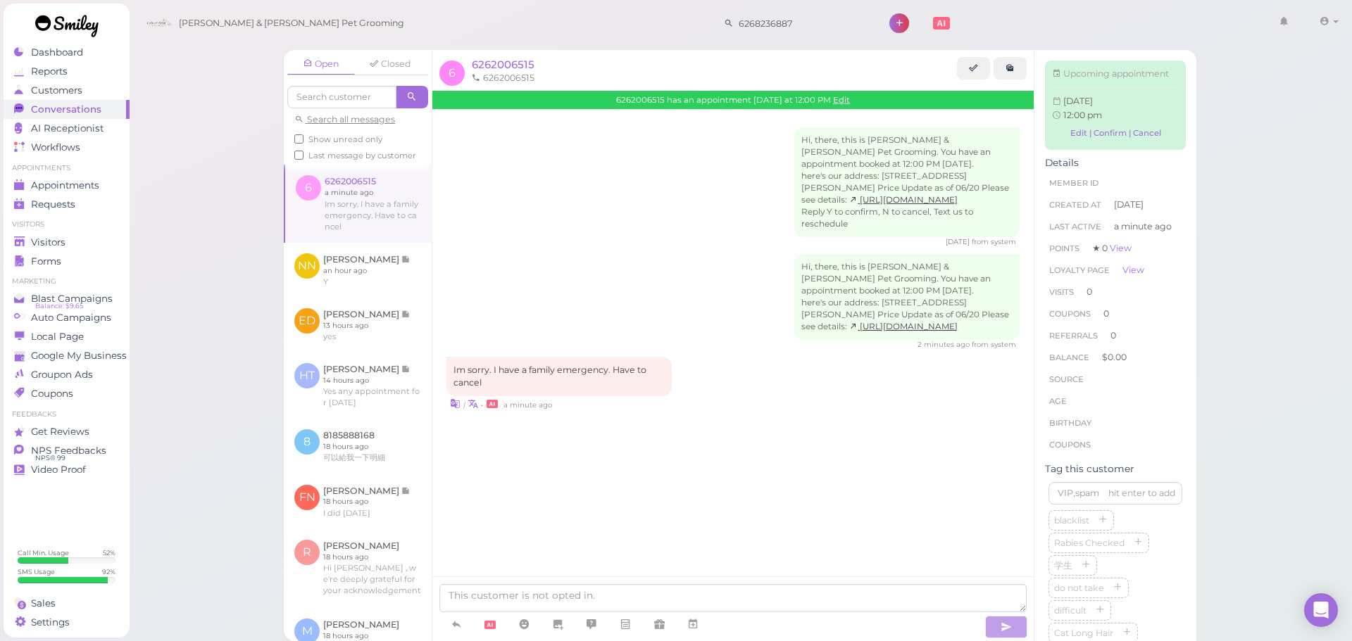
click at [849, 107] on div "6262006515 has an appointment Tomorrow at 12:00 PM Edit" at bounding box center [732, 100] width 601 height 18
click at [849, 108] on div "6262006515 has an appointment Tomorrow at 12:00 PM Edit" at bounding box center [732, 100] width 601 height 18
click at [848, 102] on link "Edit" at bounding box center [841, 100] width 17 height 10
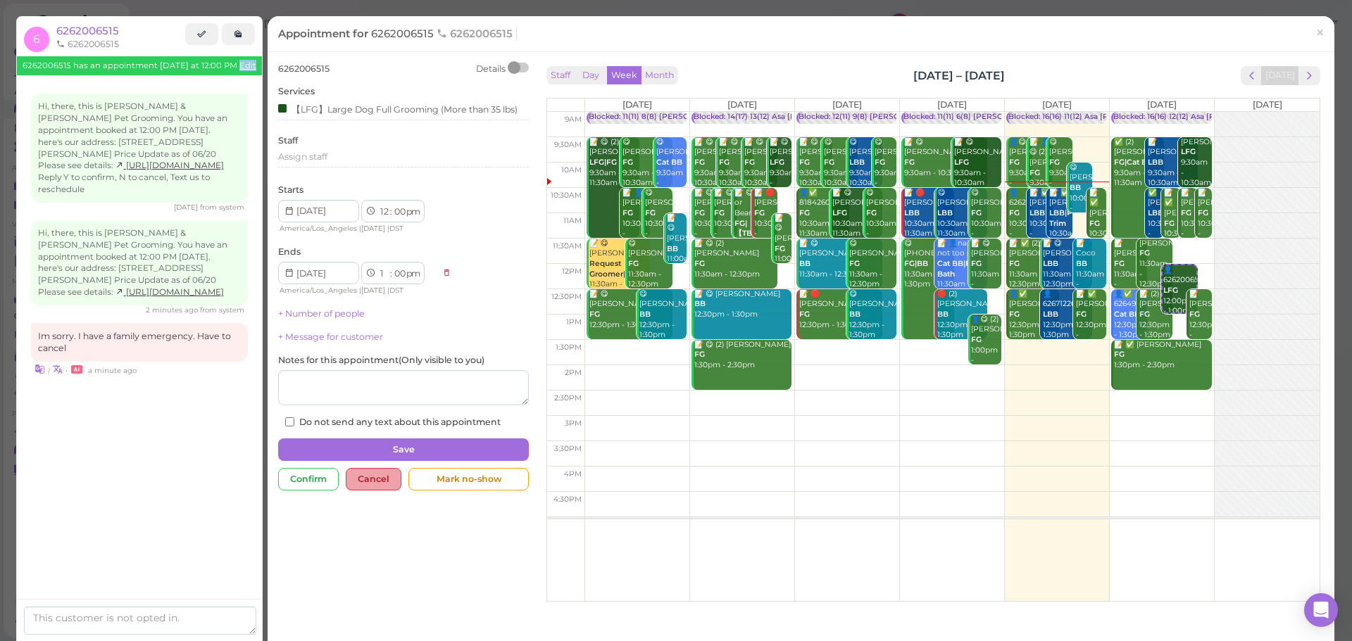
click at [368, 486] on div "Cancel" at bounding box center [374, 479] width 56 height 23
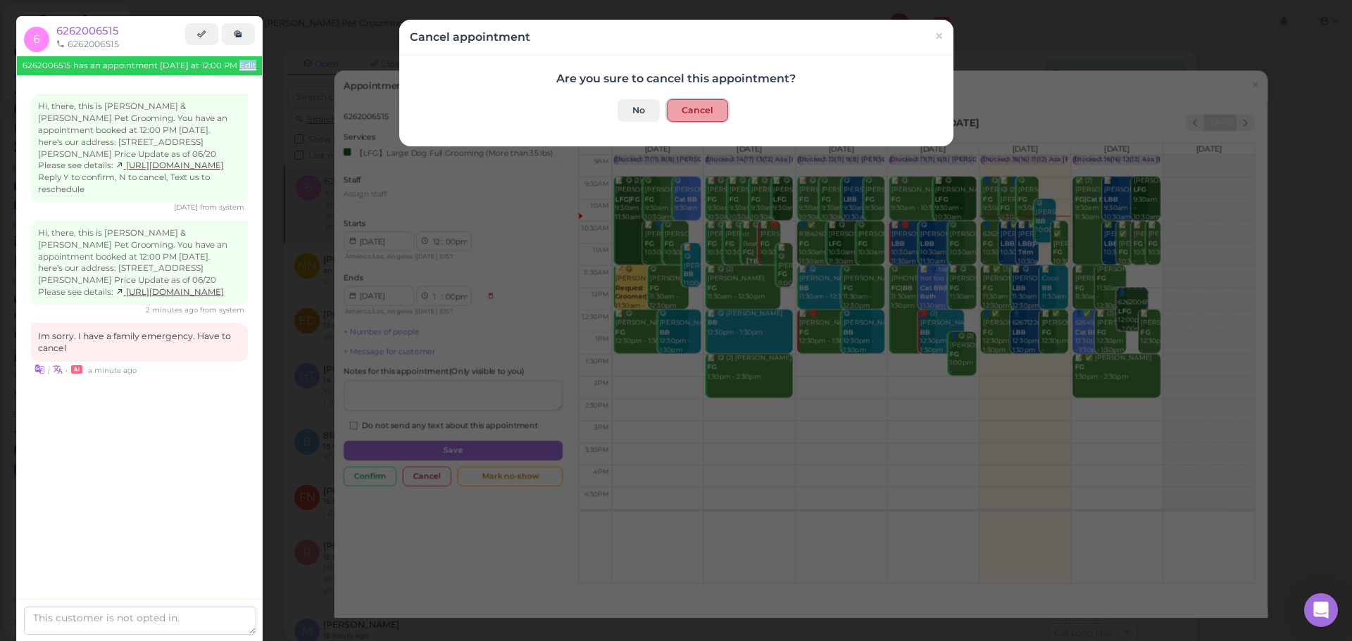
click at [698, 108] on button "Cancel" at bounding box center [697, 110] width 61 height 23
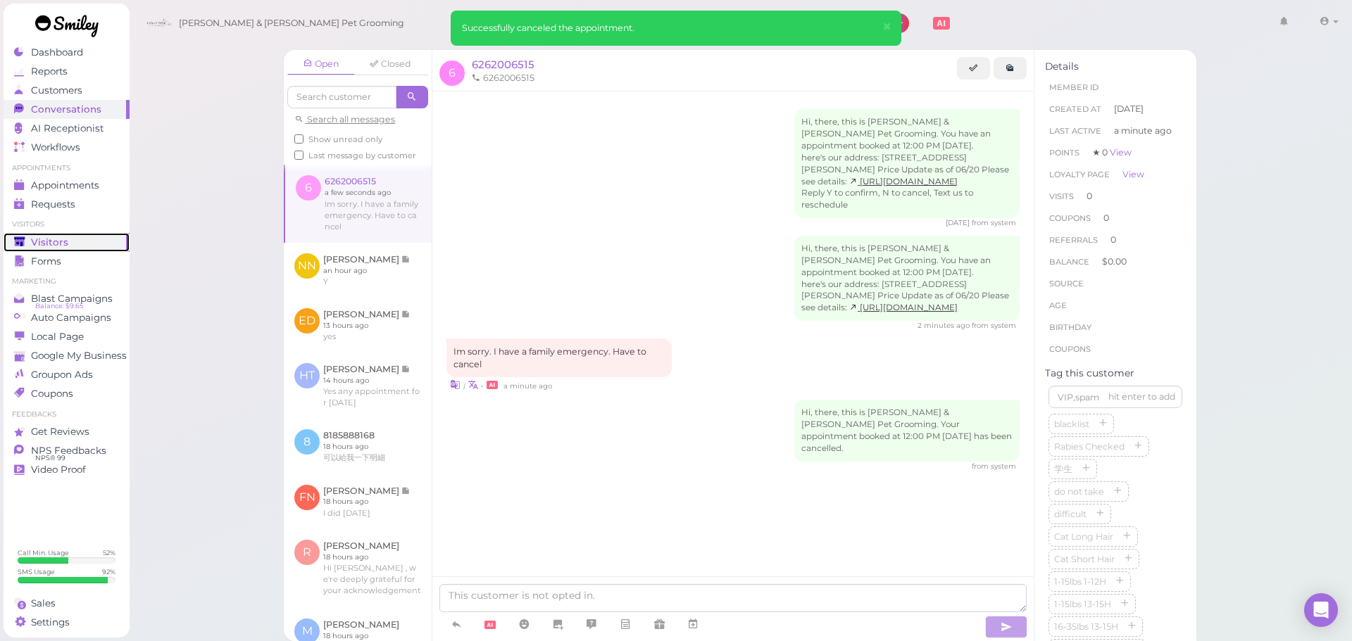
click at [42, 237] on span "Visitors" at bounding box center [49, 243] width 37 height 12
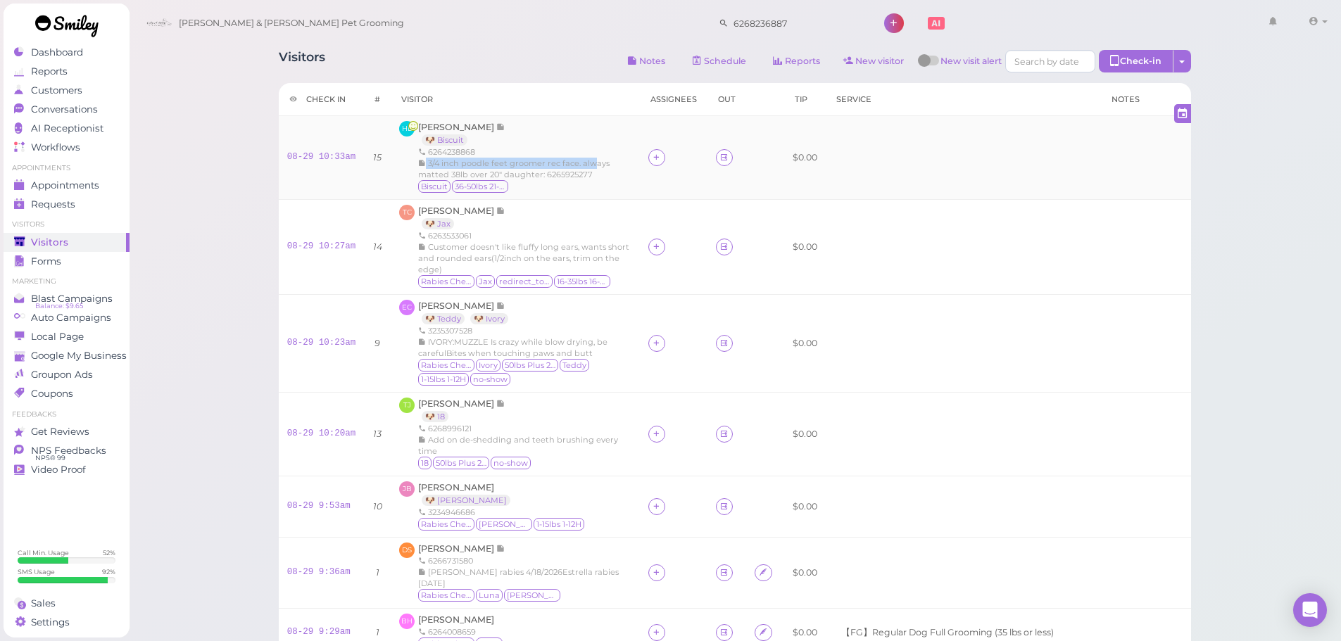
click at [587, 158] on div "Helen Lu 🐶 Biscuit 6264238868 3/4 inch poodle feet groomer rec face. always mat…" at bounding box center [524, 157] width 213 height 73
click at [577, 232] on div "6263533061" at bounding box center [524, 235] width 213 height 11
click at [589, 376] on div "Rabies Checked Ivory 50lbs Plus 21-25H Teddy 1-15lbs 1-12H no-show" at bounding box center [524, 373] width 213 height 28
